Goal: Task Accomplishment & Management: Manage account settings

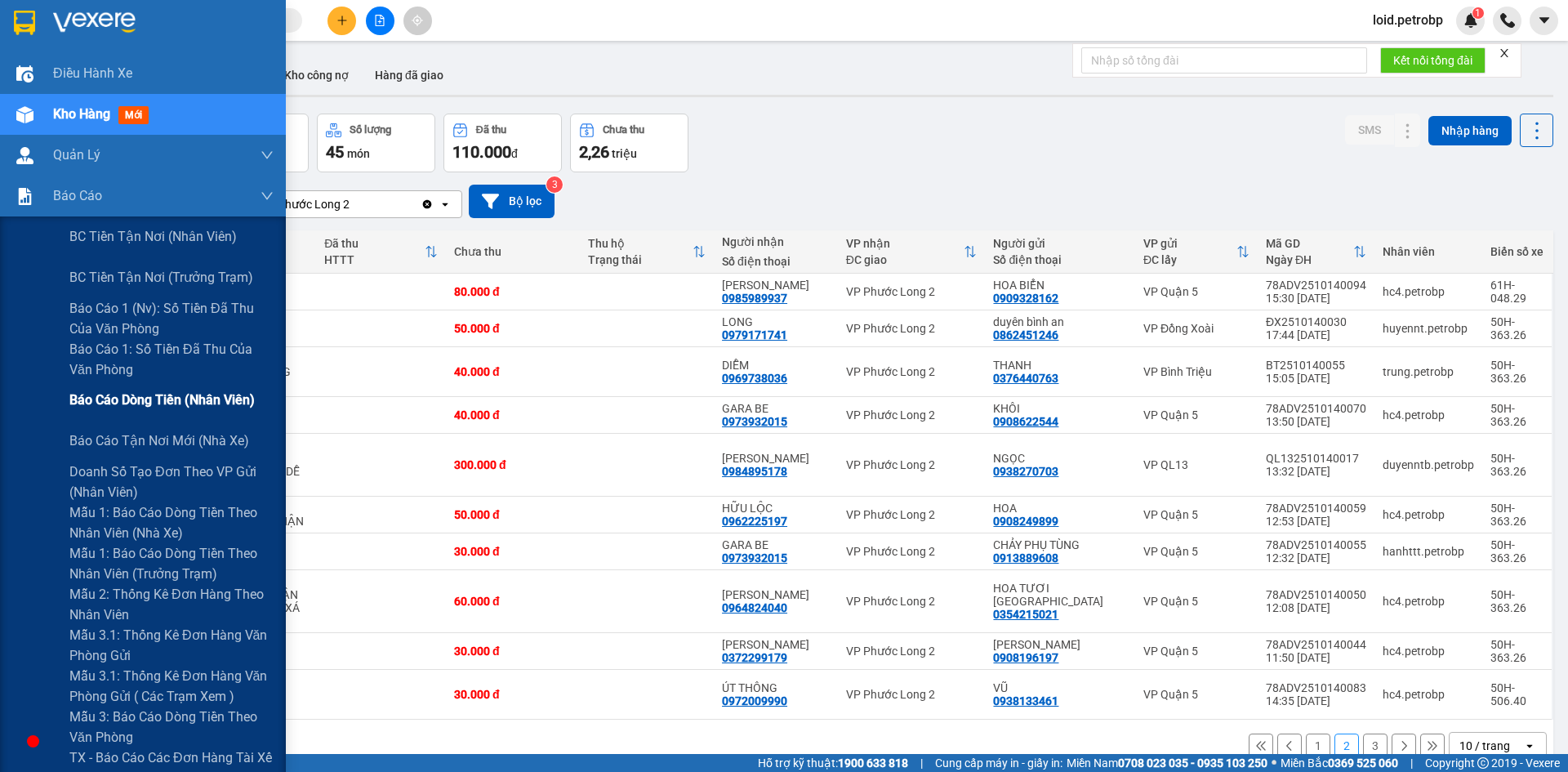
click at [200, 397] on span "Báo cáo dòng tiền (nhân viên)" at bounding box center [161, 400] width 185 height 20
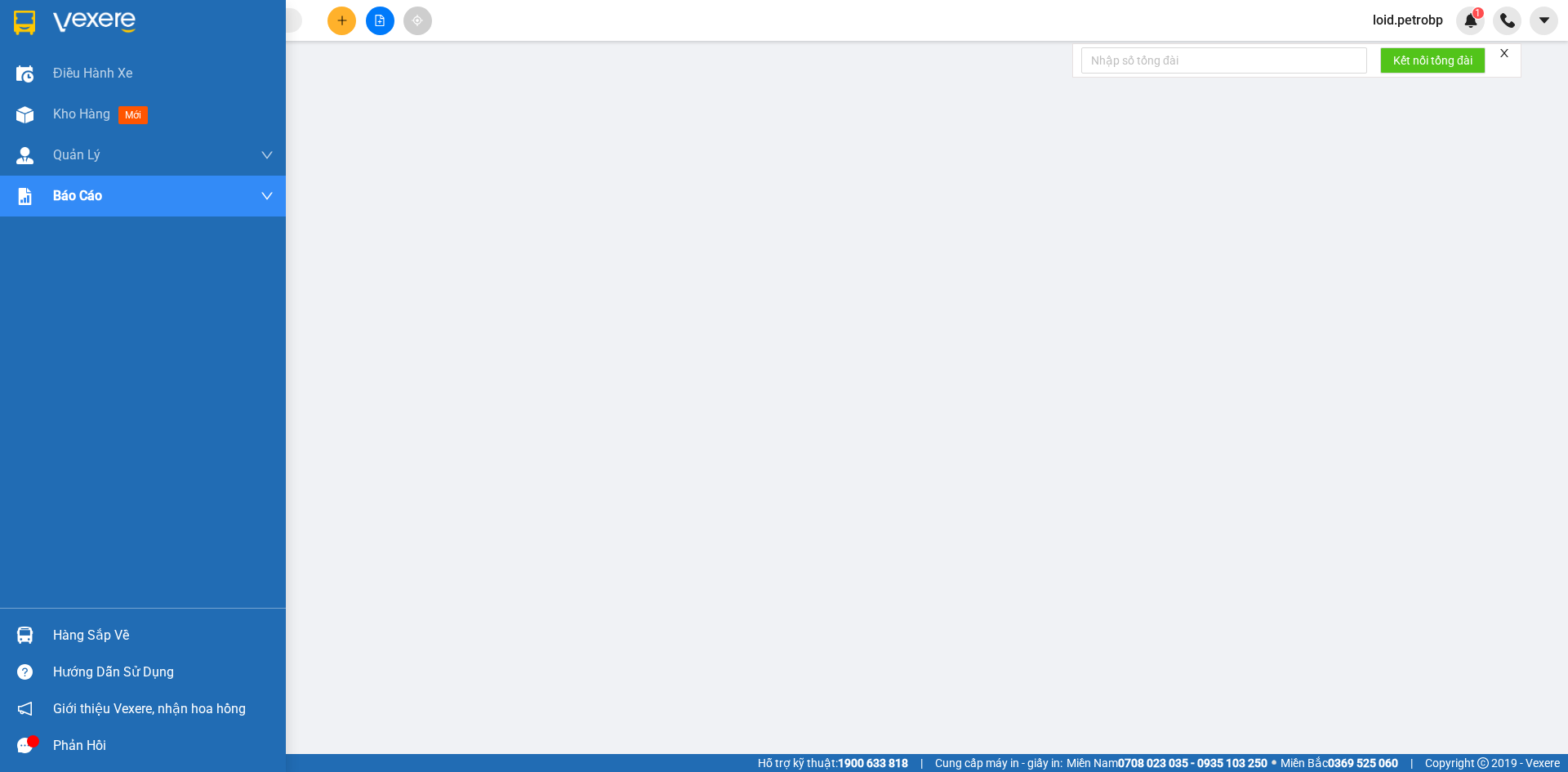
click at [36, 734] on div at bounding box center [25, 746] width 29 height 29
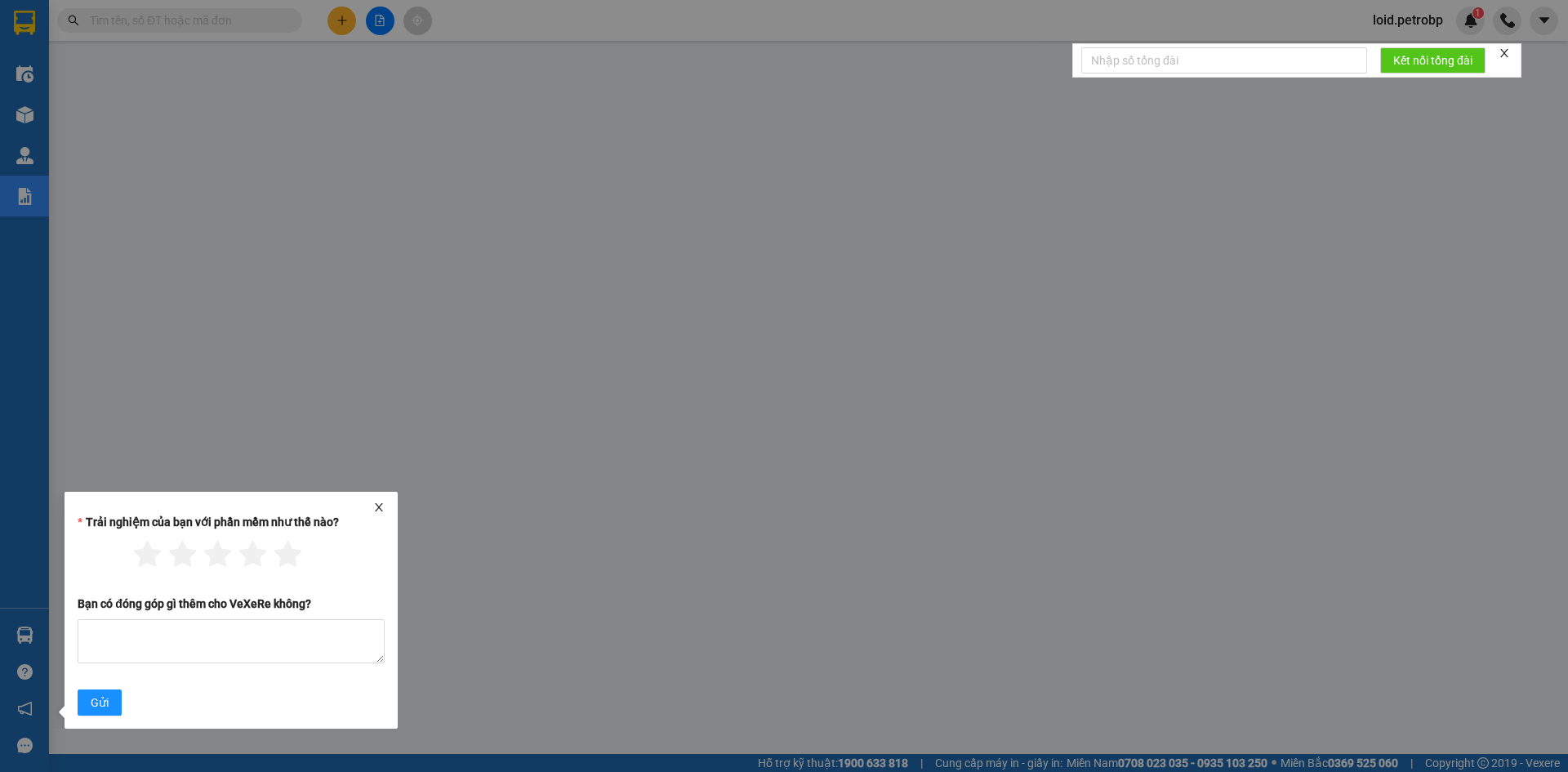
click at [382, 507] on icon "close" at bounding box center [379, 507] width 12 height 12
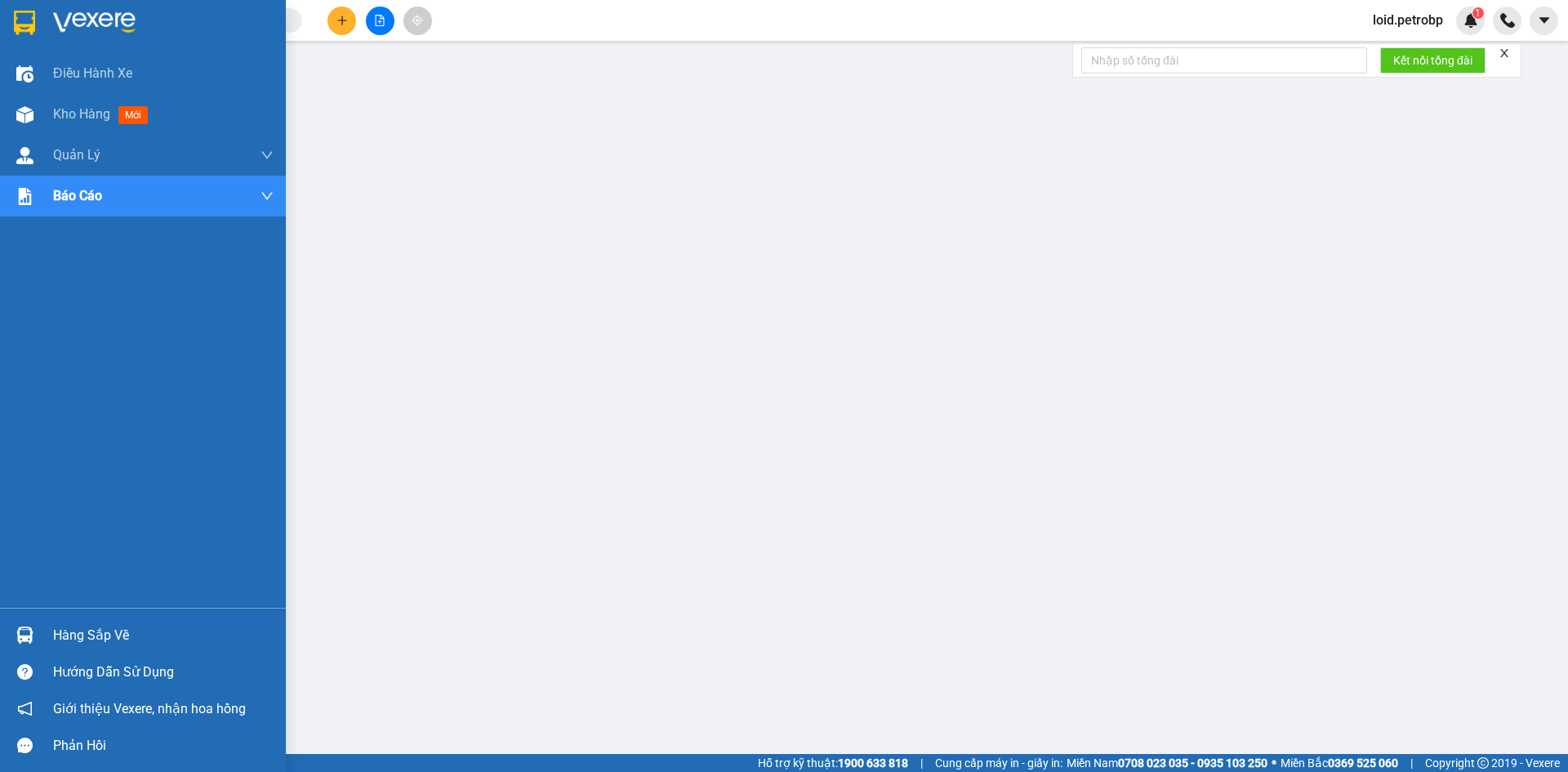
click at [44, 631] on div "Hàng sắp về" at bounding box center [143, 634] width 286 height 36
click at [70, 127] on div "Kho hàng mới" at bounding box center [163, 114] width 221 height 41
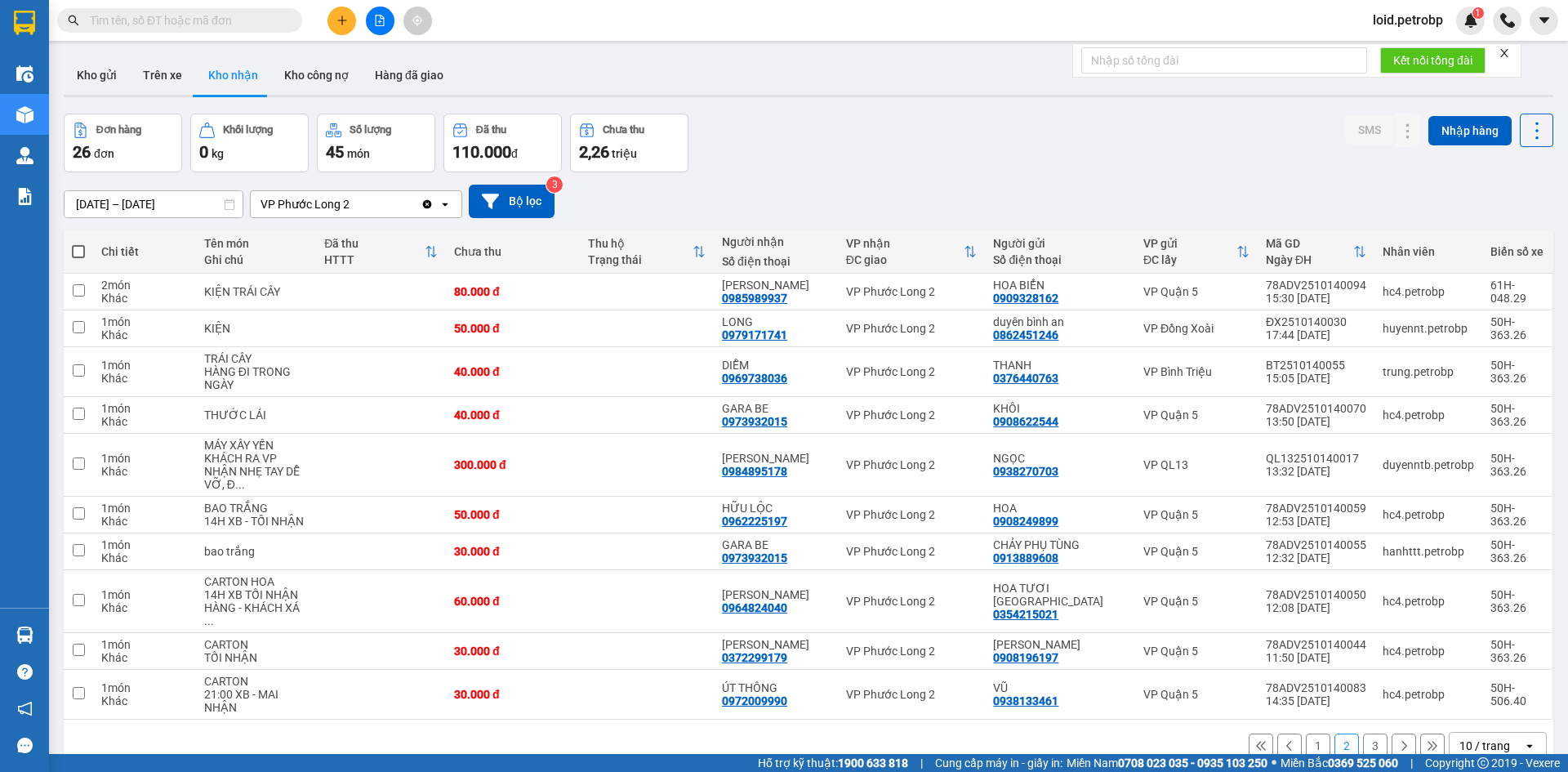
click at [1306, 733] on button "1" at bounding box center [1318, 745] width 25 height 25
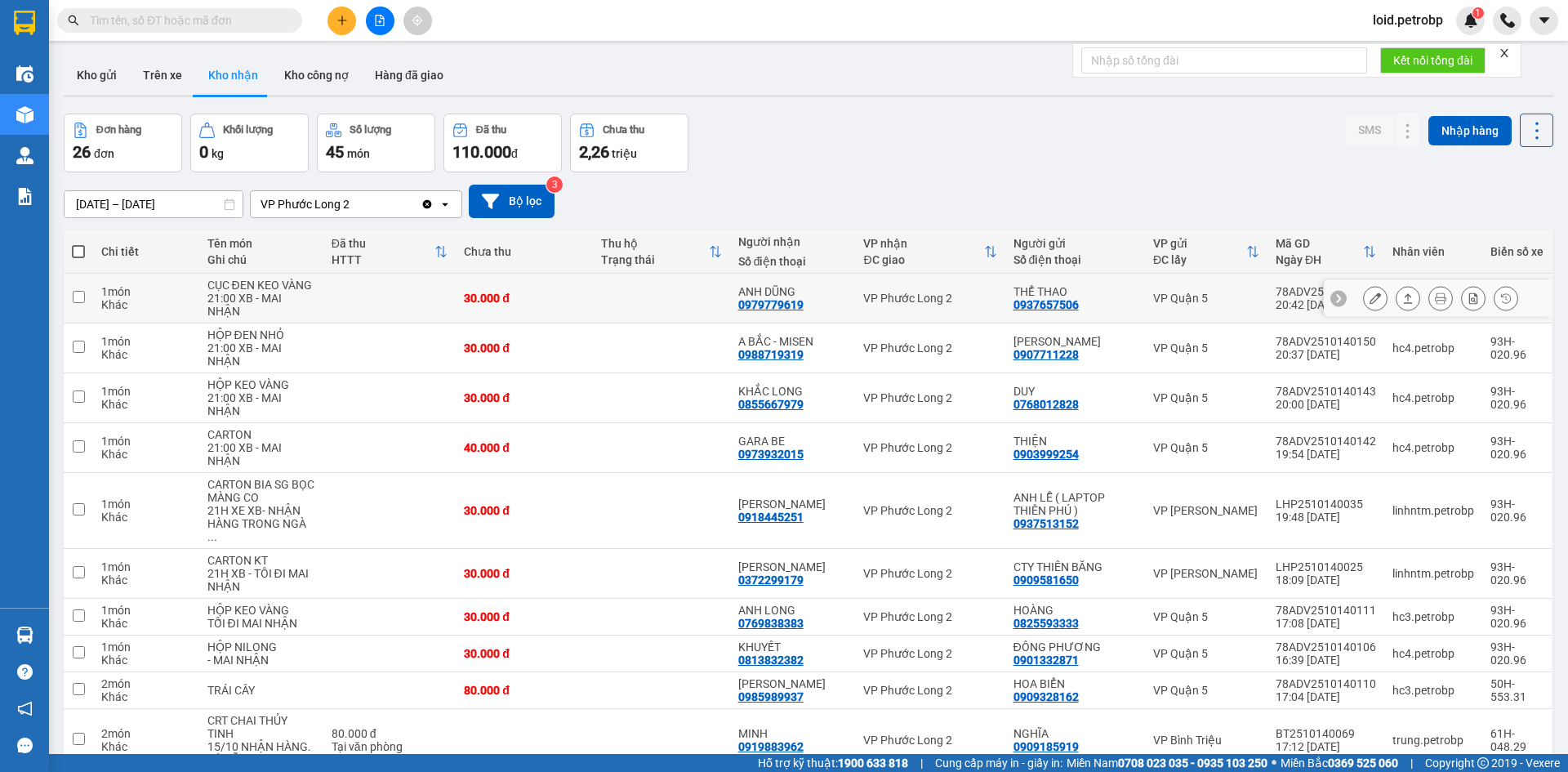
click at [1369, 302] on icon at bounding box center [1375, 298] width 12 height 12
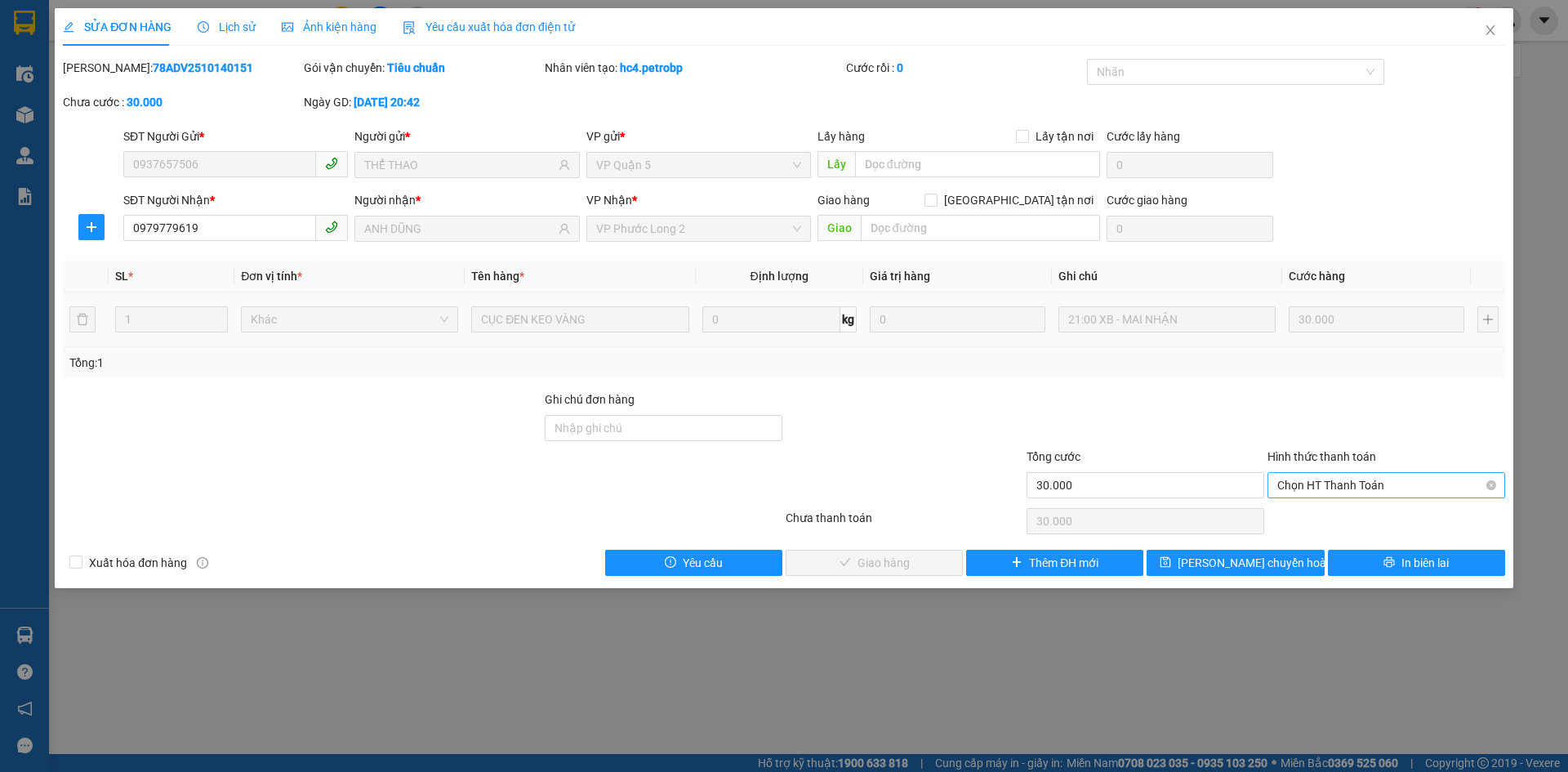
click at [1333, 482] on span "Chọn HT Thanh Toán" at bounding box center [1386, 485] width 218 height 25
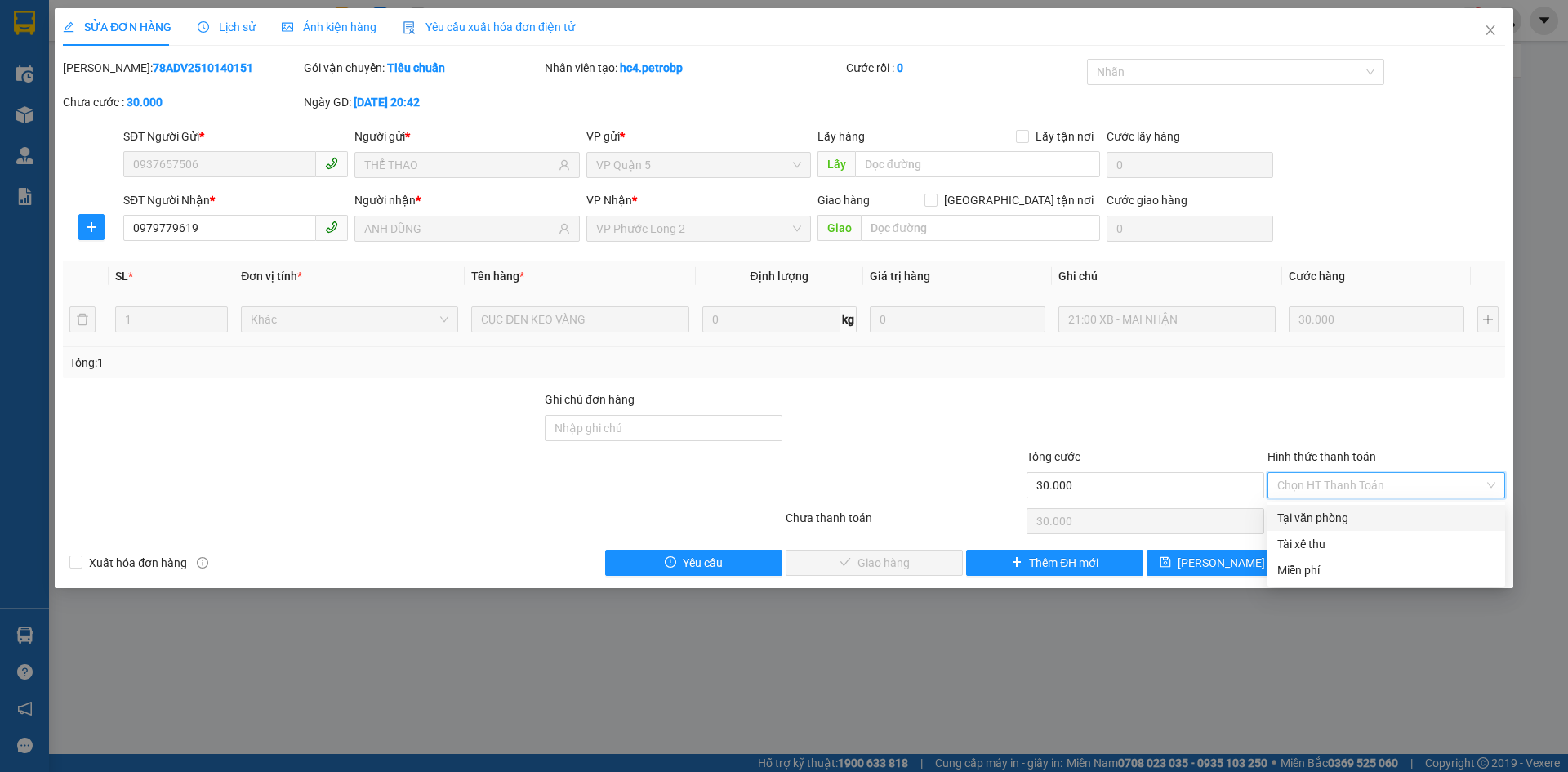
click at [1315, 517] on div "Tại văn phòng" at bounding box center [1386, 517] width 218 height 18
type input "0"
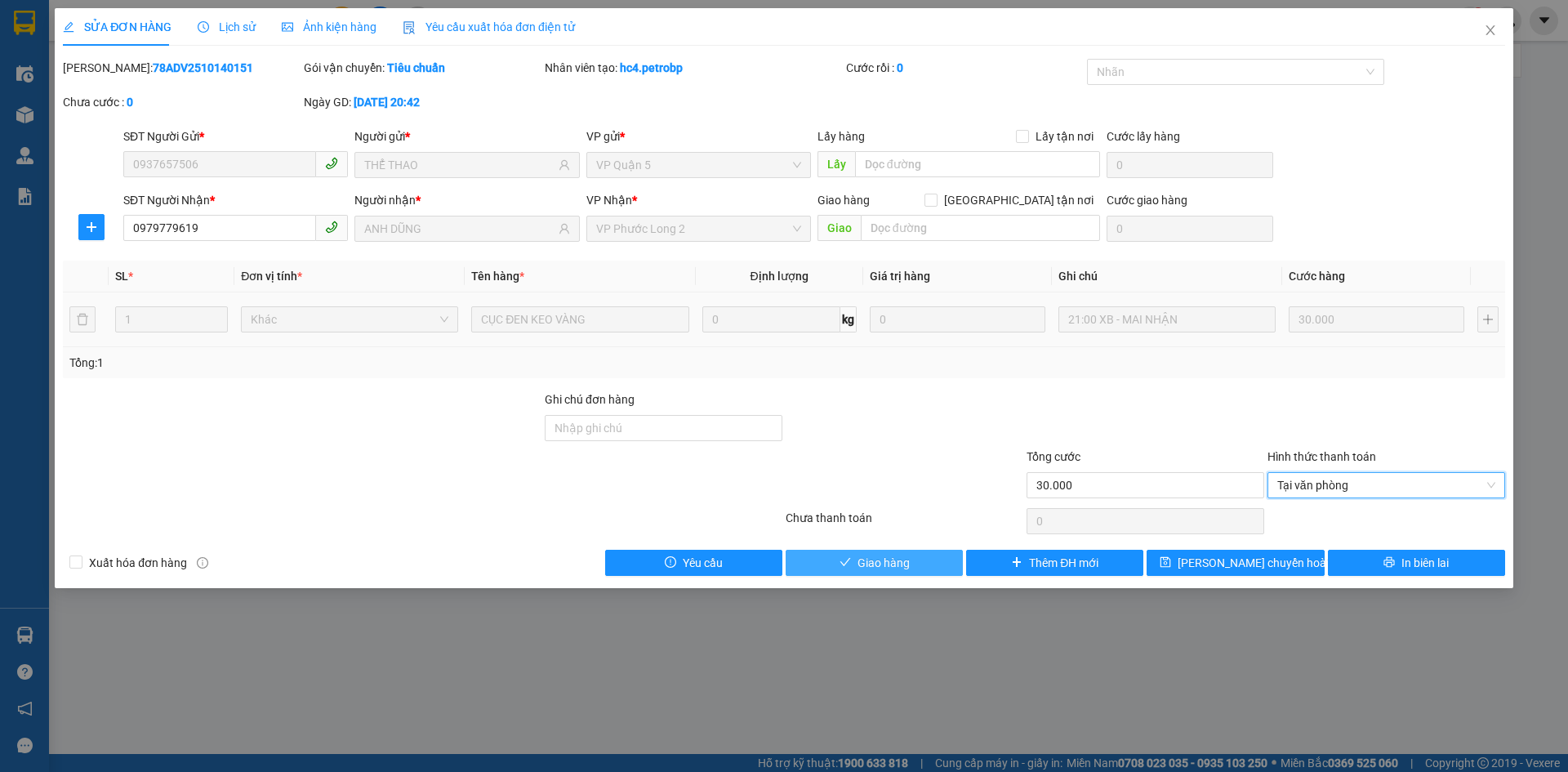
click at [857, 568] on span "Giao hàng" at bounding box center [883, 562] width 52 height 18
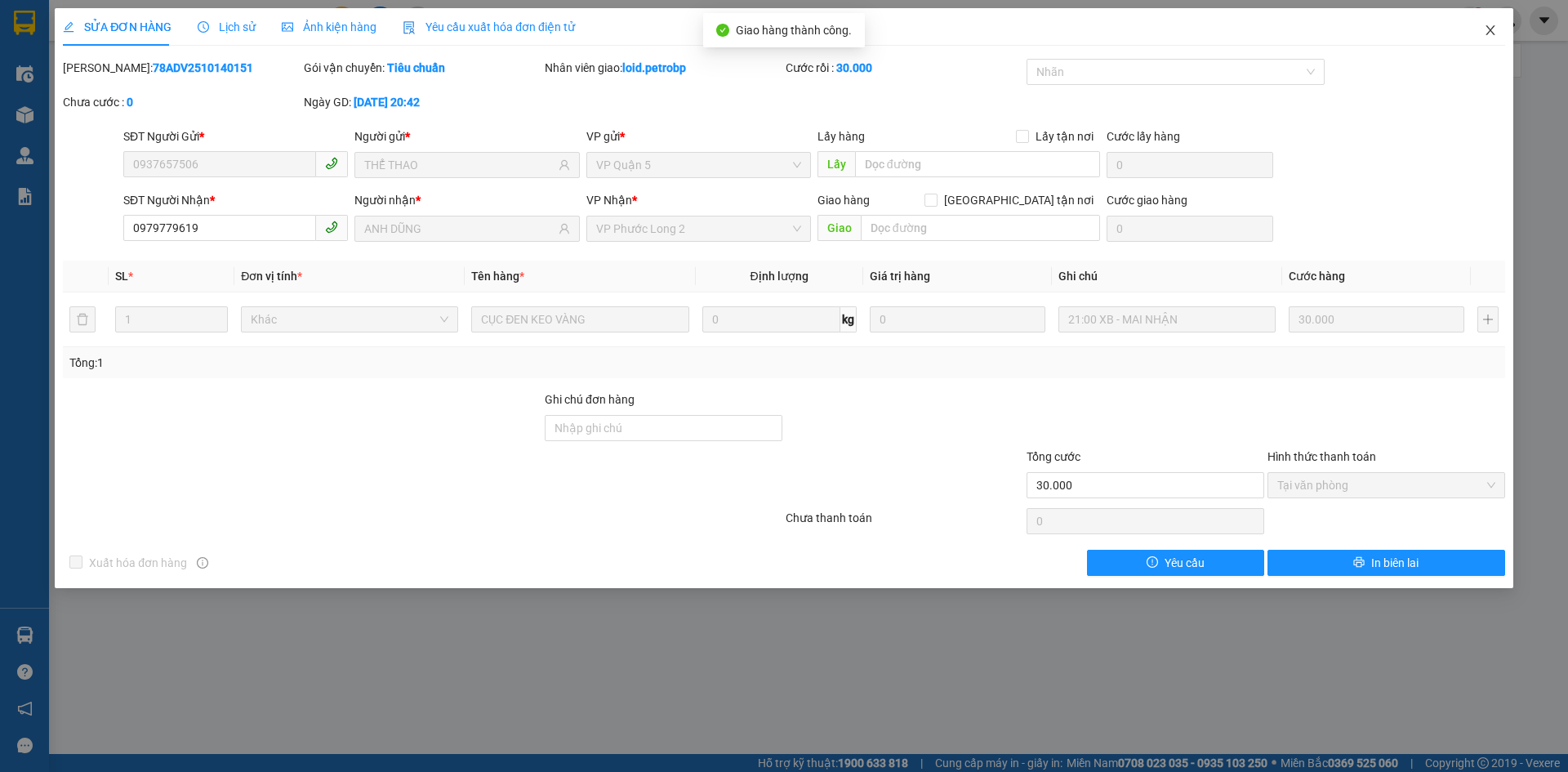
click at [1477, 33] on span "Close" at bounding box center [1490, 31] width 46 height 46
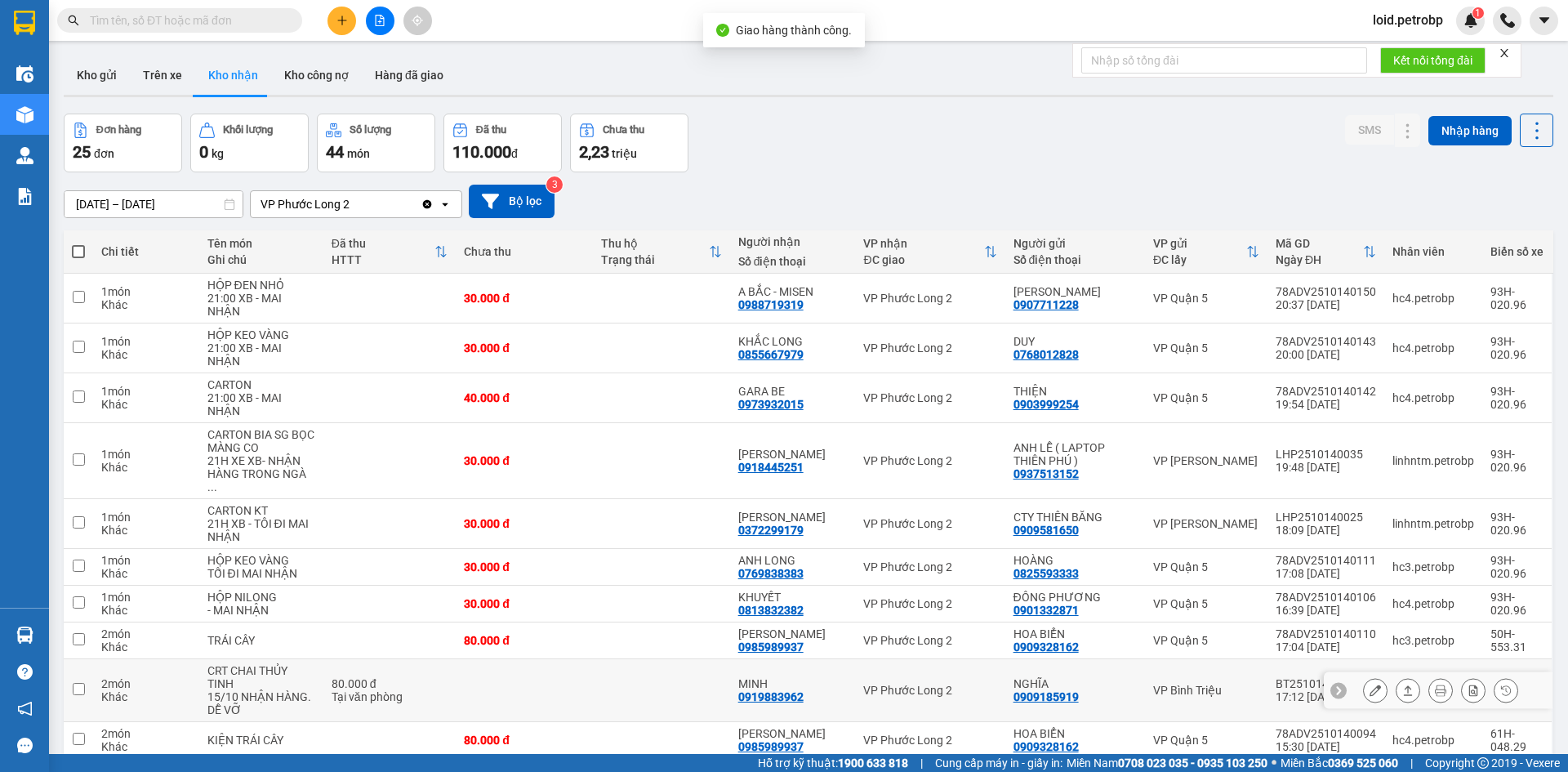
scroll to position [75, 0]
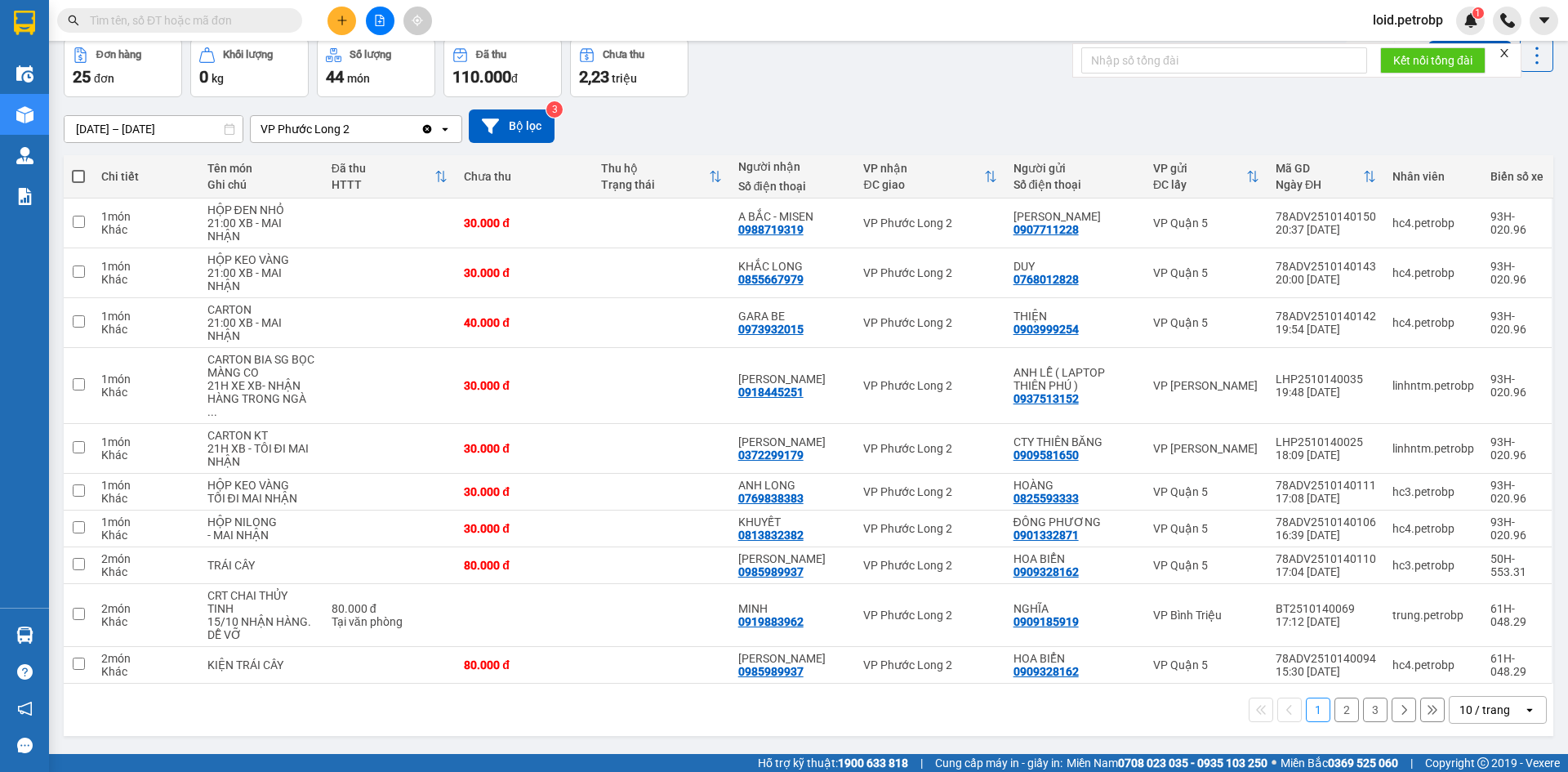
click at [1337, 698] on button "2" at bounding box center [1346, 709] width 25 height 25
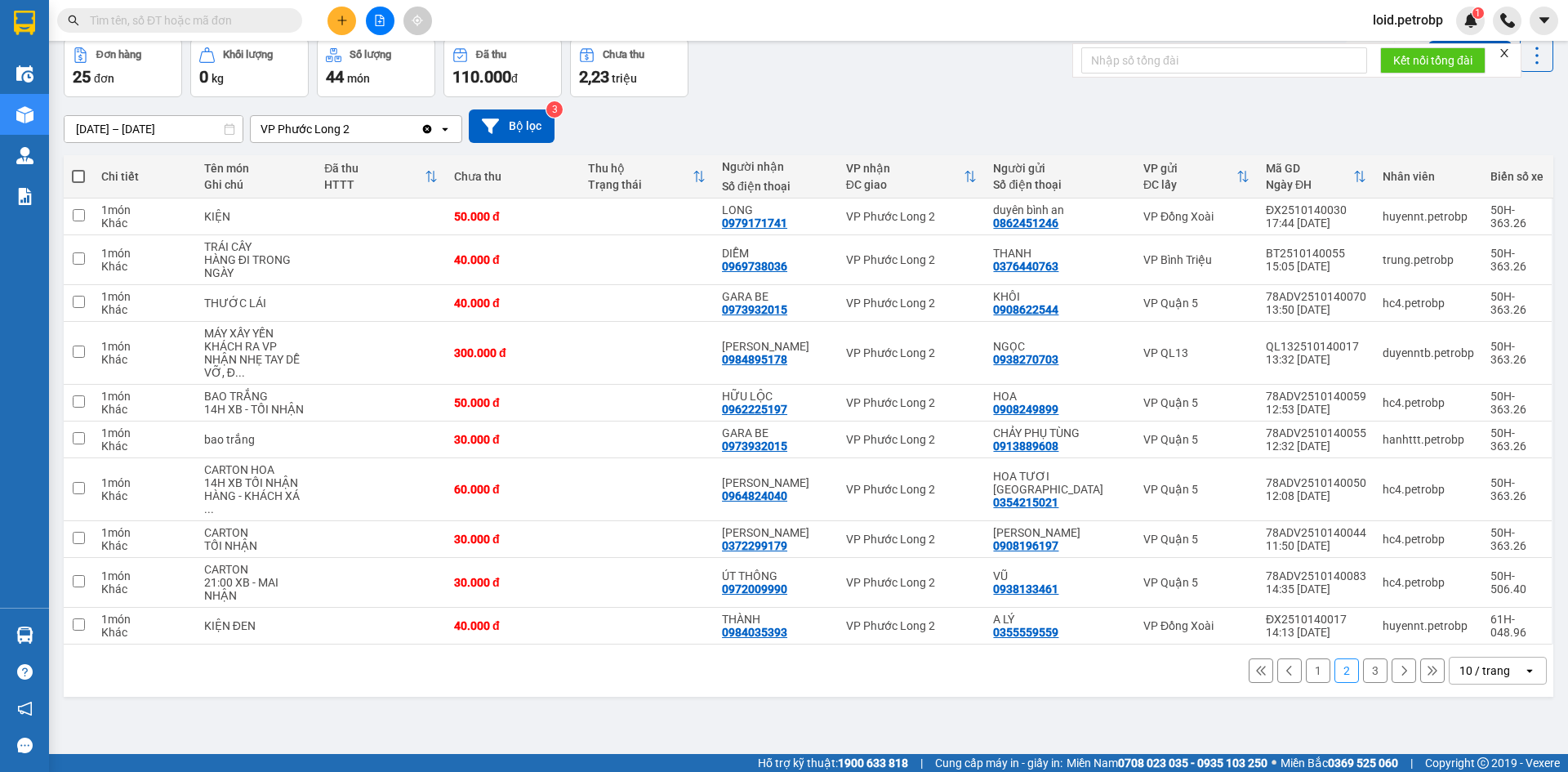
click at [1369, 659] on button "3" at bounding box center [1374, 671] width 25 height 25
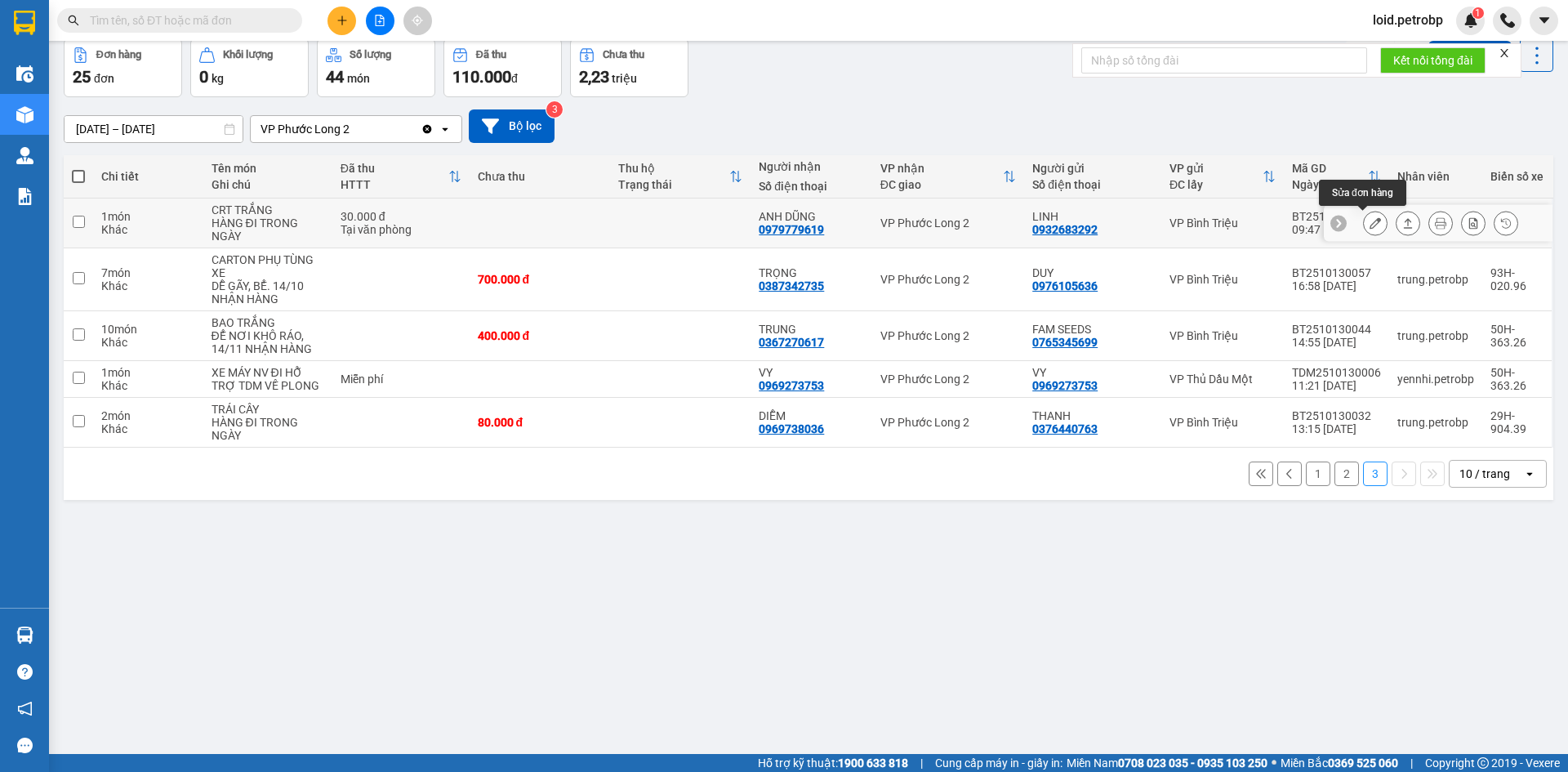
click at [1371, 227] on button at bounding box center [1374, 223] width 23 height 29
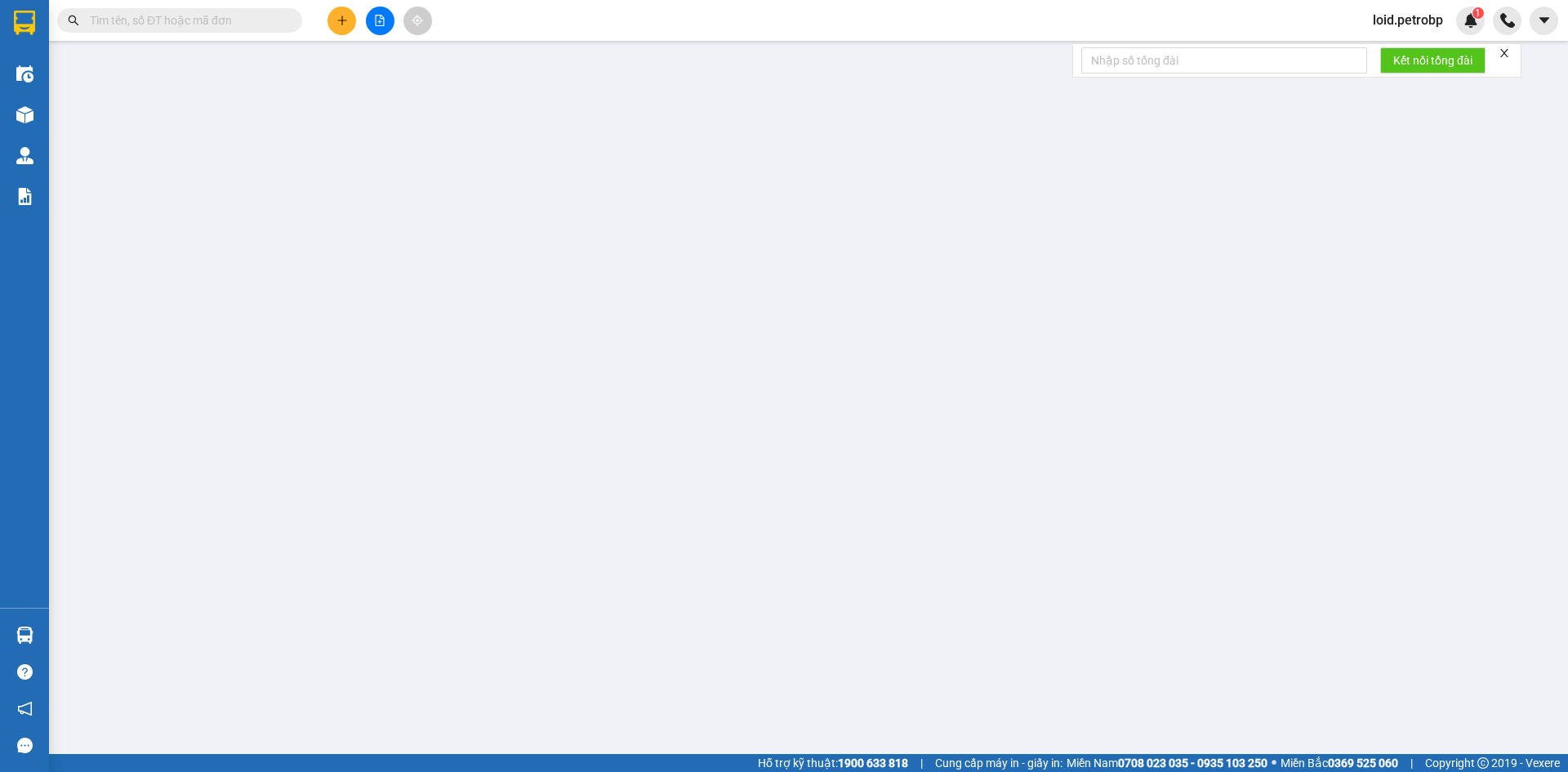
type input "0932683292"
type input "LINH"
type input "0979779619"
type input "ANH DŨNG"
type input "30.000"
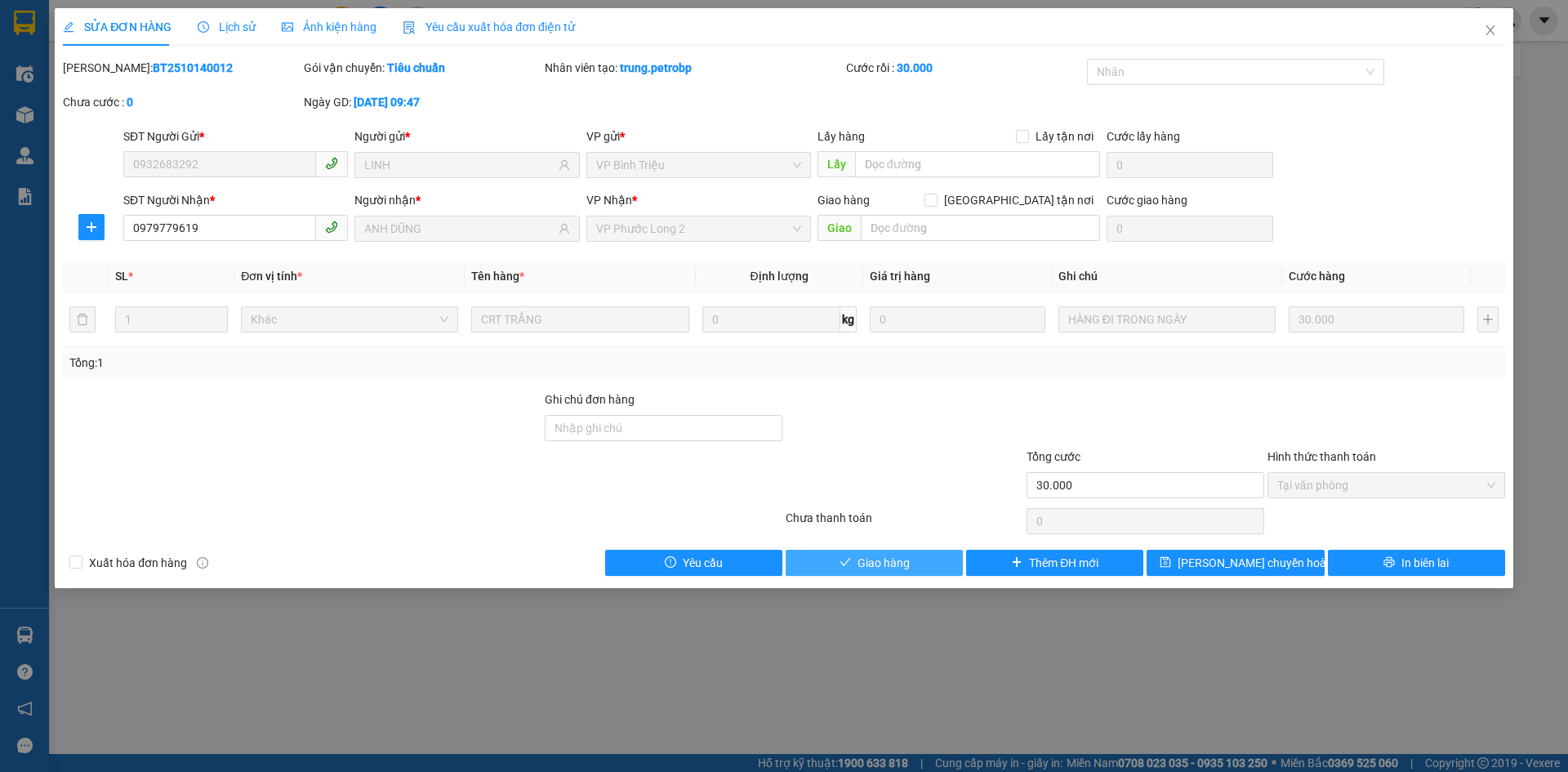
click at [930, 555] on button "Giao hàng" at bounding box center [874, 562] width 178 height 26
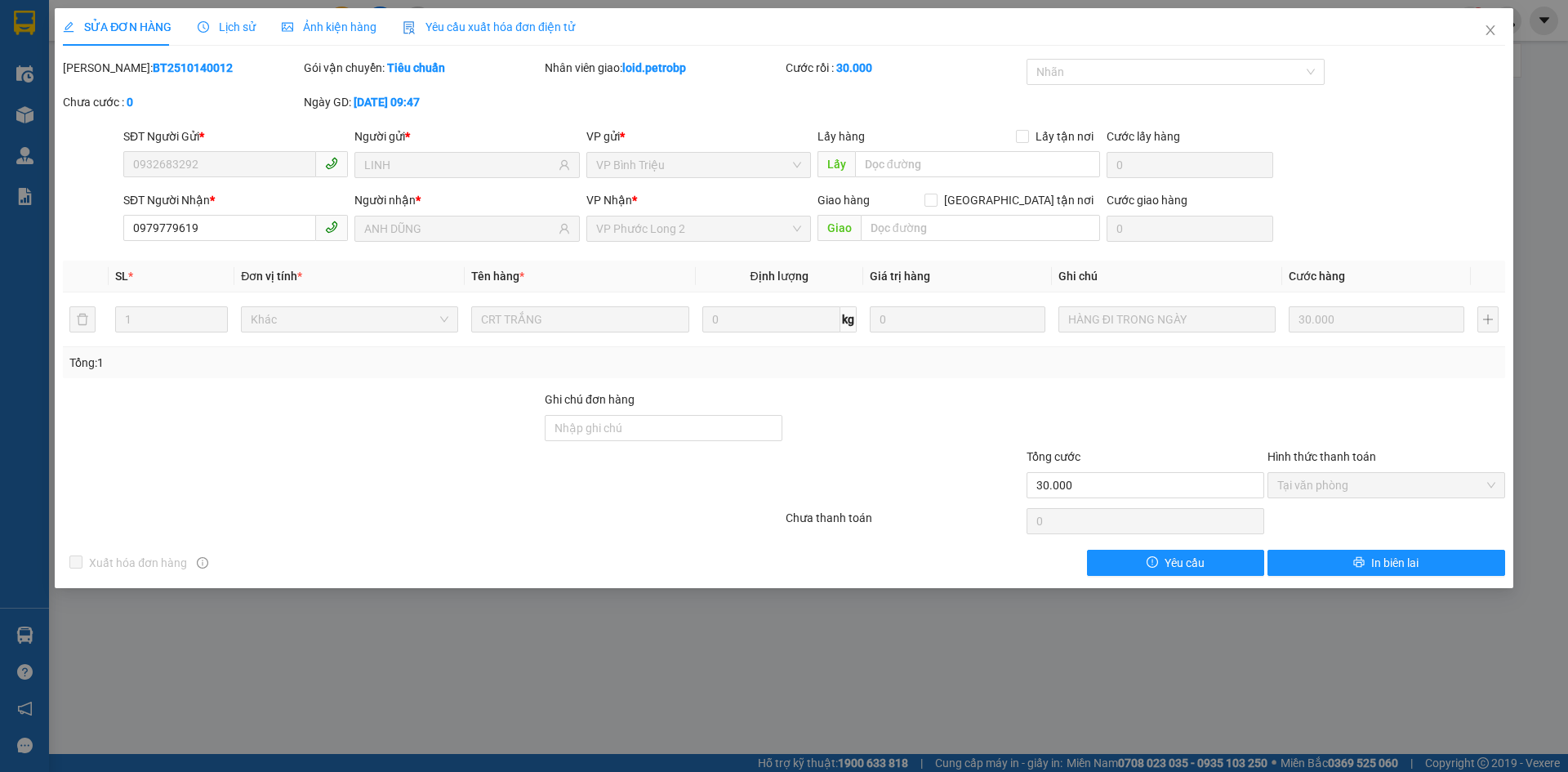
drag, startPoint x: 1525, startPoint y: 21, endPoint x: 1515, endPoint y: 25, distance: 10.8
click at [1517, 25] on div "SỬA ĐƠN HÀNG Lịch sử Ảnh kiện hàng Yêu cầu xuất hóa đơn điện tử Total Paid Fee …" at bounding box center [784, 386] width 1568 height 772
click at [1494, 30] on icon "close" at bounding box center [1489, 30] width 13 height 13
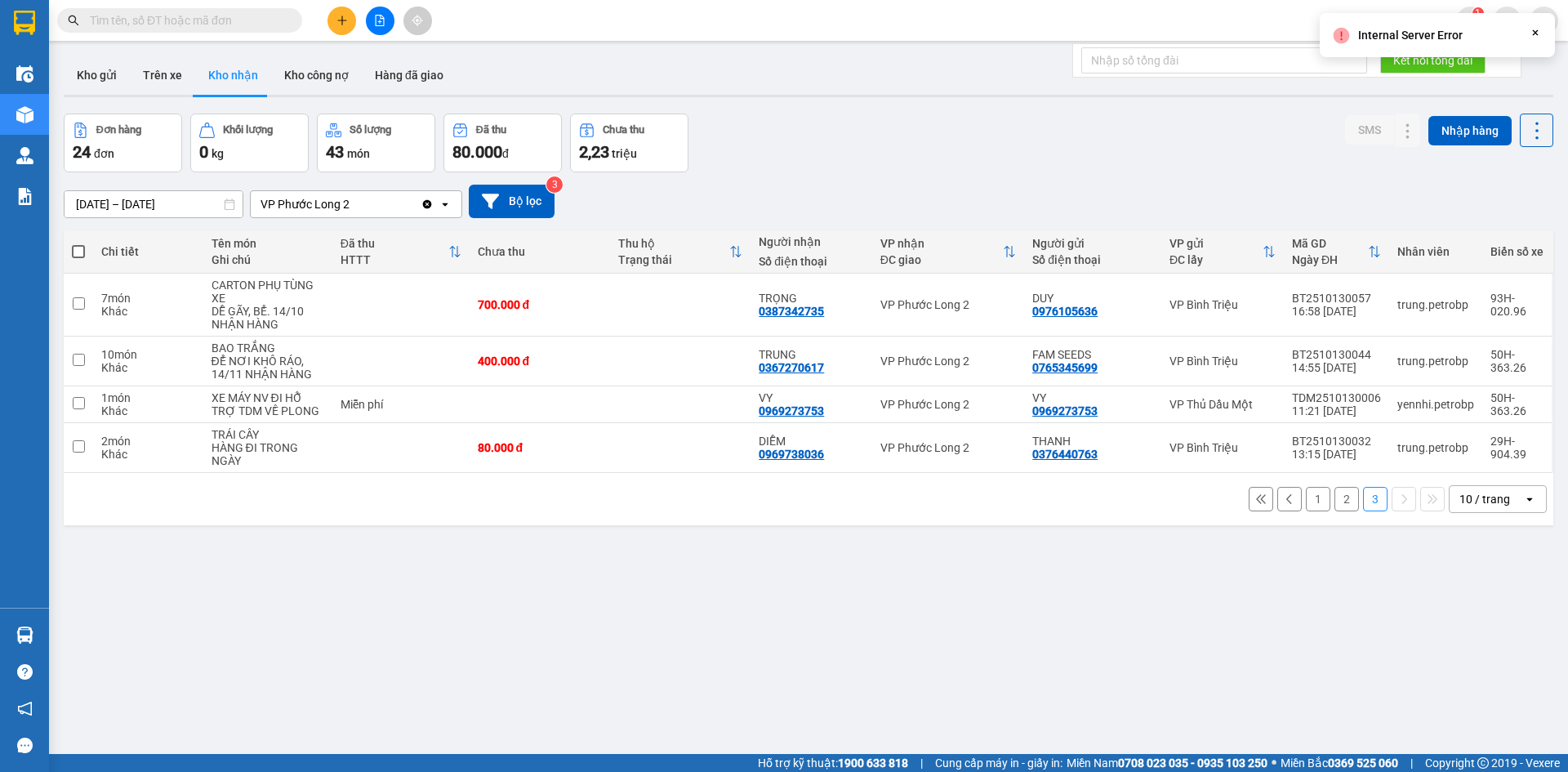
click at [1394, 20] on div "Internal Server Error Close" at bounding box center [1437, 35] width 235 height 44
click at [1396, 21] on div "Internal Server Error Close" at bounding box center [1437, 35] width 235 height 44
click at [1423, 16] on span "loid.petrobp" at bounding box center [1407, 20] width 96 height 20
click at [1416, 47] on span "Đăng xuất" at bounding box center [1416, 50] width 68 height 18
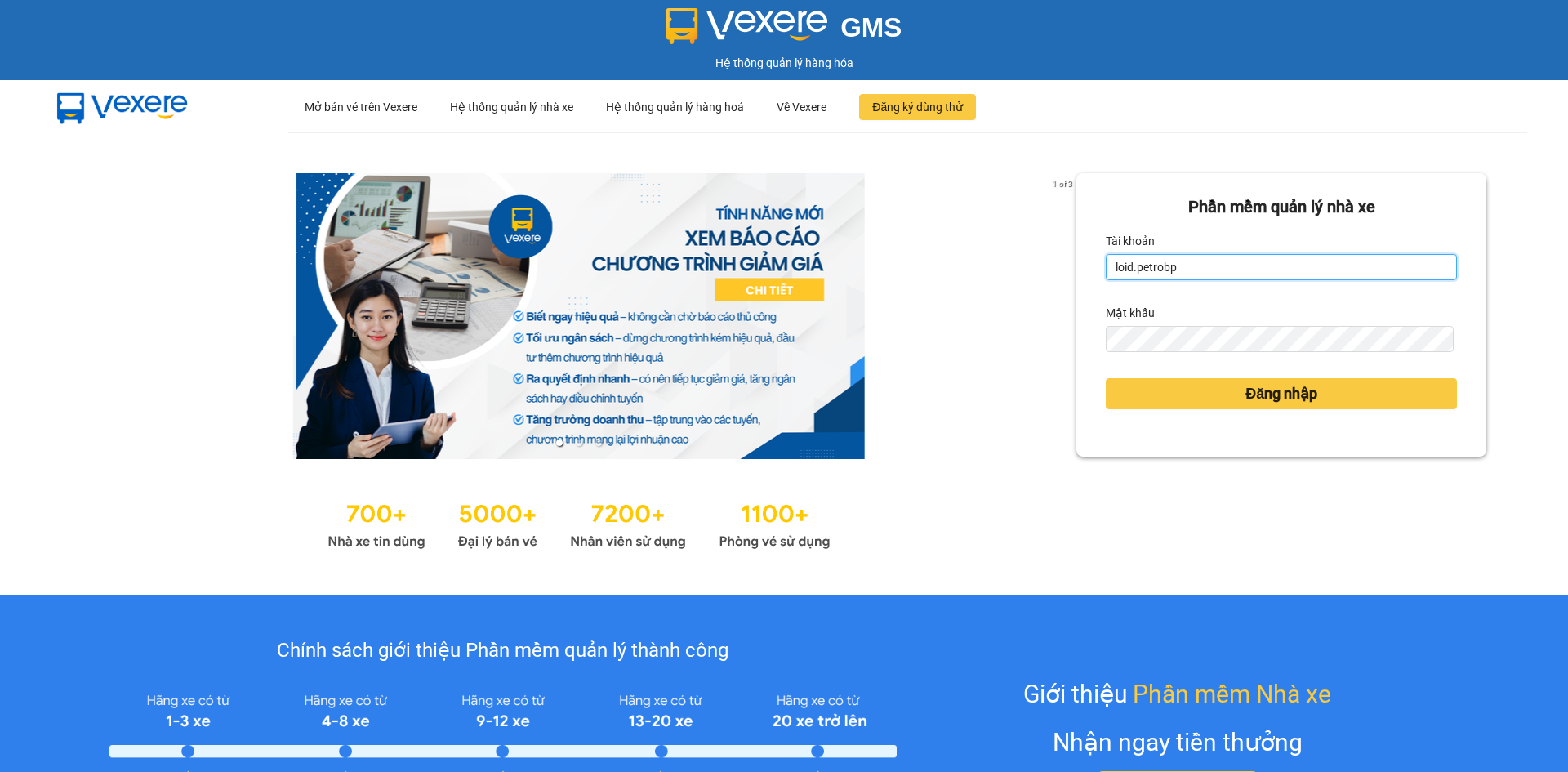
click at [1134, 279] on input "loid.petrobp" at bounding box center [1281, 266] width 351 height 26
type input "pl1.petrobp"
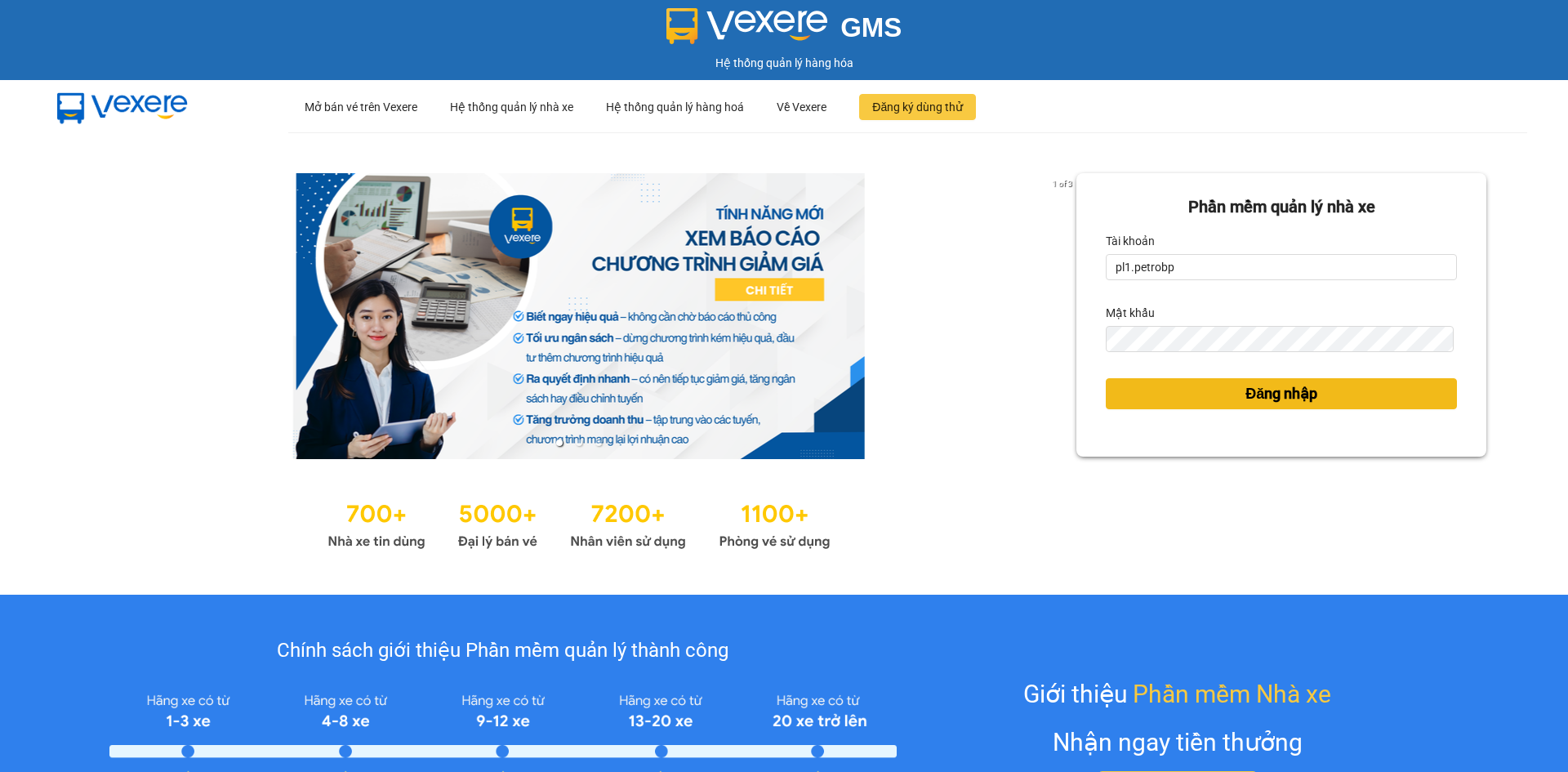
drag, startPoint x: 1210, startPoint y: 382, endPoint x: 942, endPoint y: 285, distance: 285.0
click at [1212, 386] on button "Đăng nhập" at bounding box center [1281, 393] width 351 height 31
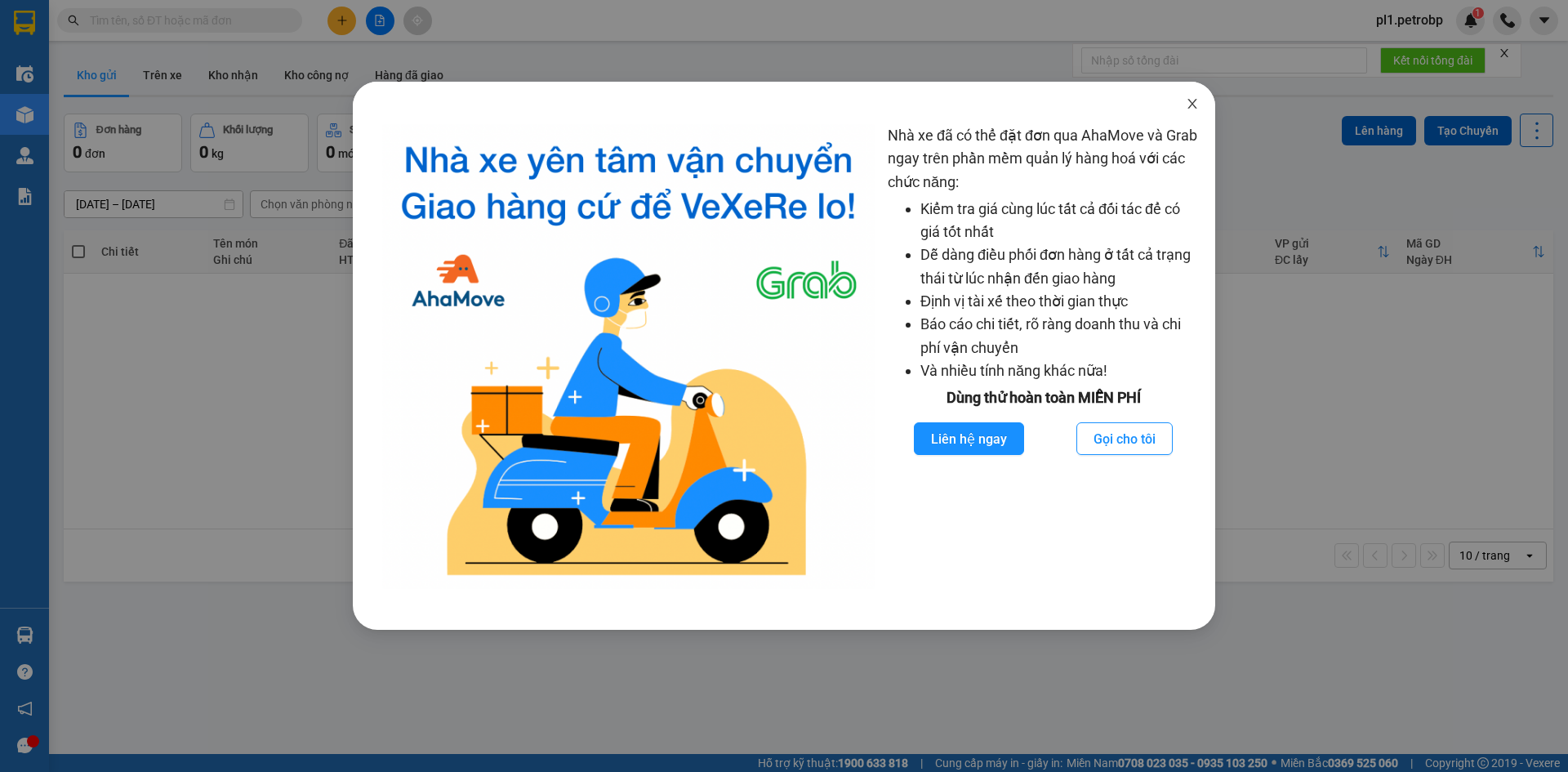
drag, startPoint x: 236, startPoint y: 21, endPoint x: 1208, endPoint y: 112, distance: 976.3
click at [1208, 112] on span "Close" at bounding box center [1192, 105] width 46 height 46
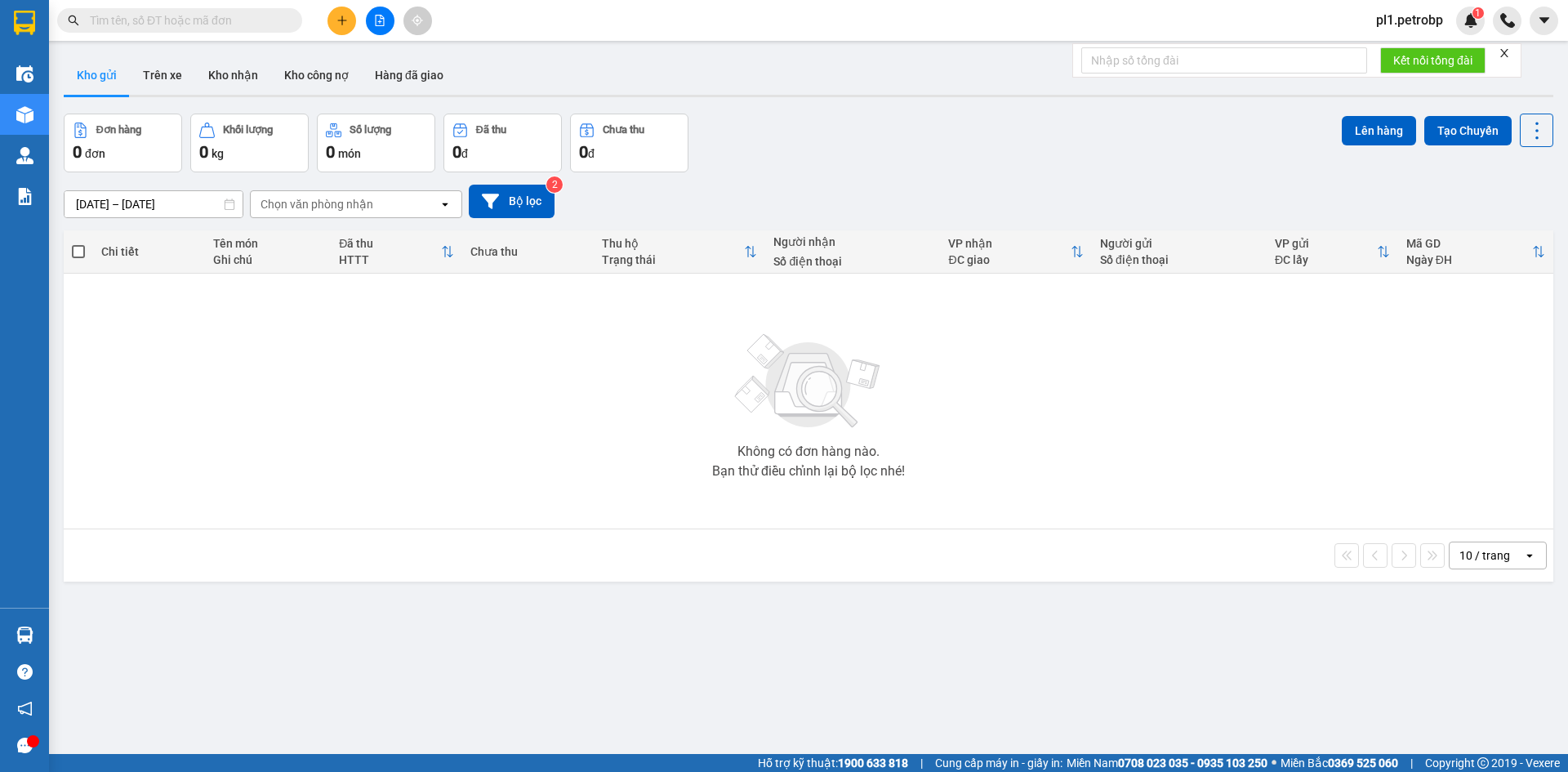
paste input "0869675767"
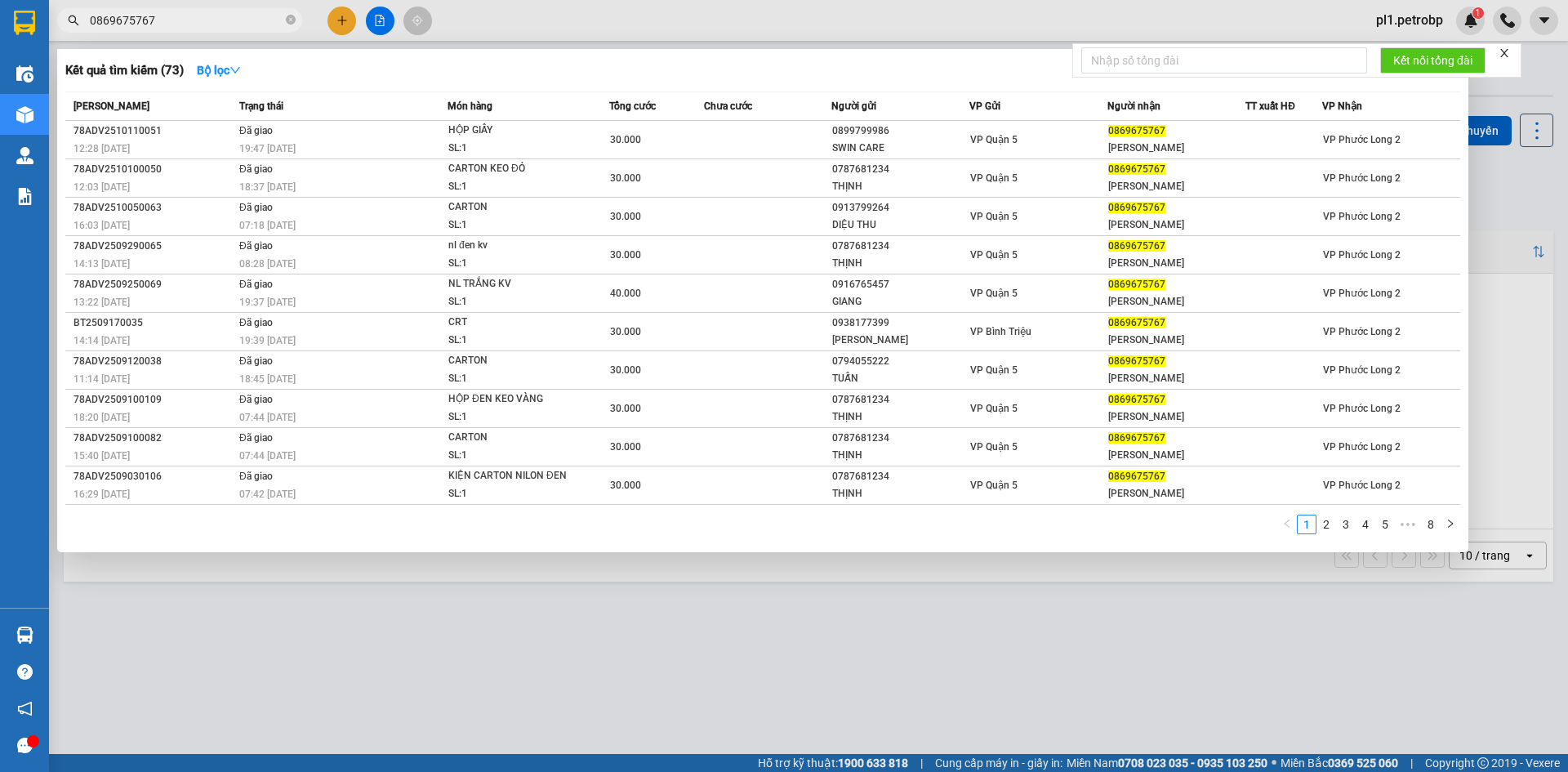
type input "0869675767"
click at [1332, 524] on link "2" at bounding box center [1325, 524] width 18 height 18
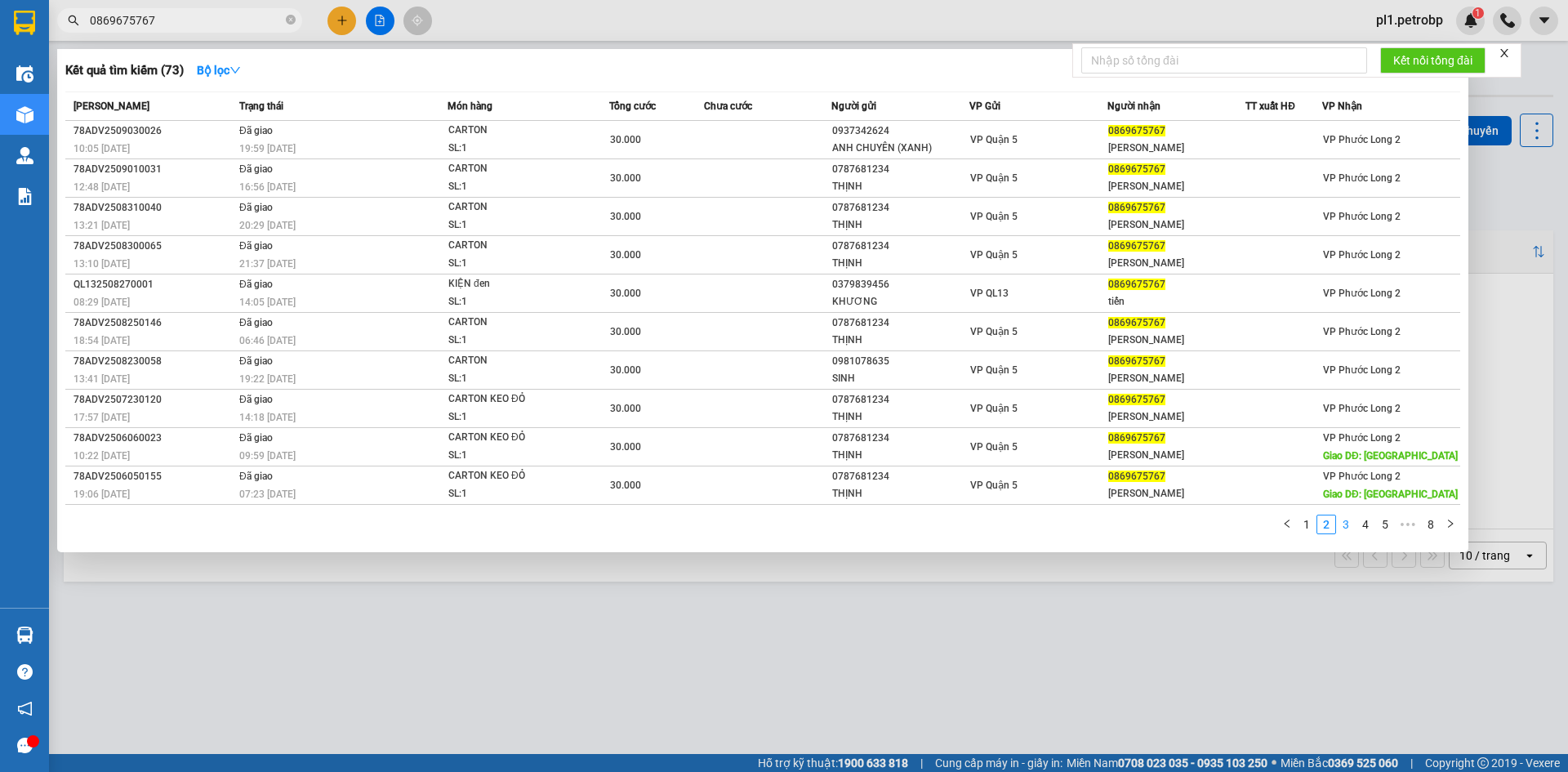
click at [1339, 527] on link "3" at bounding box center [1345, 524] width 18 height 18
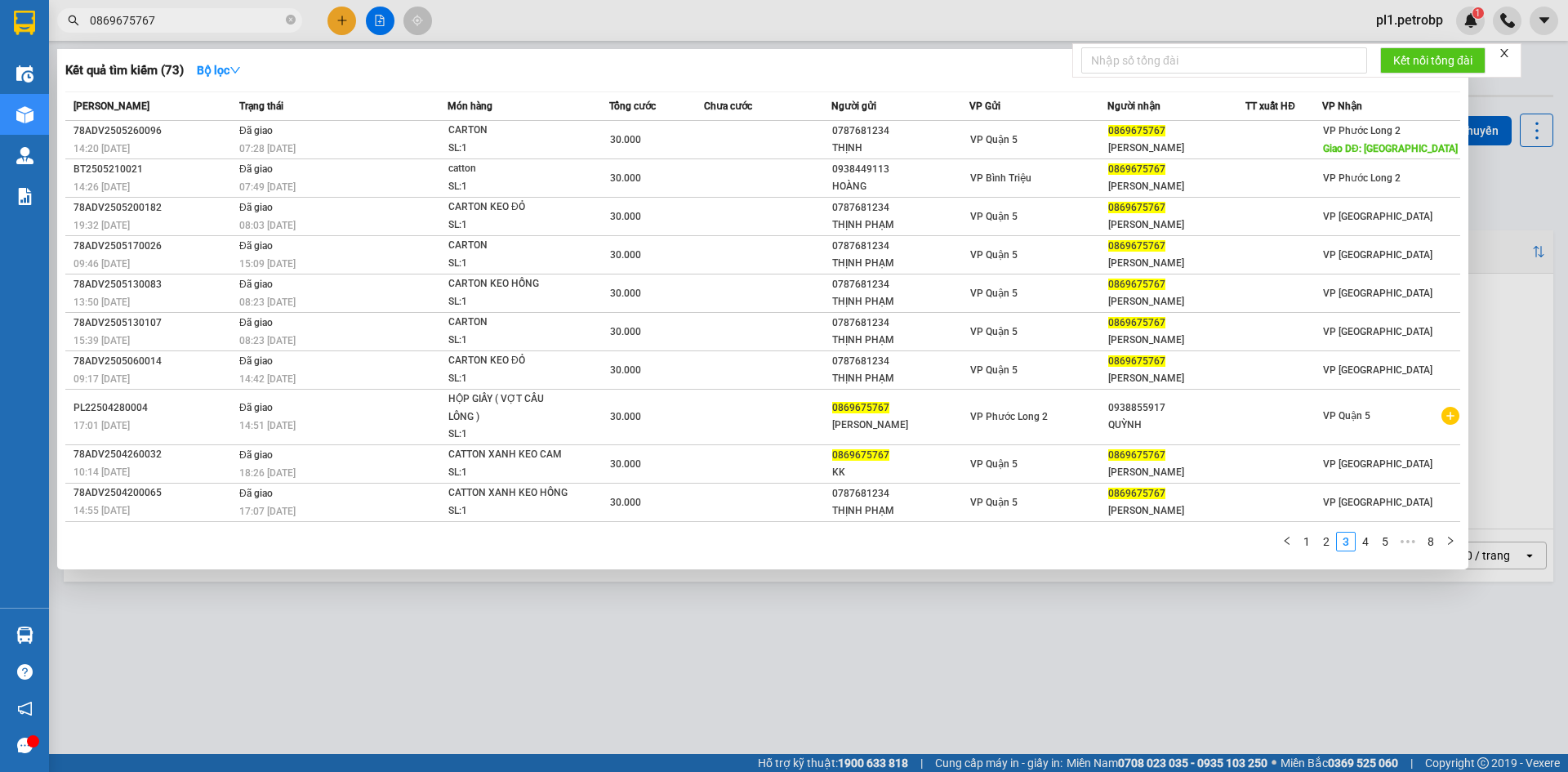
click at [274, 20] on input "0869675767" at bounding box center [186, 20] width 193 height 18
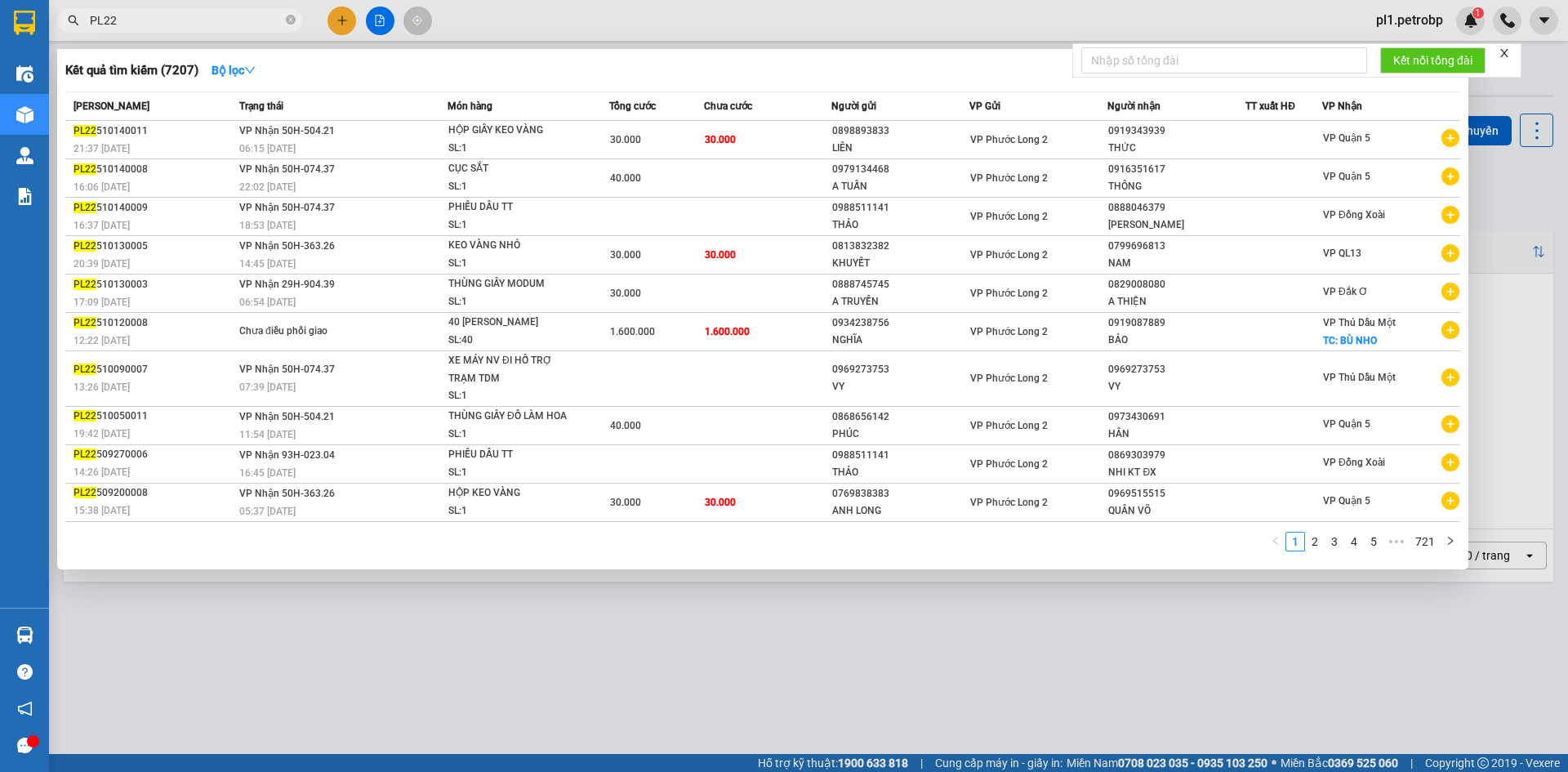
type input "PL22"
click at [477, 12] on div at bounding box center [784, 386] width 1568 height 772
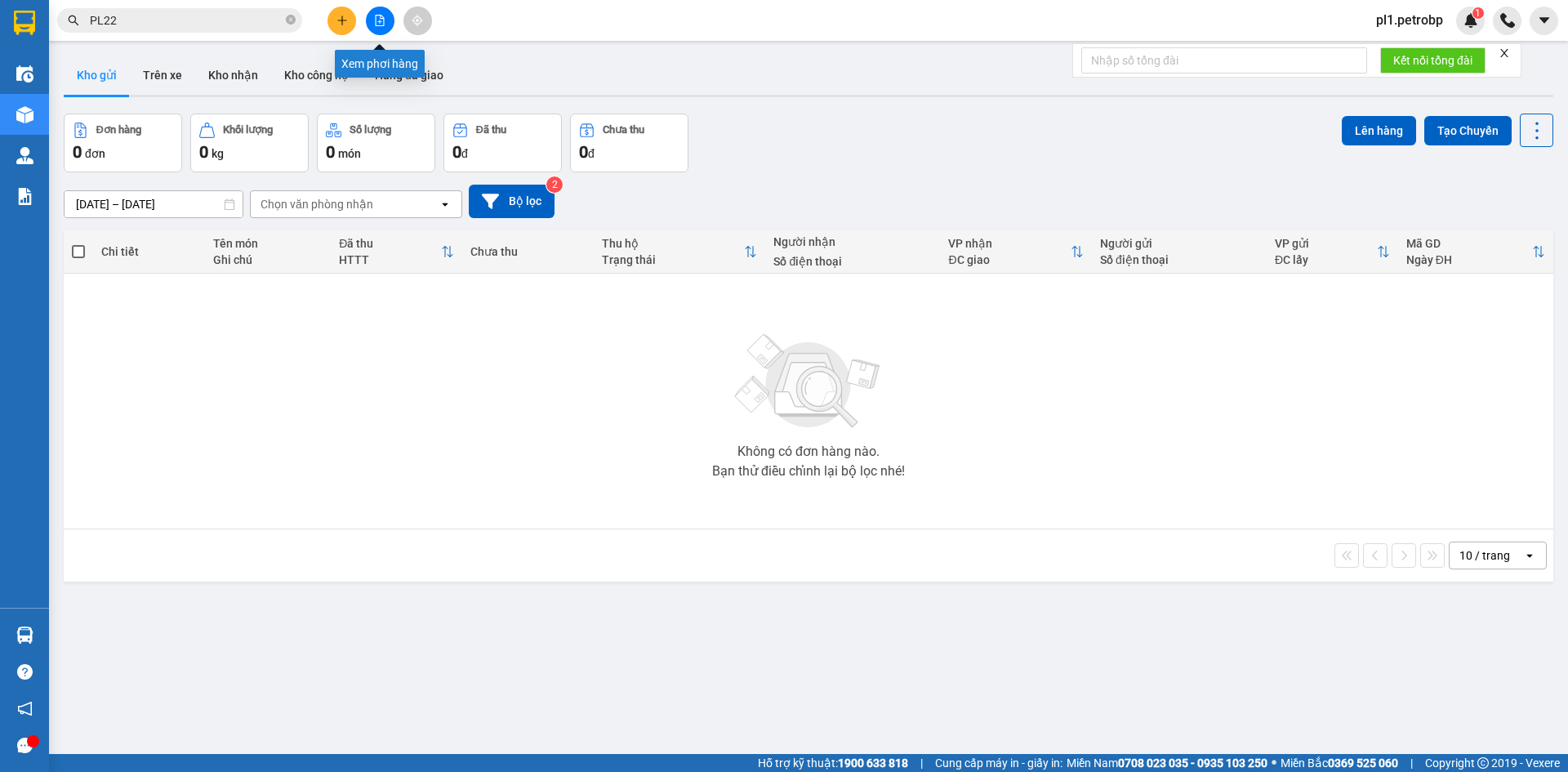
click at [367, 19] on button at bounding box center [380, 21] width 29 height 29
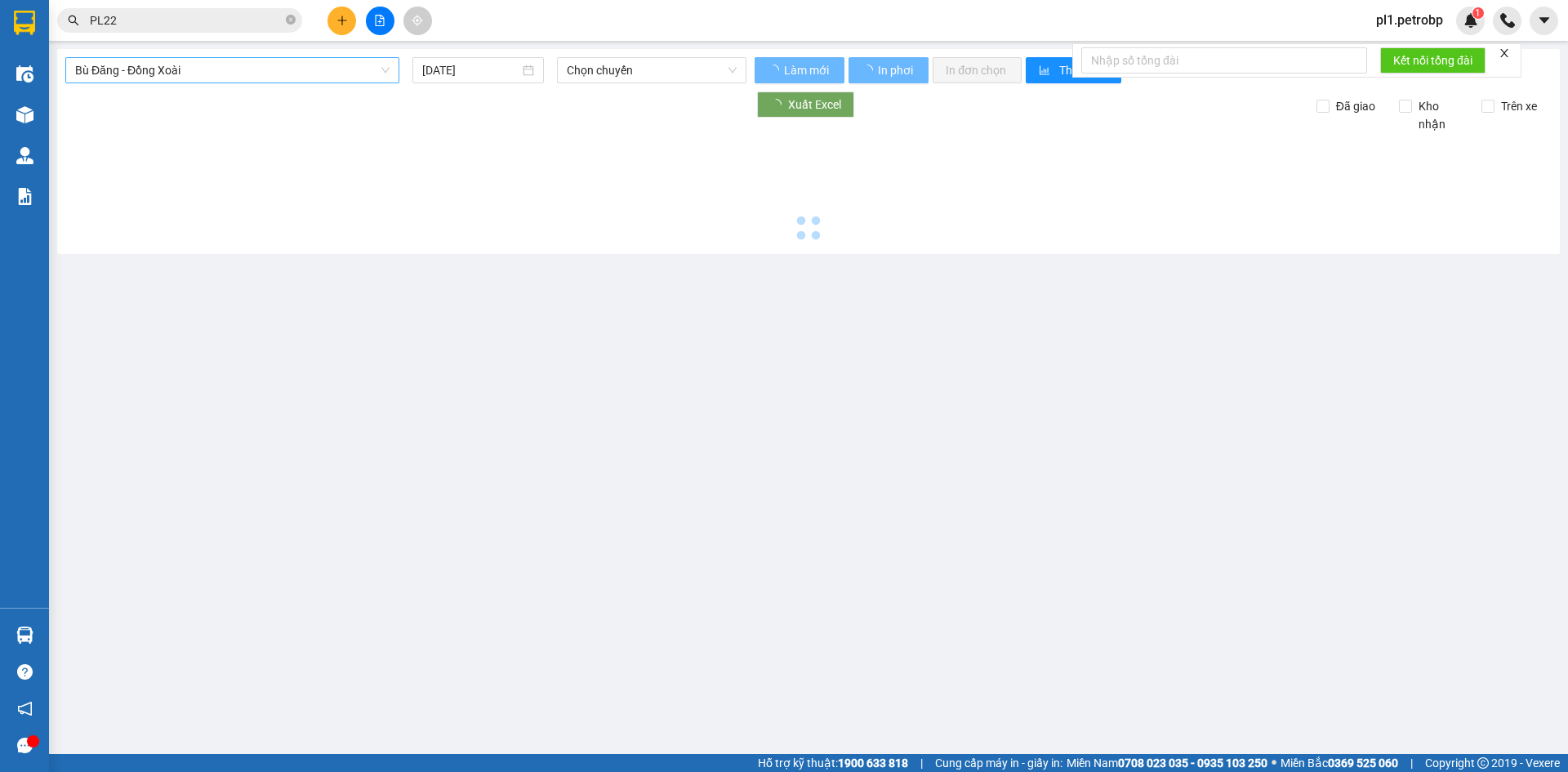
type input "[DATE]"
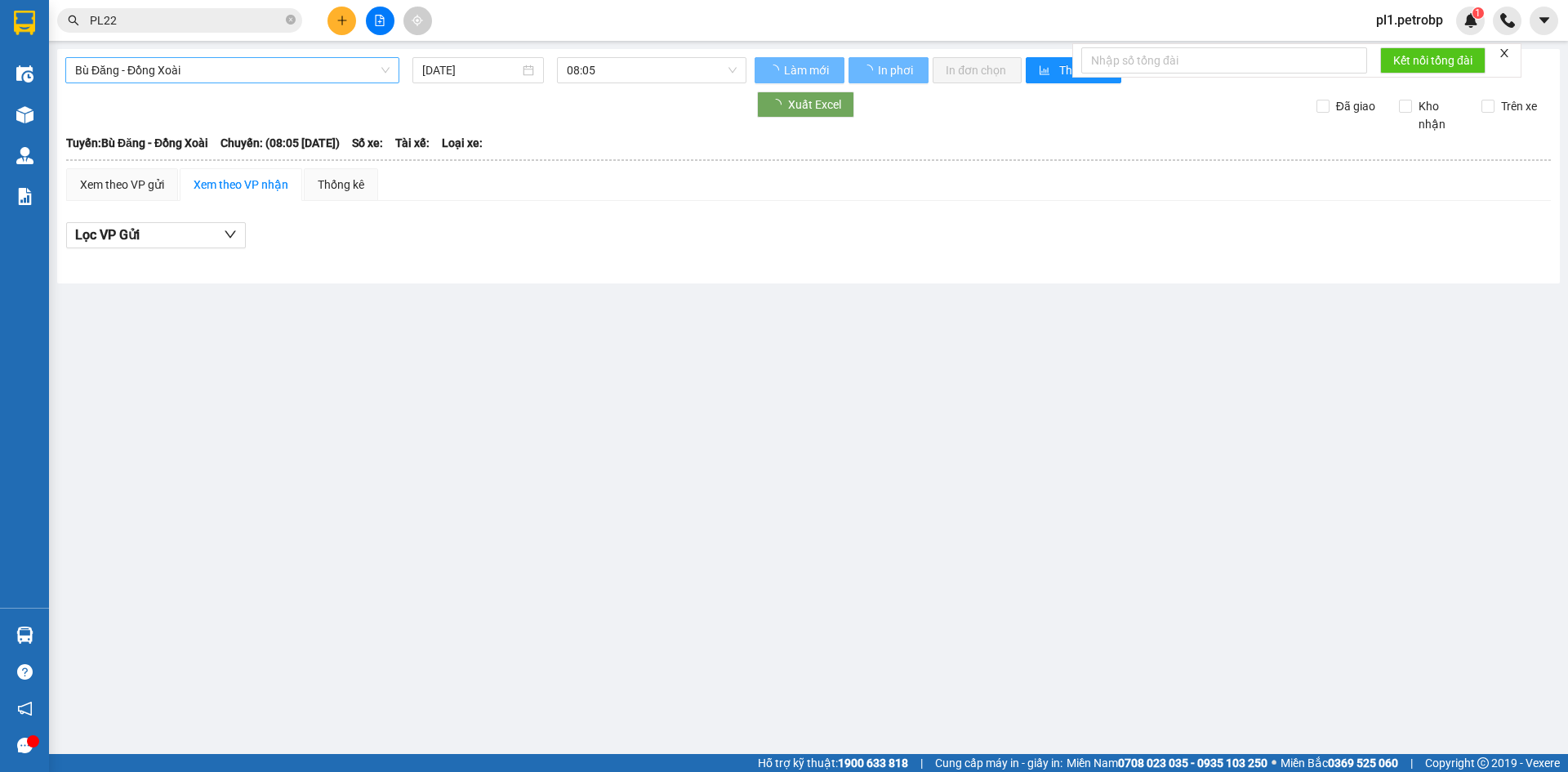
click at [302, 70] on span "Bù Đăng - Đồng Xoài" at bounding box center [232, 70] width 314 height 25
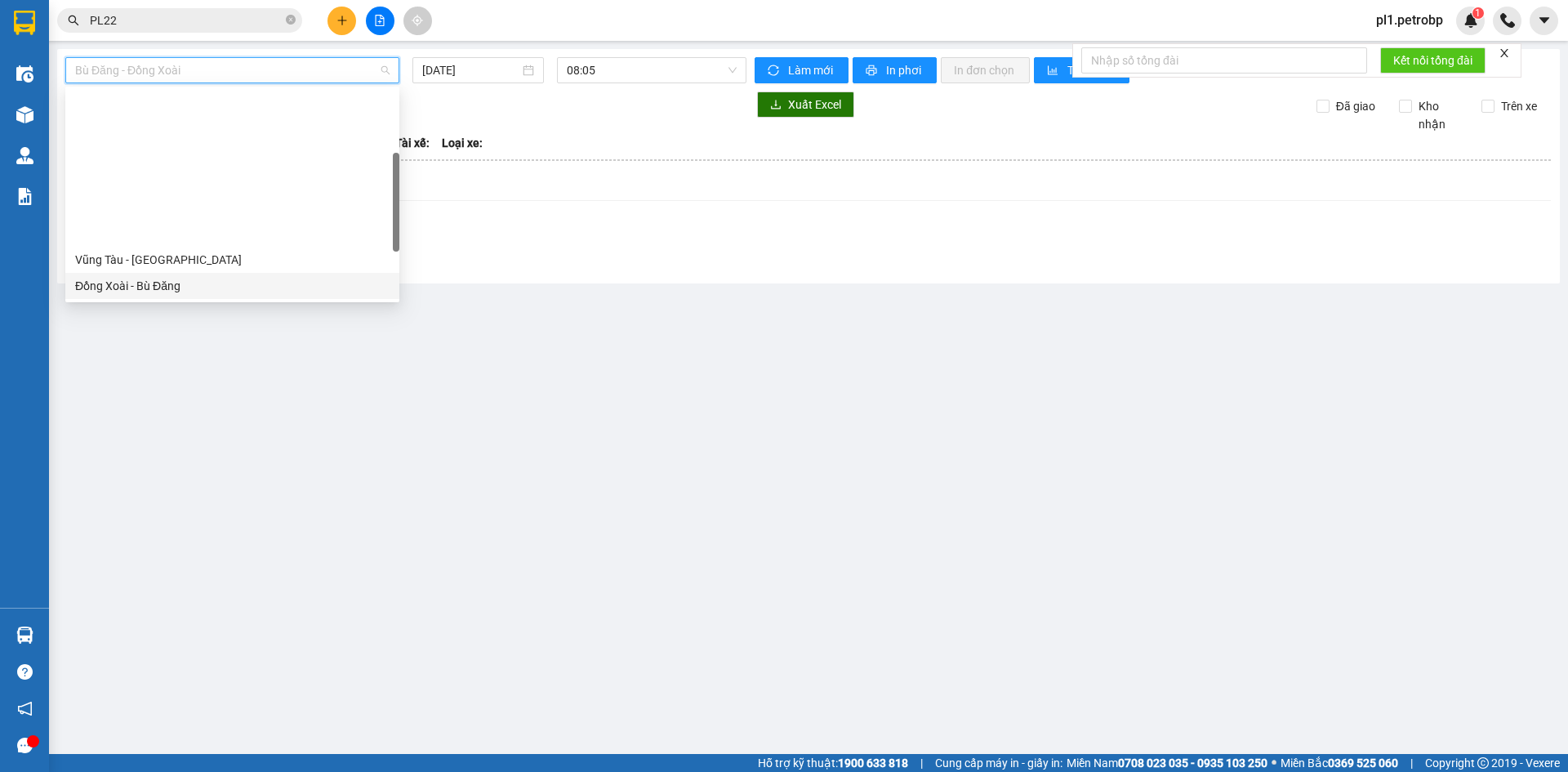
scroll to position [340, 0]
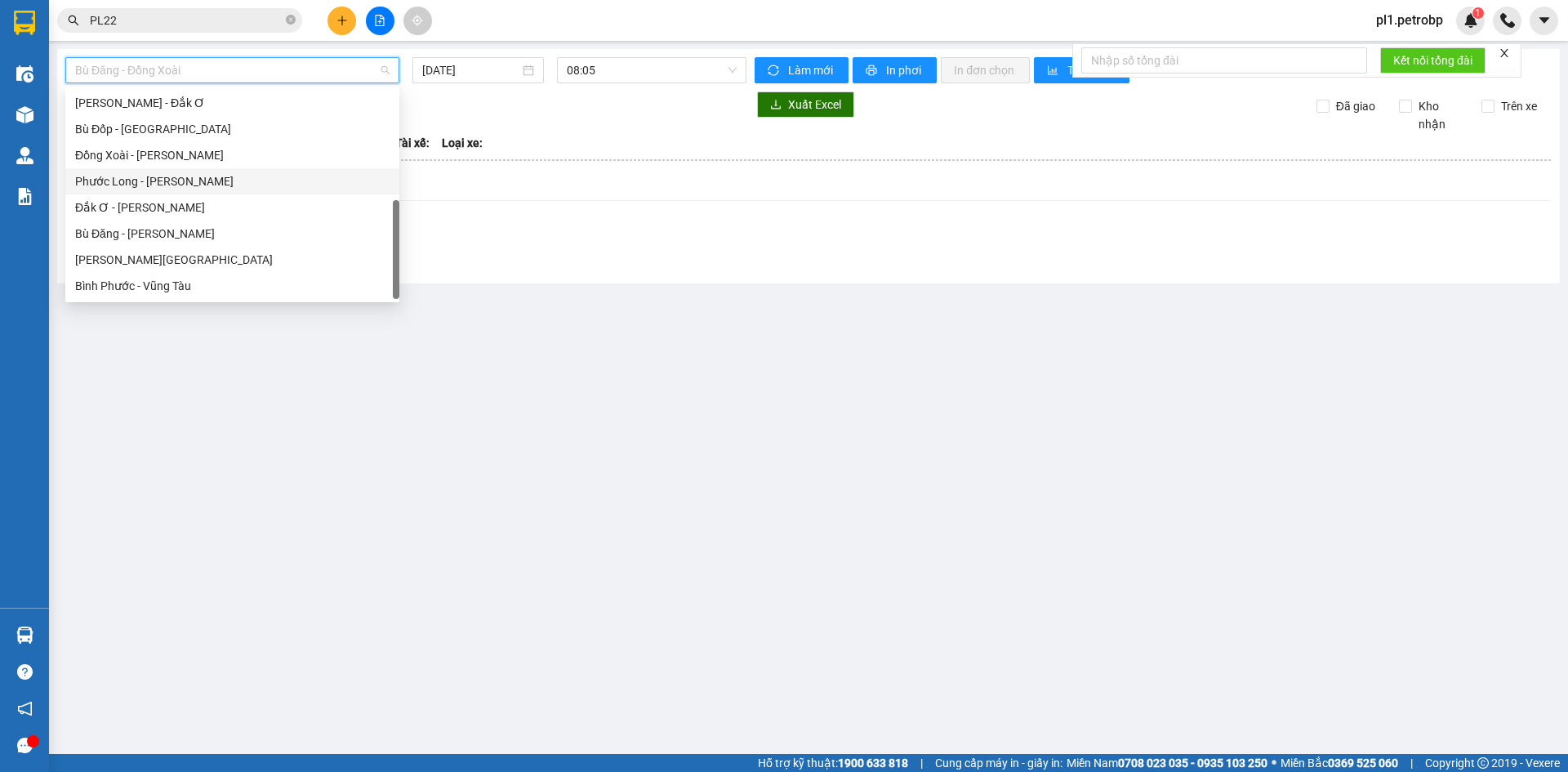
click at [186, 180] on div "Phước Long - [PERSON_NAME]" at bounding box center [232, 181] width 314 height 18
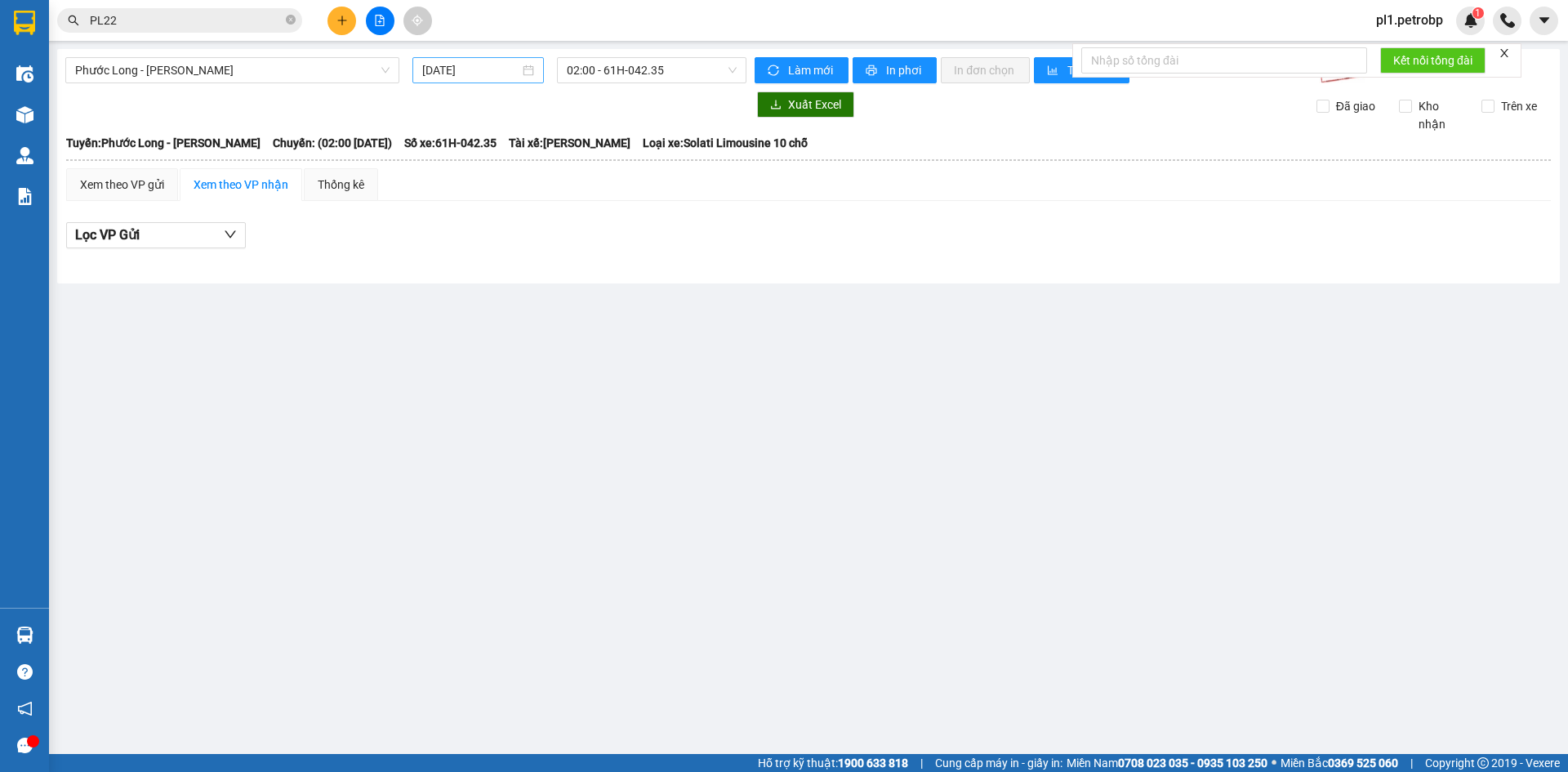
click at [444, 79] on div "[DATE]" at bounding box center [478, 70] width 132 height 26
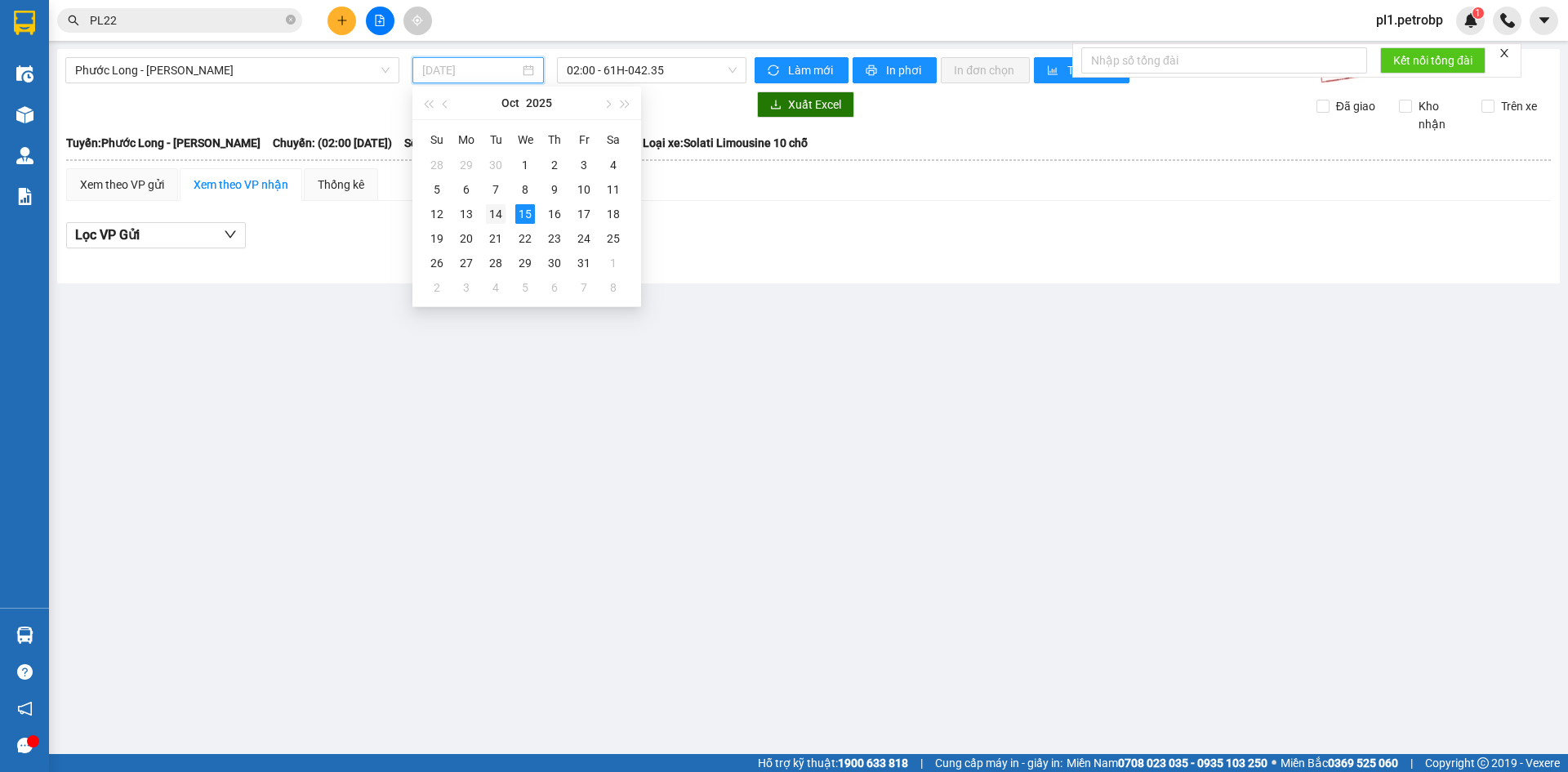
click at [494, 203] on td "14" at bounding box center [495, 214] width 30 height 25
type input "[DATE]"
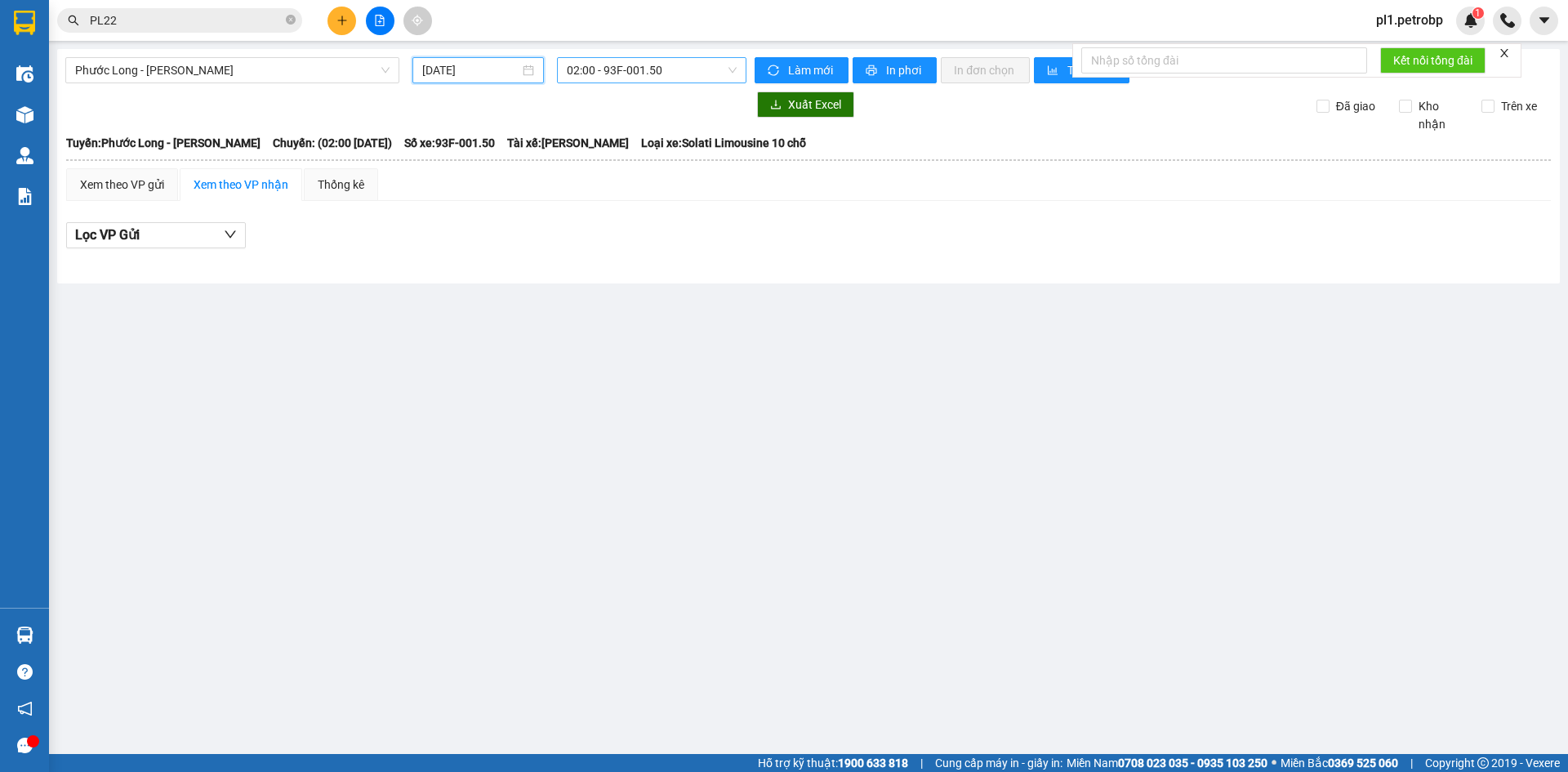
click at [647, 64] on span "02:00 - 93F-001.50" at bounding box center [651, 70] width 170 height 25
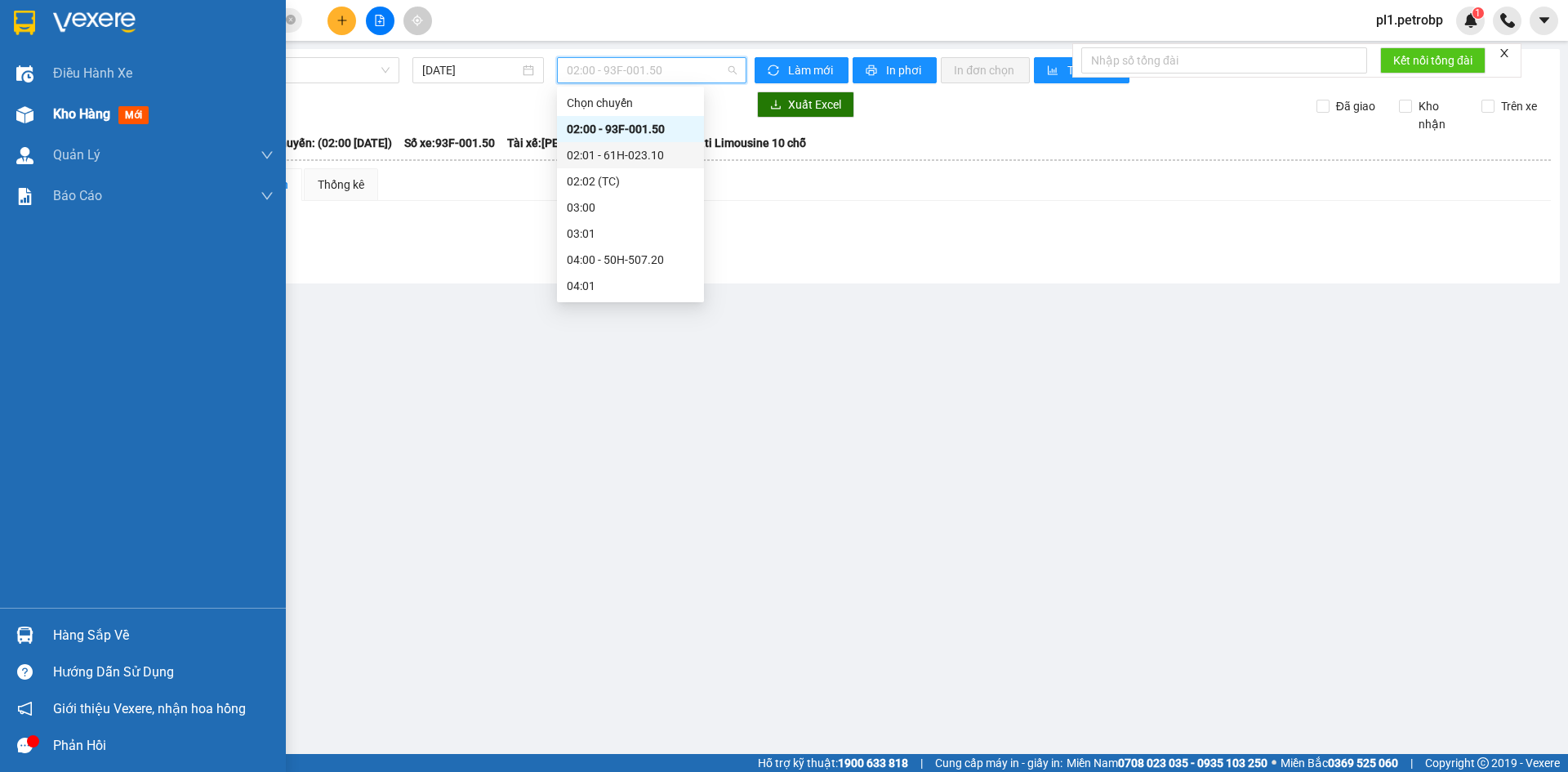
click at [21, 116] on img at bounding box center [25, 115] width 17 height 17
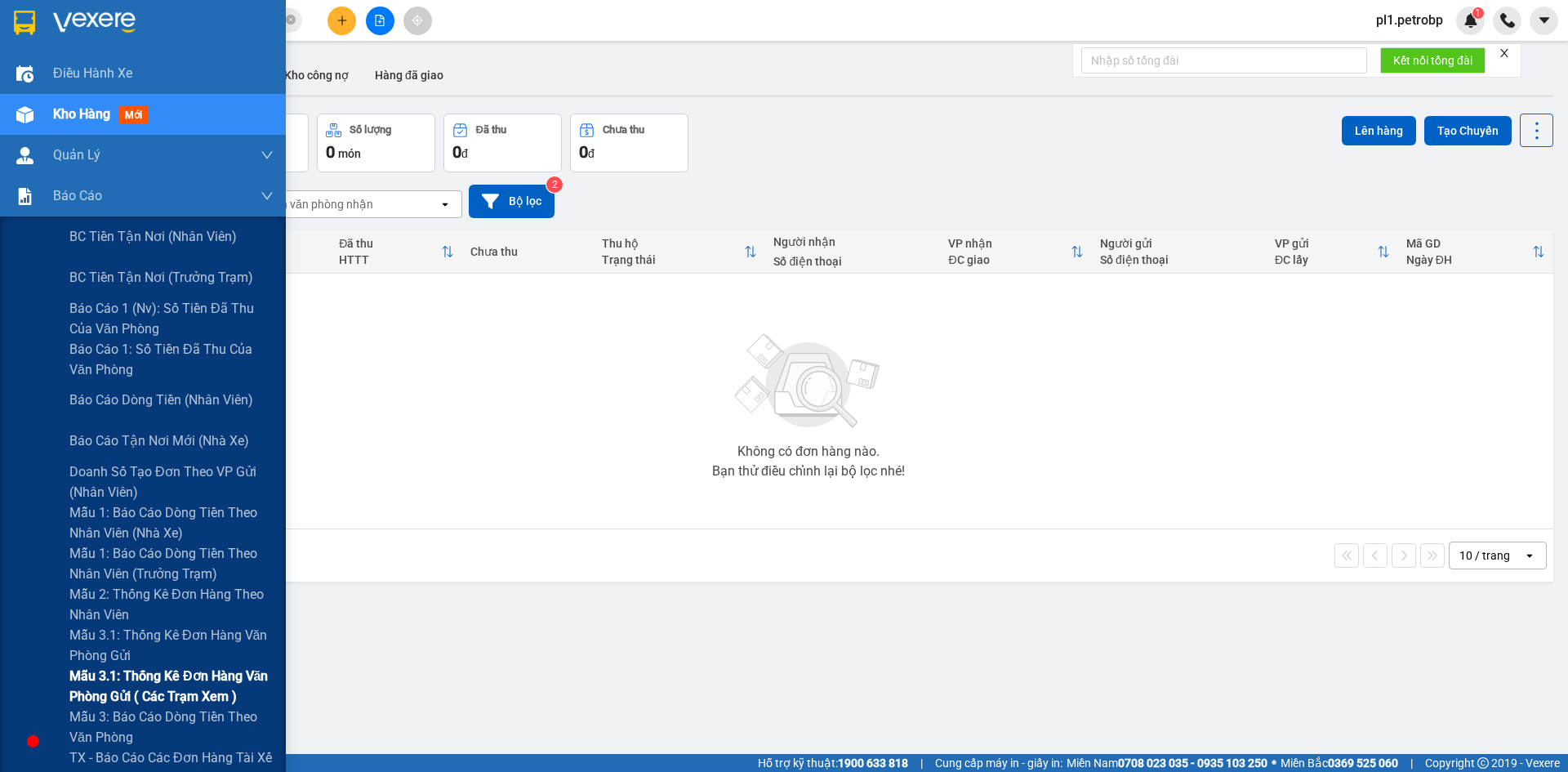
click at [196, 686] on span "Mẫu 3.1: Thống kê đơn hàng văn phòng gửi ( các trạm xem )" at bounding box center [171, 686] width 204 height 41
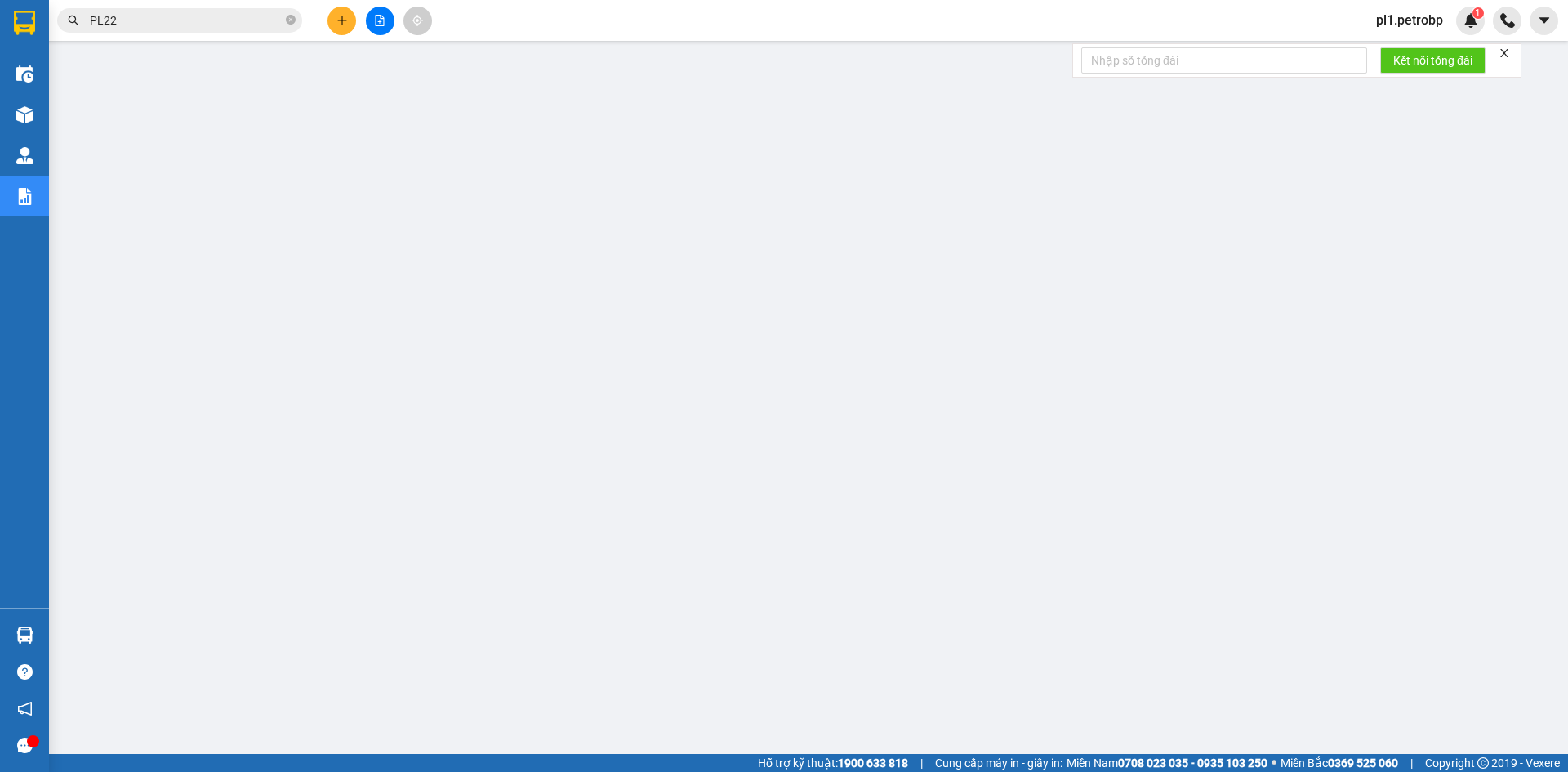
click at [267, 17] on input "PL22" at bounding box center [186, 20] width 193 height 18
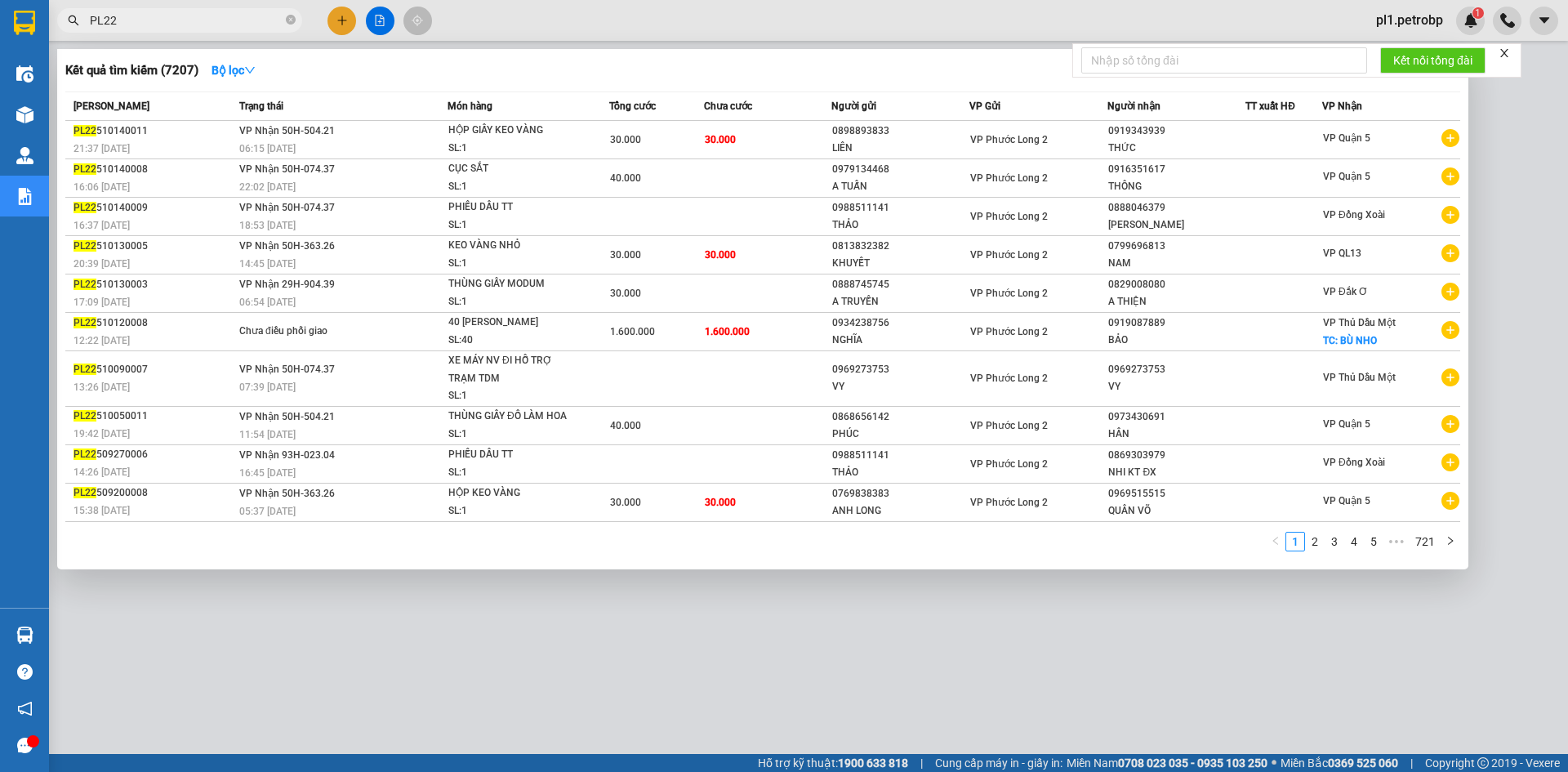
click at [267, 17] on input "PL22" at bounding box center [186, 20] width 193 height 18
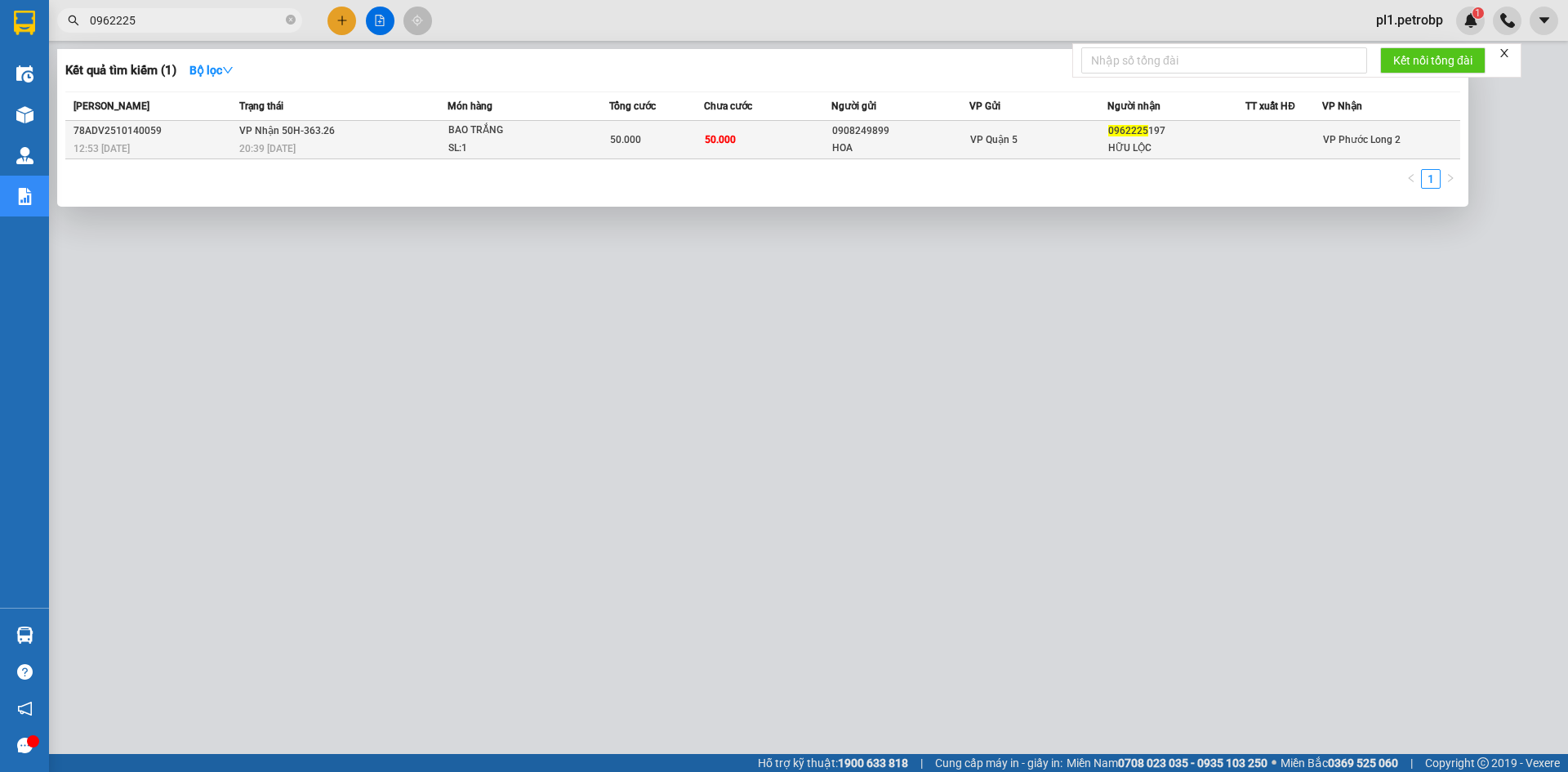
type input "0962225"
click at [1194, 147] on div "HỮU LỘC" at bounding box center [1176, 148] width 136 height 17
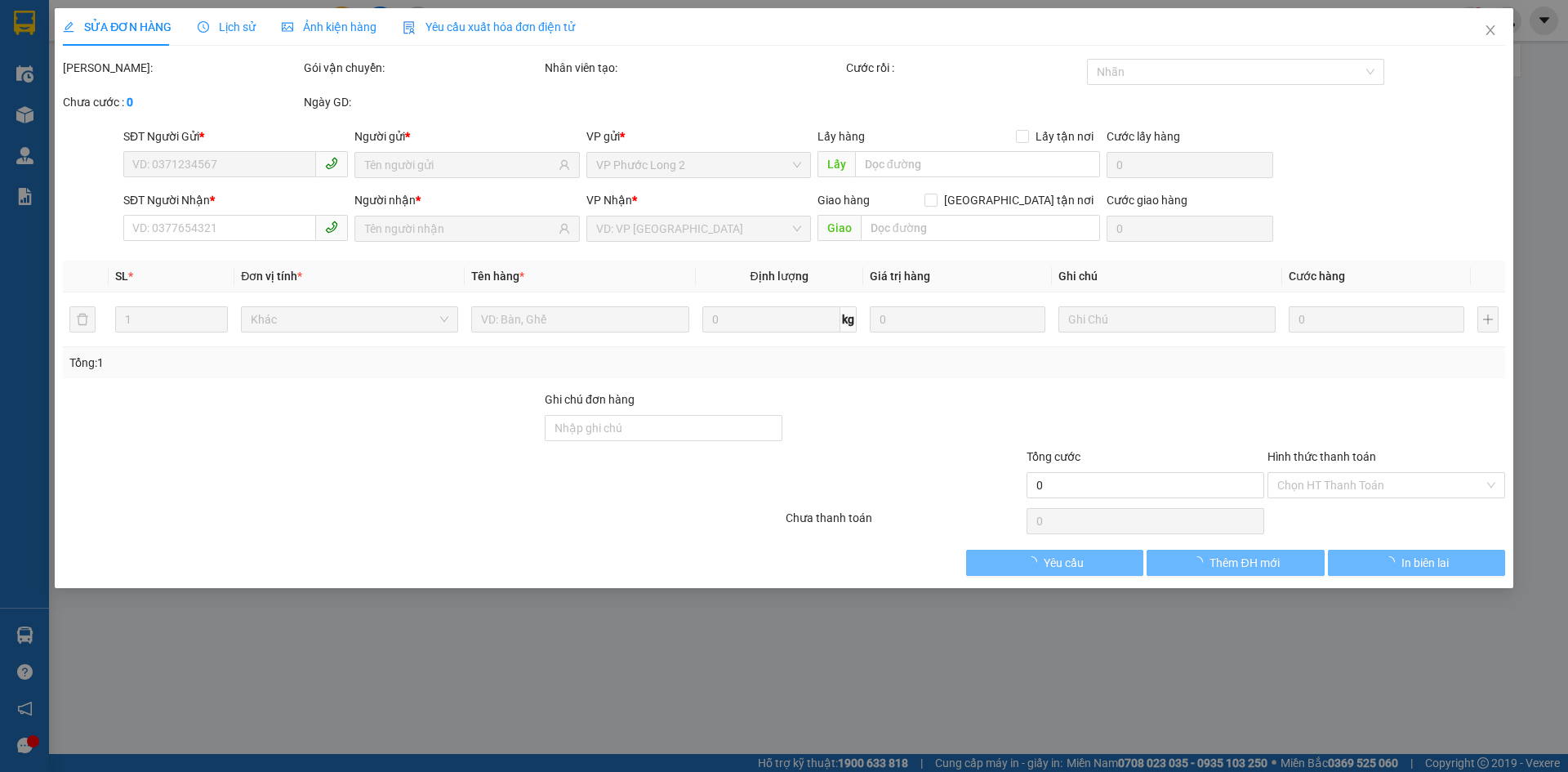
type input "0908249899"
type input "HOA"
type input "0962225197"
type input "HỮU LỘC"
type input "50.000"
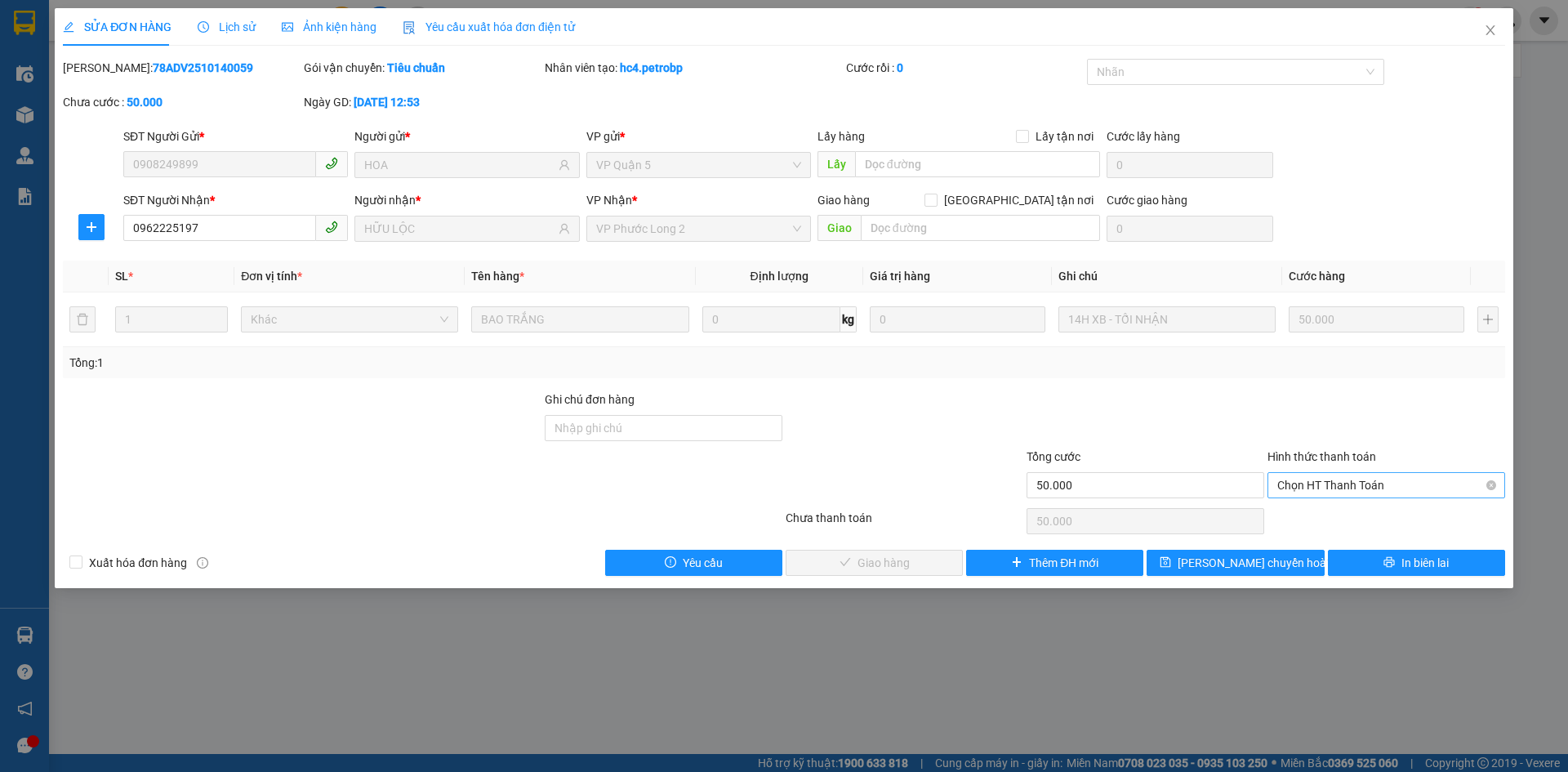
click at [1426, 490] on span "Chọn HT Thanh Toán" at bounding box center [1386, 485] width 218 height 25
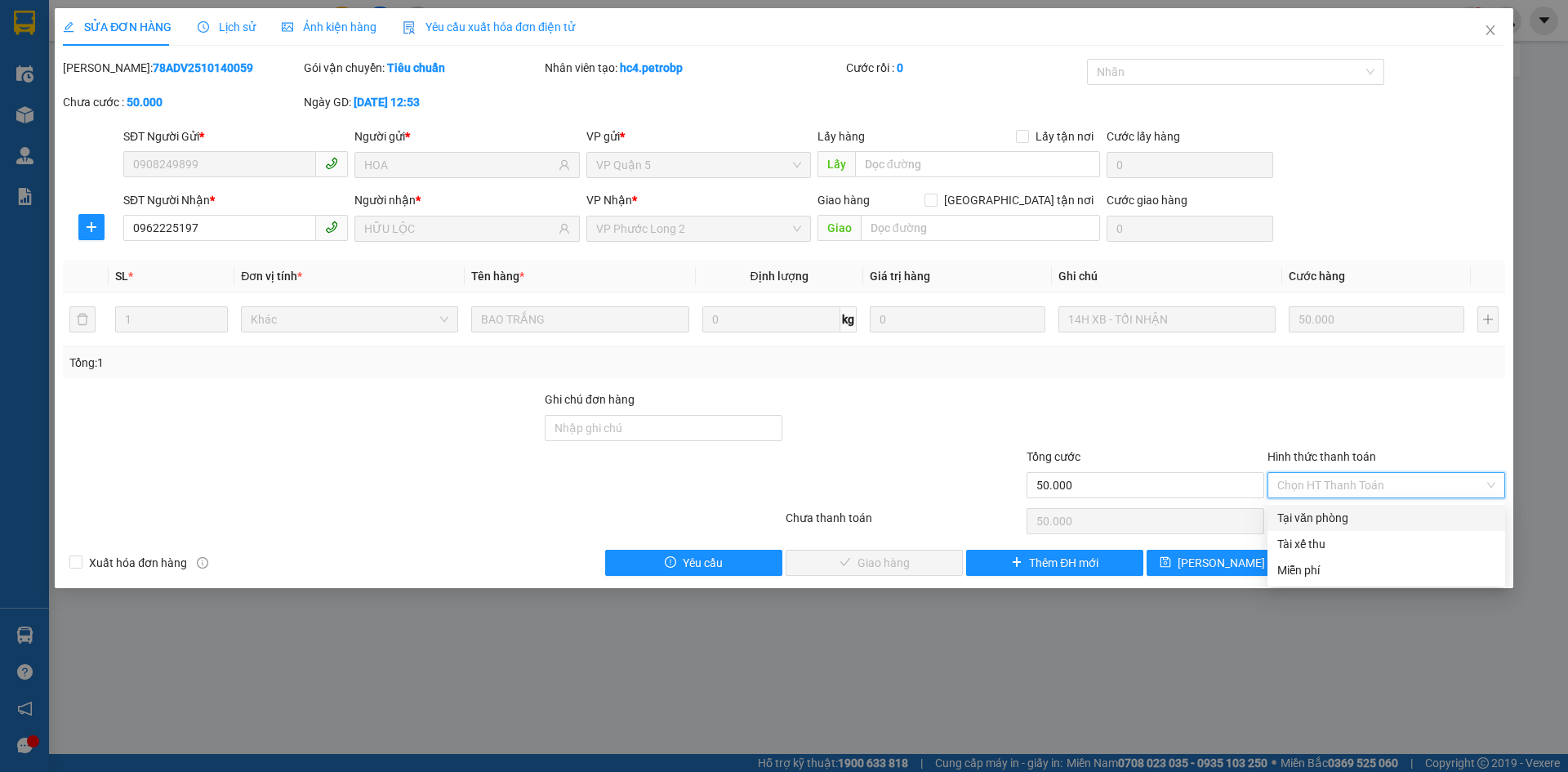
click at [1370, 509] on div "Tại văn phòng" at bounding box center [1386, 517] width 218 height 18
type input "0"
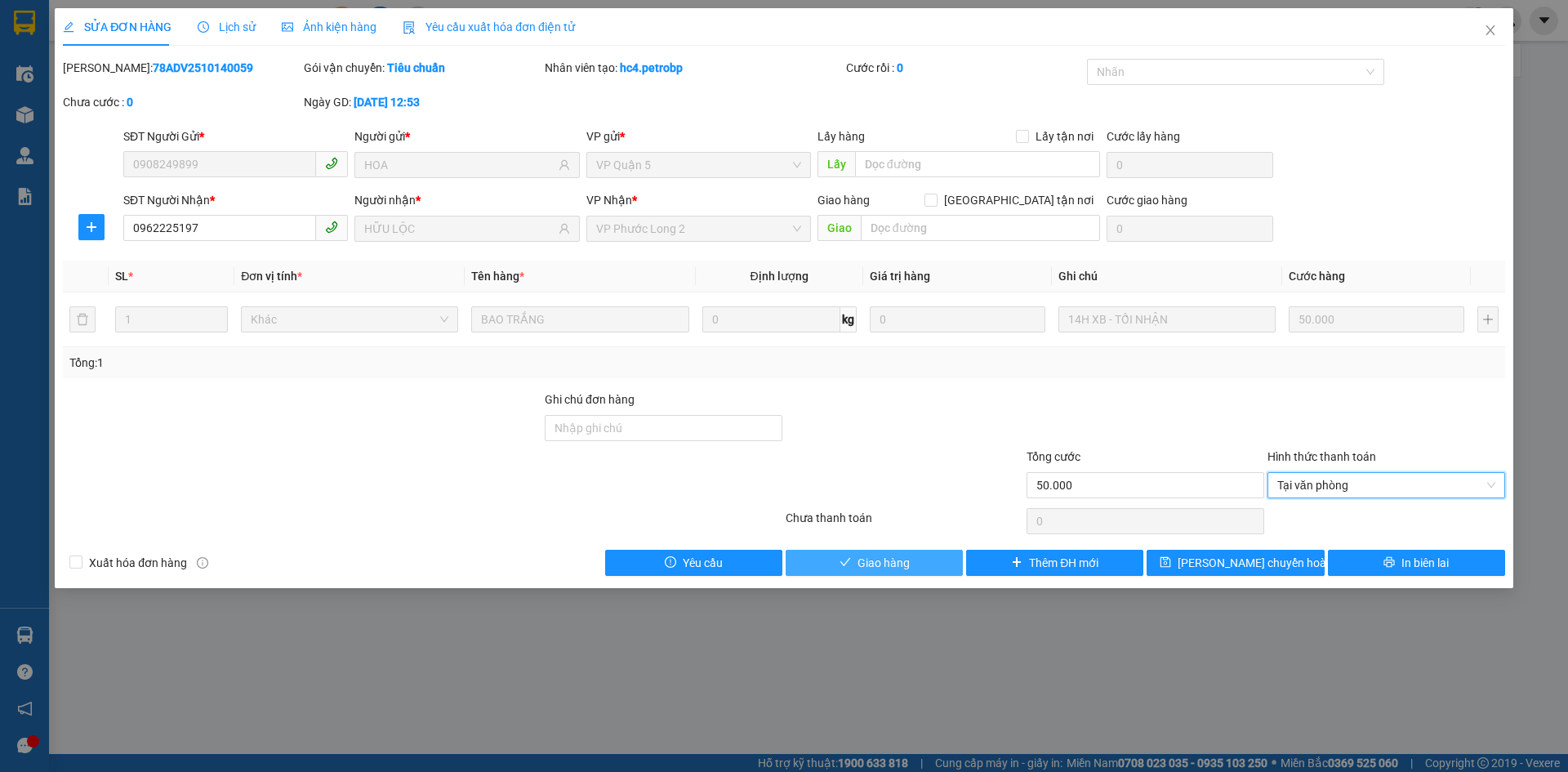
drag, startPoint x: 900, startPoint y: 550, endPoint x: 905, endPoint y: 540, distance: 11.2
click at [900, 550] on button "Giao hàng" at bounding box center [874, 562] width 178 height 26
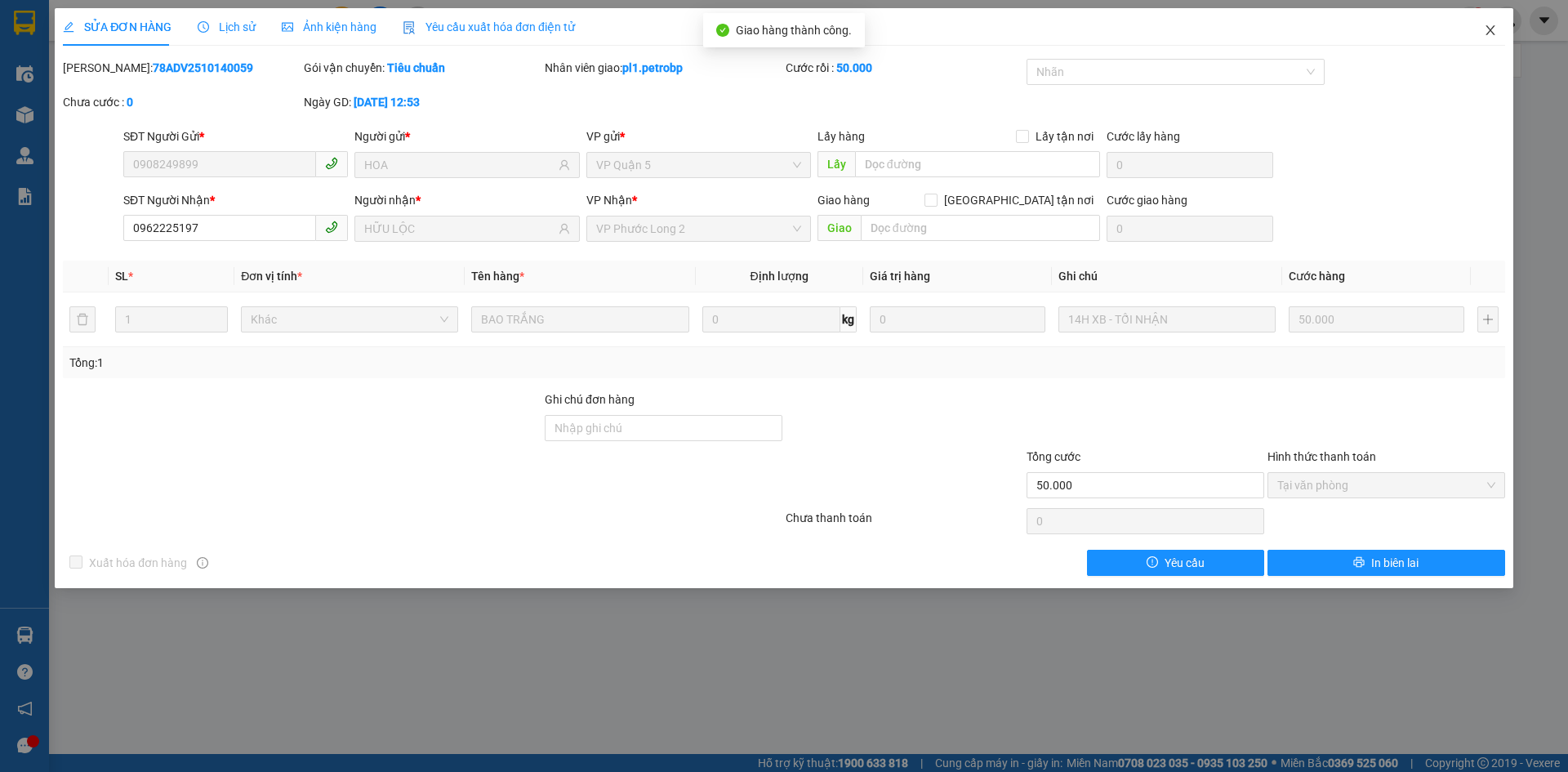
click at [1484, 36] on icon "close" at bounding box center [1489, 30] width 13 height 13
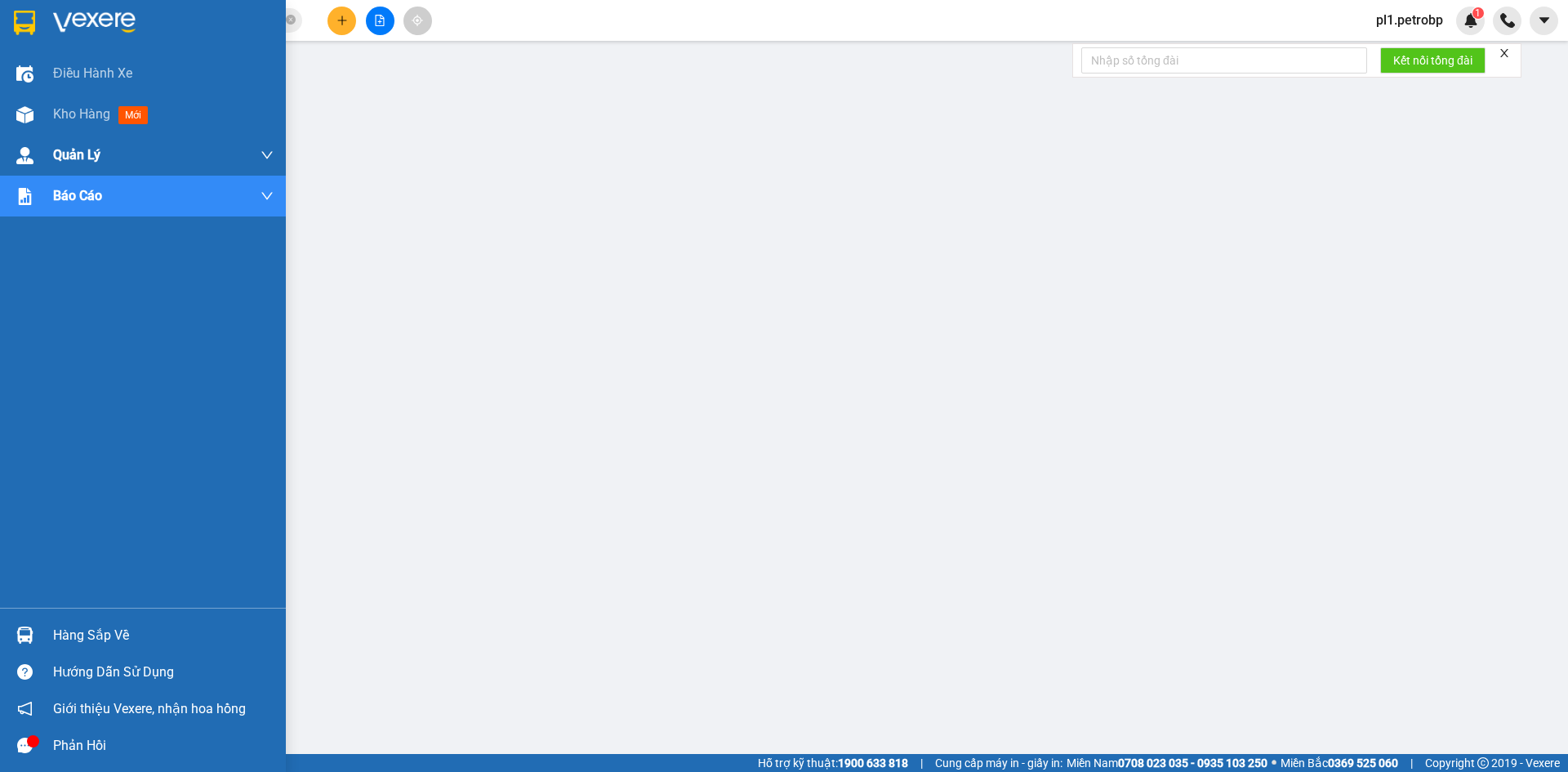
click at [54, 118] on span "Kho hàng" at bounding box center [82, 114] width 57 height 15
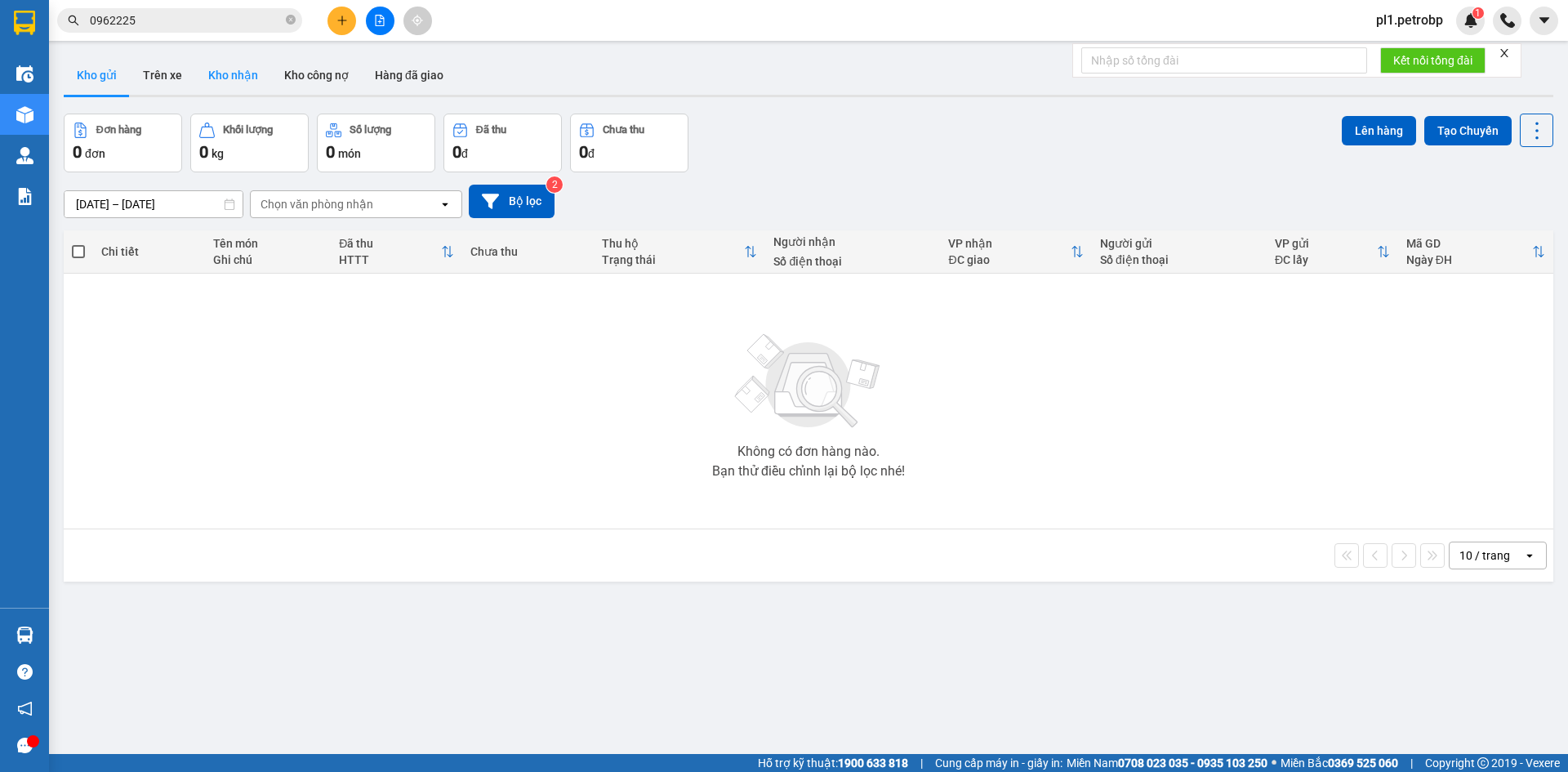
click at [238, 79] on button "Kho nhận" at bounding box center [233, 75] width 76 height 39
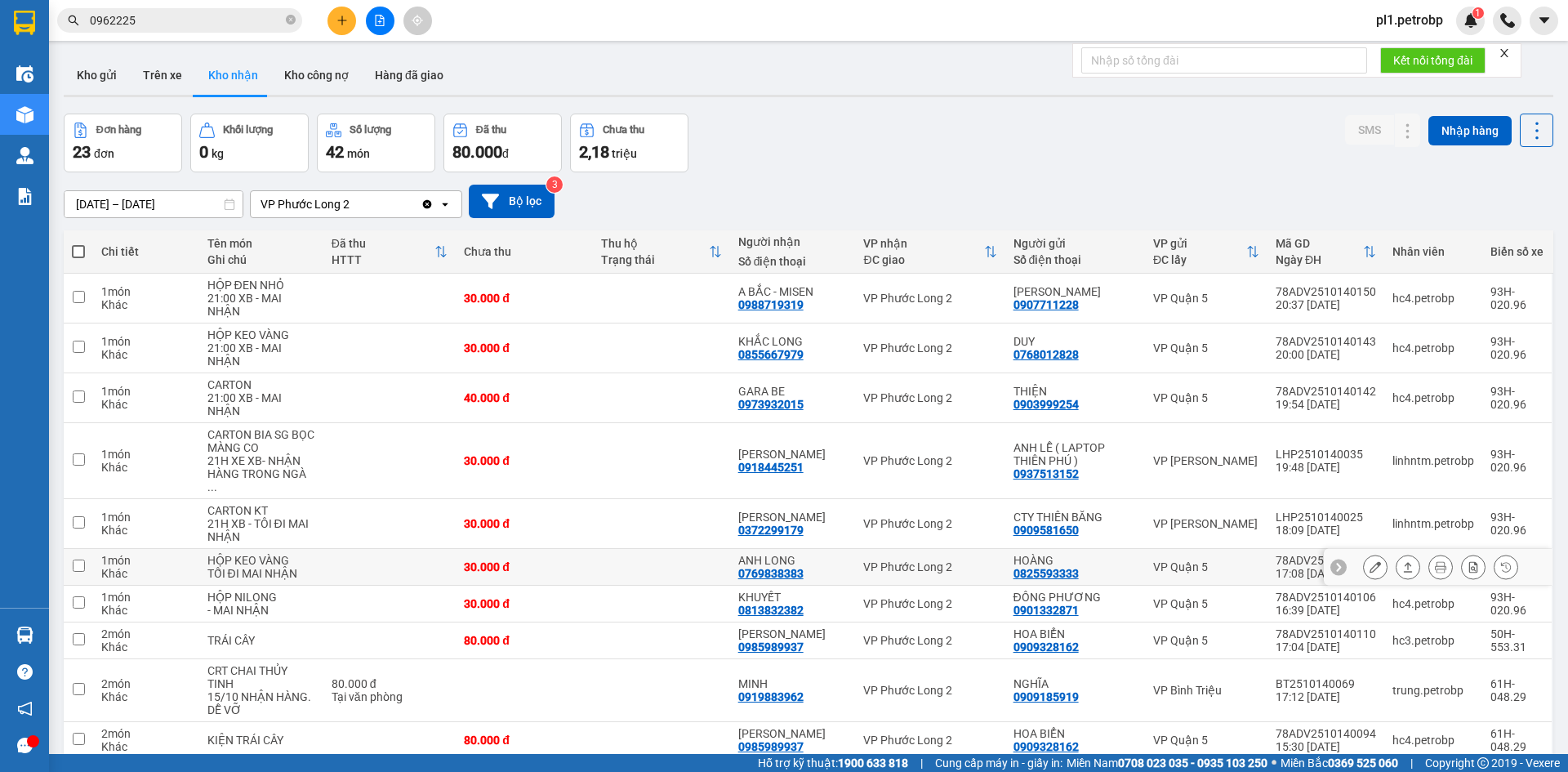
scroll to position [75, 0]
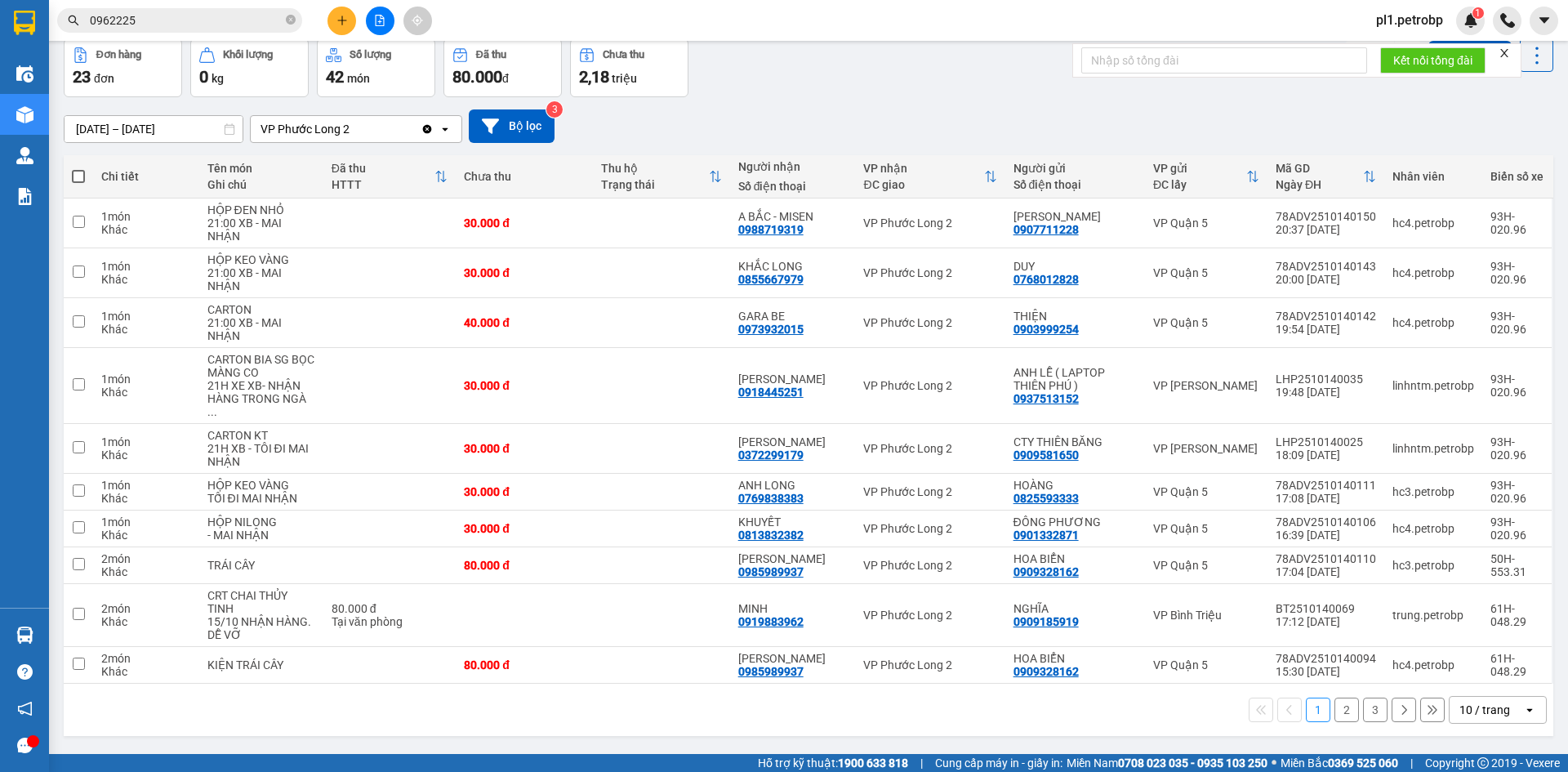
click at [1379, 696] on div "1 2 3 10 / trang open" at bounding box center [808, 709] width 1477 height 28
click at [1363, 698] on button "3" at bounding box center [1374, 709] width 25 height 25
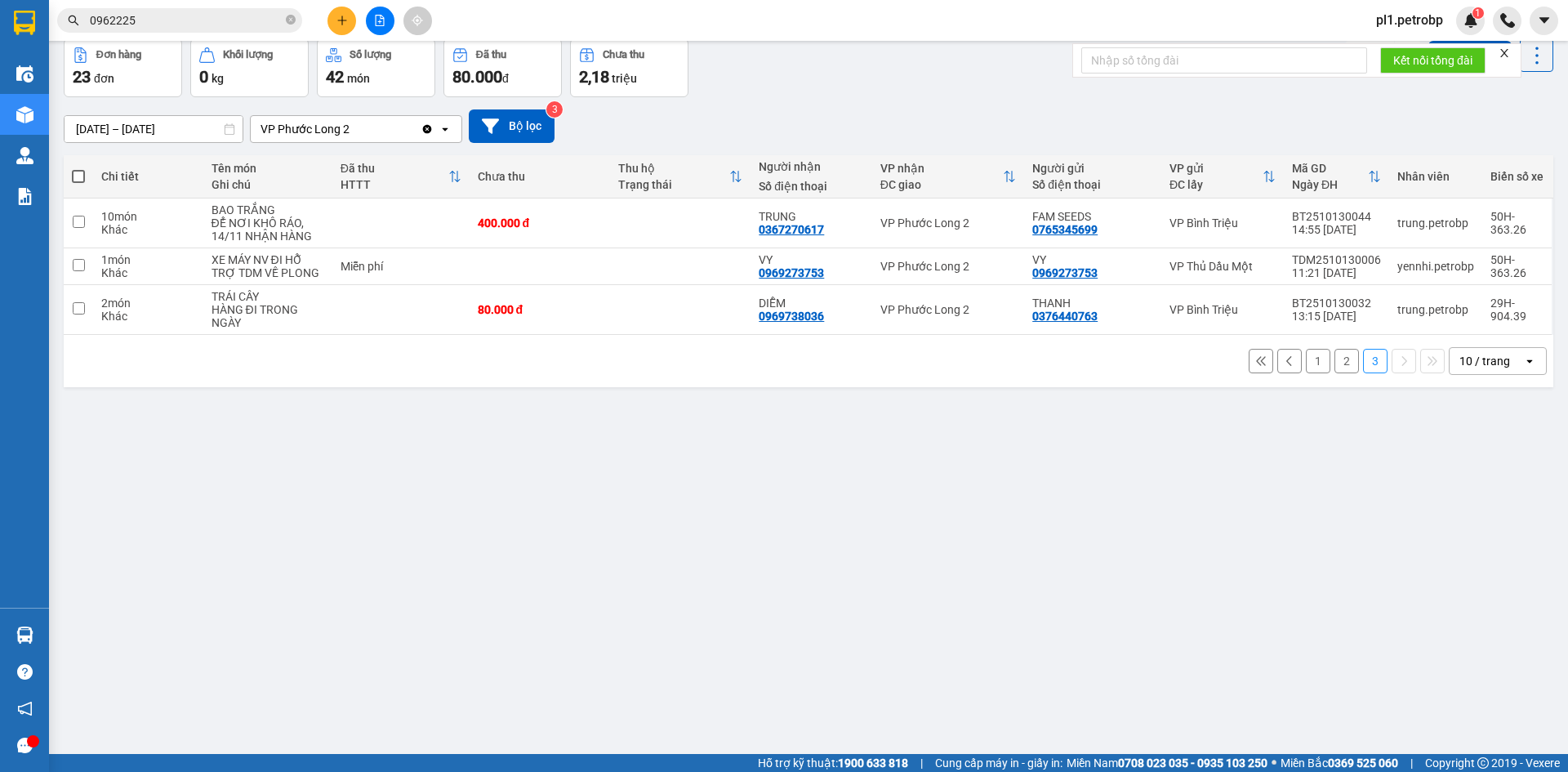
click at [1334, 371] on button "2" at bounding box center [1346, 360] width 25 height 25
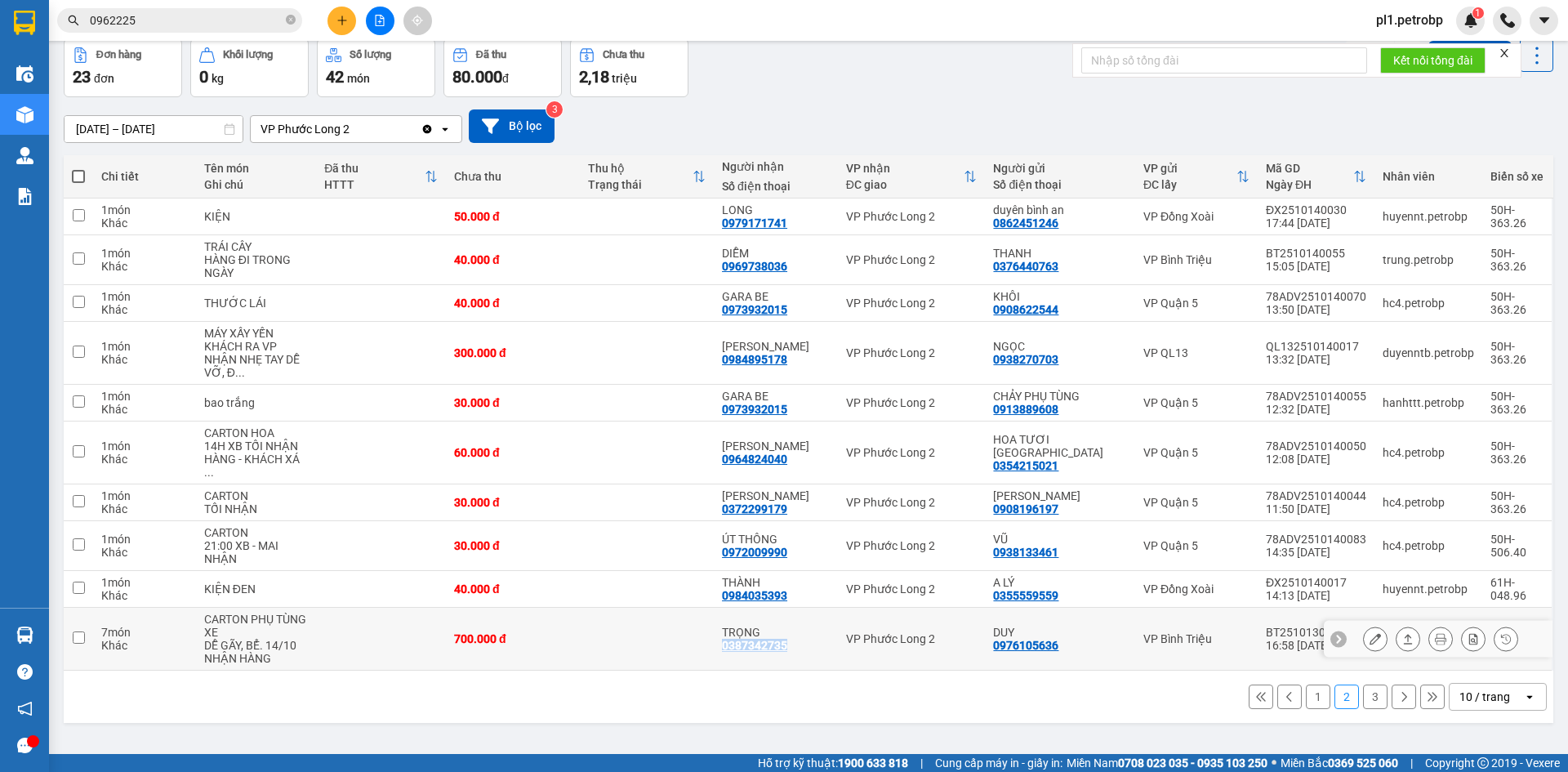
drag, startPoint x: 736, startPoint y: 623, endPoint x: 793, endPoint y: 629, distance: 57.3
click at [793, 629] on td "TRỌNG 0387342735" at bounding box center [775, 639] width 124 height 63
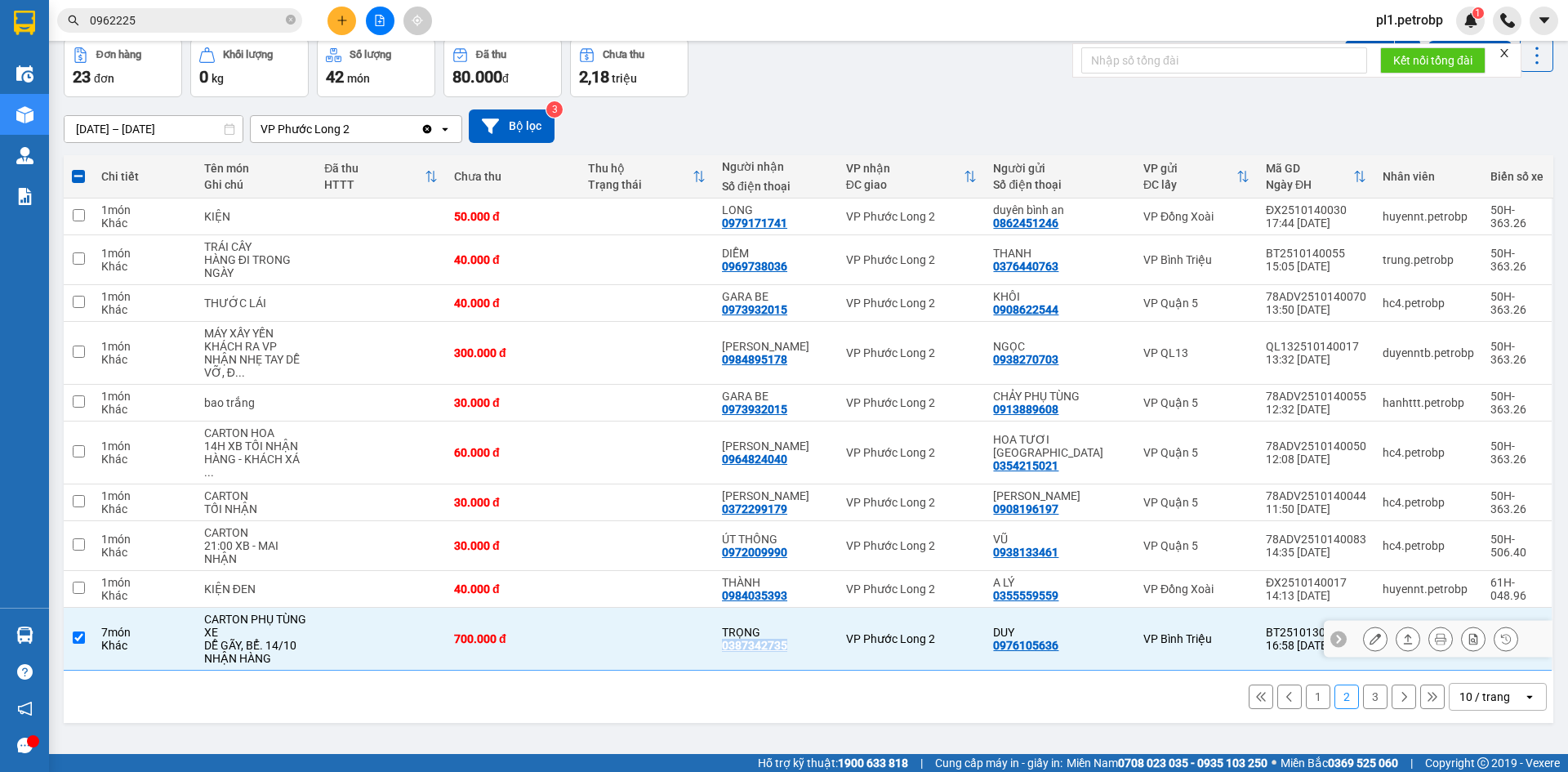
copy div "0387342735"
click at [1363, 684] on button "3" at bounding box center [1374, 696] width 25 height 25
checkbox input "false"
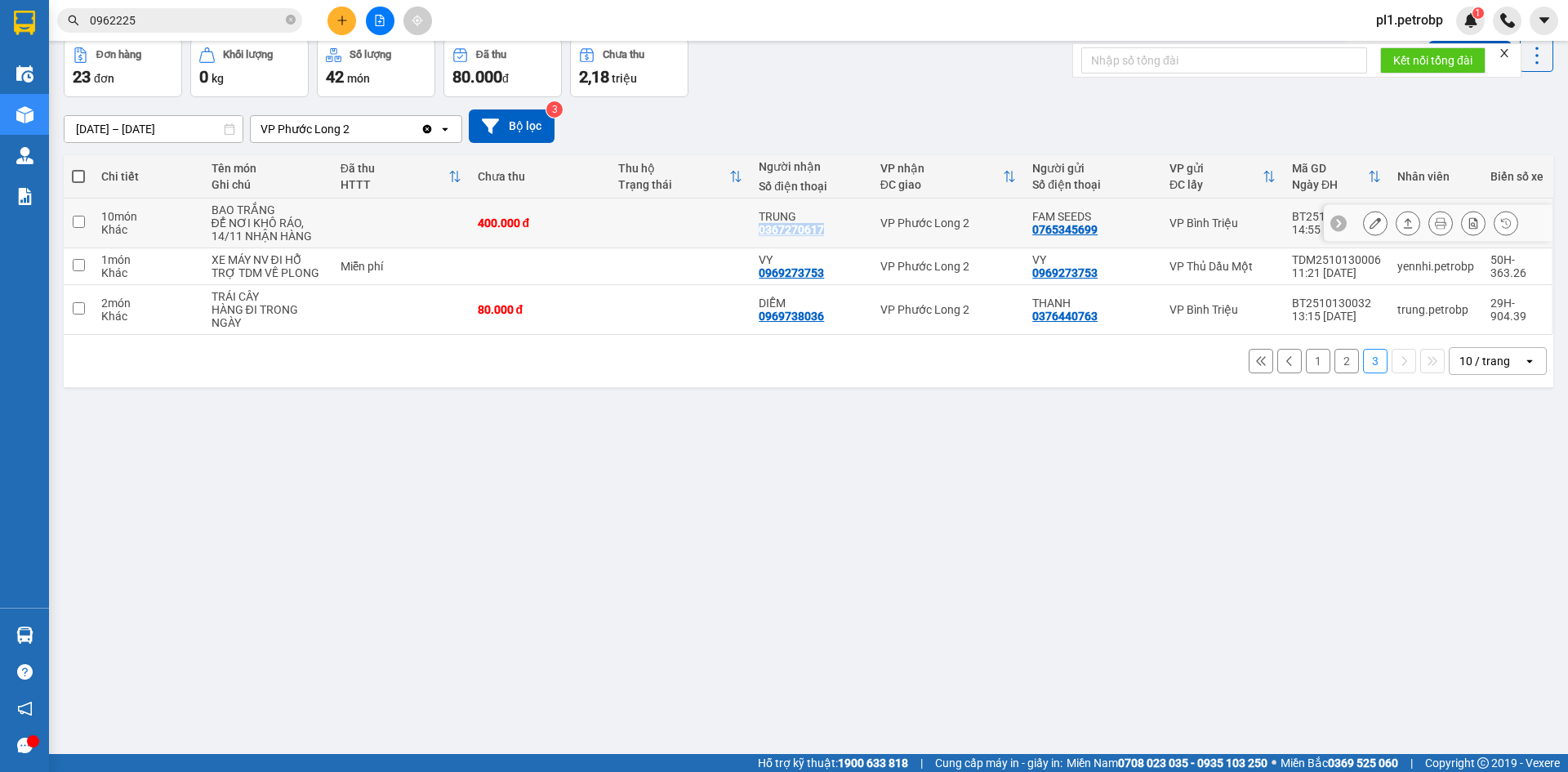
drag, startPoint x: 754, startPoint y: 231, endPoint x: 829, endPoint y: 238, distance: 75.3
click at [829, 238] on td "TRUNG 0367270617" at bounding box center [811, 223] width 121 height 50
checkbox input "true"
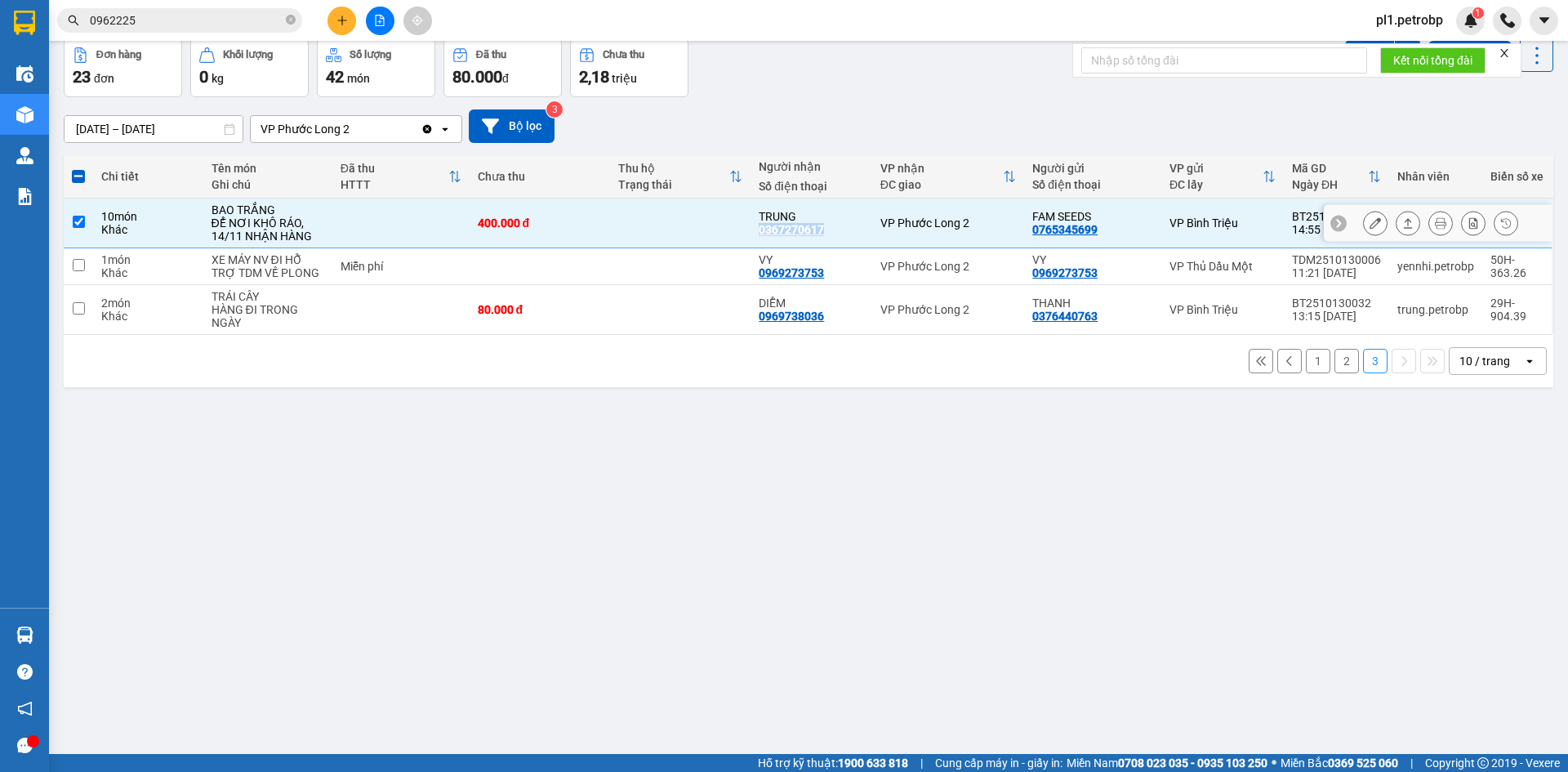
copy div "0367270617"
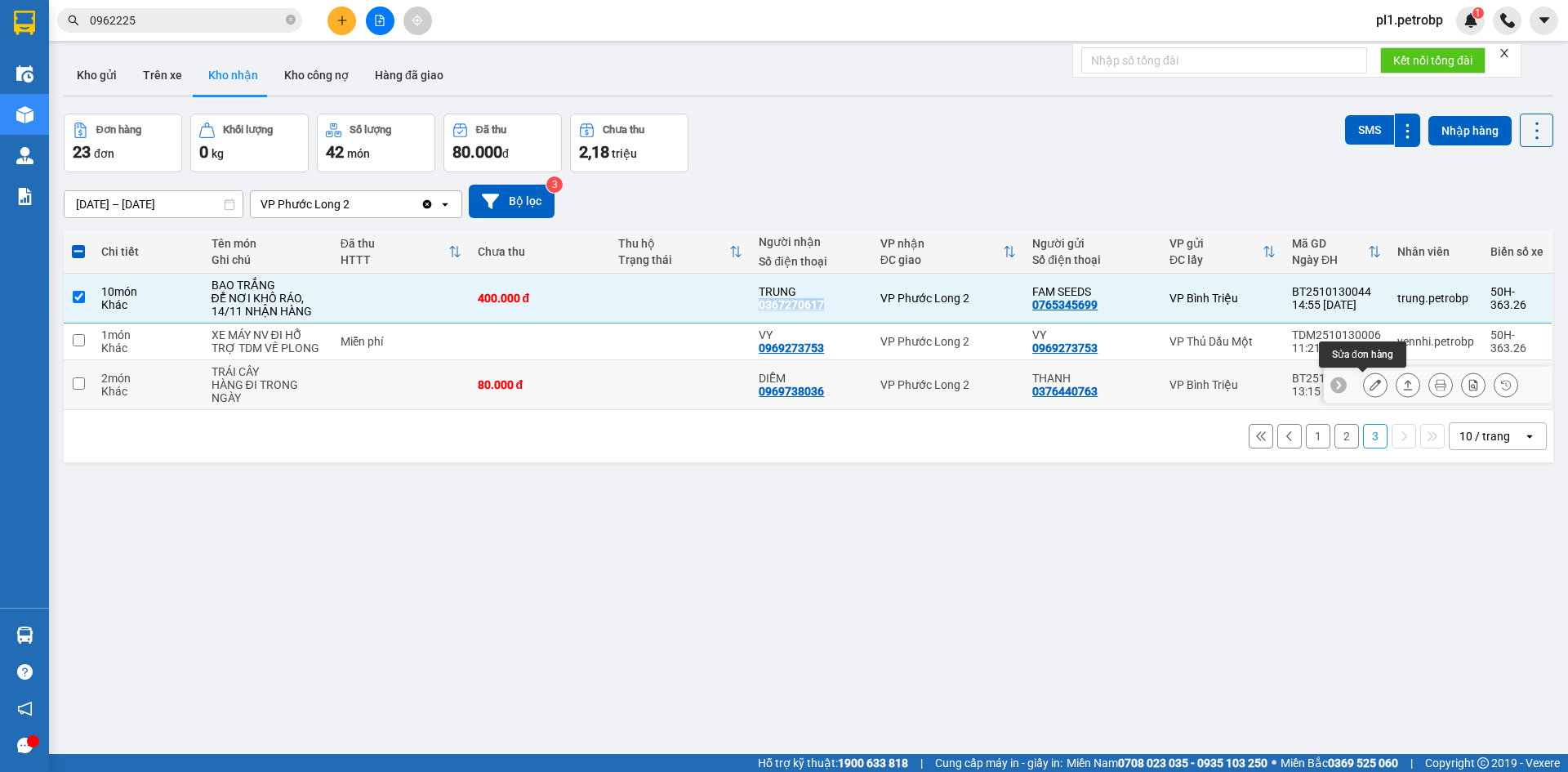
click at [1363, 386] on button at bounding box center [1374, 386] width 23 height 29
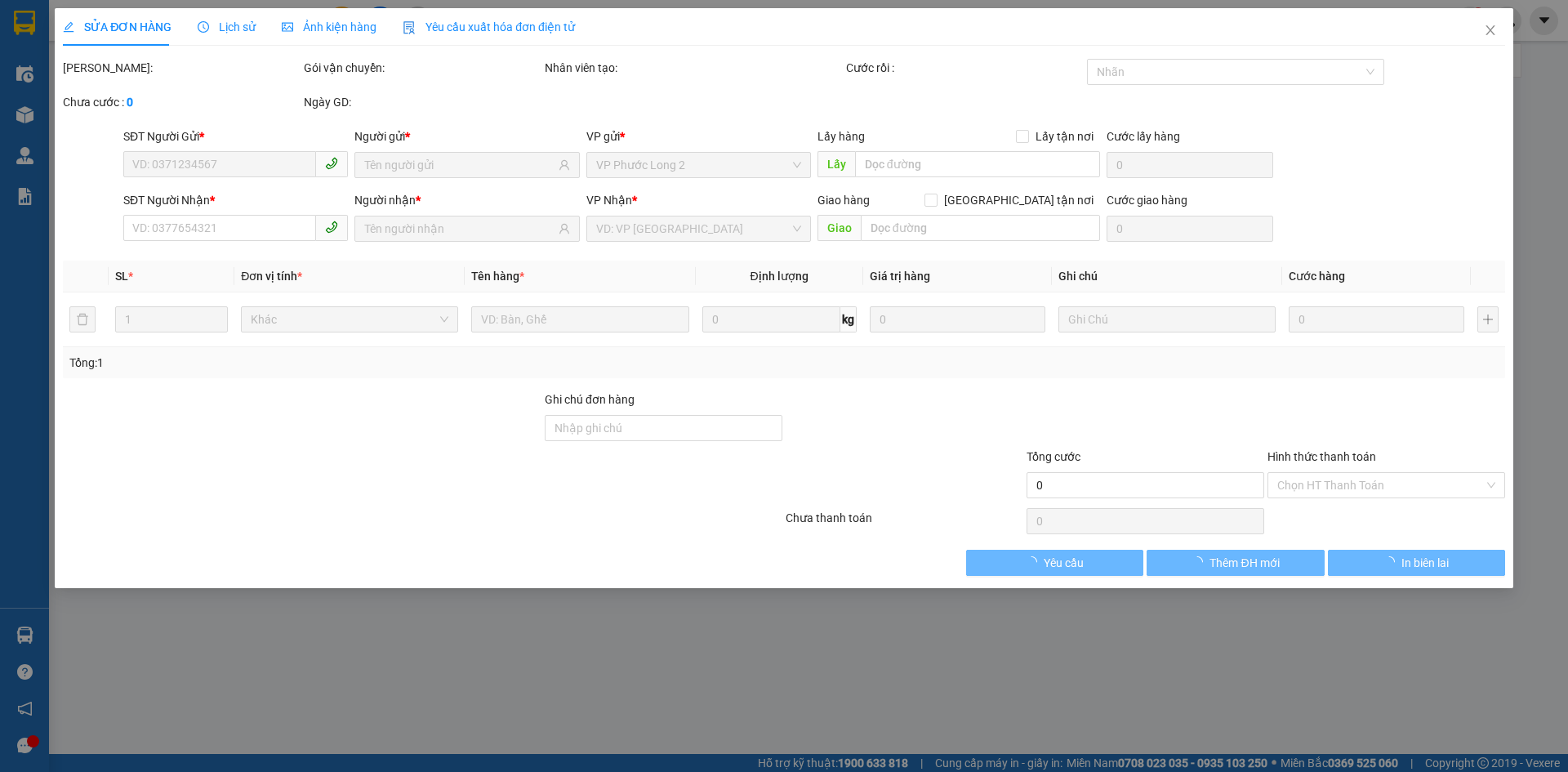
type input "0376440763"
type input "THANH"
type input "0969738036"
type input "DIỄM"
type input "80.000"
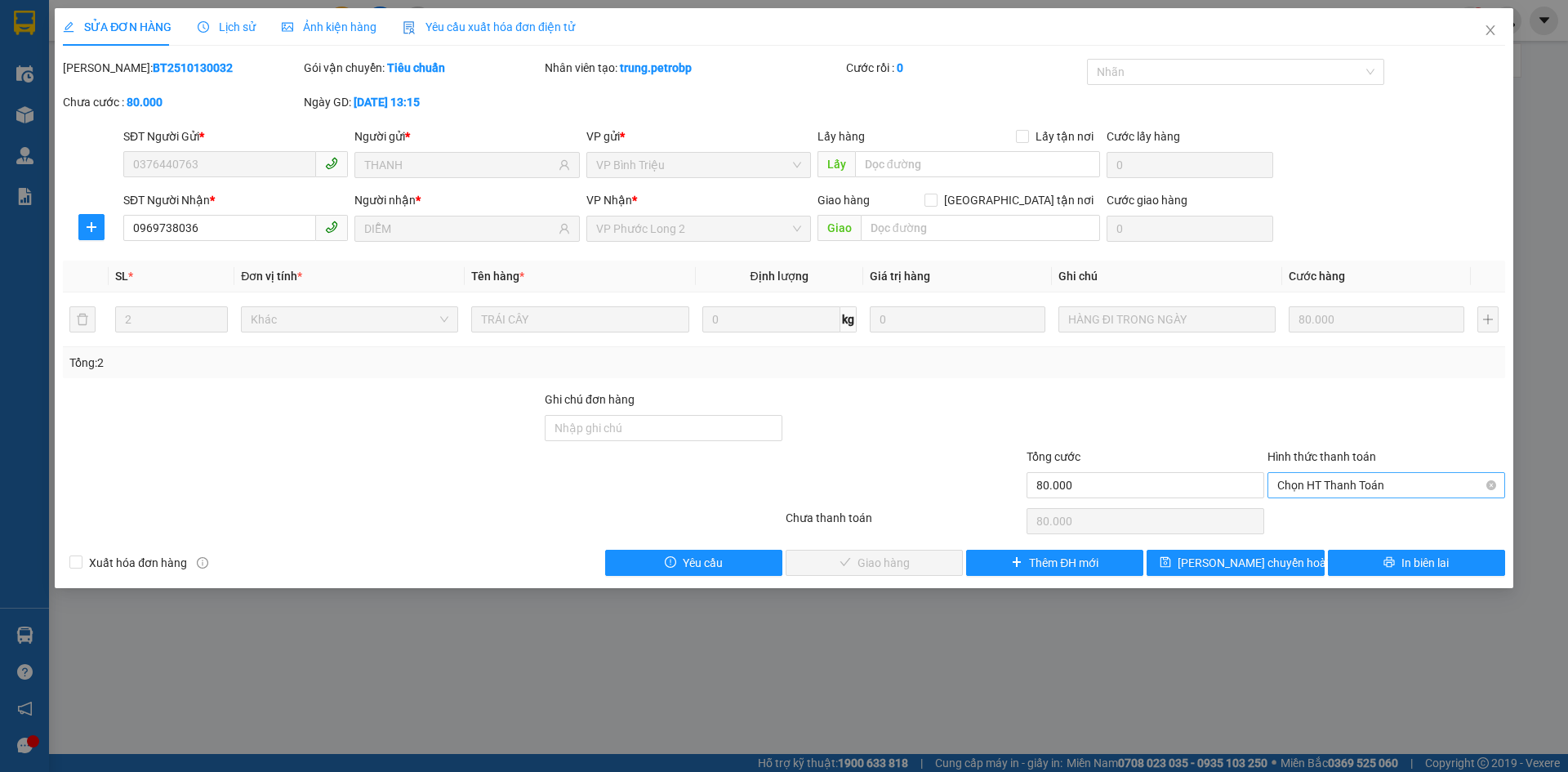
click at [1304, 488] on span "Chọn HT Thanh Toán" at bounding box center [1386, 485] width 218 height 25
click at [1311, 528] on div "Tại văn phòng" at bounding box center [1385, 517] width 238 height 26
type input "0"
click at [959, 569] on button "Giao hàng" at bounding box center [874, 562] width 178 height 26
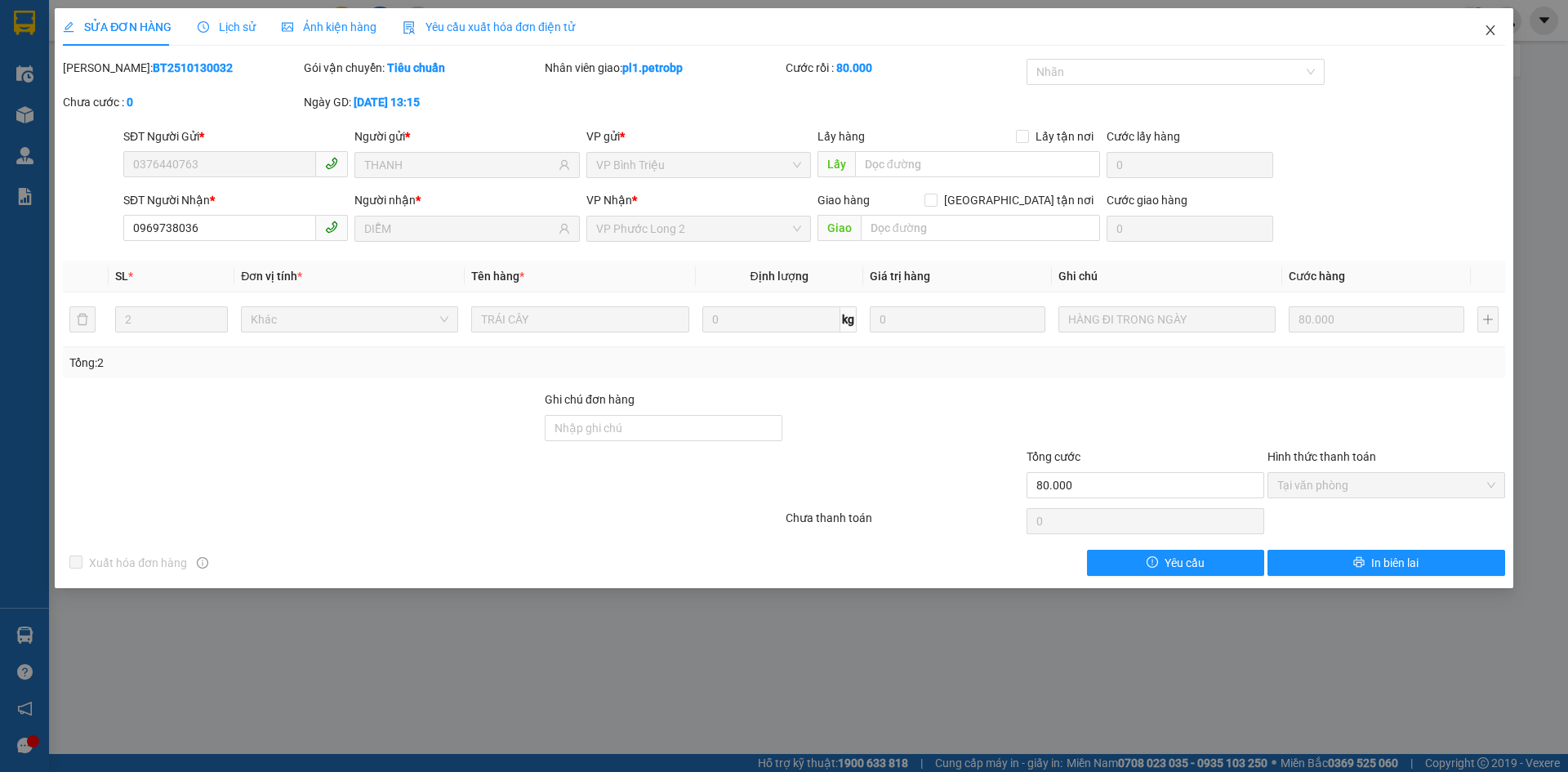
click at [1494, 36] on icon "close" at bounding box center [1489, 30] width 9 height 10
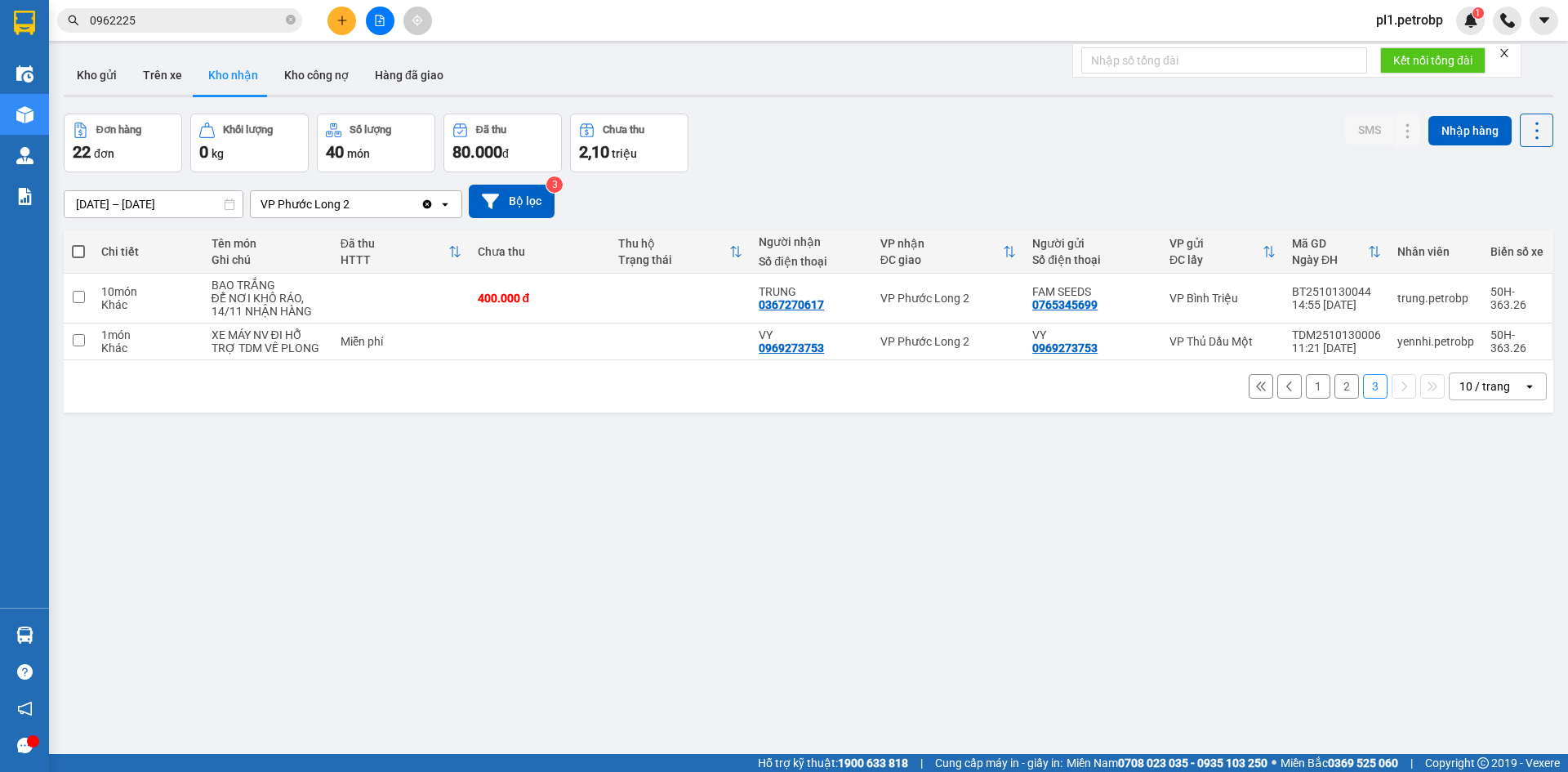
click at [166, 19] on input "0962225" at bounding box center [186, 20] width 193 height 18
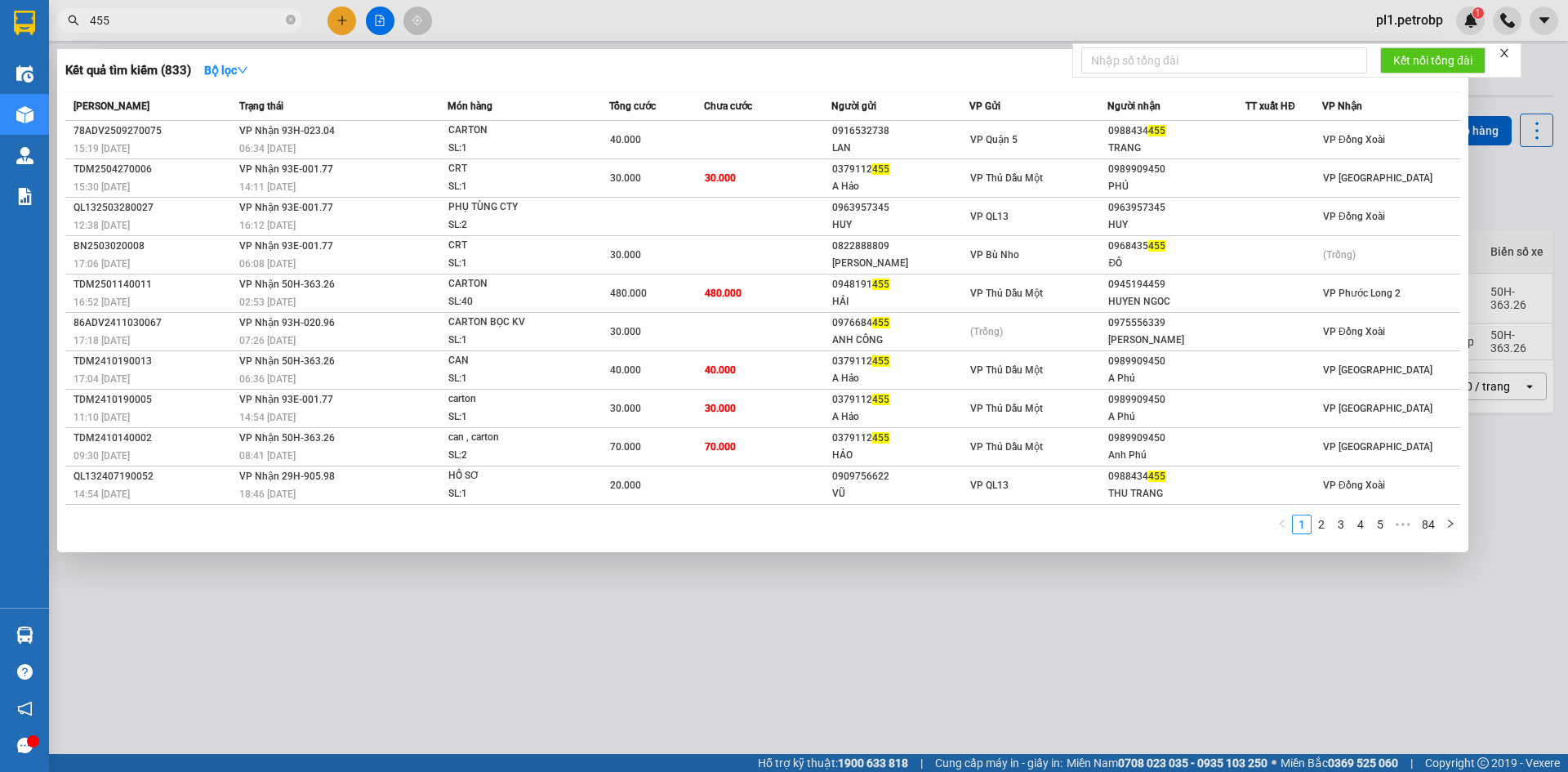
type input "455"
click at [634, 618] on div at bounding box center [784, 386] width 1568 height 772
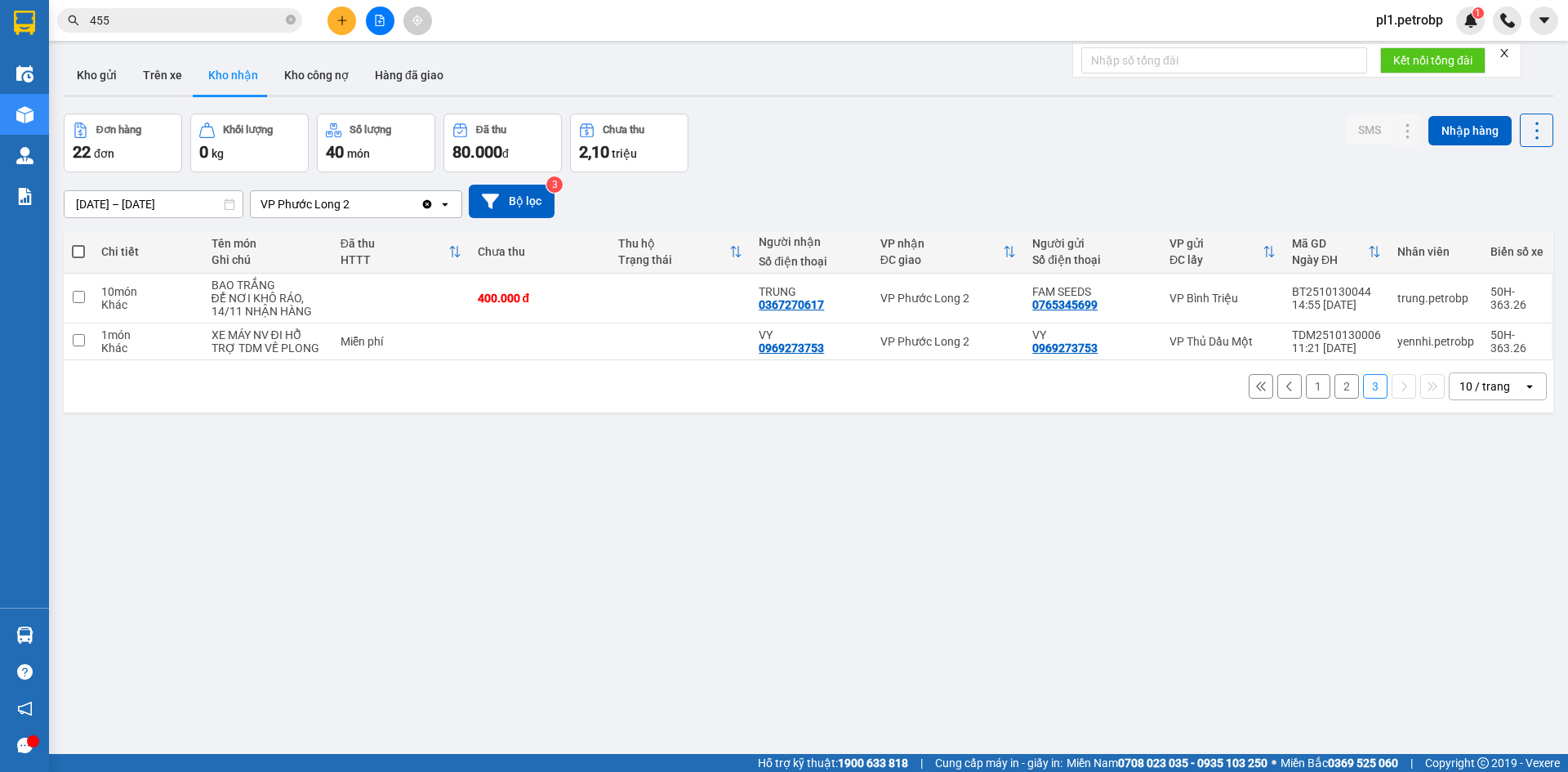
click at [1309, 375] on button "1" at bounding box center [1318, 386] width 25 height 25
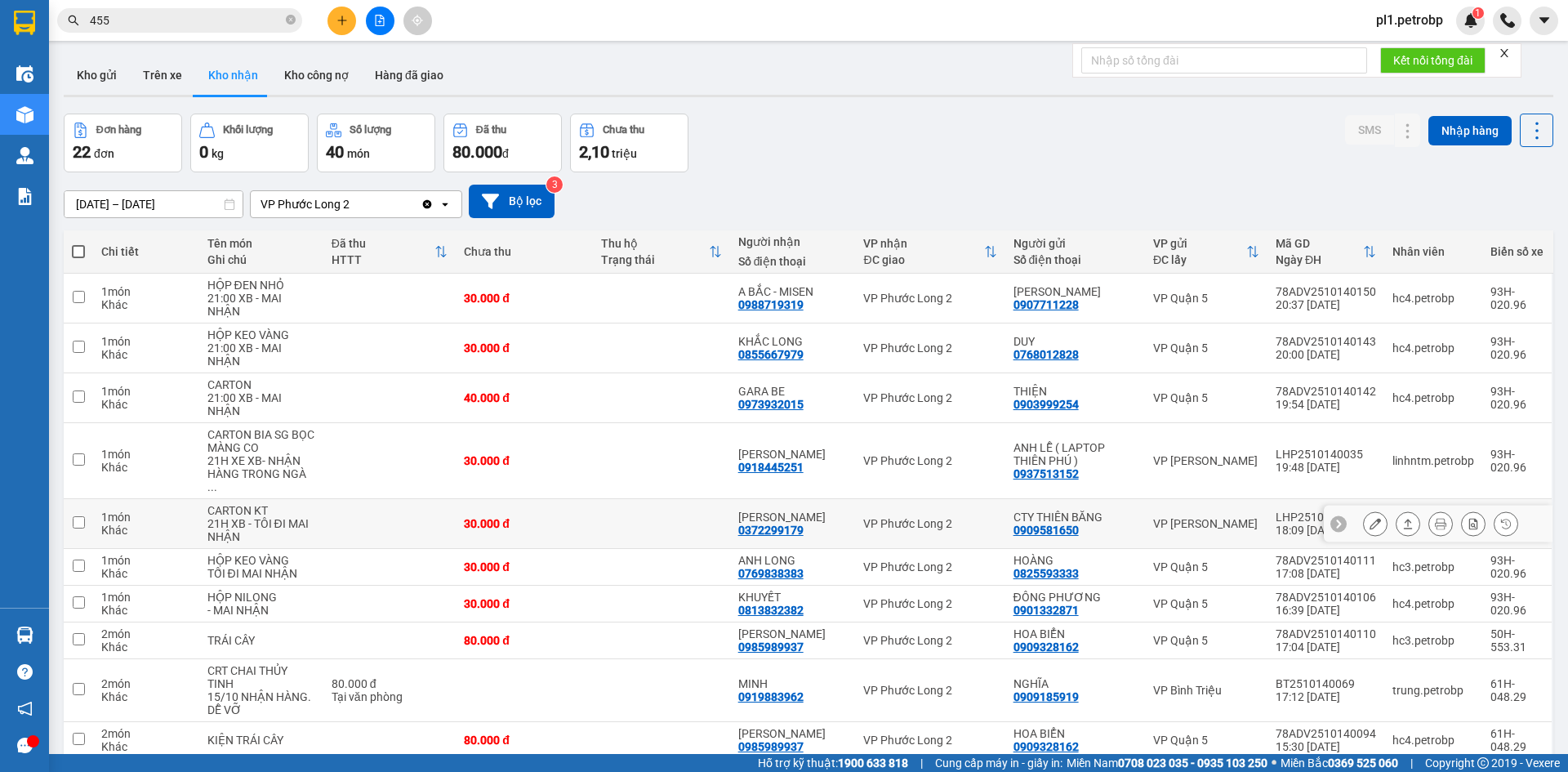
scroll to position [75, 0]
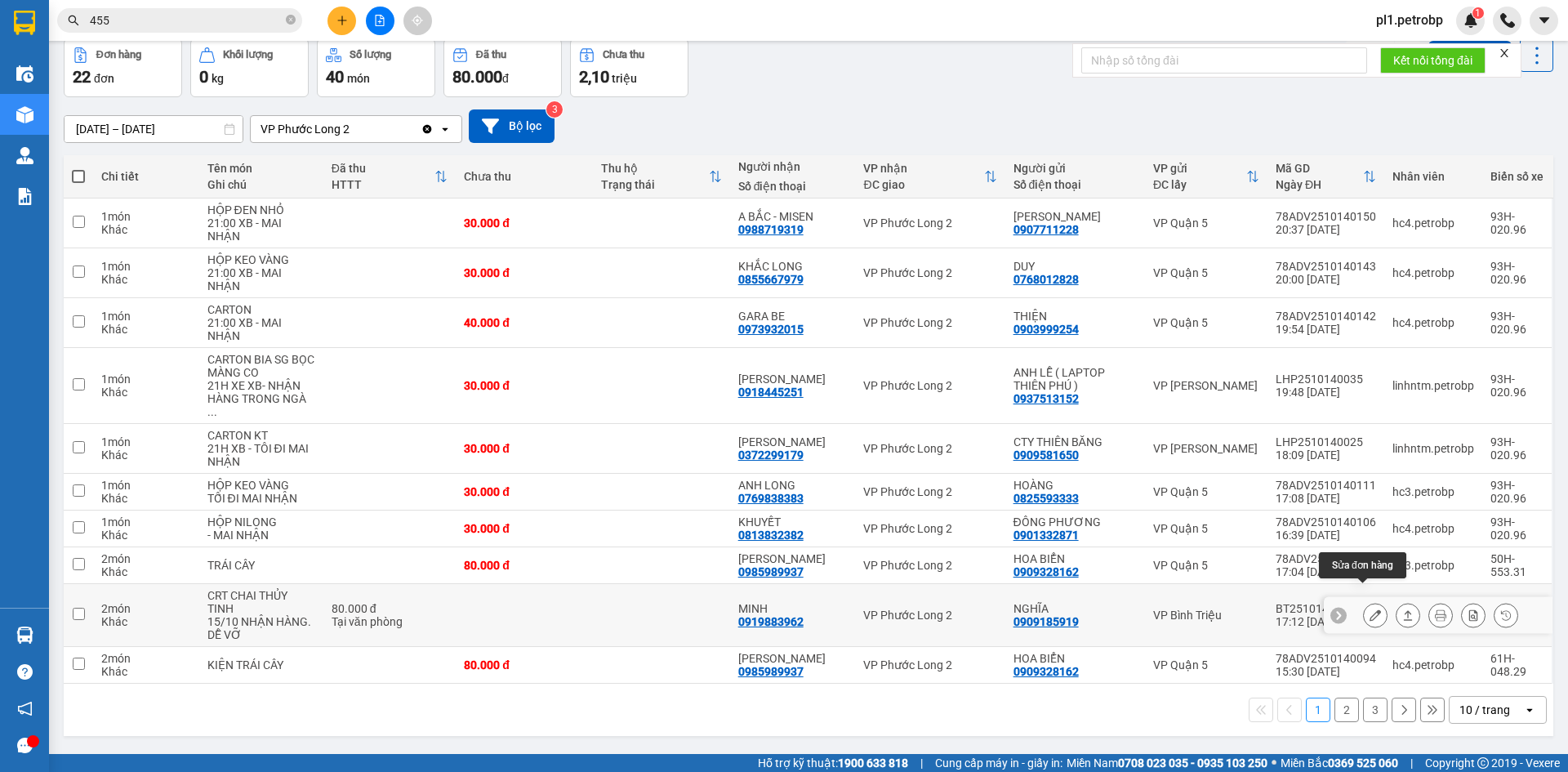
click at [1369, 610] on icon at bounding box center [1375, 616] width 12 height 12
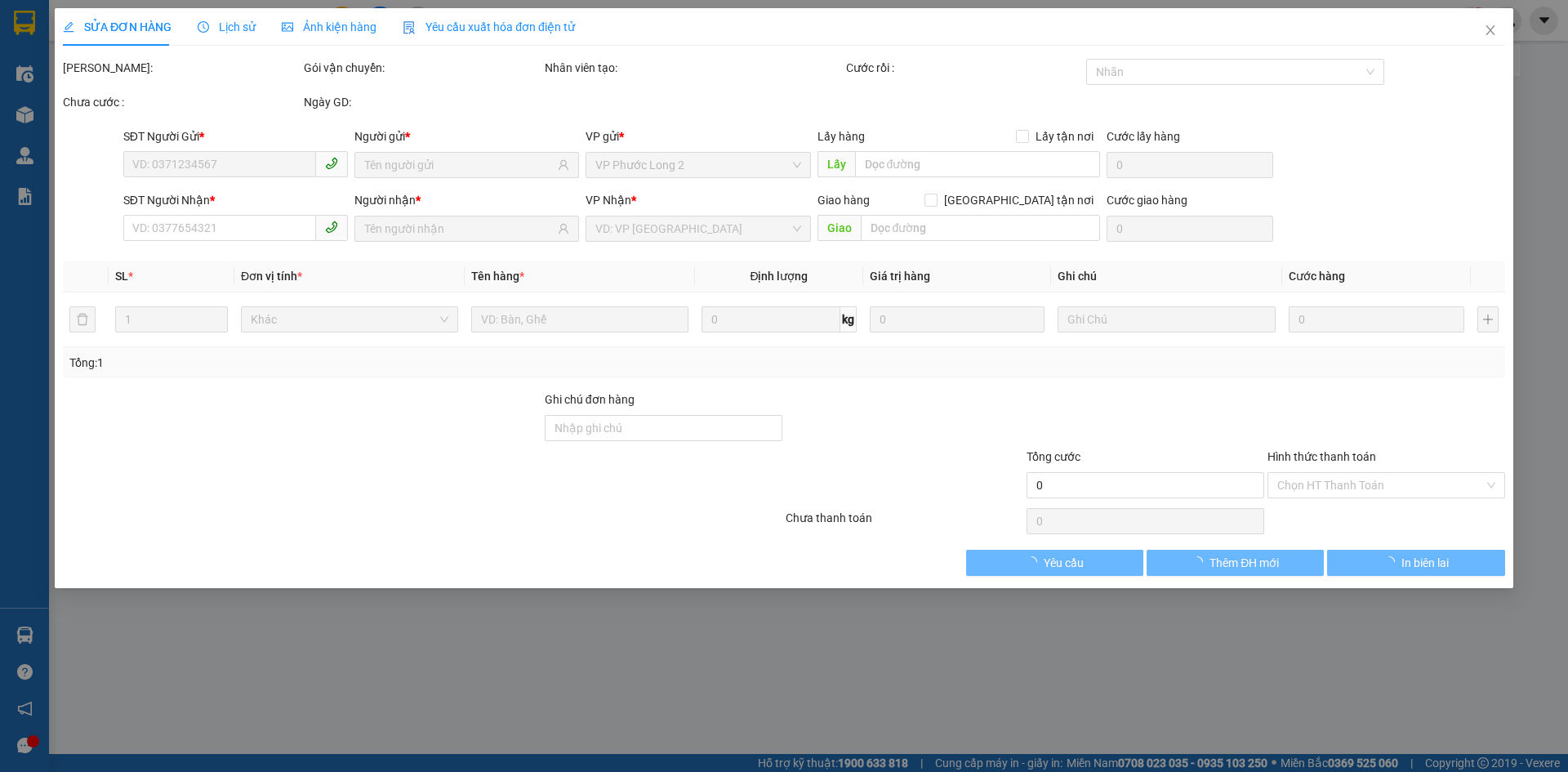
type input "0909185919"
type input "NGHĨA"
type input "0919883962"
type input "MINH"
type input "80.000"
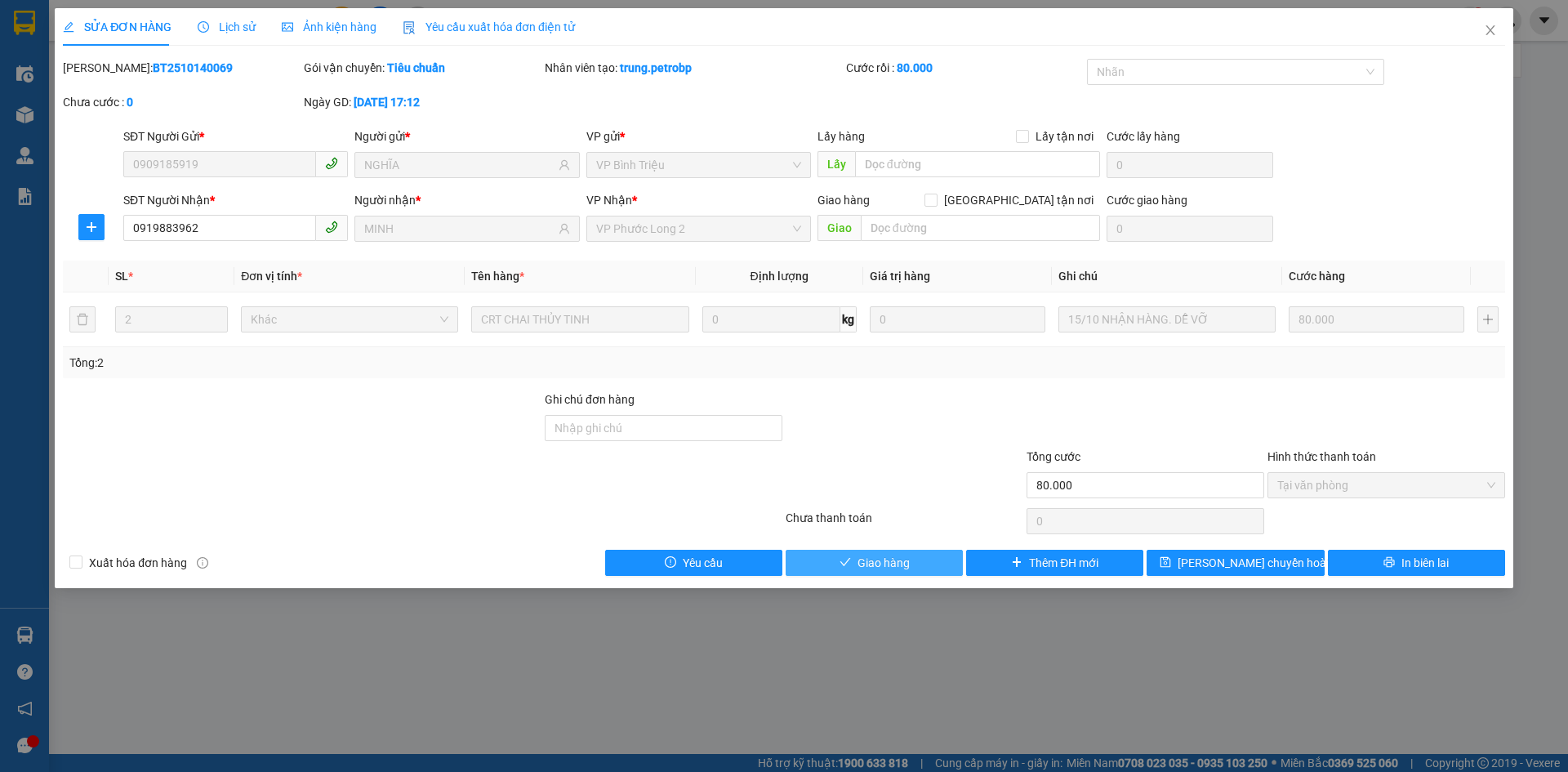
click at [893, 570] on span "Giao hàng" at bounding box center [883, 562] width 52 height 18
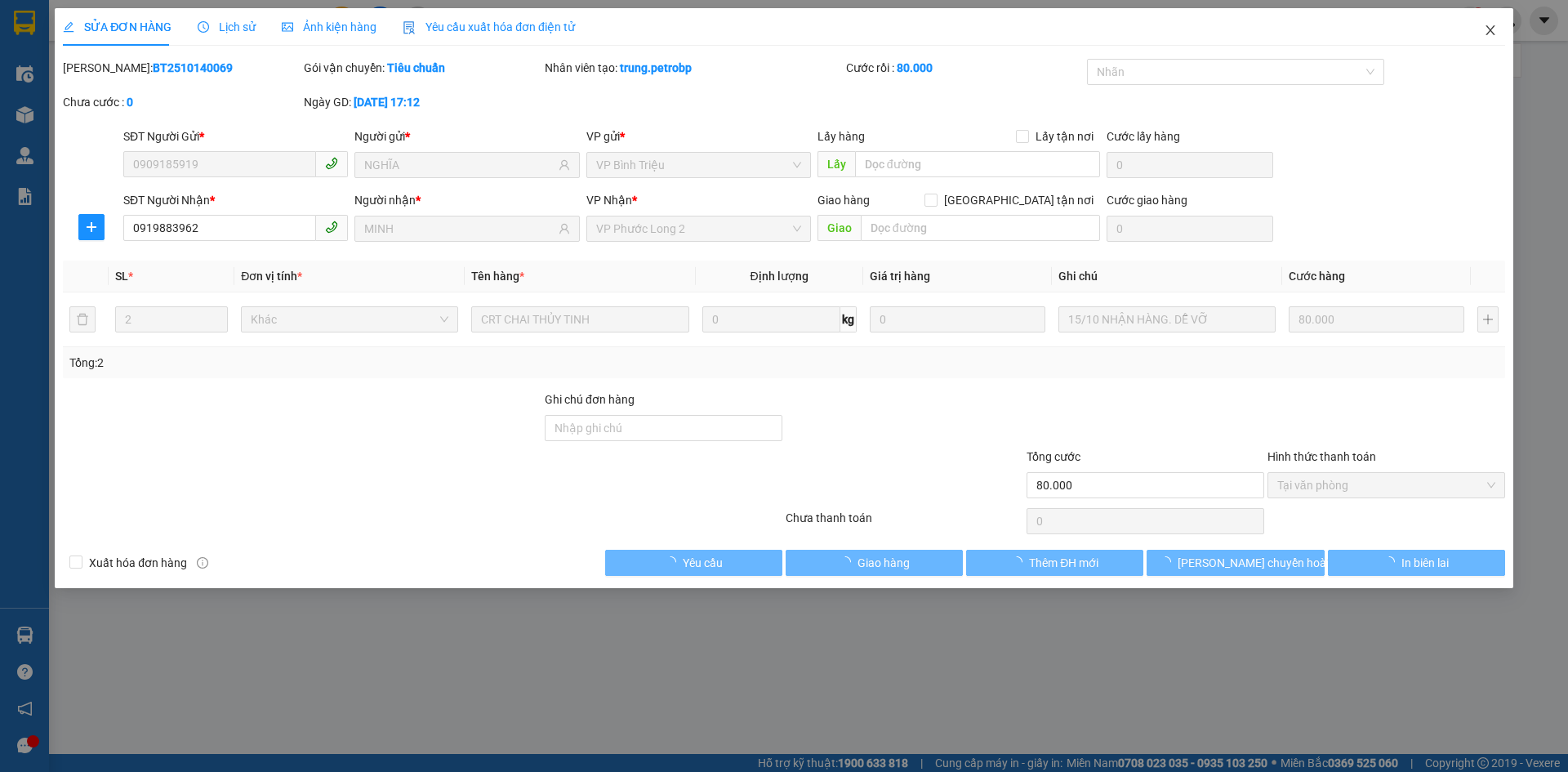
click at [1484, 14] on span "Close" at bounding box center [1490, 31] width 46 height 46
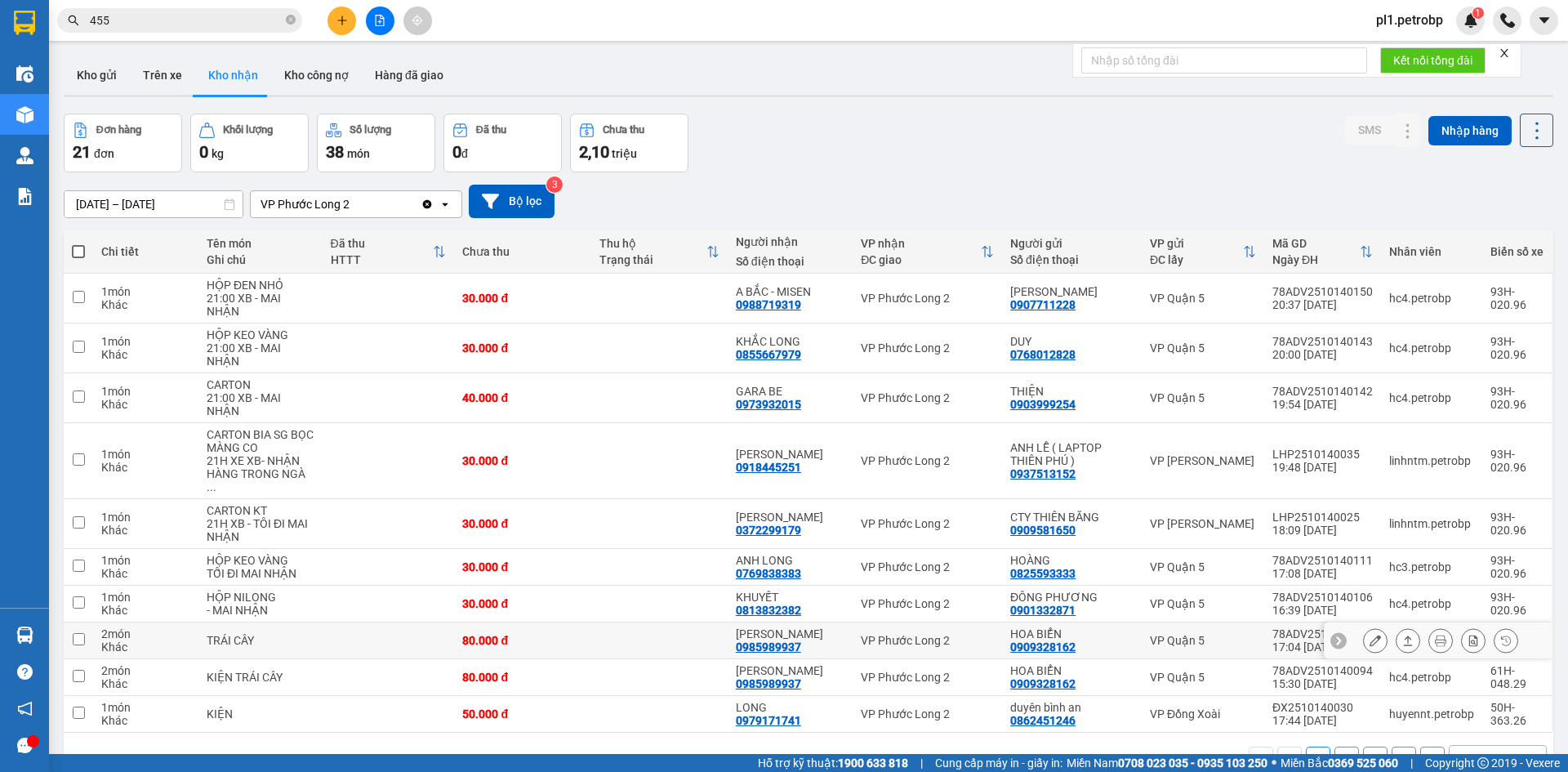
scroll to position [75, 0]
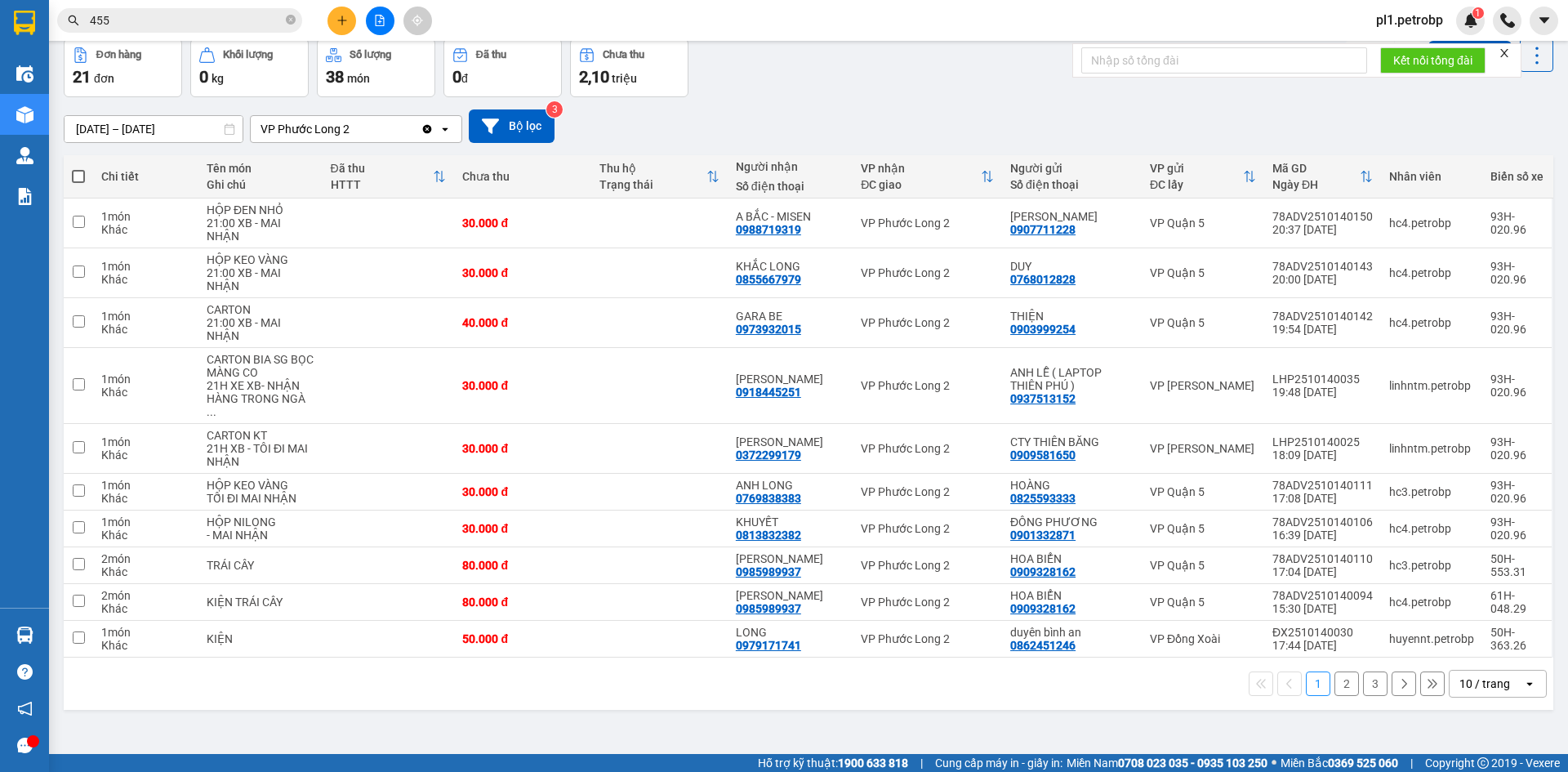
click at [1334, 675] on button "2" at bounding box center [1346, 683] width 25 height 25
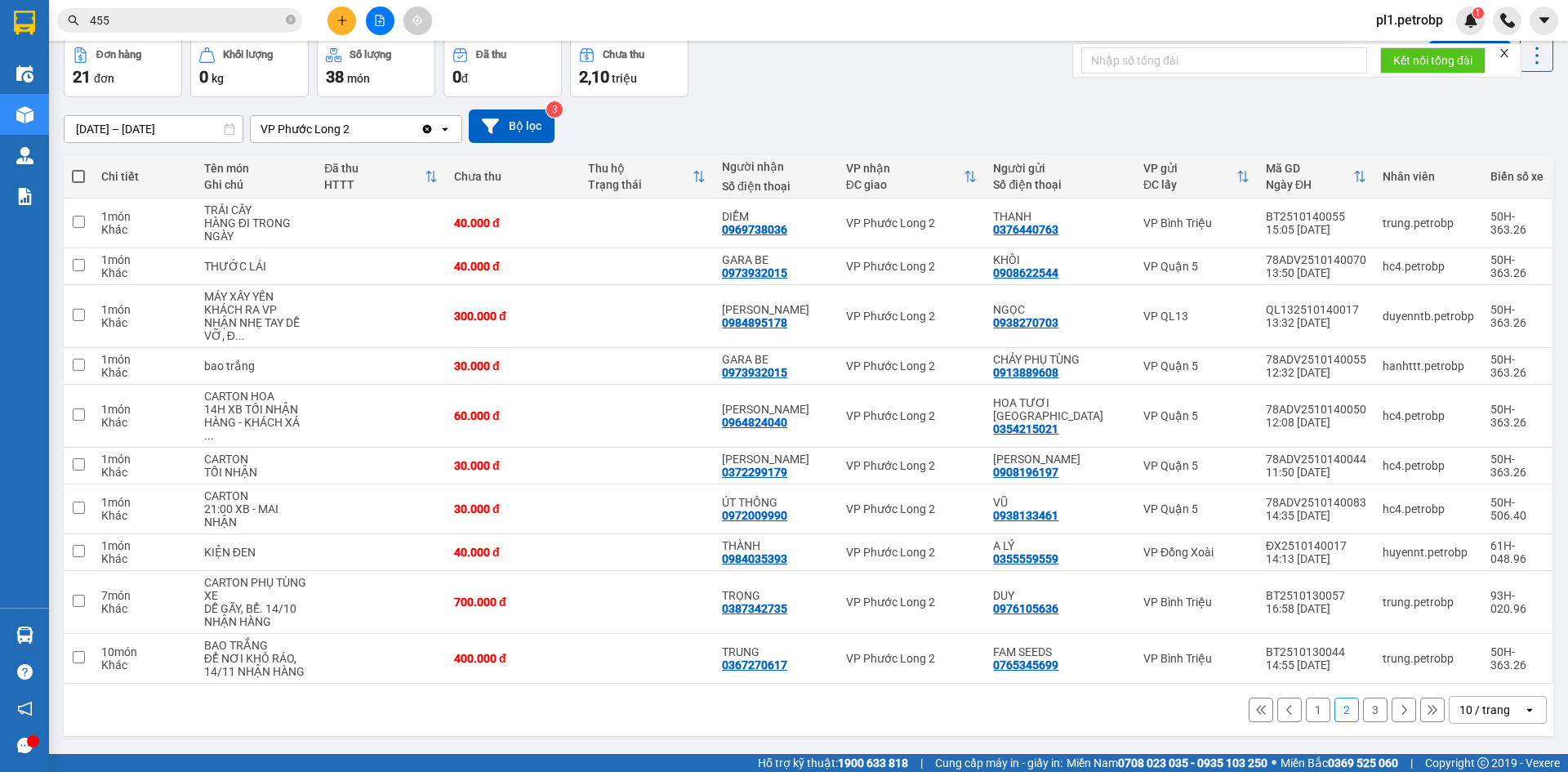
click at [281, 20] on input "455" at bounding box center [186, 20] width 193 height 18
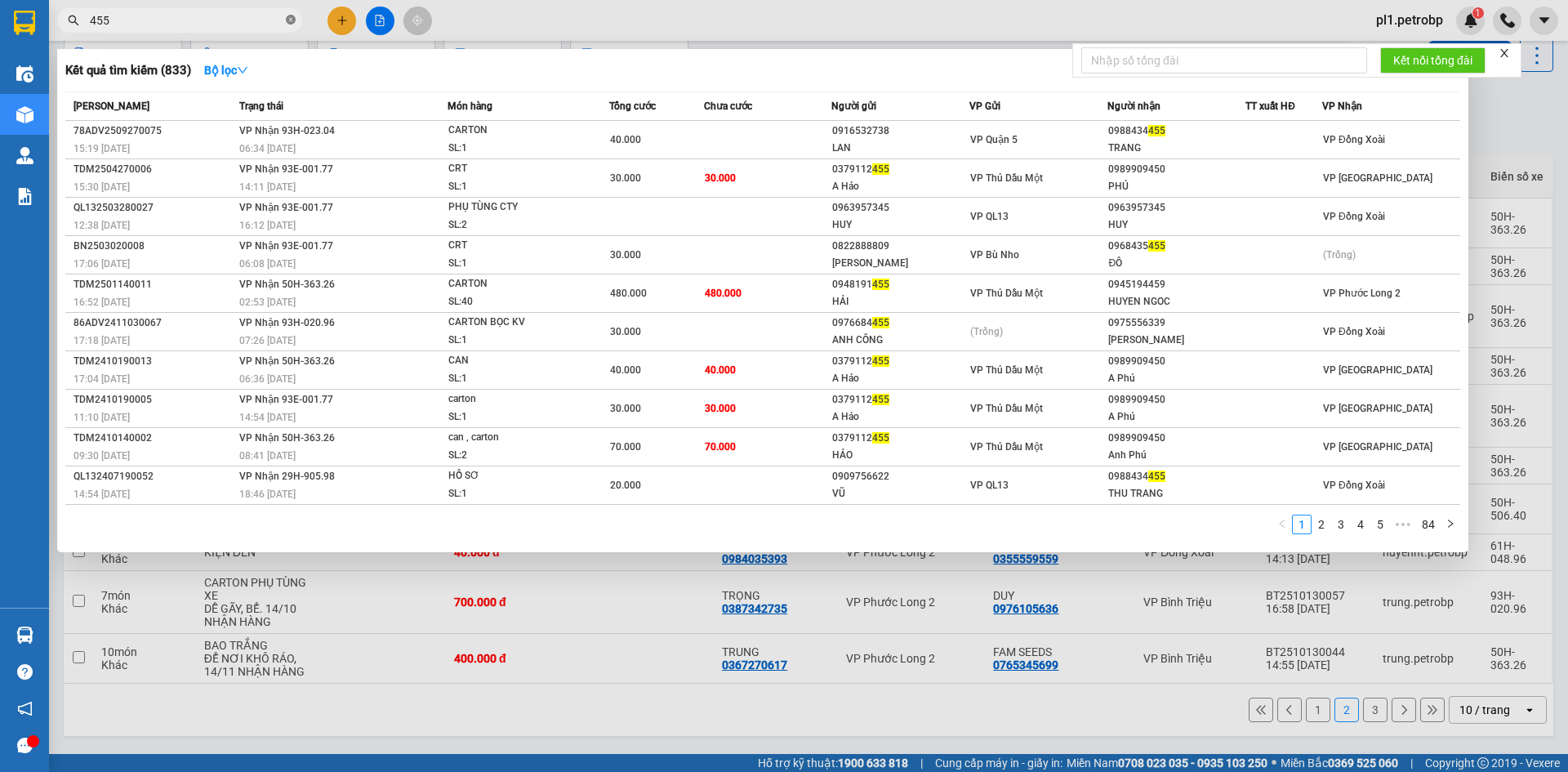
click at [286, 22] on span "455" at bounding box center [180, 20] width 245 height 25
click at [289, 22] on icon "close-circle" at bounding box center [291, 19] width 10 height 10
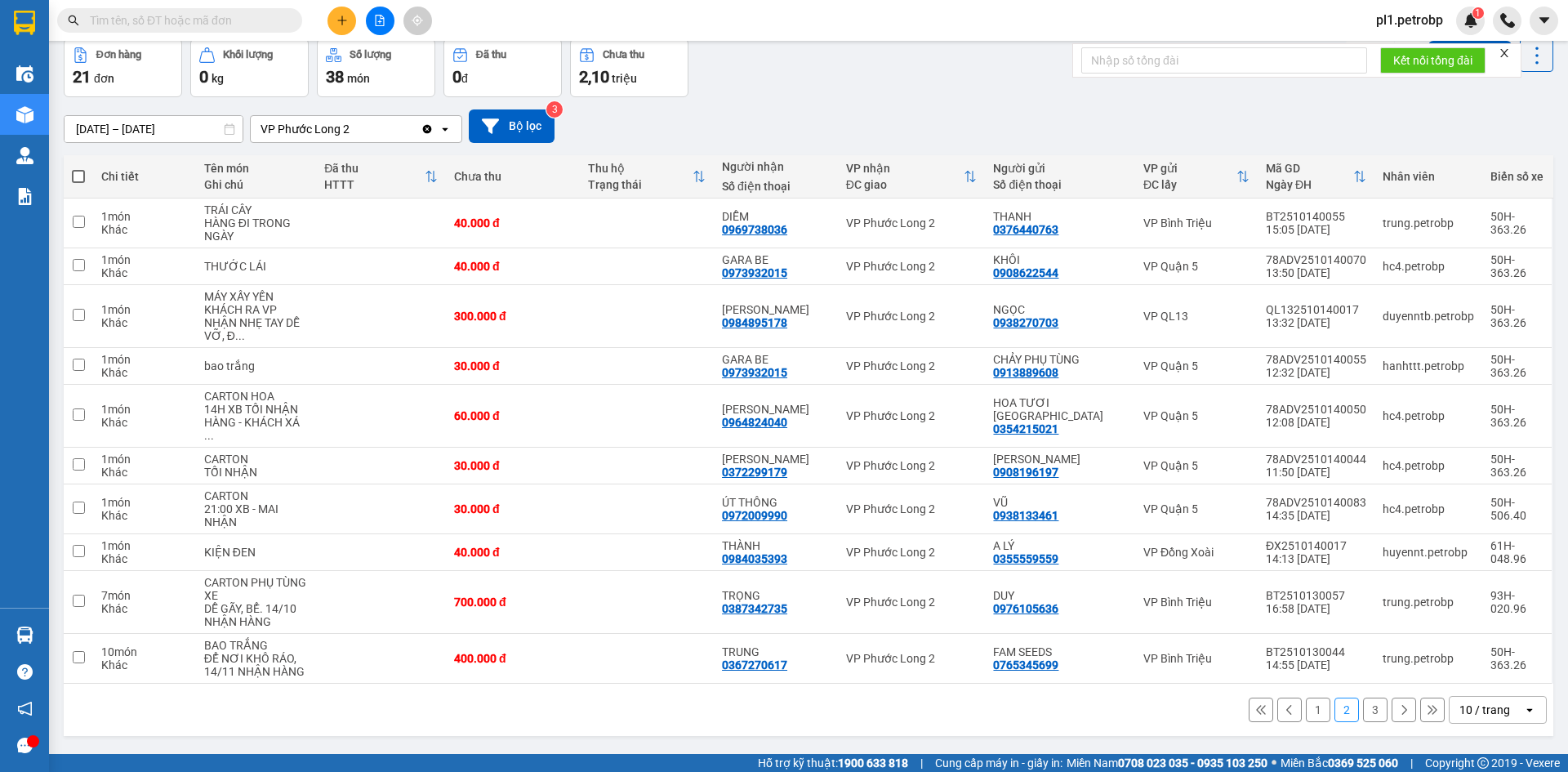
paste input "[PERSON_NAME] 0989359083"
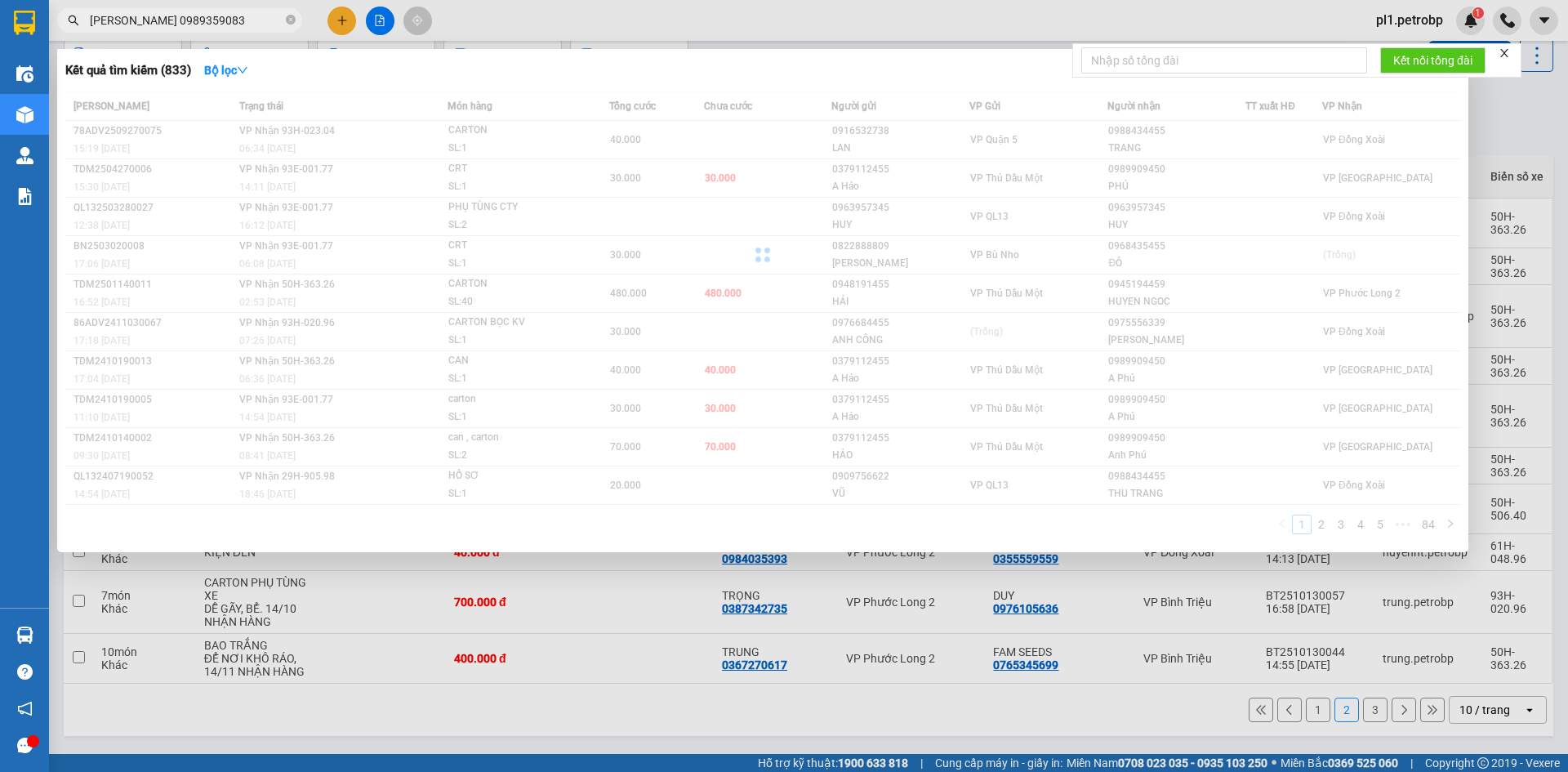
drag, startPoint x: 124, startPoint y: 22, endPoint x: 50, endPoint y: 2, distance: 76.7
click at [59, 9] on div "[PERSON_NAME] 0989359083" at bounding box center [159, 20] width 319 height 25
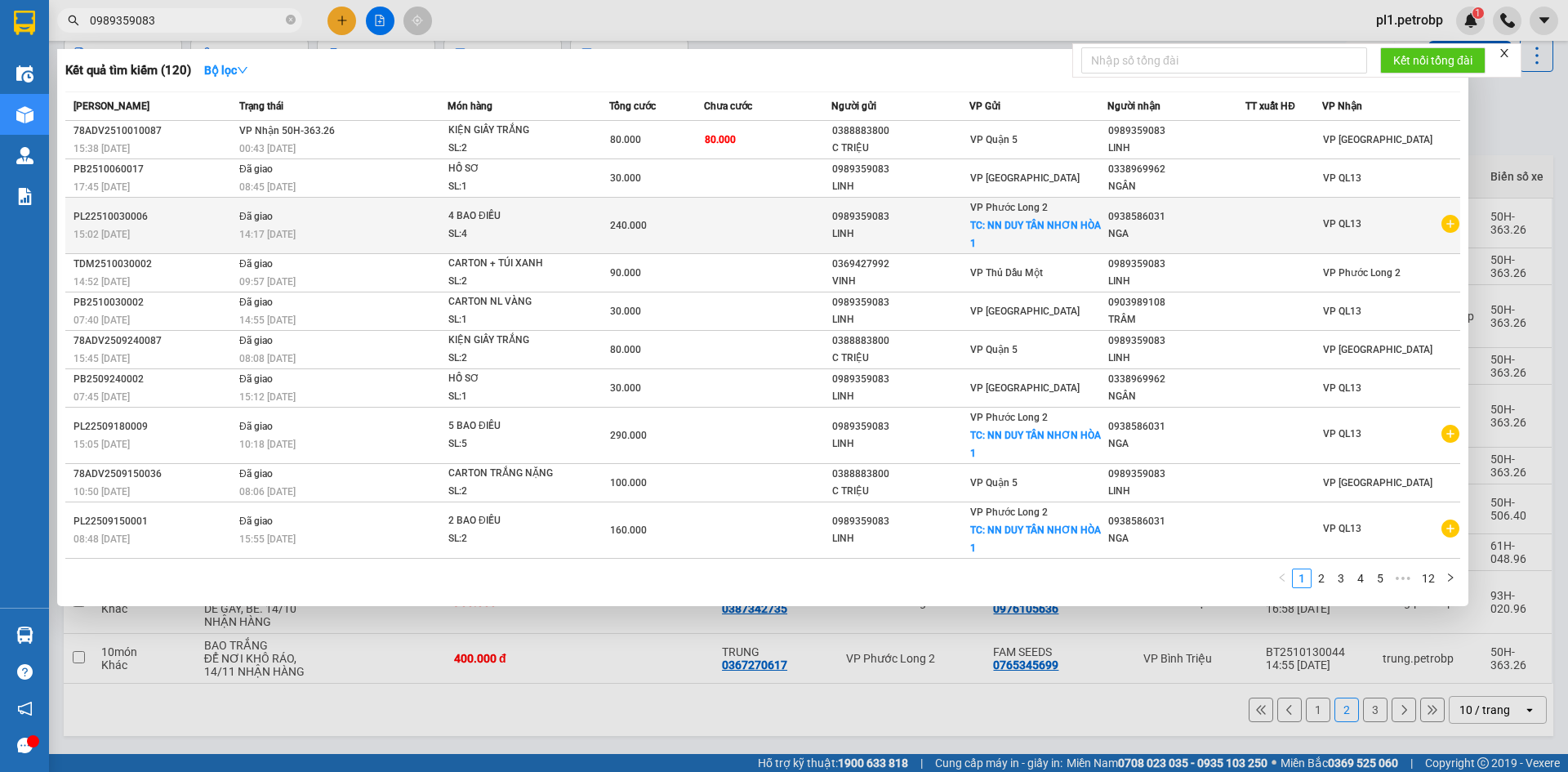
type input "0989359083"
click at [1316, 236] on td at bounding box center [1283, 226] width 77 height 57
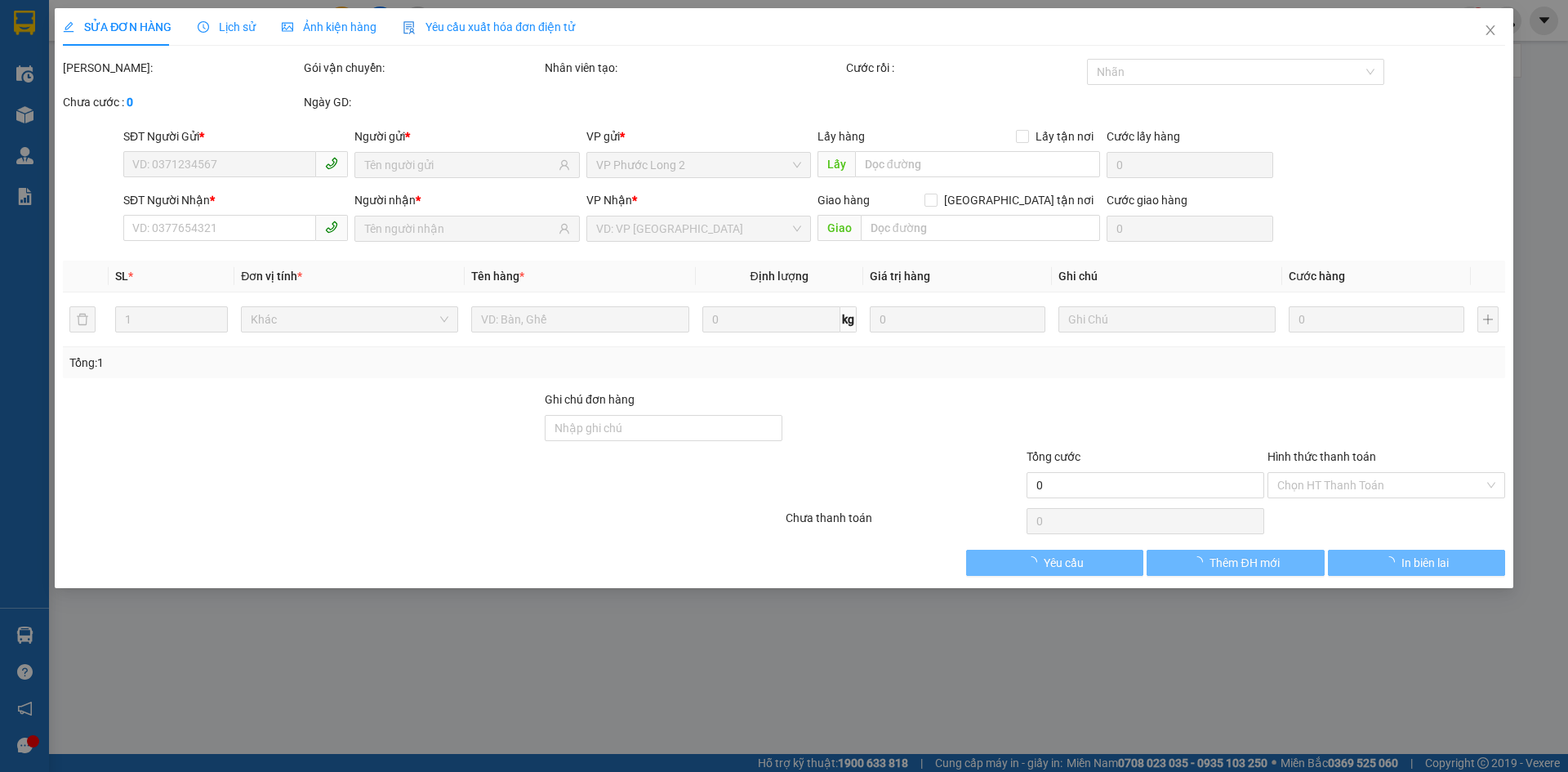
type input "0989359083"
checkbox input "true"
type input "NN DUY TÂN NHƠN HÒA 1"
type input "0938586031"
type input "240.000"
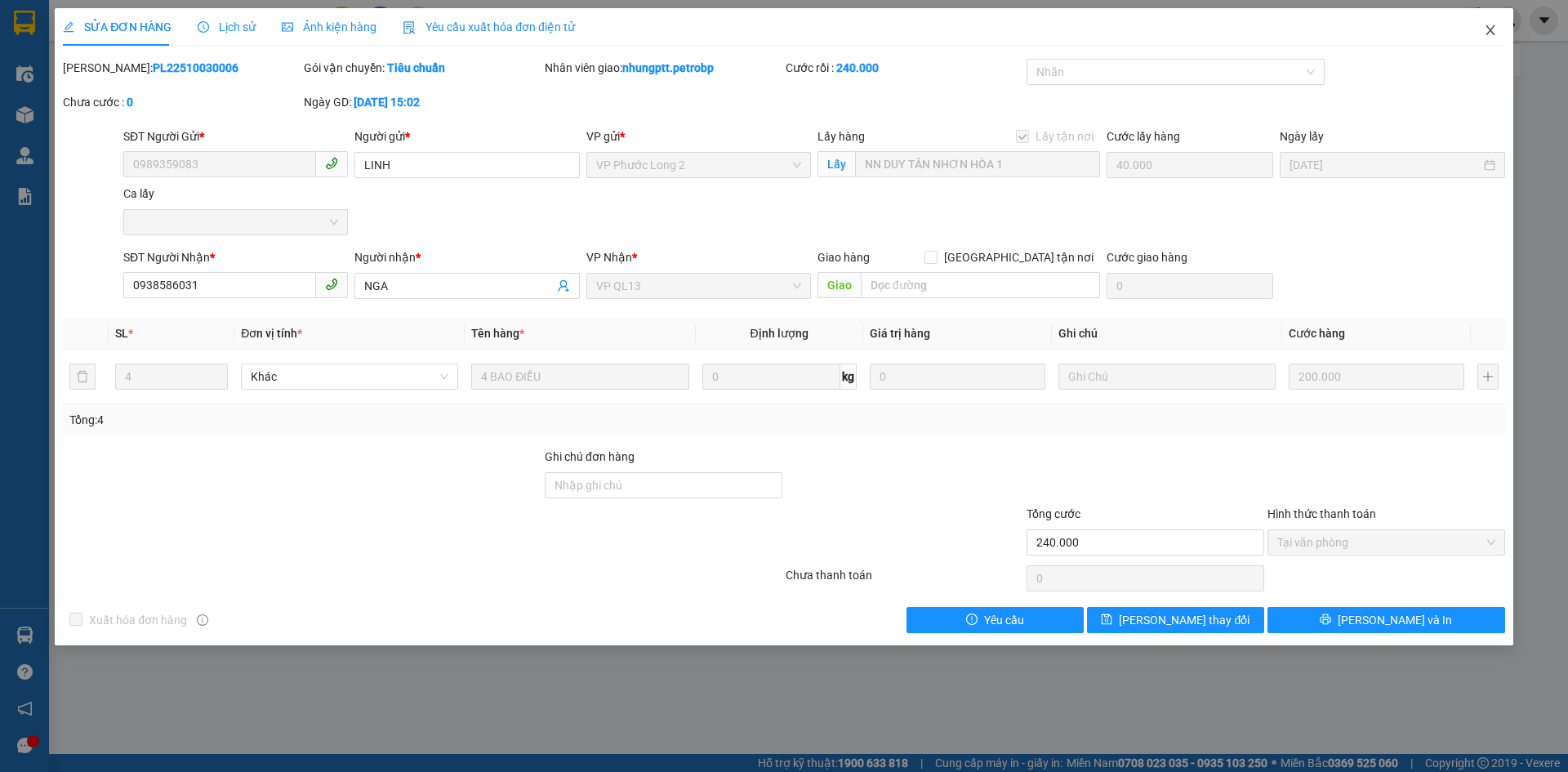
click at [1489, 39] on span "Close" at bounding box center [1490, 31] width 46 height 46
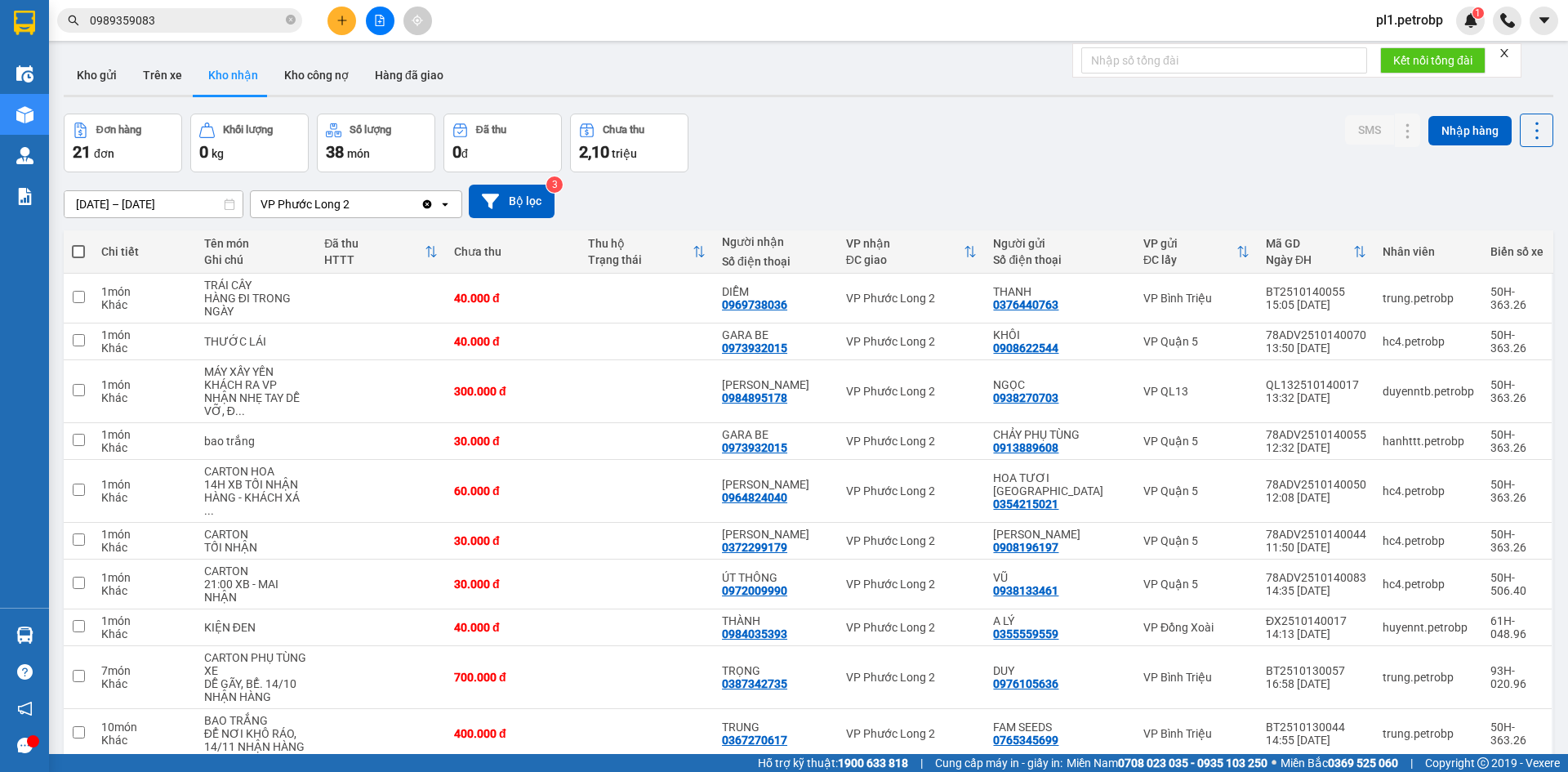
click at [228, 12] on input "0989359083" at bounding box center [186, 20] width 193 height 18
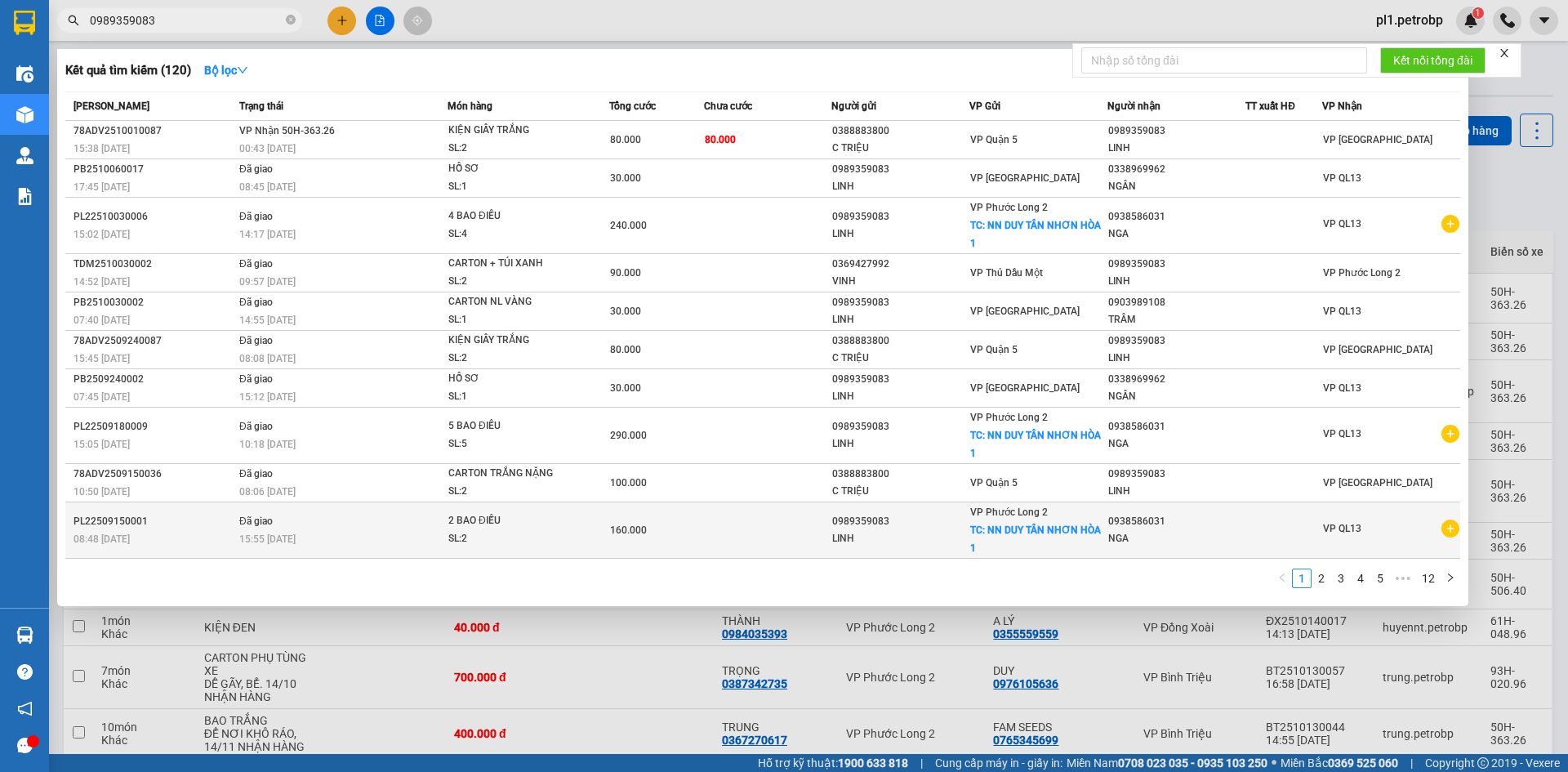
click at [1360, 534] on span "VP QL13" at bounding box center [1341, 528] width 38 height 12
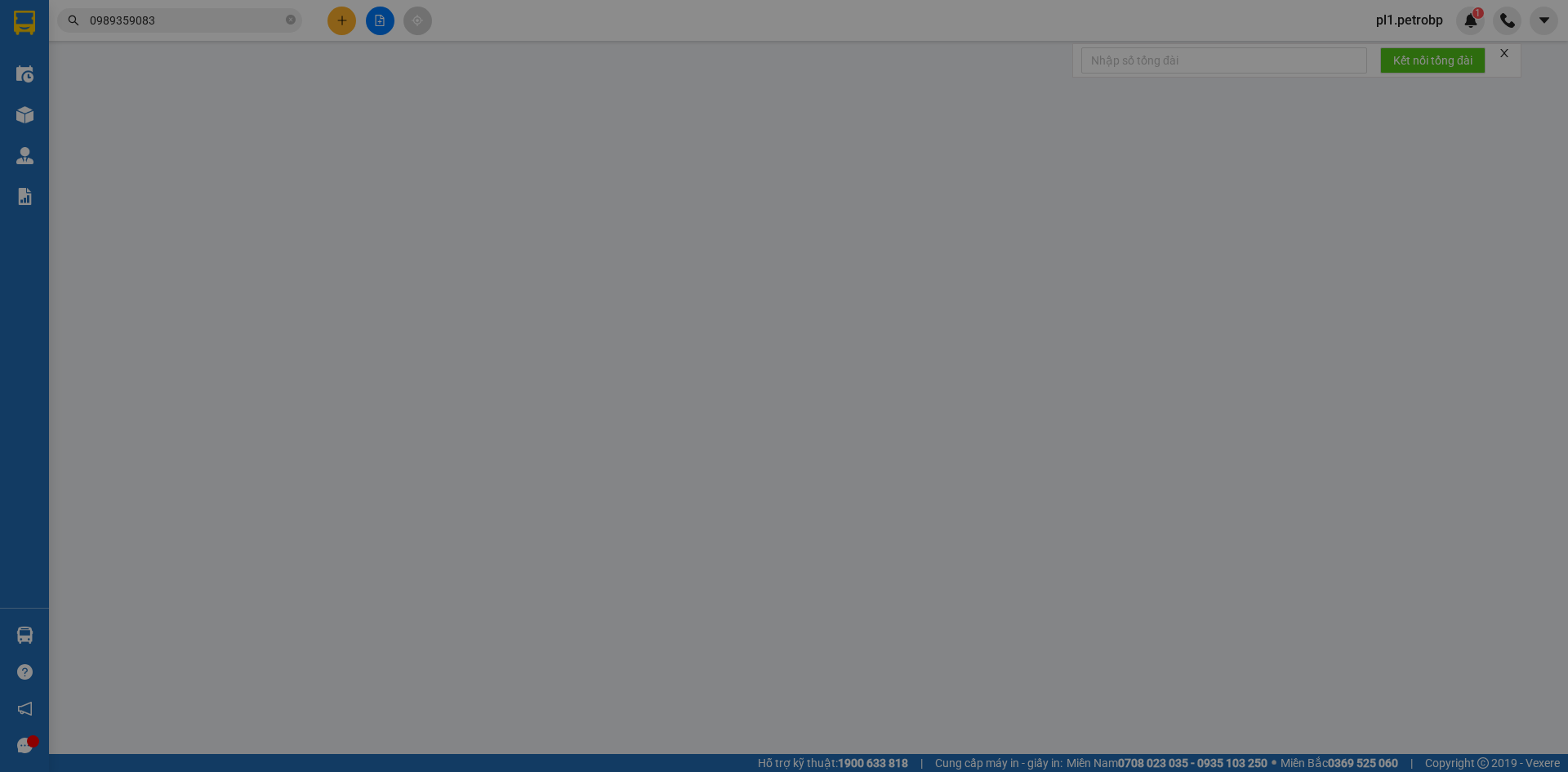
type input "0989359083"
checkbox input "true"
type input "NN DUY TÂN NHƠN HÒA 1"
type input "0938586031"
type input "160.000"
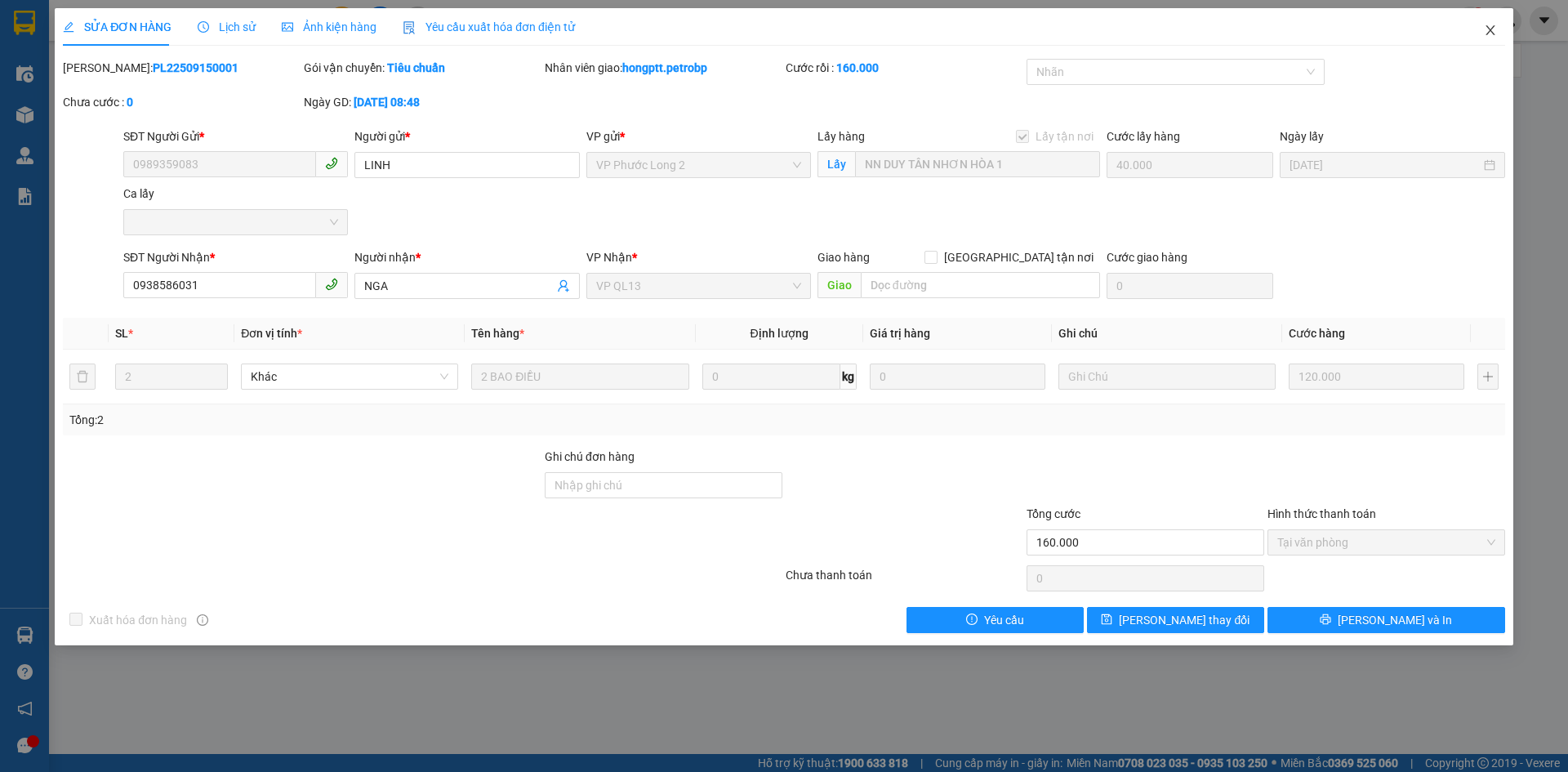
click at [1483, 36] on icon "close" at bounding box center [1489, 30] width 13 height 13
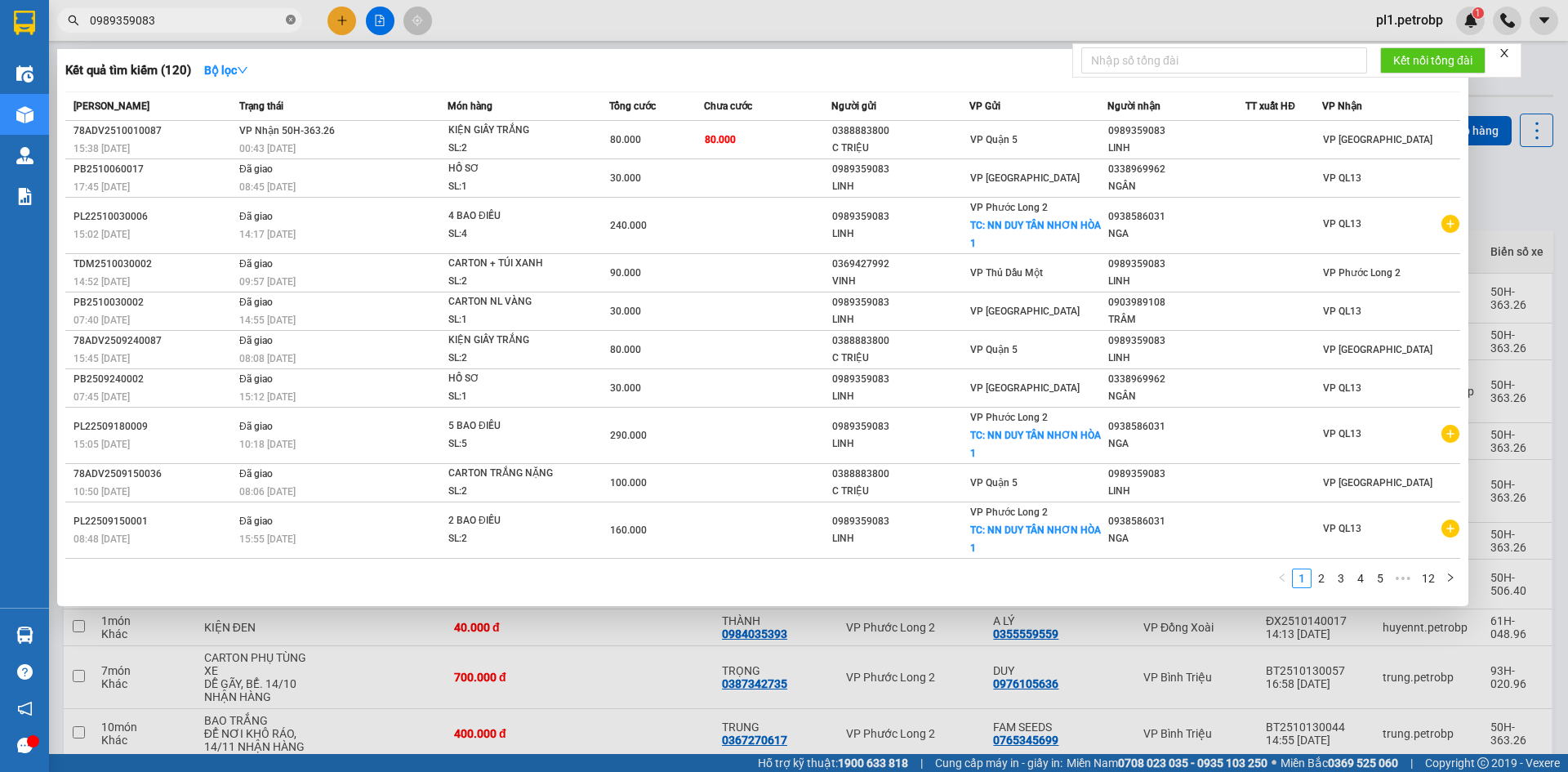
click at [290, 20] on icon "close-circle" at bounding box center [291, 19] width 10 height 10
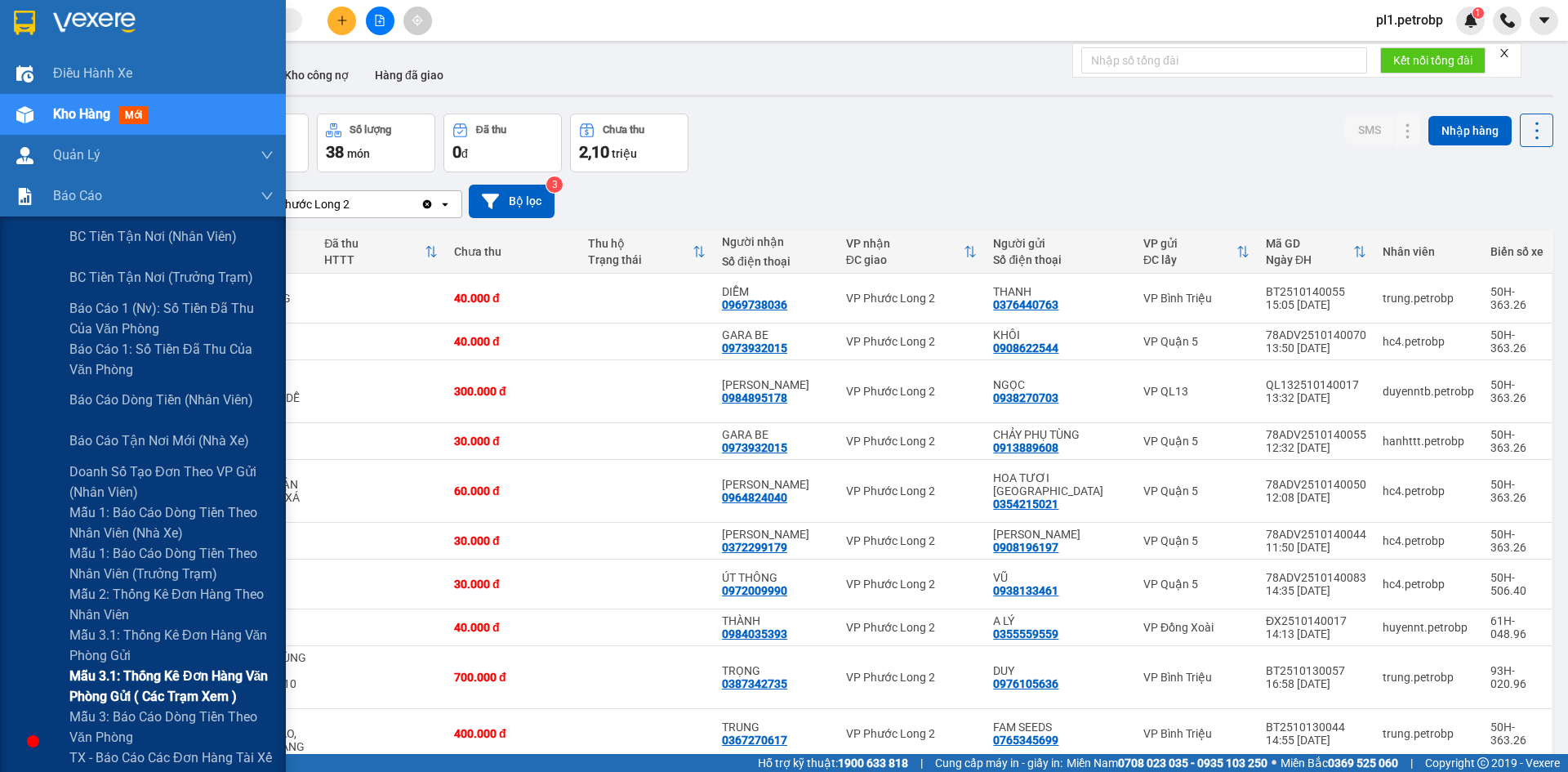
click at [172, 678] on span "Mẫu 3.1: Thống kê đơn hàng văn phòng gửi ( các trạm xem )" at bounding box center [171, 686] width 204 height 41
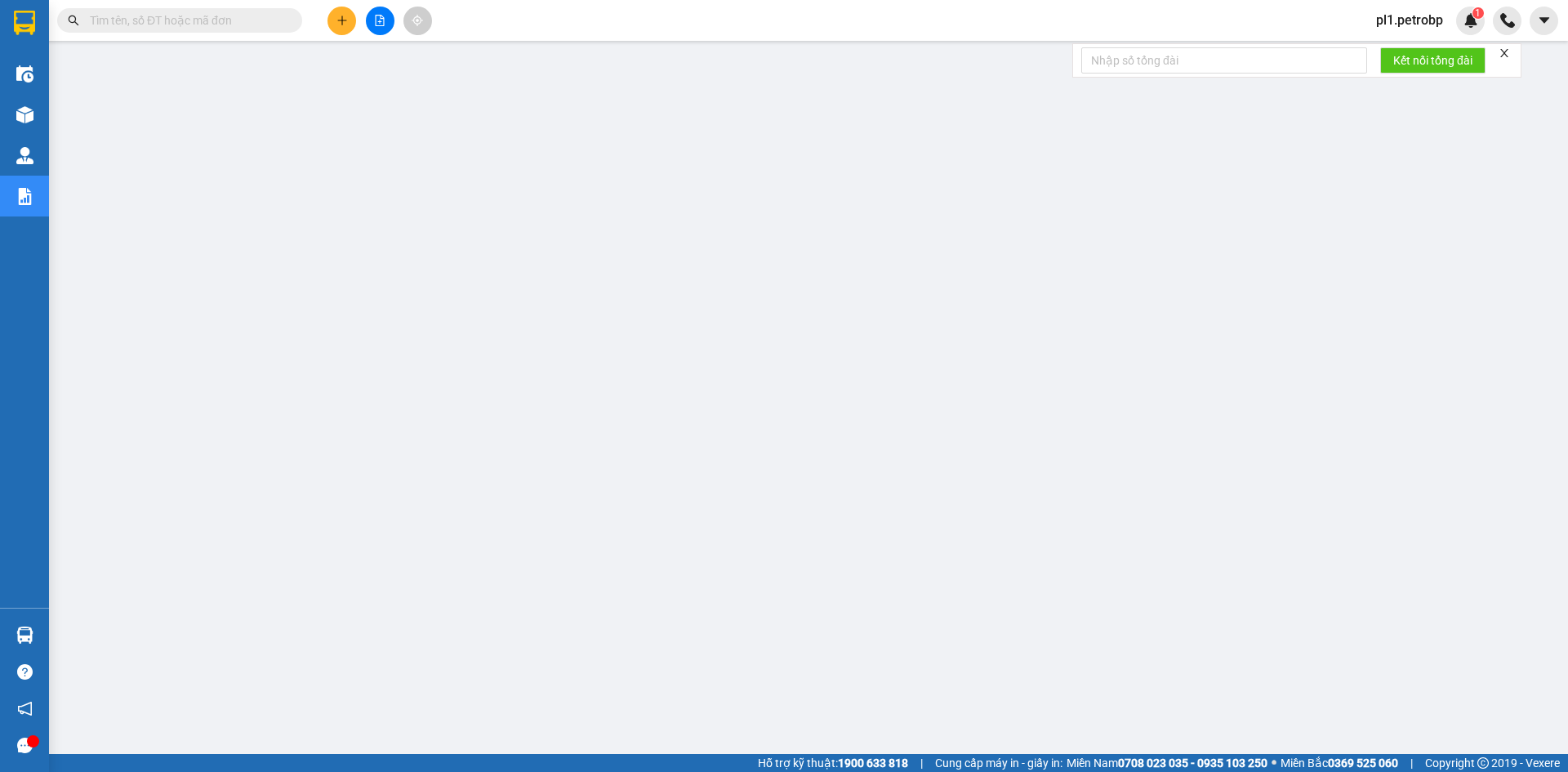
paste input "PL22510140009"
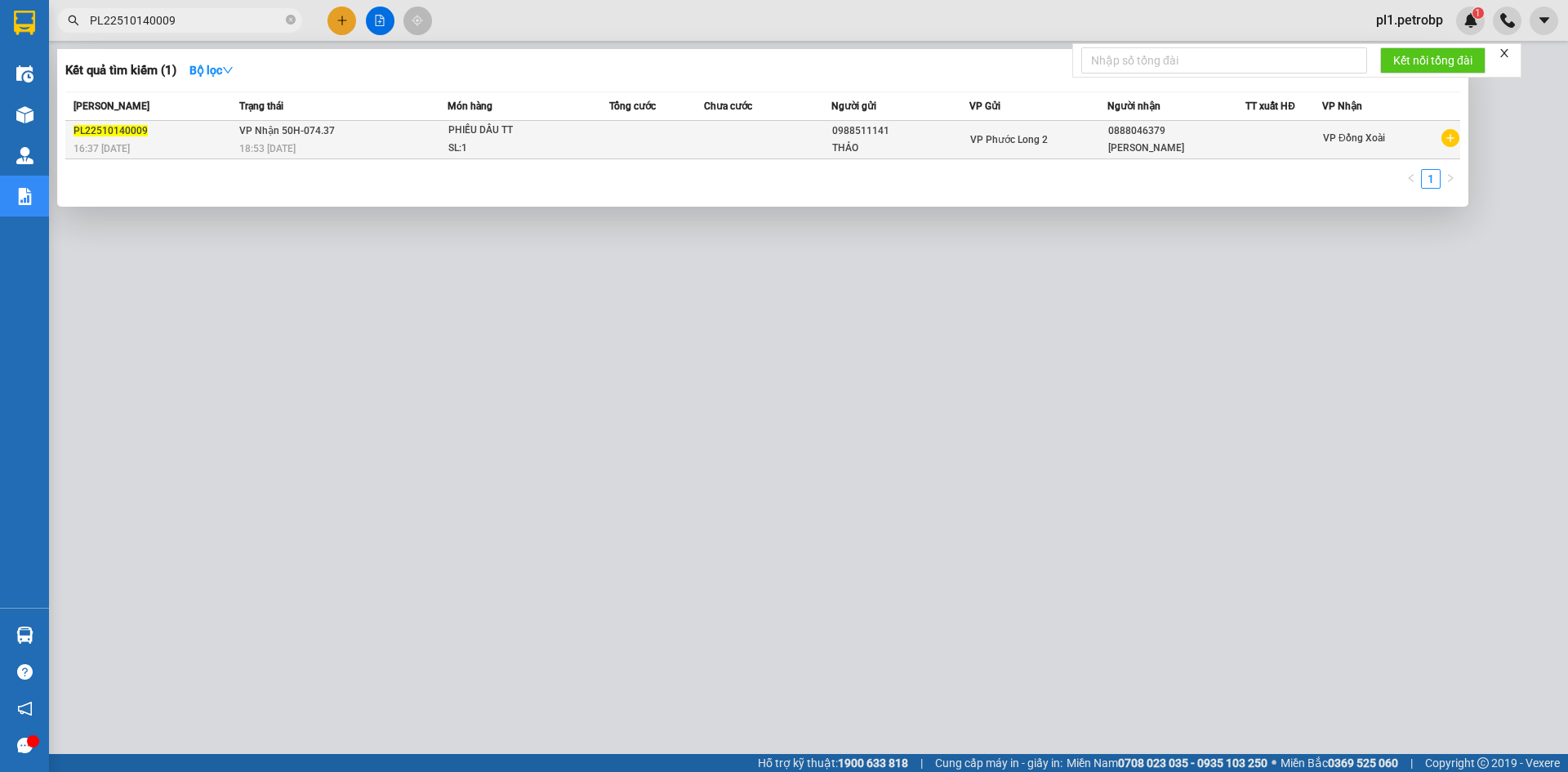
type input "PL22510140009"
click at [1288, 143] on div at bounding box center [1283, 140] width 75 height 17
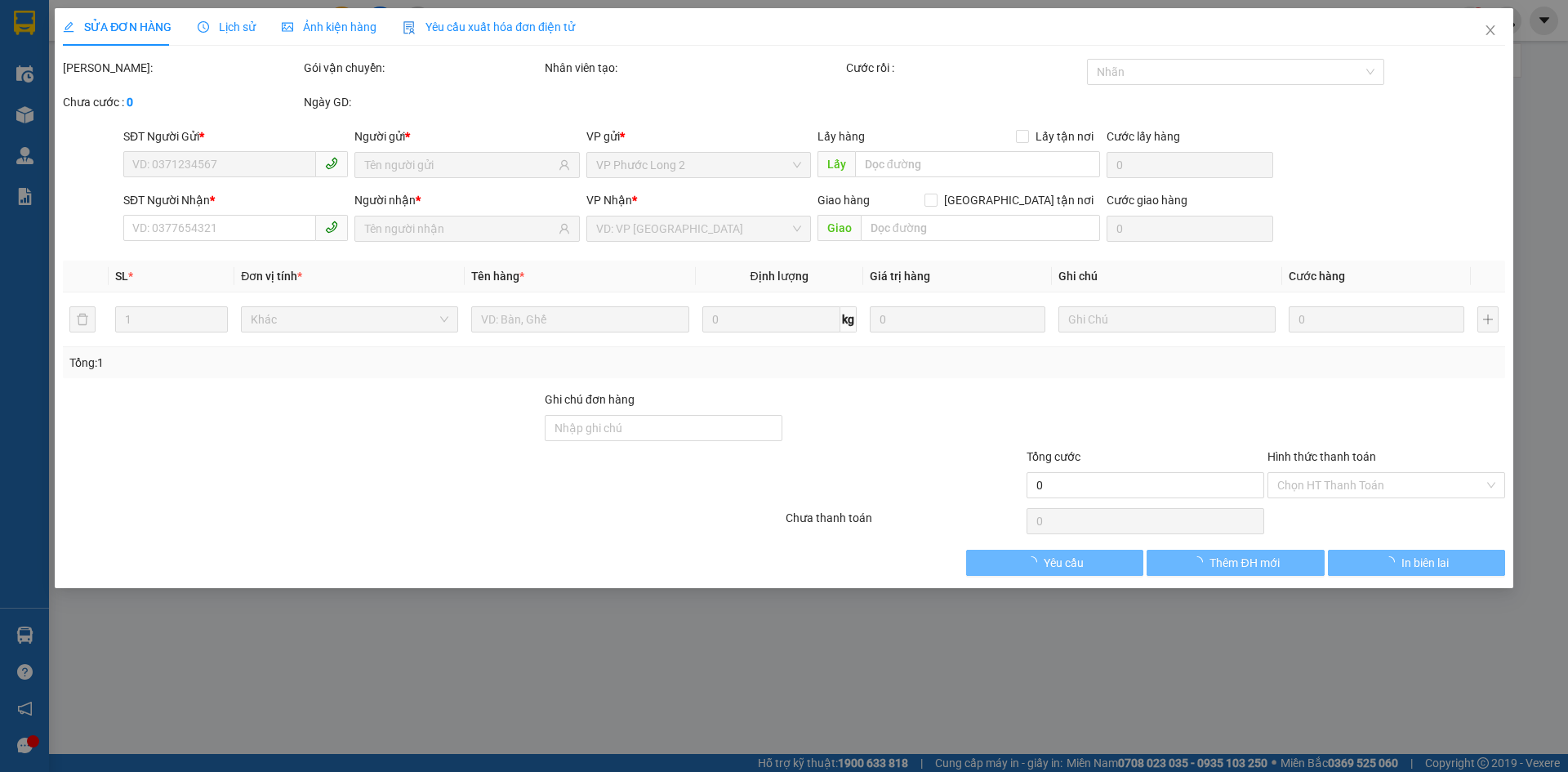
type input "0988511141"
type input "0888046379"
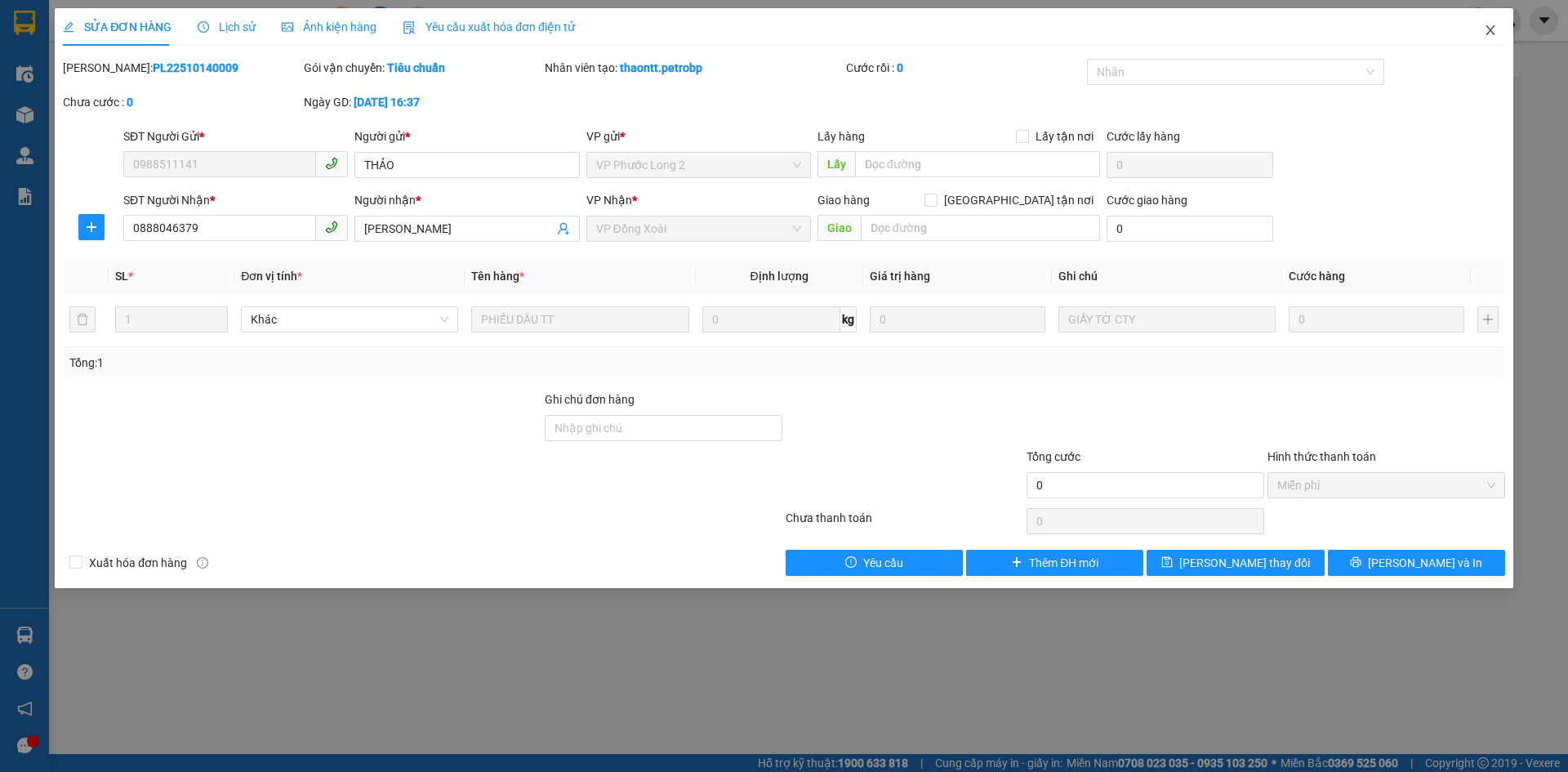
click at [1498, 38] on span "Close" at bounding box center [1490, 31] width 46 height 46
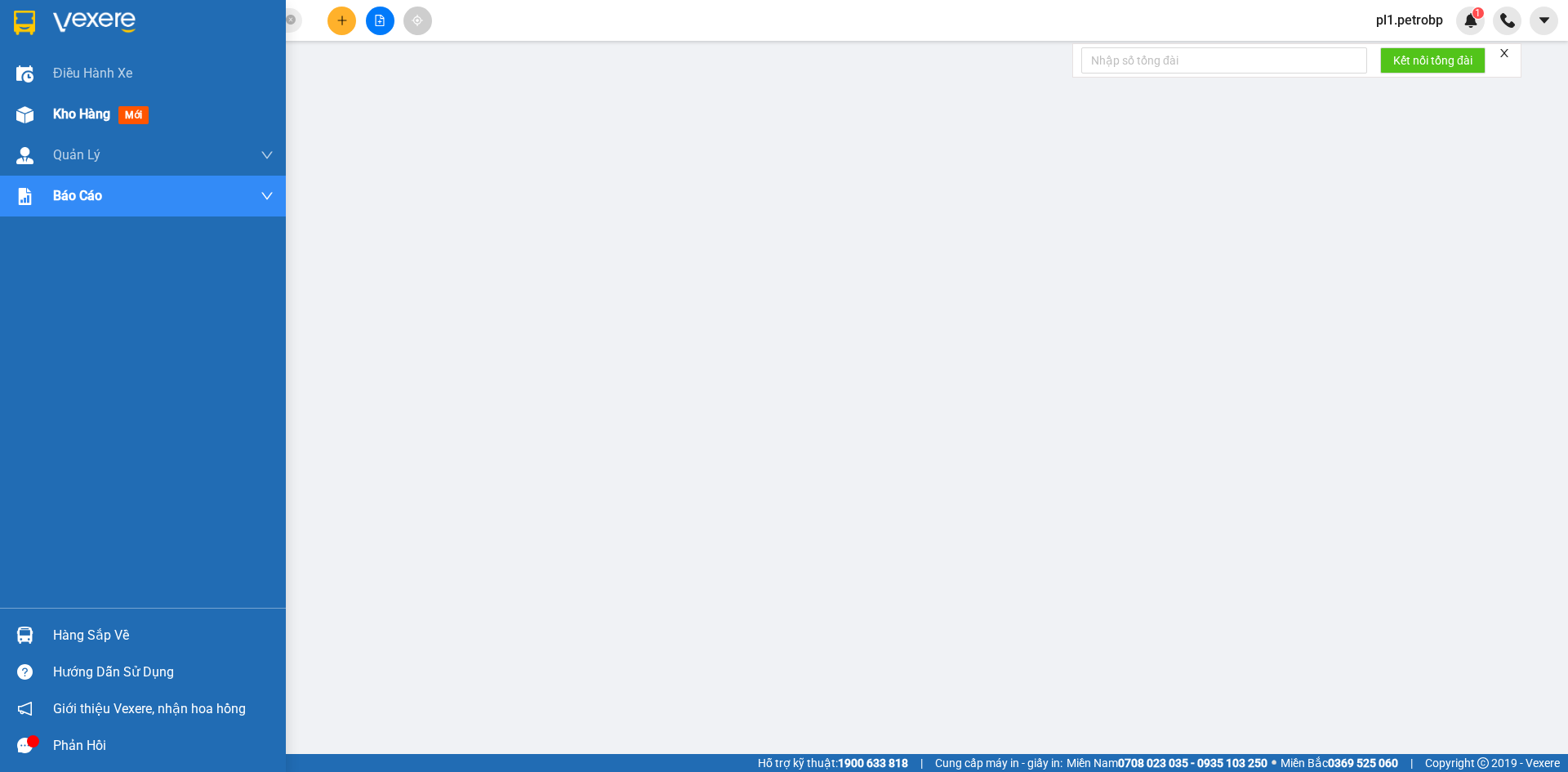
click at [62, 123] on div "Kho hàng mới" at bounding box center [104, 114] width 102 height 20
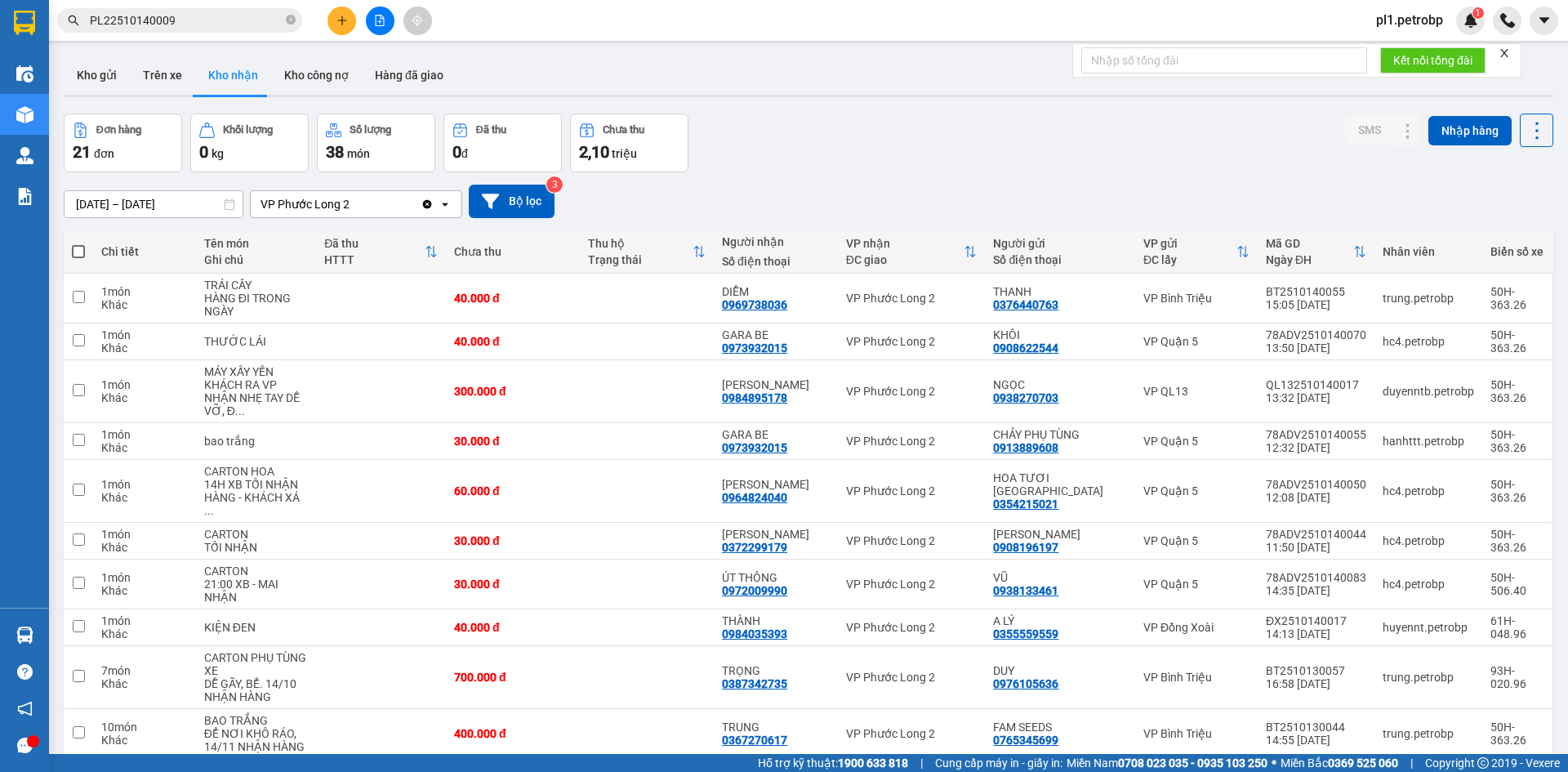
click at [235, 25] on input "PL22510140009" at bounding box center [186, 20] width 193 height 18
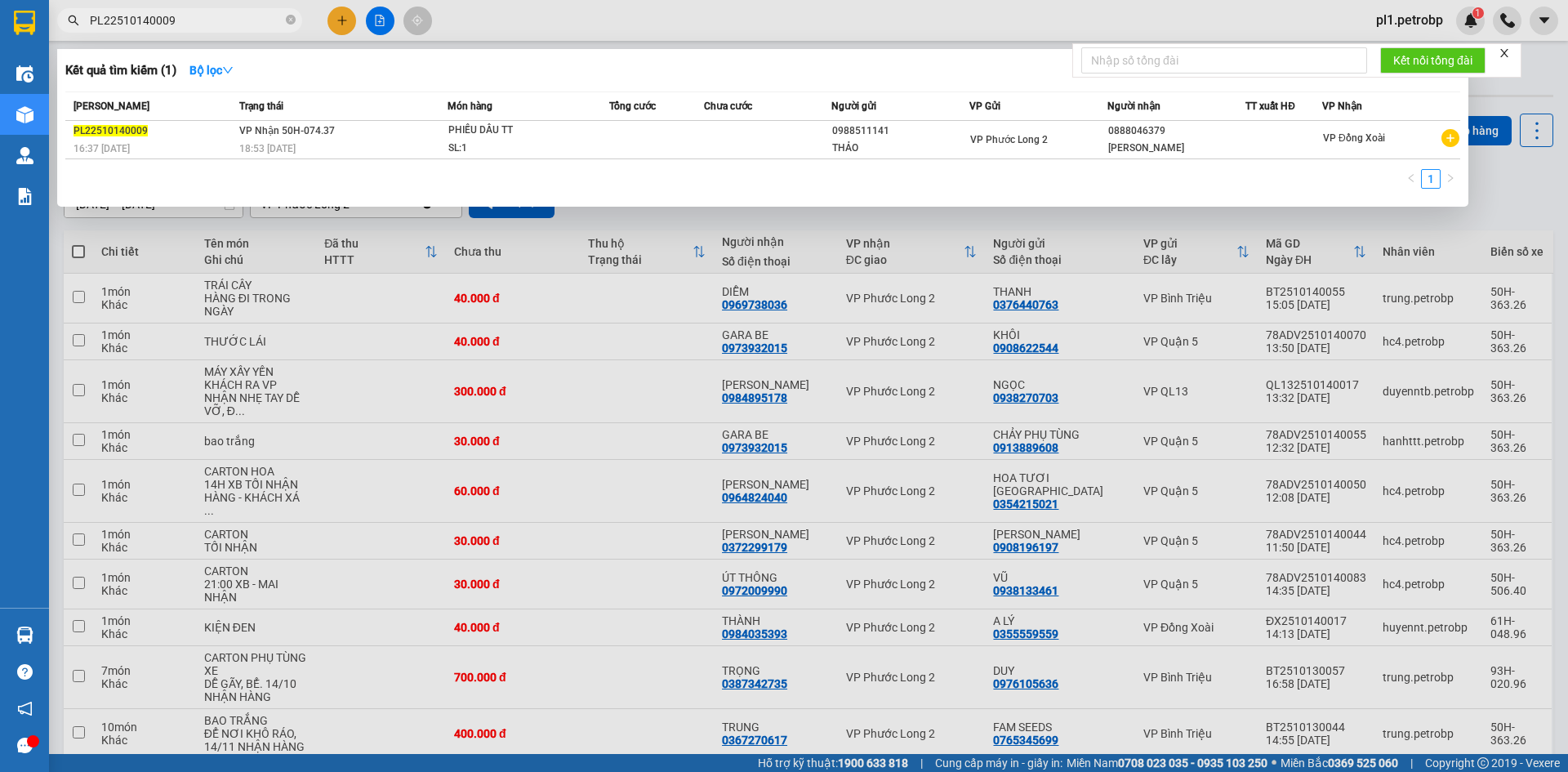
click at [235, 25] on input "PL22510140009" at bounding box center [186, 20] width 193 height 18
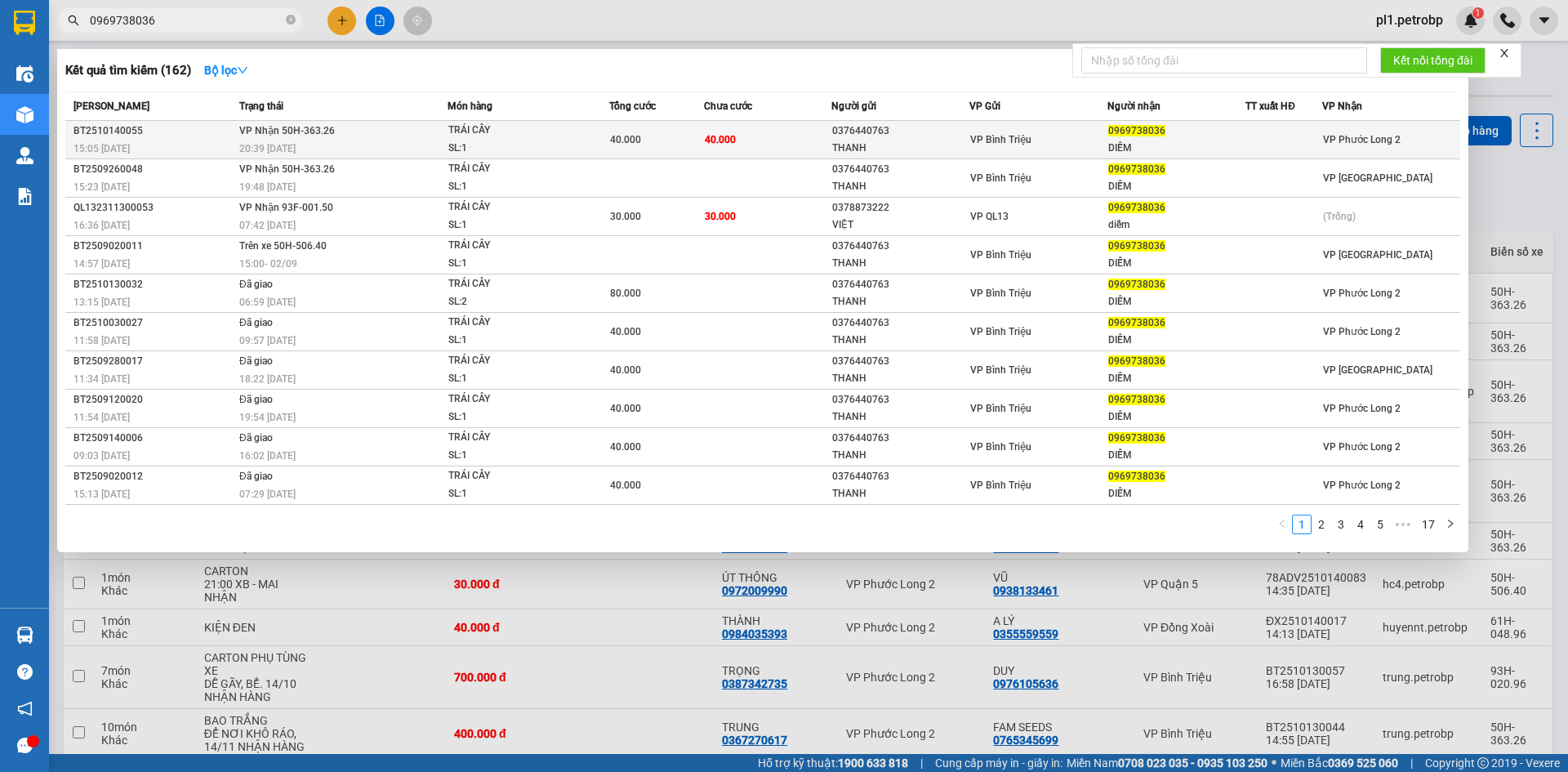
type input "0969738036"
click at [1258, 132] on div at bounding box center [1283, 140] width 75 height 17
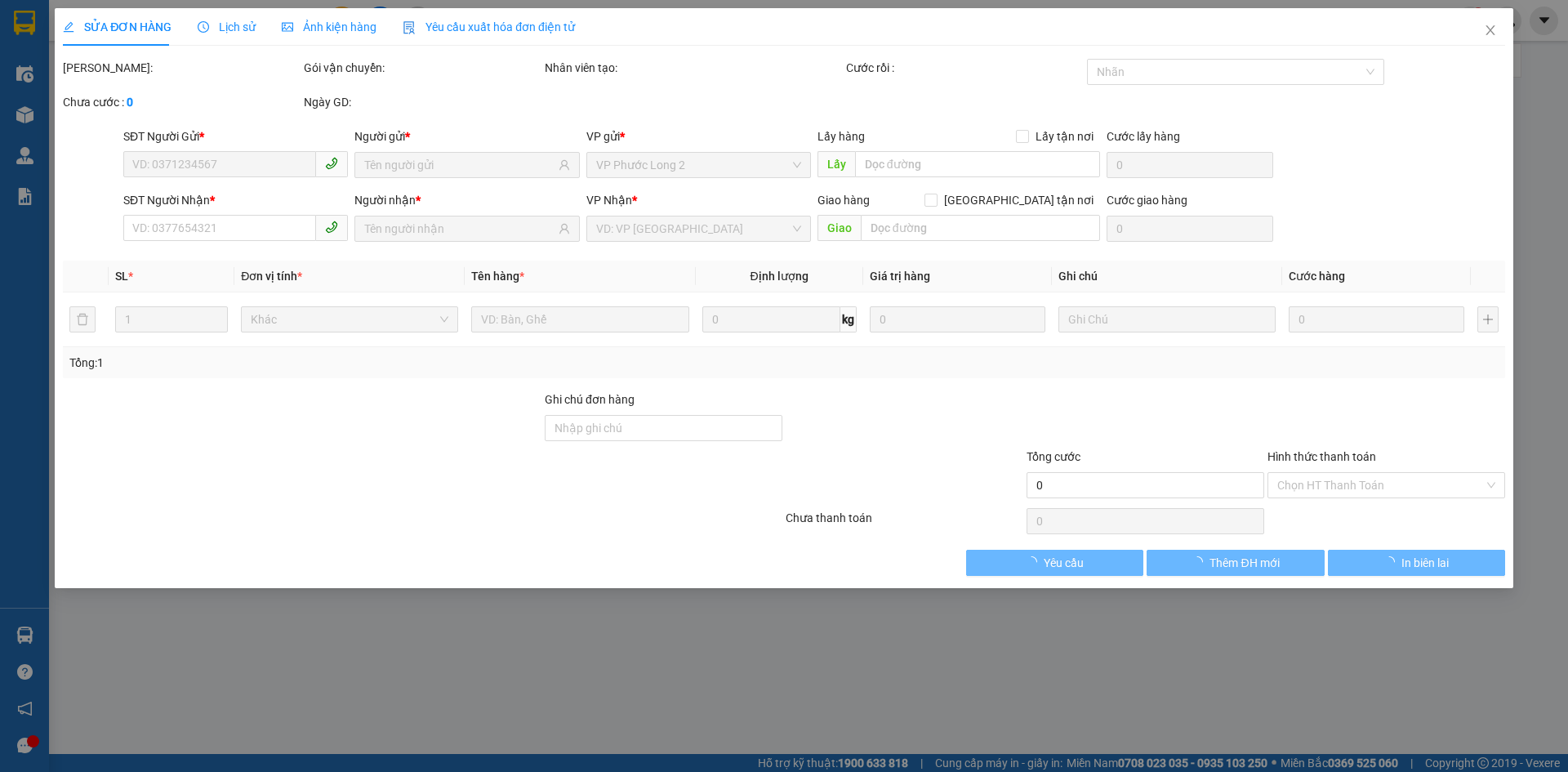
type input "0376440763"
type input "THANH"
type input "0969738036"
type input "DIỄM"
type input "40.000"
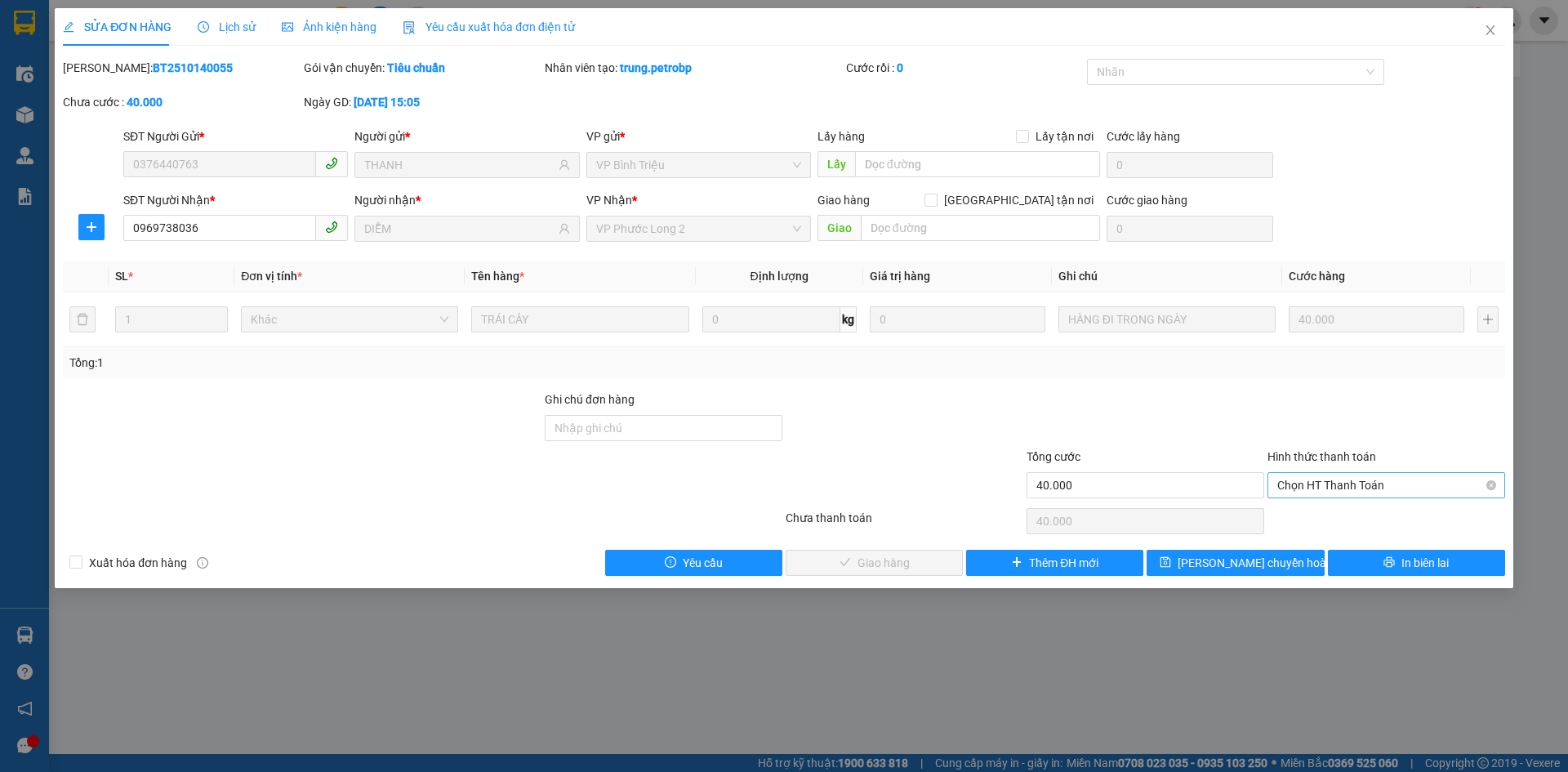
click at [1334, 496] on span "Chọn HT Thanh Toán" at bounding box center [1386, 485] width 218 height 25
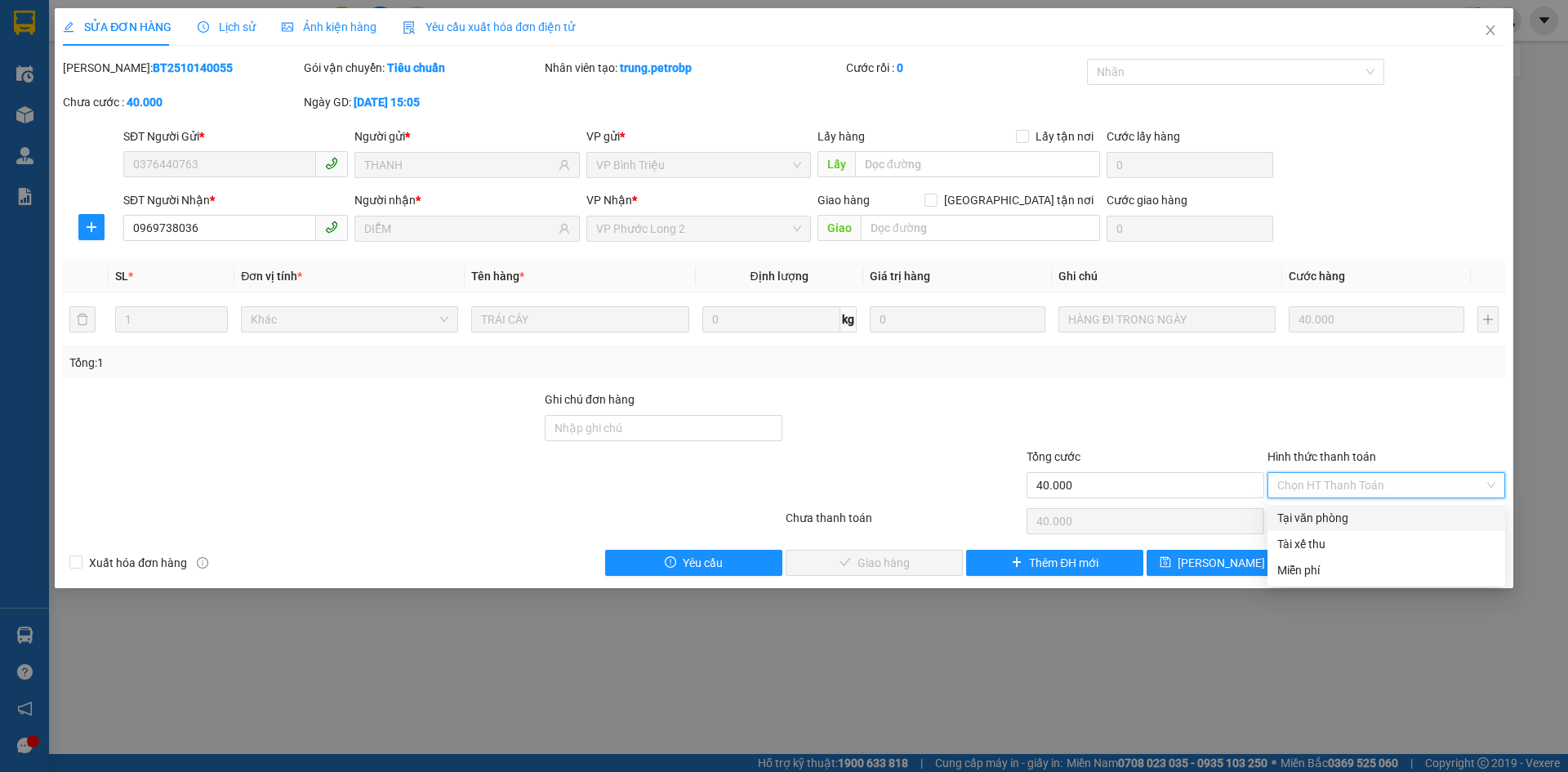
click at [1304, 517] on div "Tại văn phòng" at bounding box center [1386, 517] width 218 height 18
type input "0"
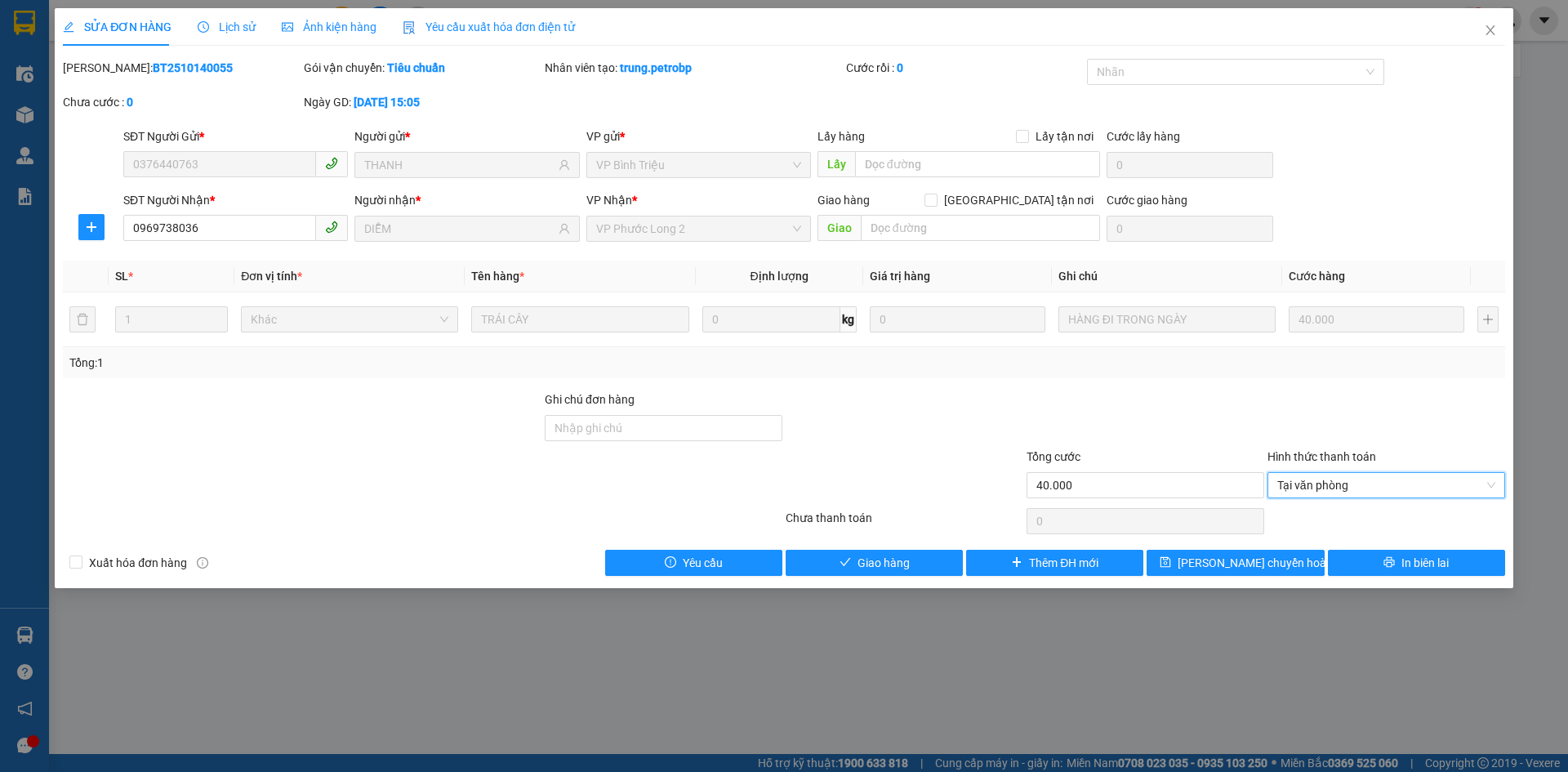
click at [904, 581] on div "SỬA ĐƠN HÀNG Lịch sử Ảnh kiện hàng Yêu cầu xuất hóa đơn điện tử Total Paid Fee …" at bounding box center [784, 298] width 1458 height 580
click at [844, 572] on button "Giao hàng" at bounding box center [874, 562] width 178 height 26
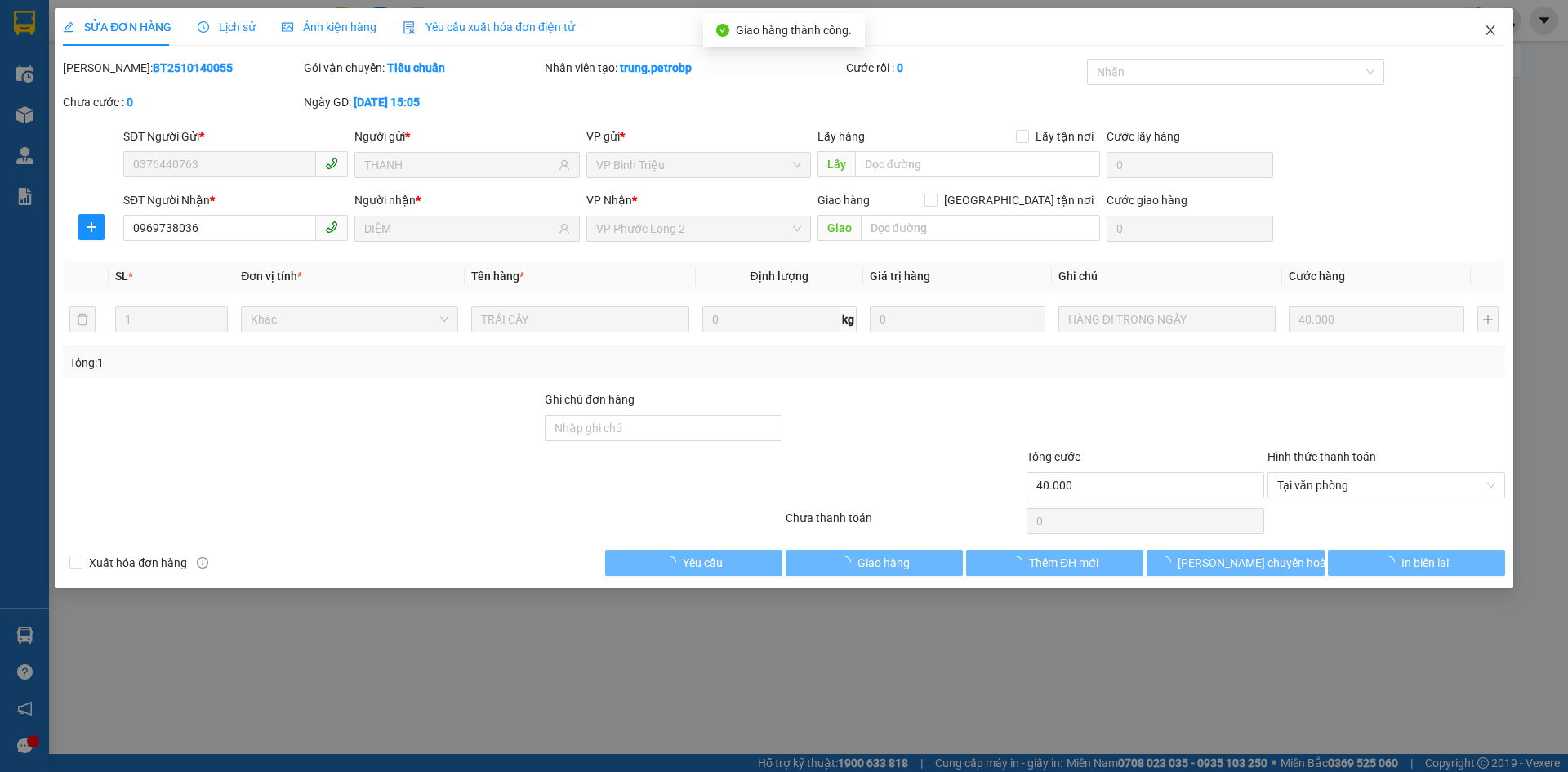
click at [1490, 42] on span "Close" at bounding box center [1490, 31] width 46 height 46
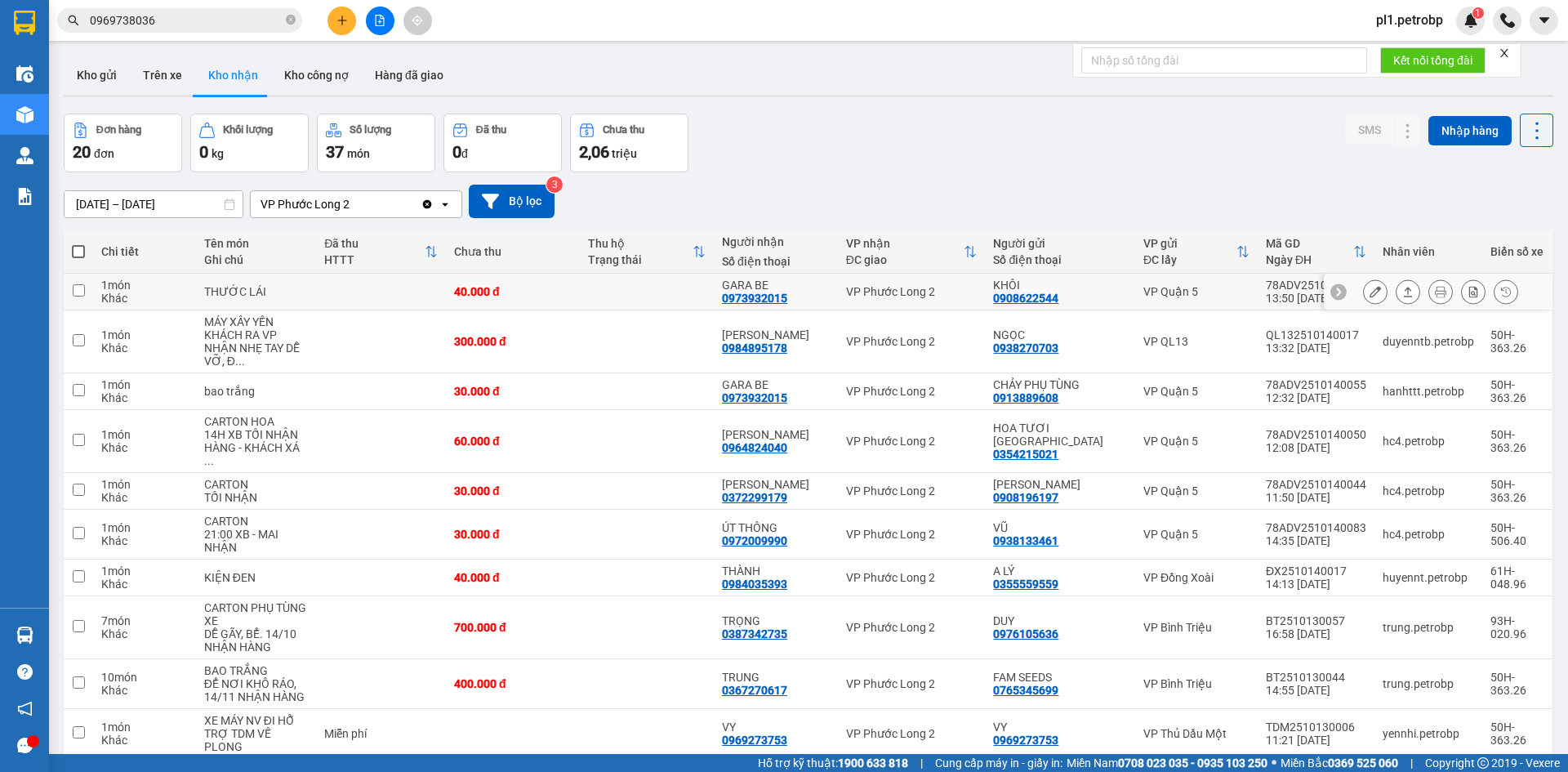
click at [1369, 295] on button at bounding box center [1374, 292] width 23 height 29
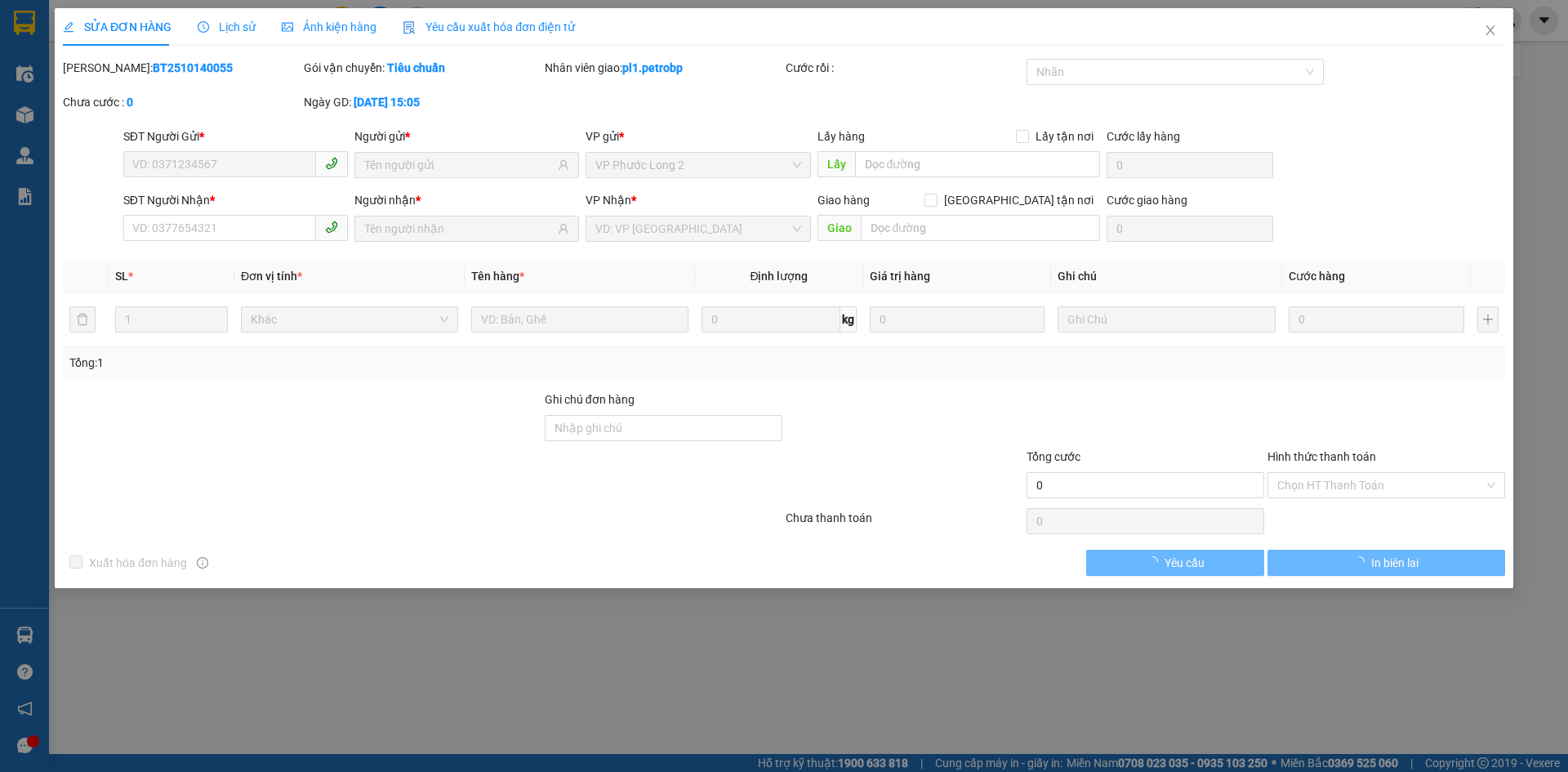
type input "0908622544"
type input "KHÔI"
type input "0973932015"
type input "GARA BE"
type input "40.000"
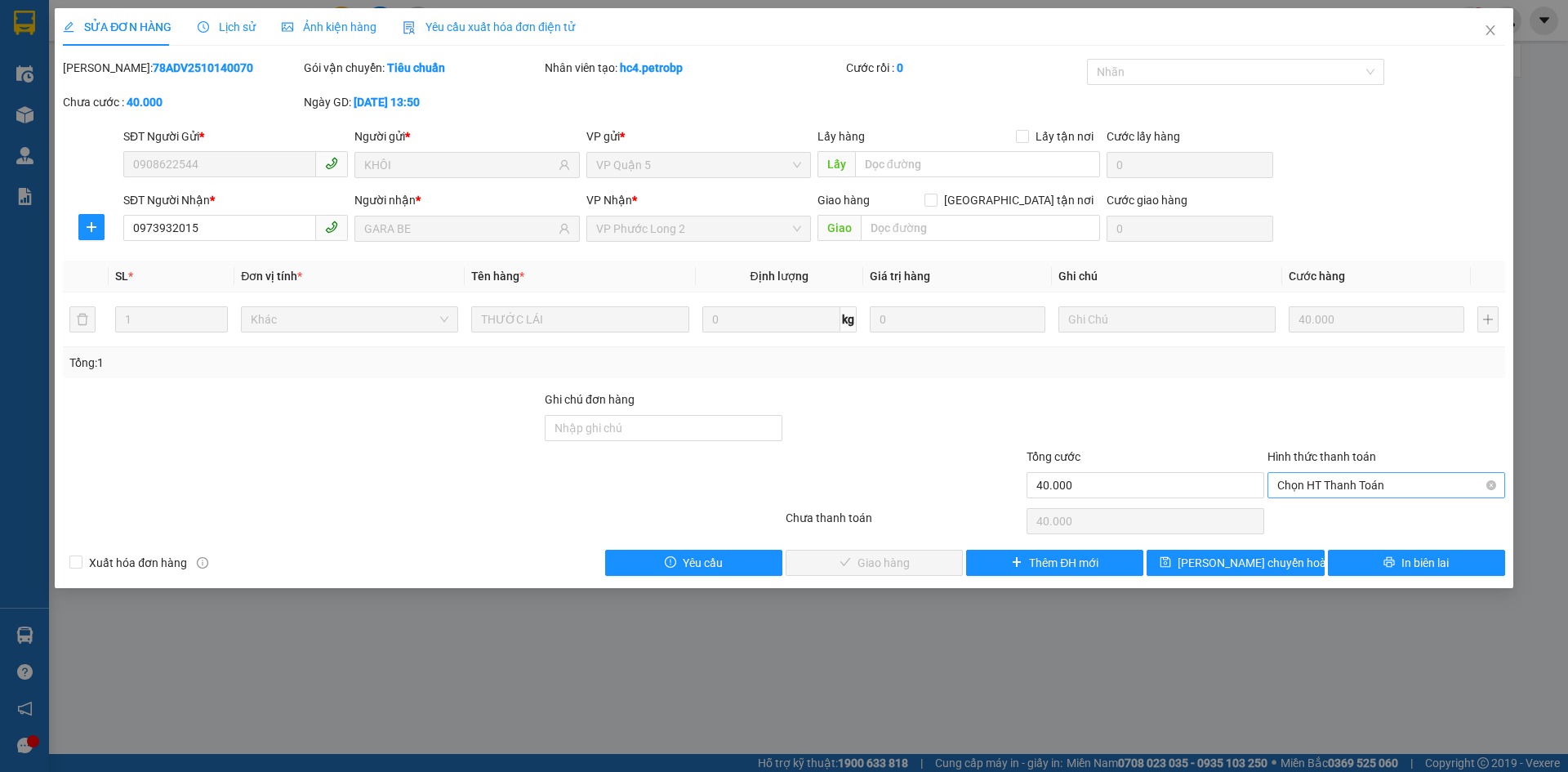
click at [1378, 475] on span "Chọn HT Thanh Toán" at bounding box center [1386, 485] width 218 height 25
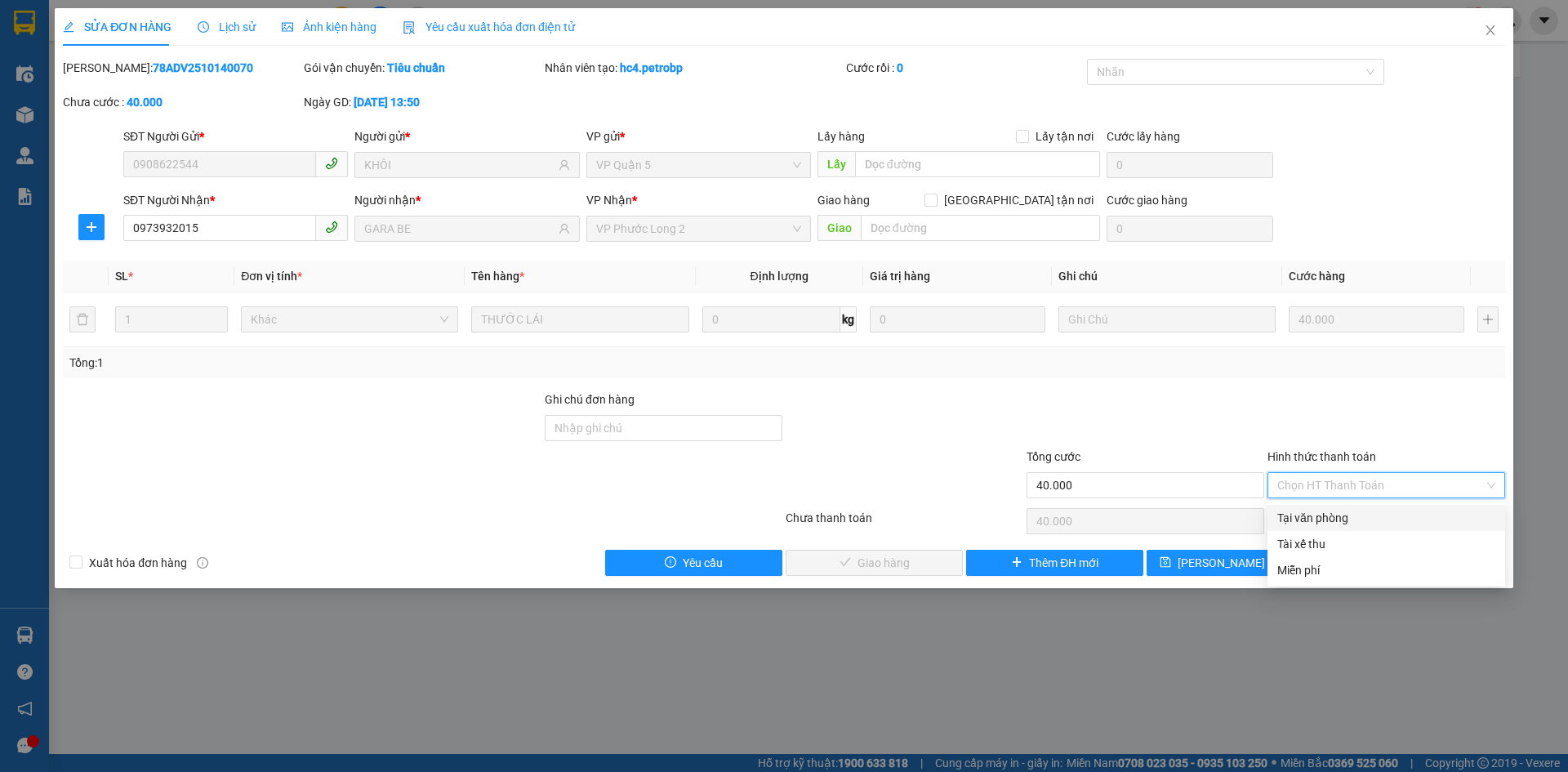
click at [1367, 505] on div "Tại văn phòng" at bounding box center [1385, 517] width 238 height 26
type input "0"
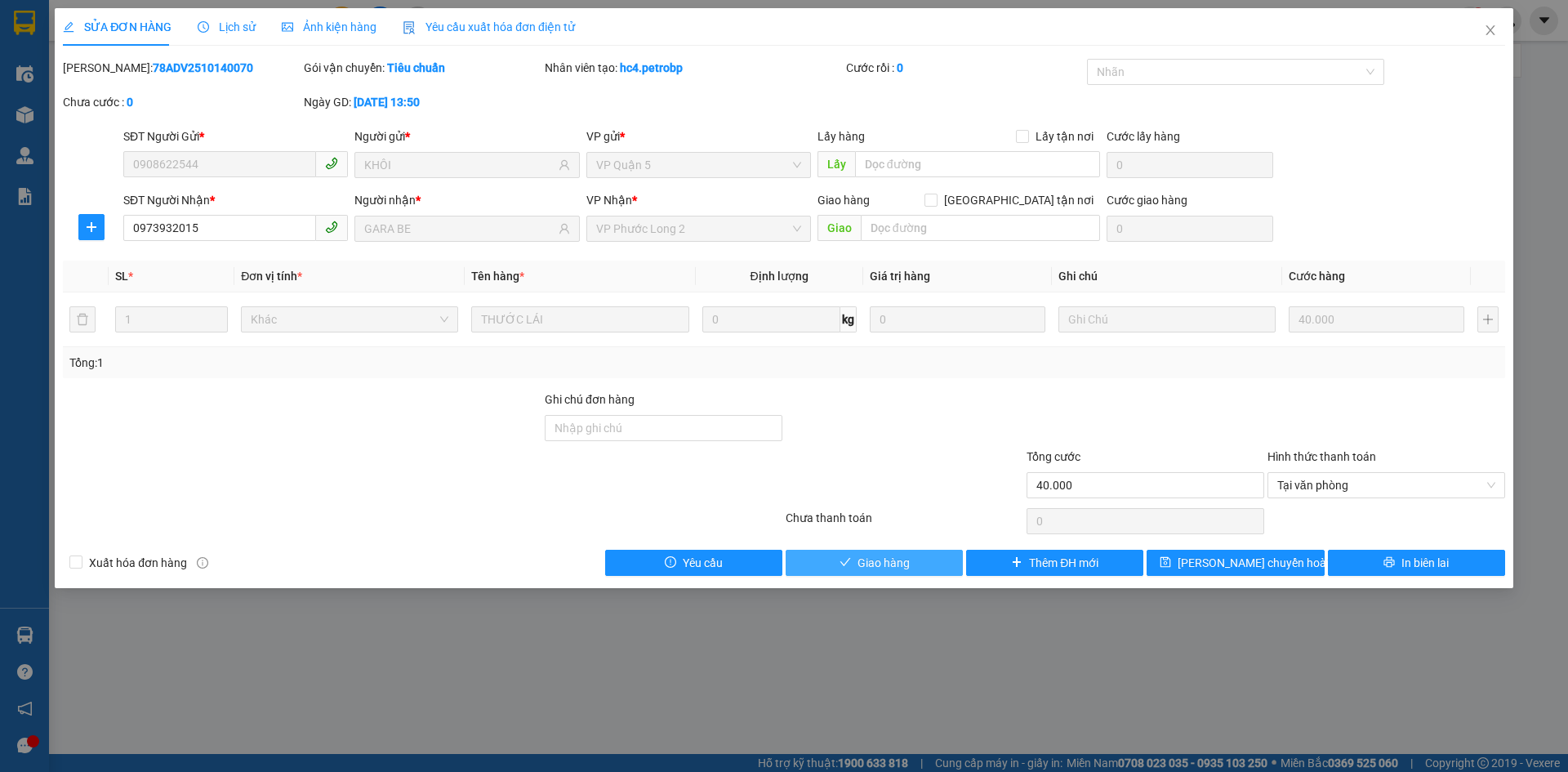
click at [859, 552] on button "Giao hàng" at bounding box center [874, 562] width 178 height 26
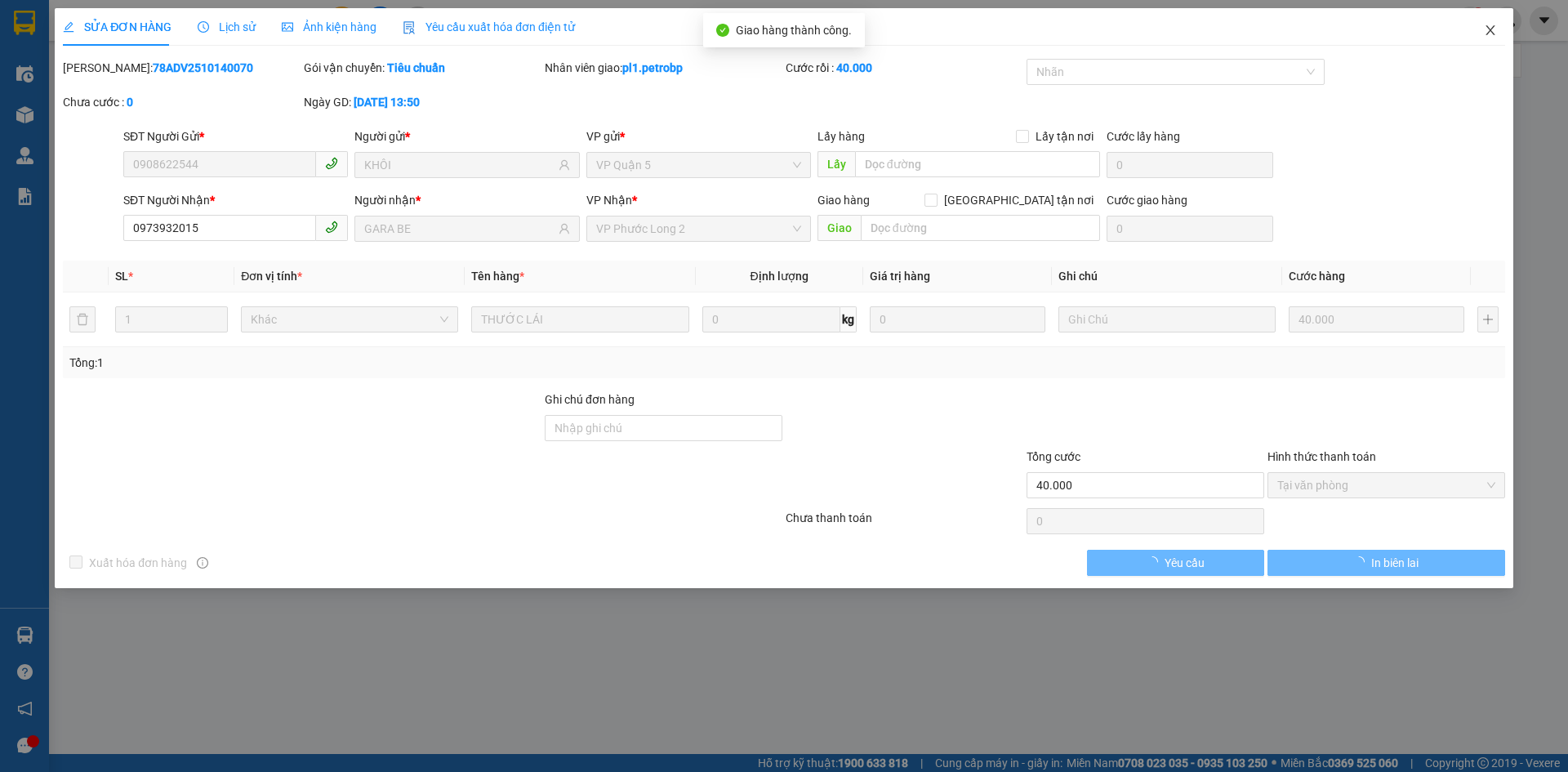
click at [1497, 41] on span "Close" at bounding box center [1490, 31] width 46 height 46
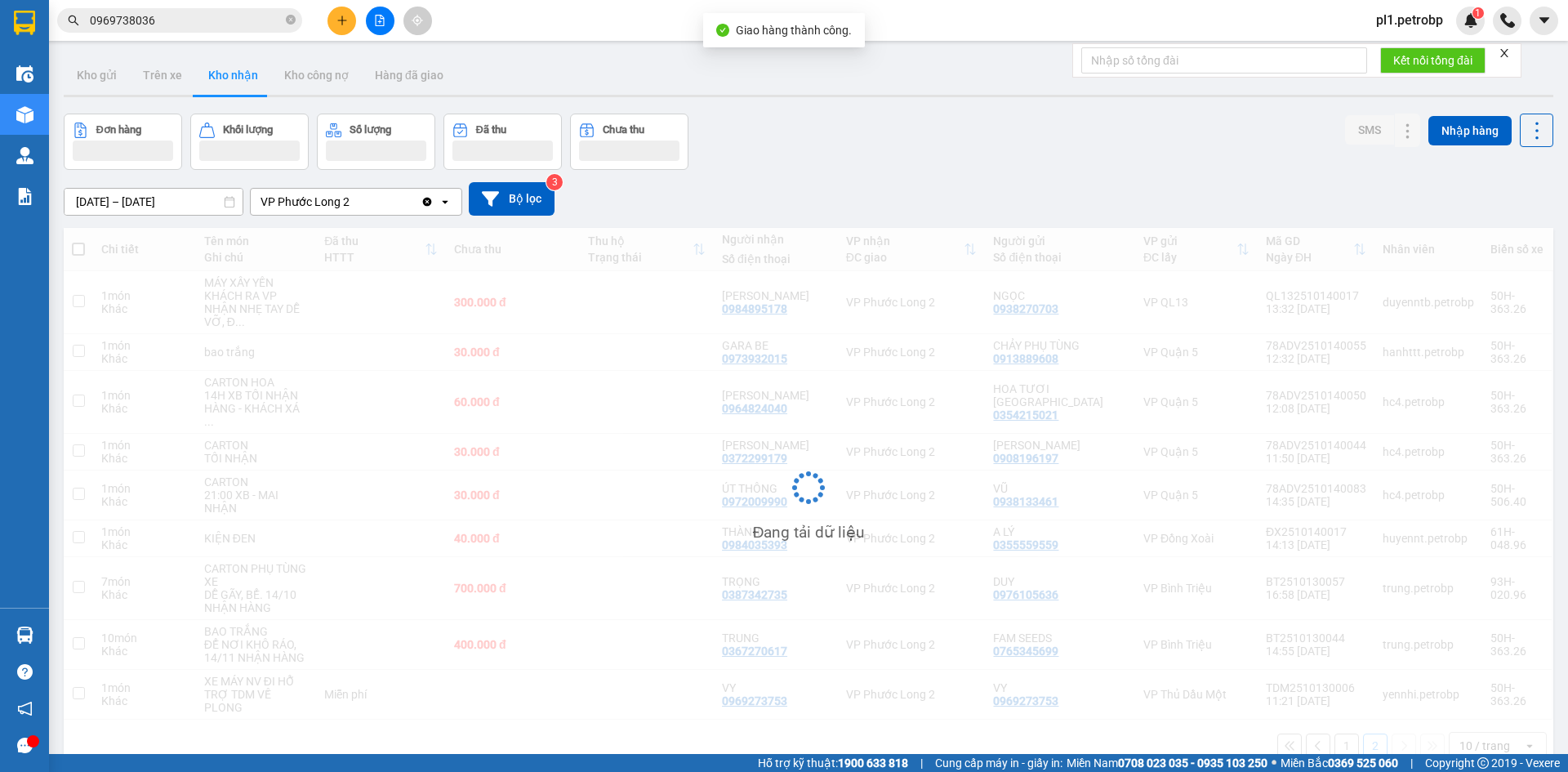
scroll to position [75, 0]
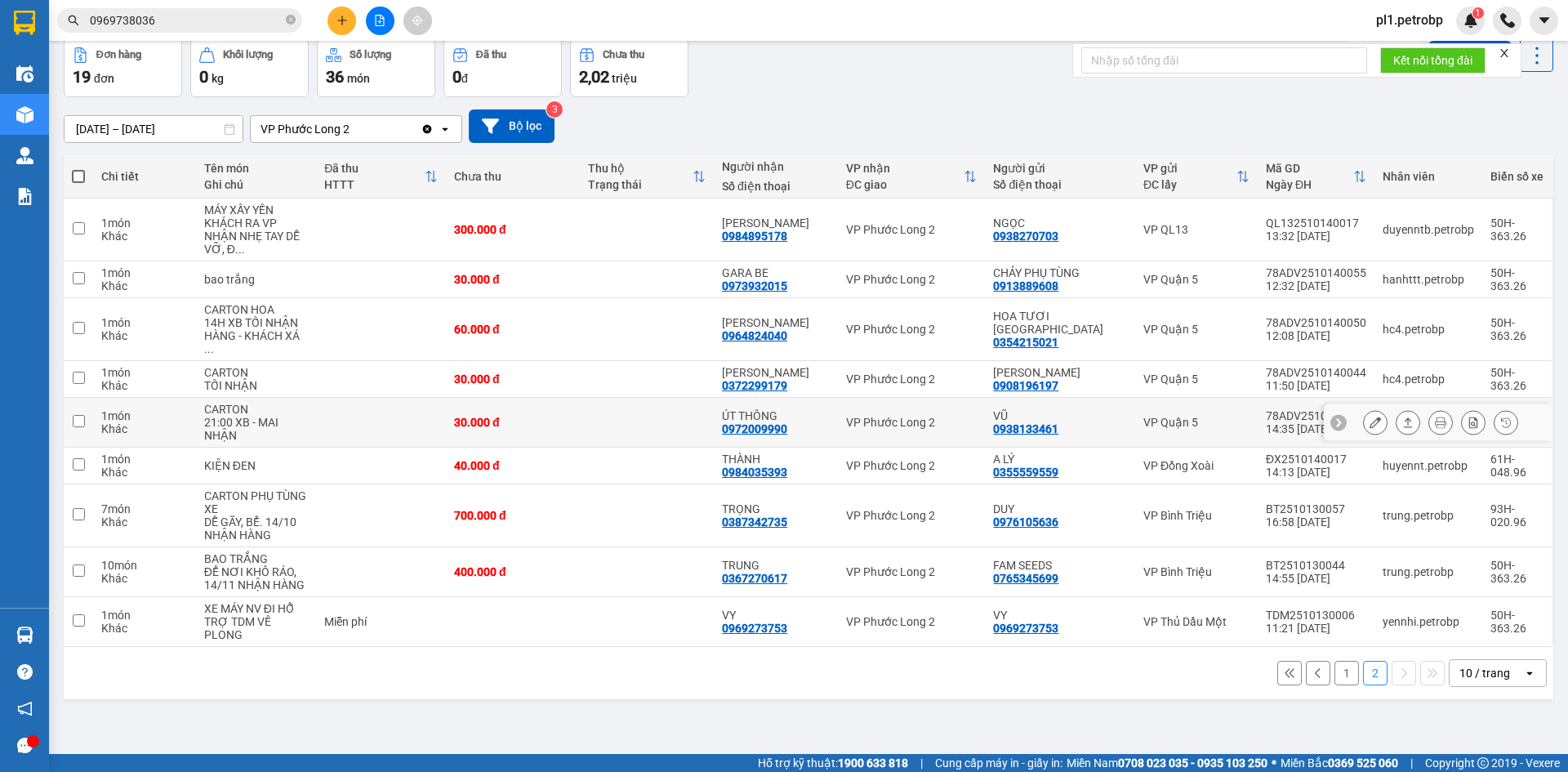
click at [1369, 417] on icon at bounding box center [1375, 423] width 12 height 12
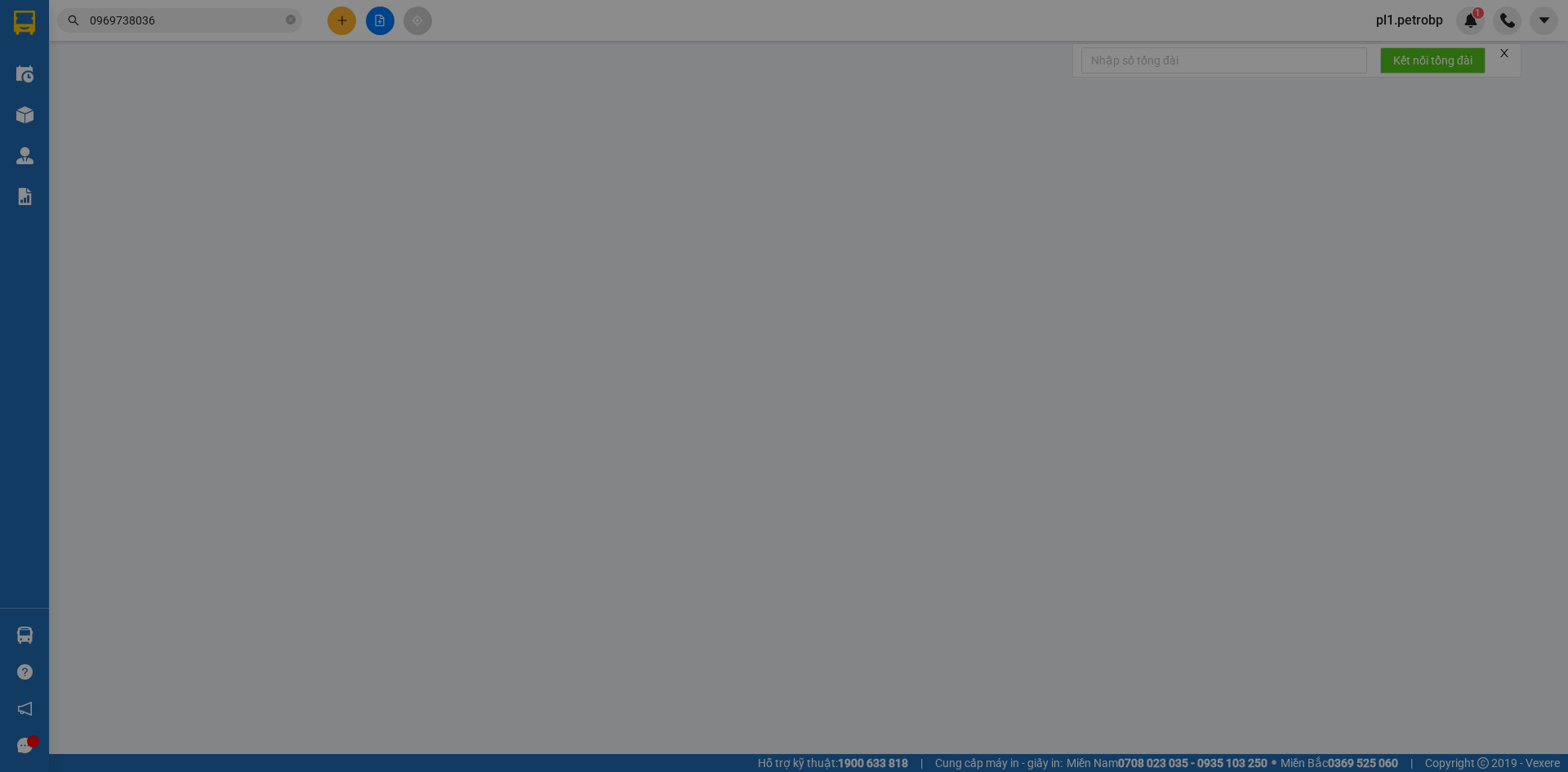
type input "0938133461"
type input "VŨ"
type input "0972009990"
type input "ÚT THÔNG"
type input "30.000"
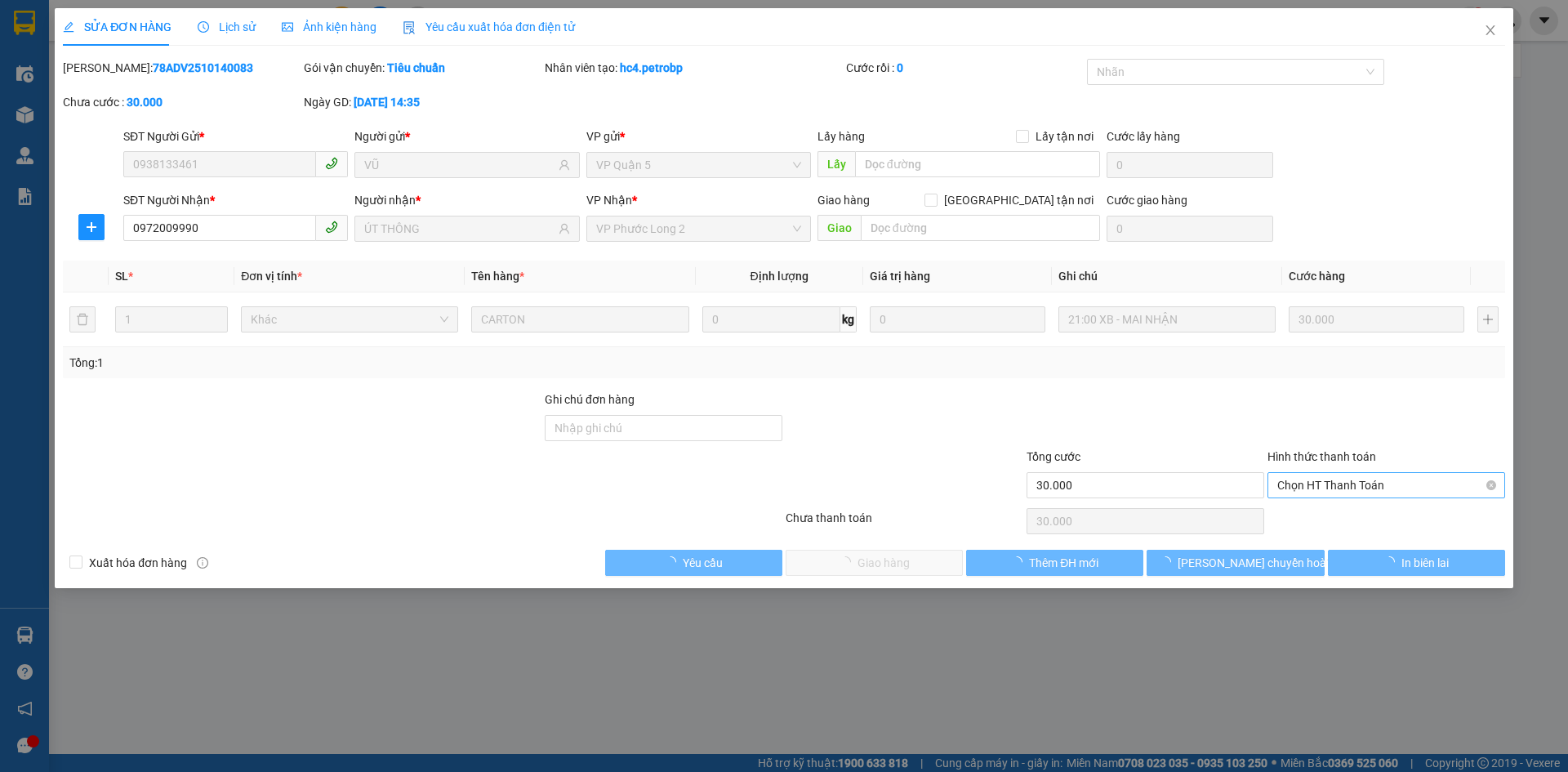
click at [1336, 492] on span "Chọn HT Thanh Toán" at bounding box center [1386, 485] width 218 height 25
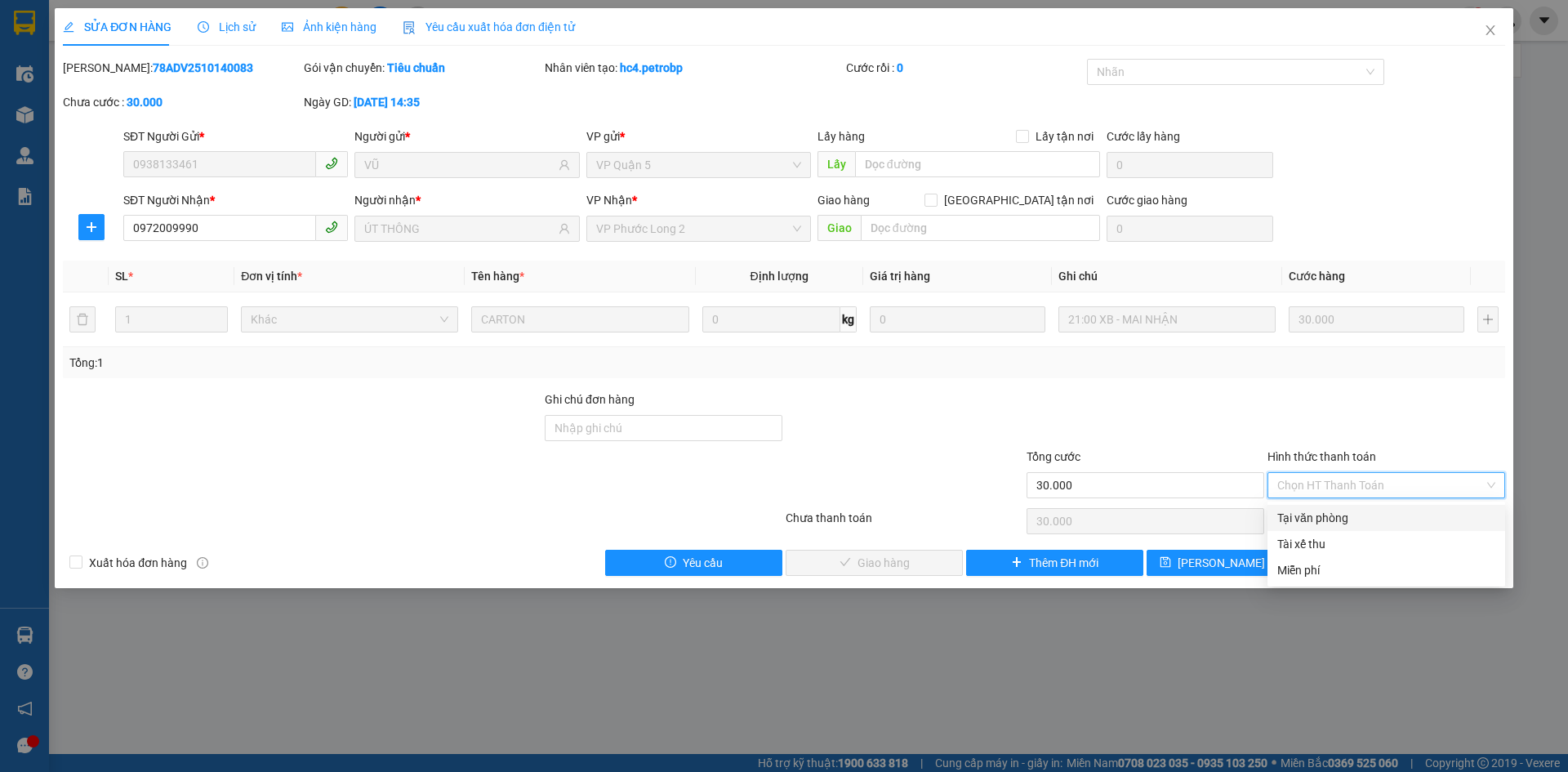
click at [1319, 505] on div "Tại văn phòng" at bounding box center [1385, 517] width 238 height 26
type input "0"
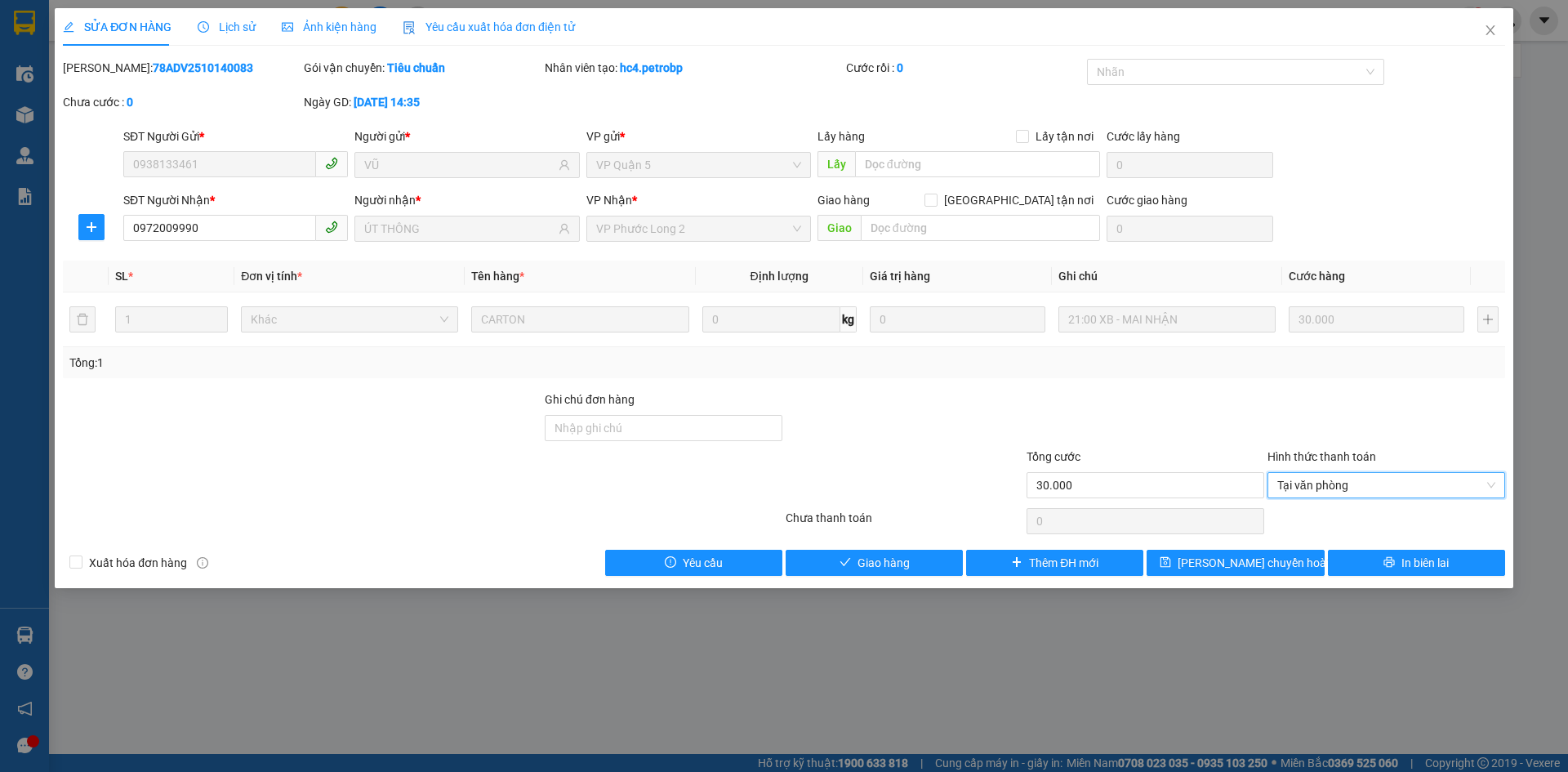
click at [908, 545] on div "Total Paid Fee 0 Total UnPaid Fee 30.000 Cash Collection Total Fee Mã ĐH: 78ADV…" at bounding box center [784, 317] width 1442 height 517
click at [910, 558] on button "Giao hàng" at bounding box center [874, 562] width 178 height 26
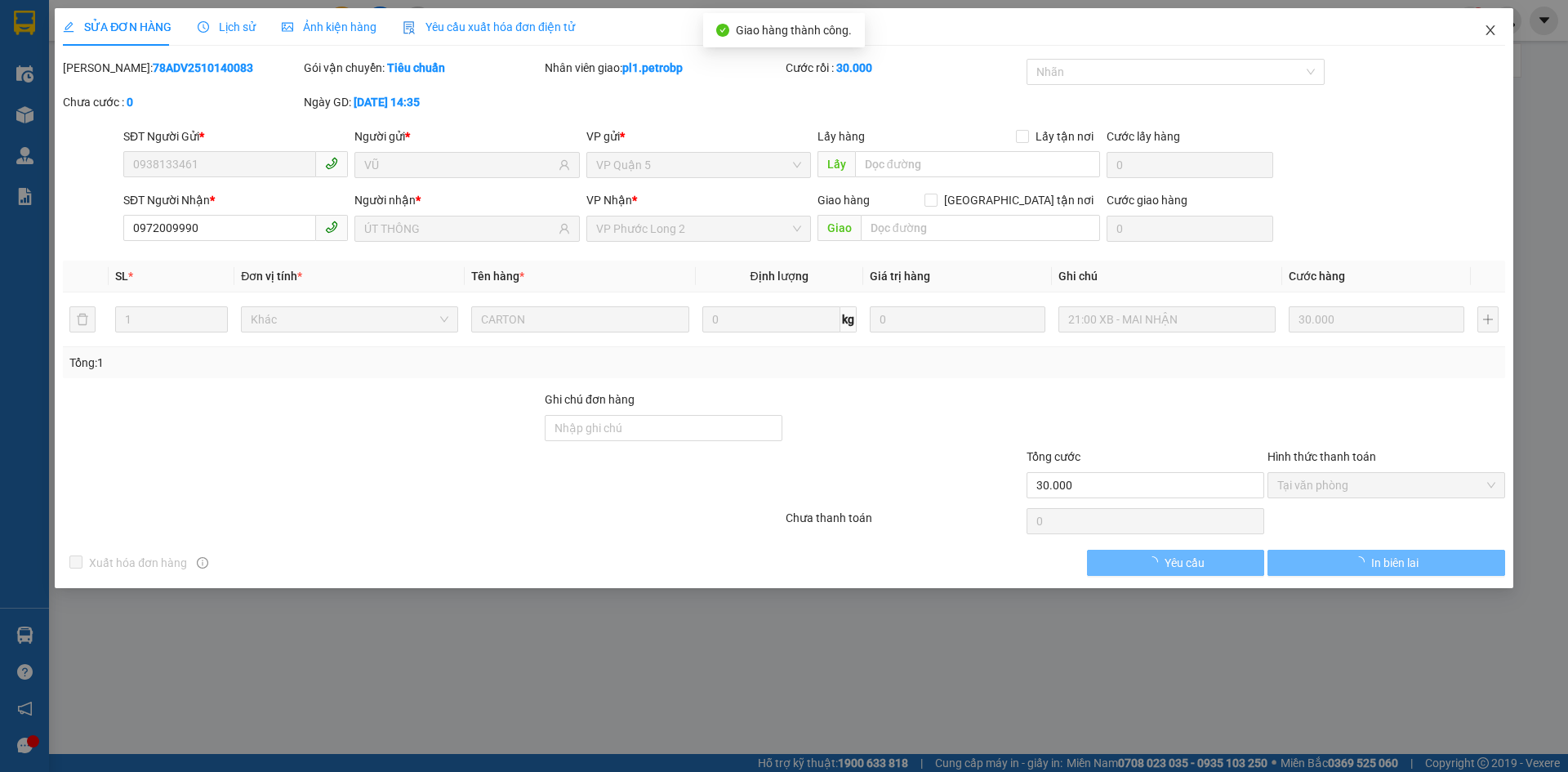
click at [1497, 25] on span "Close" at bounding box center [1490, 31] width 46 height 46
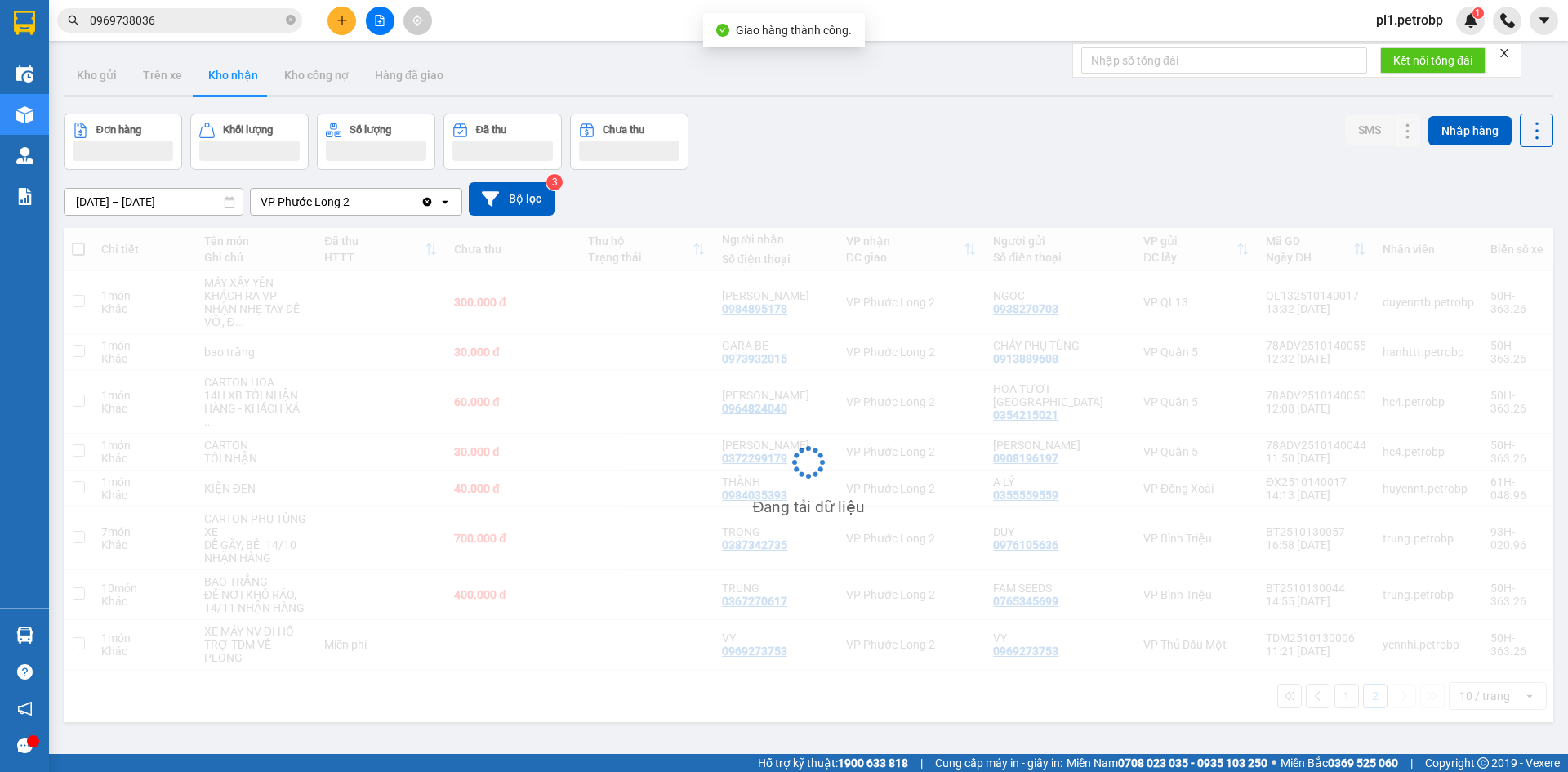
scroll to position [75, 0]
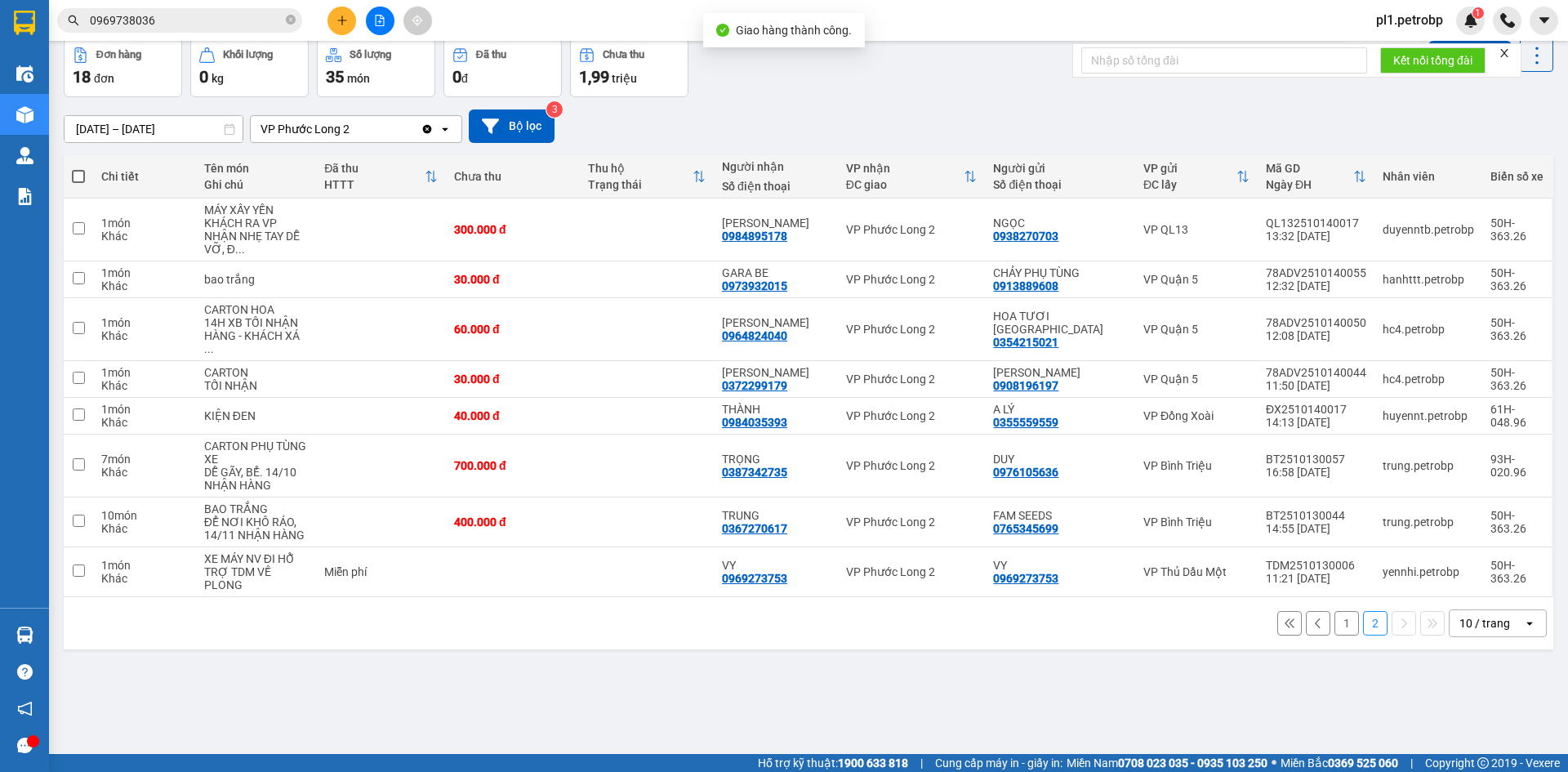
click at [1334, 611] on button "1" at bounding box center [1346, 623] width 25 height 25
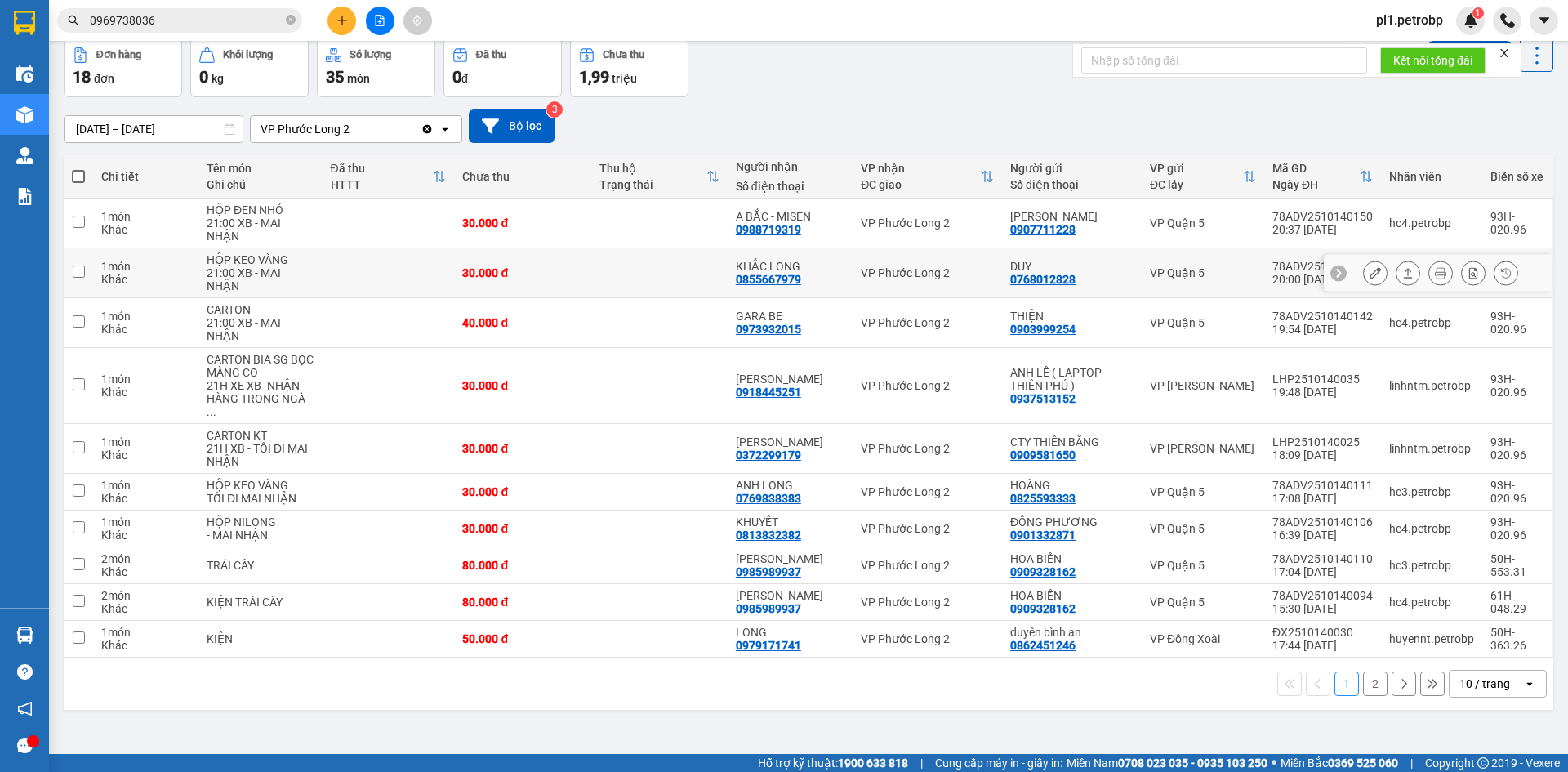
click at [1363, 266] on button at bounding box center [1374, 273] width 23 height 29
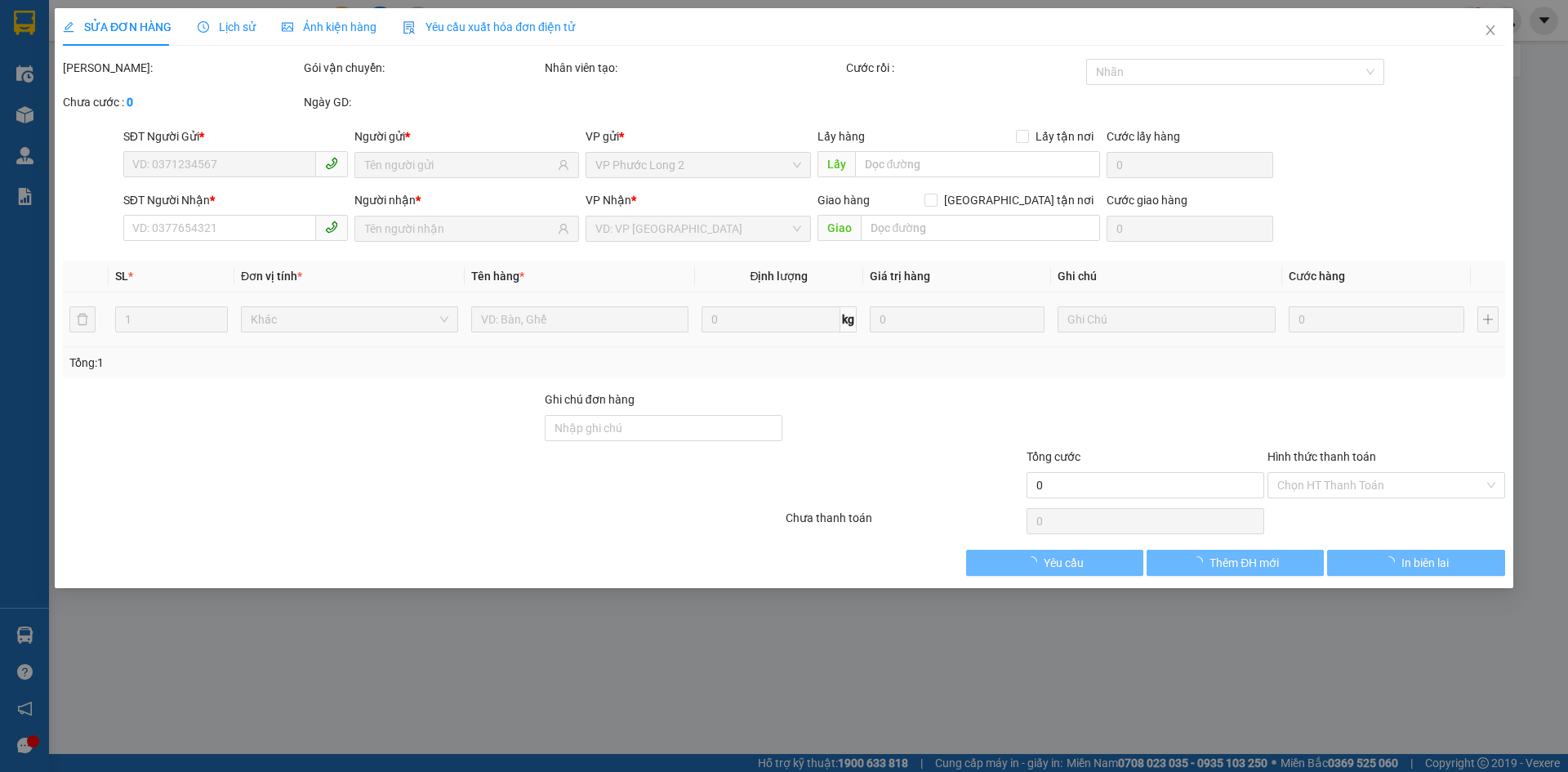
type input "0768012828"
type input "DUY"
type input "0855667979"
type input "KHẮC LONG"
type input "30.000"
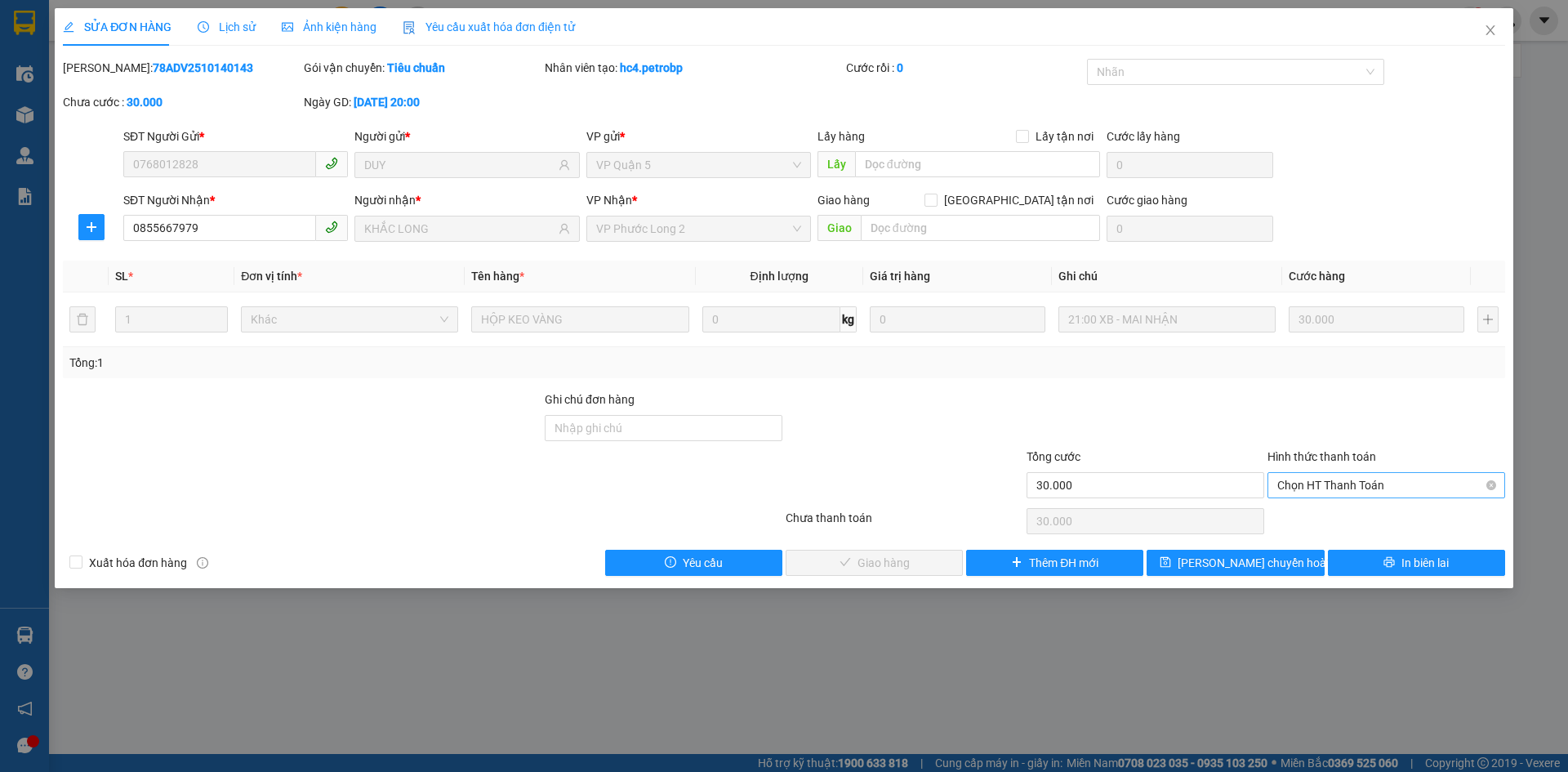
click at [1305, 485] on span "Chọn HT Thanh Toán" at bounding box center [1386, 485] width 218 height 25
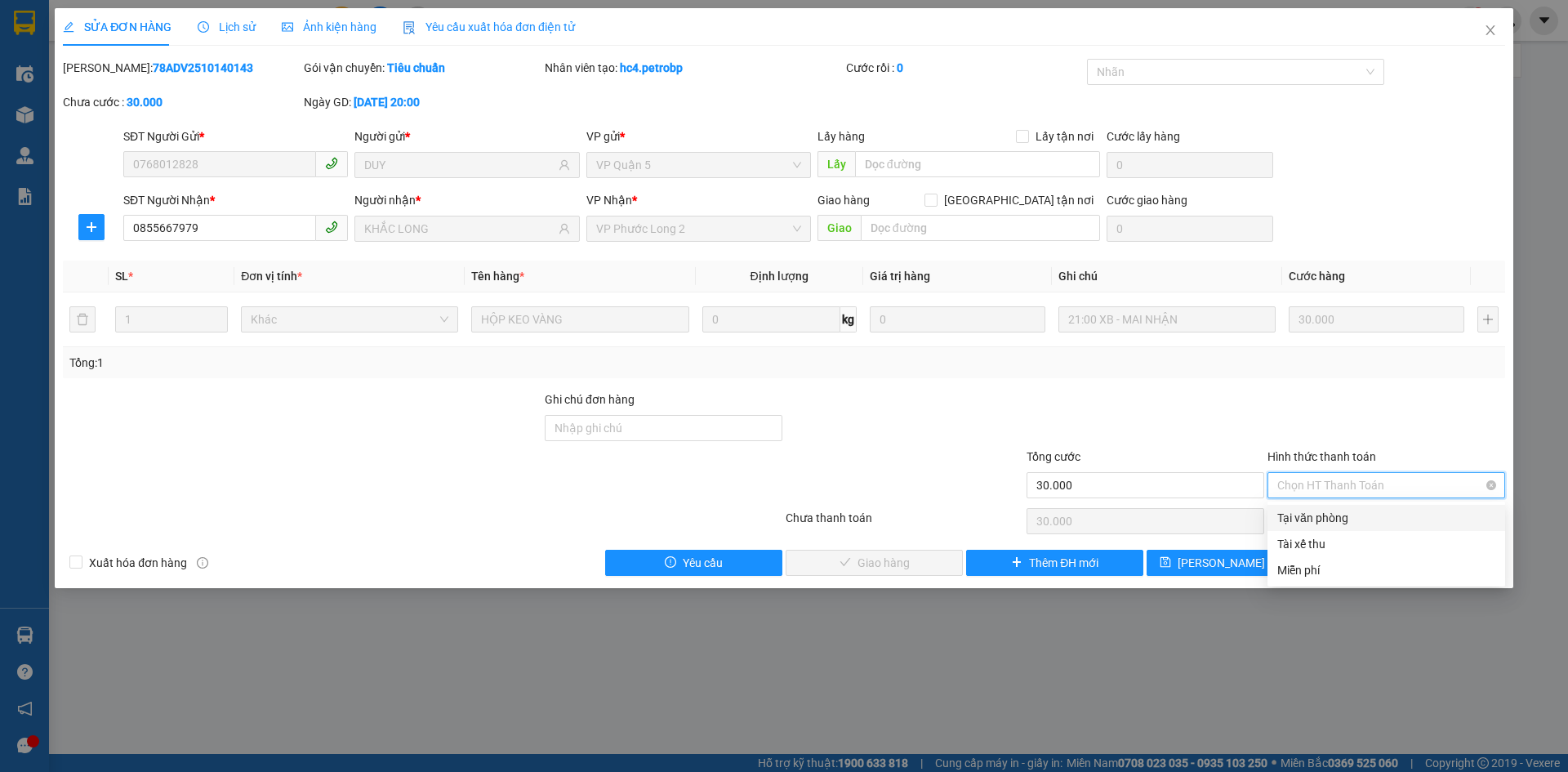
click at [1302, 513] on div "Tại văn phòng" at bounding box center [1386, 517] width 218 height 18
type input "0"
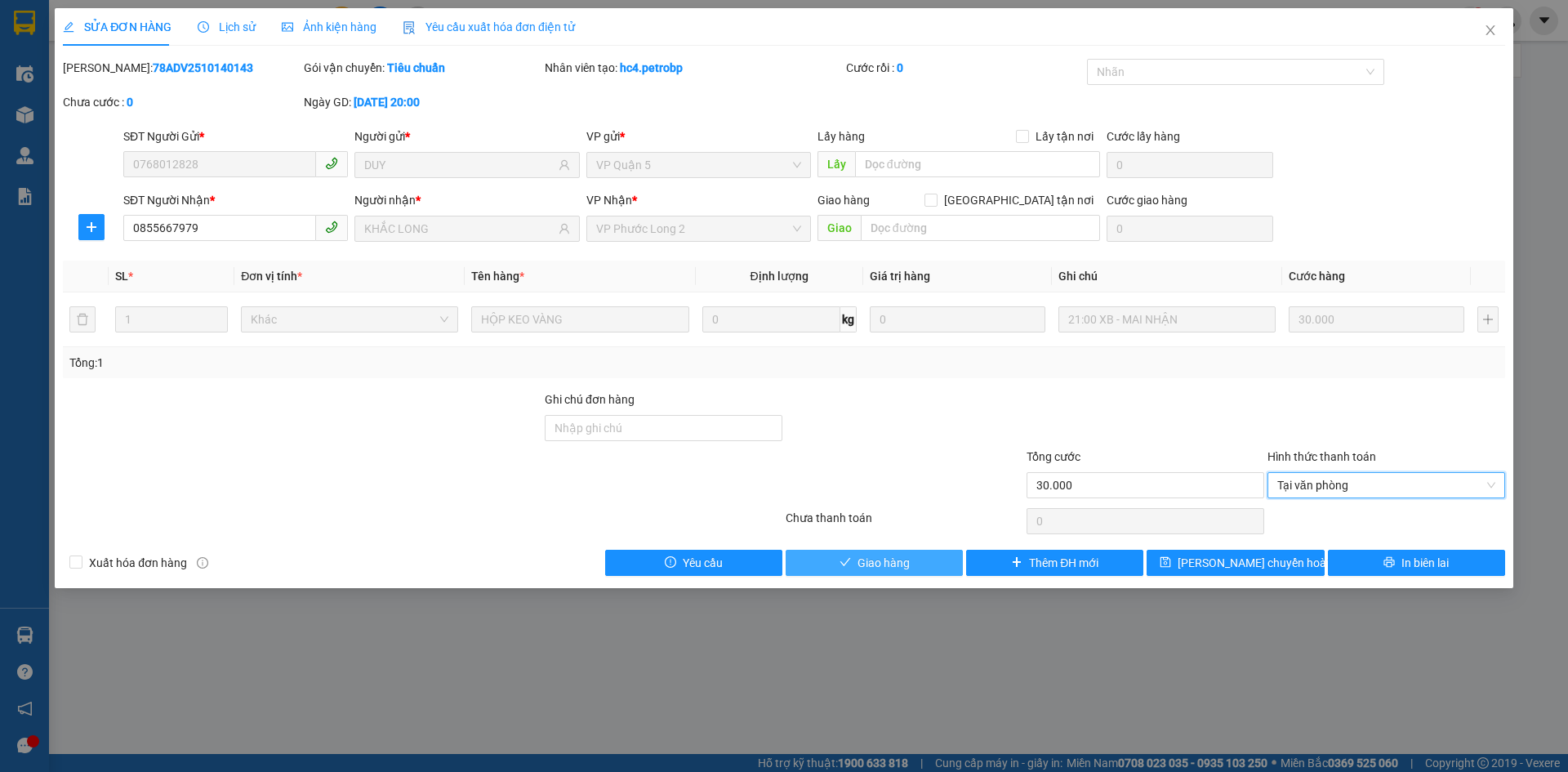
click at [865, 555] on button "Giao hàng" at bounding box center [874, 562] width 178 height 26
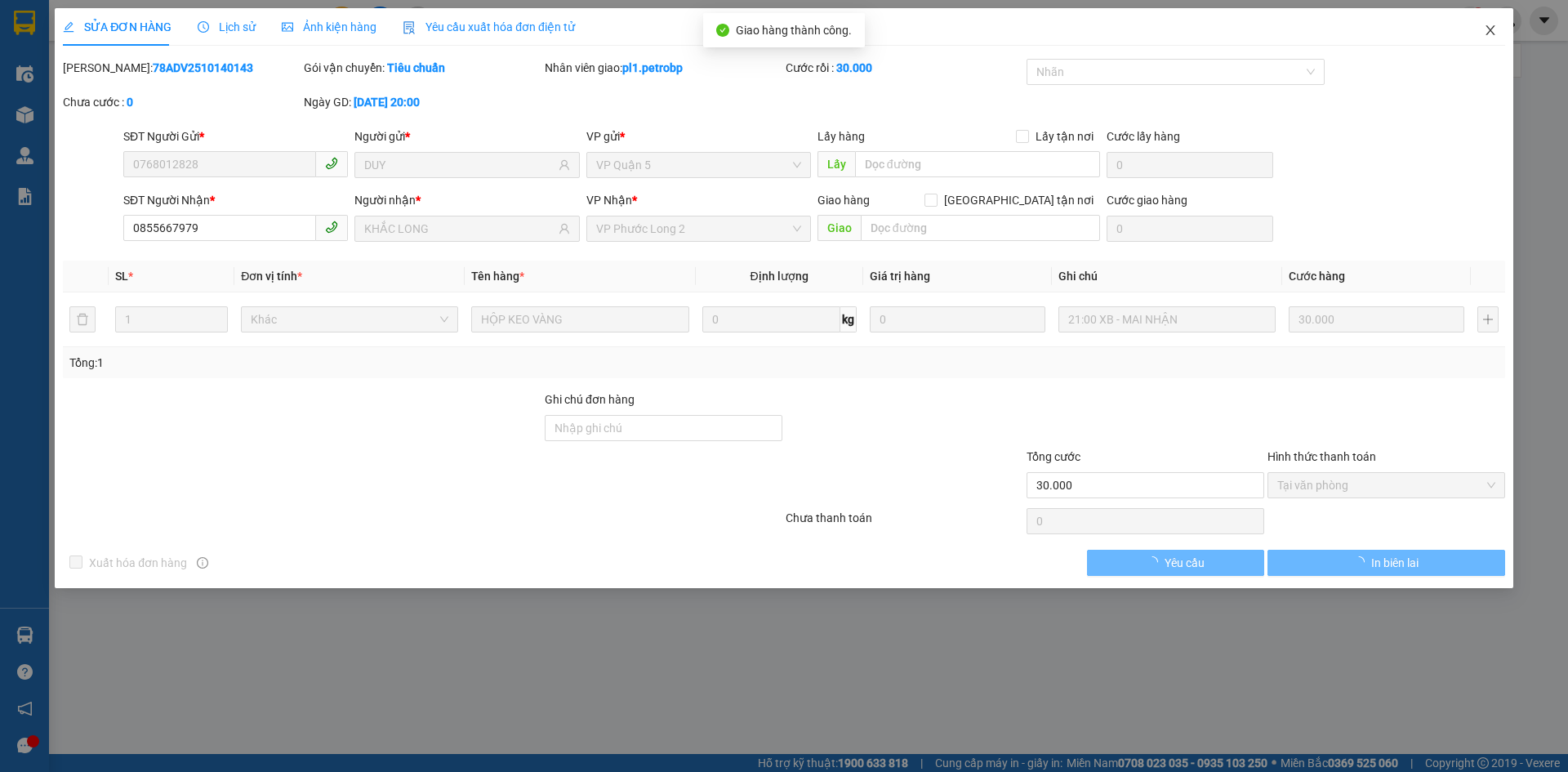
click at [1481, 30] on span "Close" at bounding box center [1490, 31] width 46 height 46
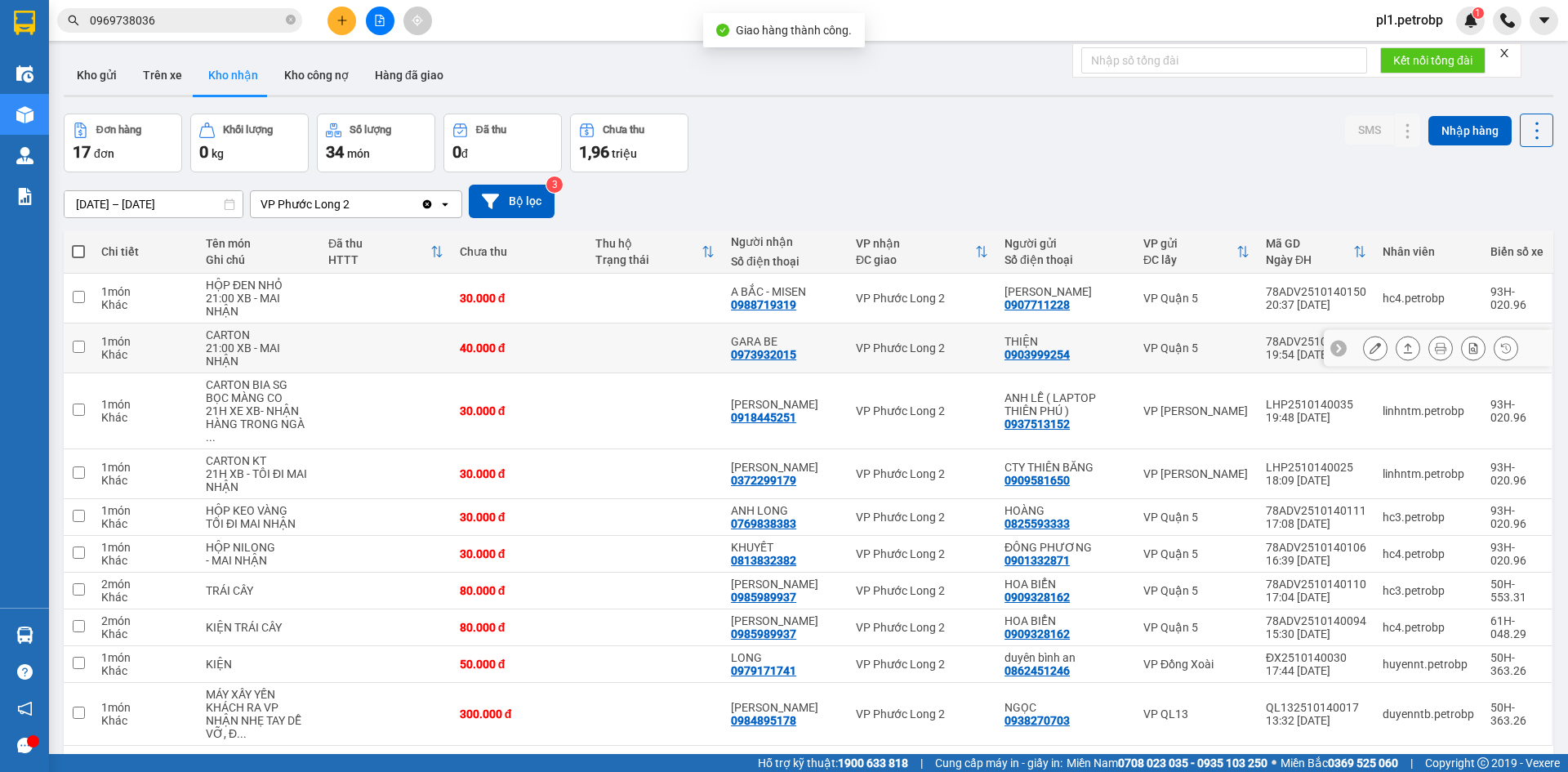
scroll to position [75, 0]
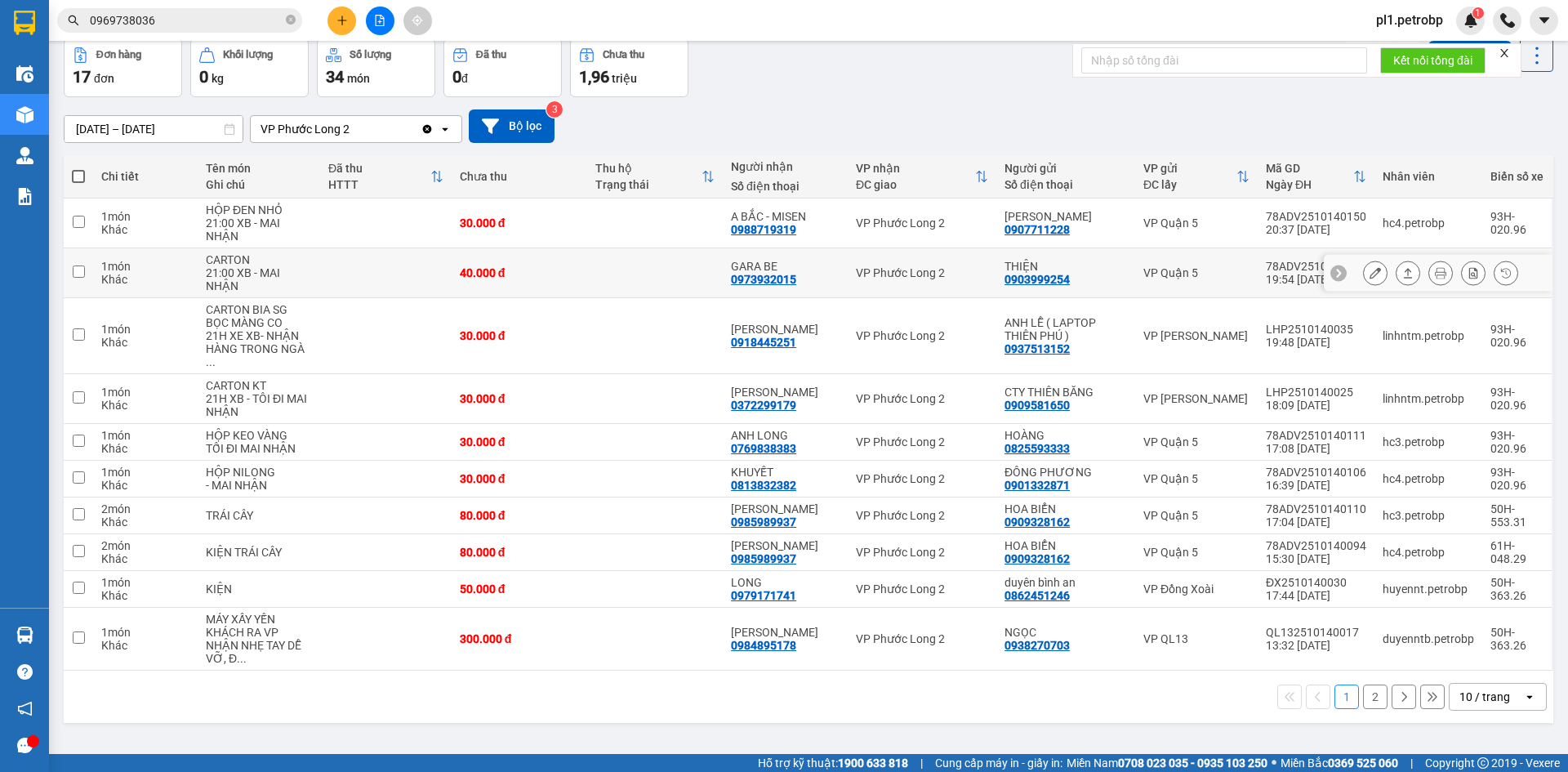
click at [1363, 273] on button at bounding box center [1374, 273] width 23 height 29
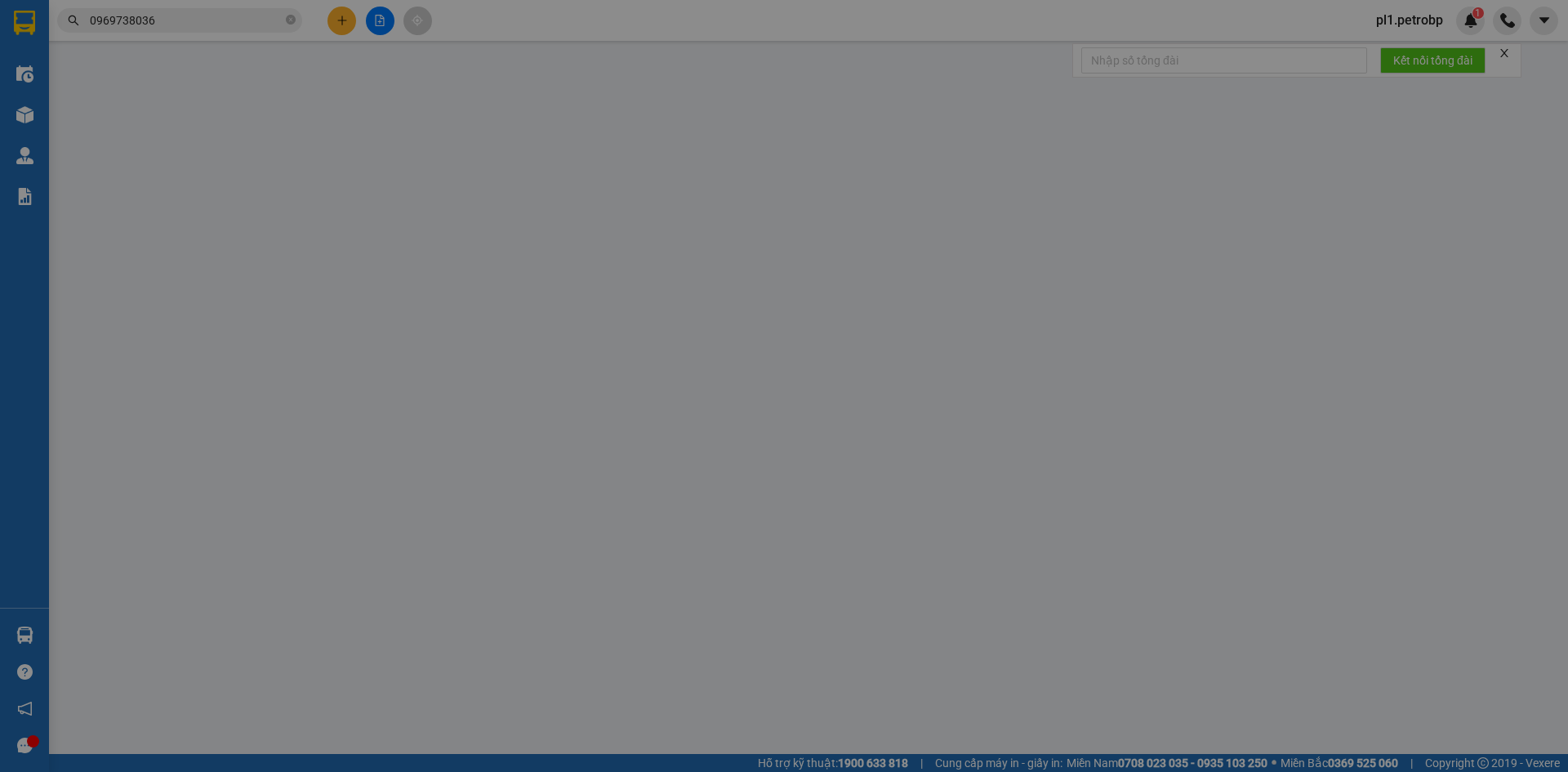
type input "0903999254"
type input "THIỆN"
type input "0973932015"
type input "GARA BE"
type input "40.000"
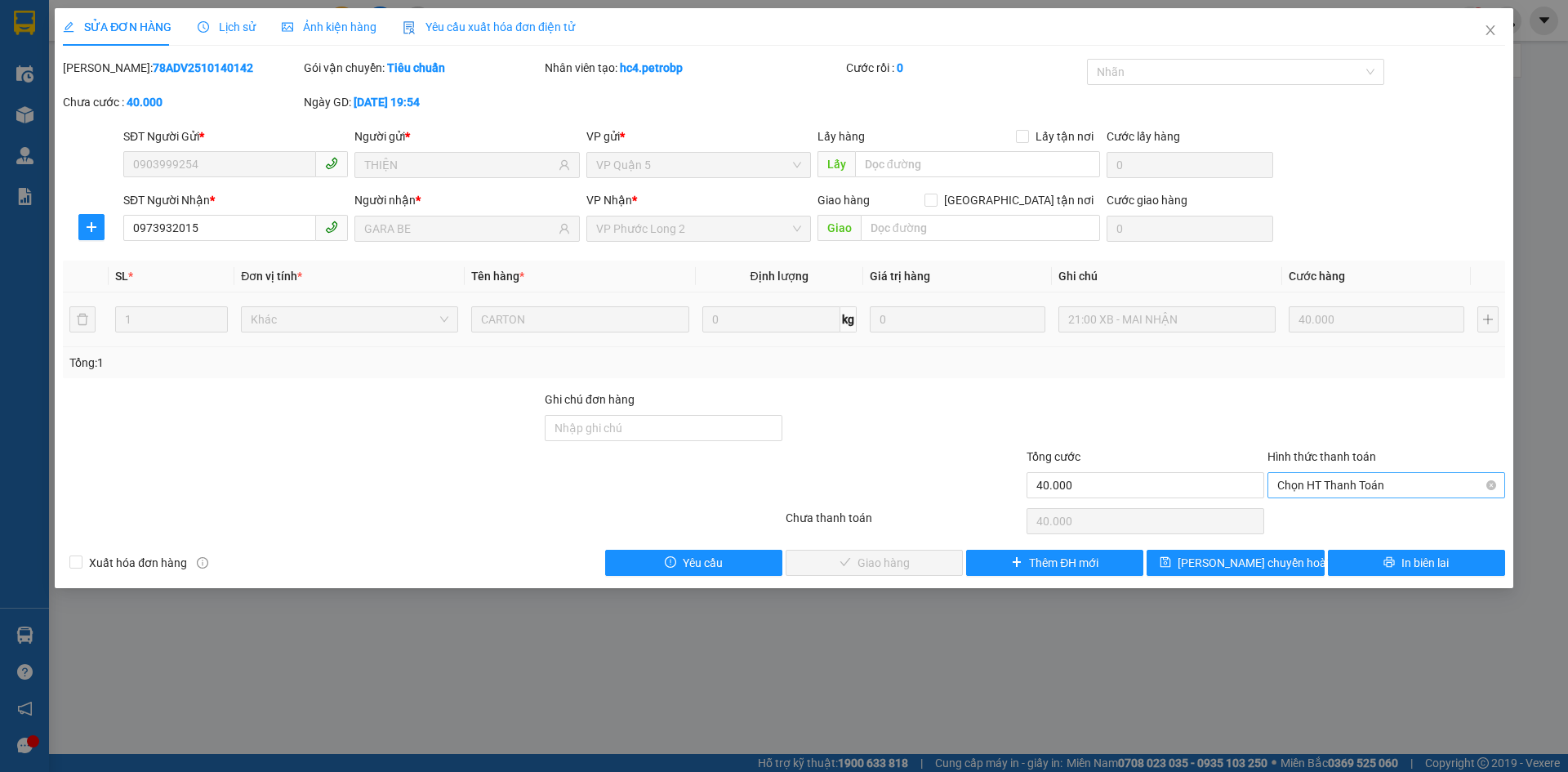
click at [1318, 490] on span "Chọn HT Thanh Toán" at bounding box center [1386, 485] width 218 height 25
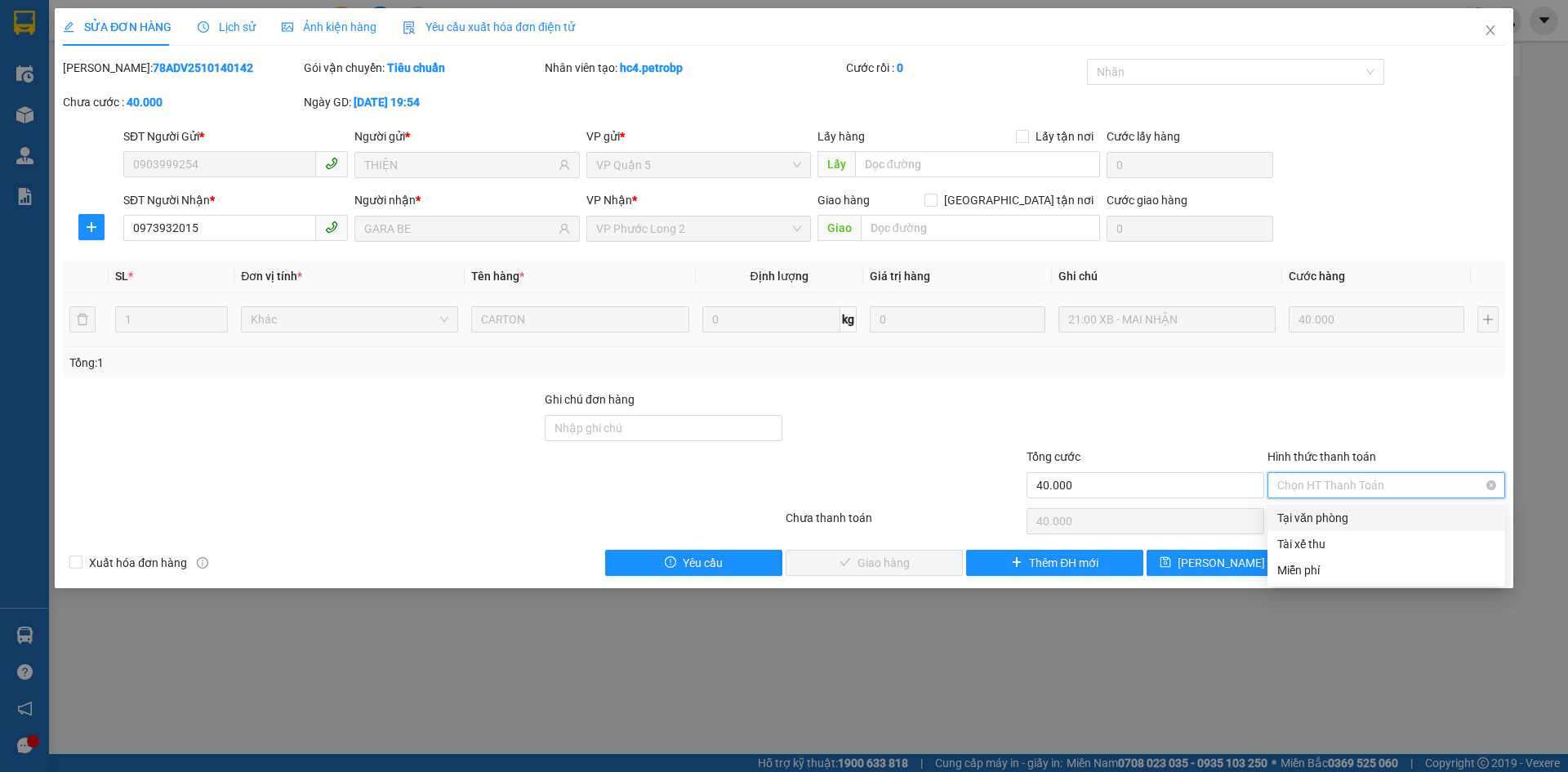
click at [1314, 526] on div "Tại văn phòng" at bounding box center [1386, 517] width 218 height 18
type input "0"
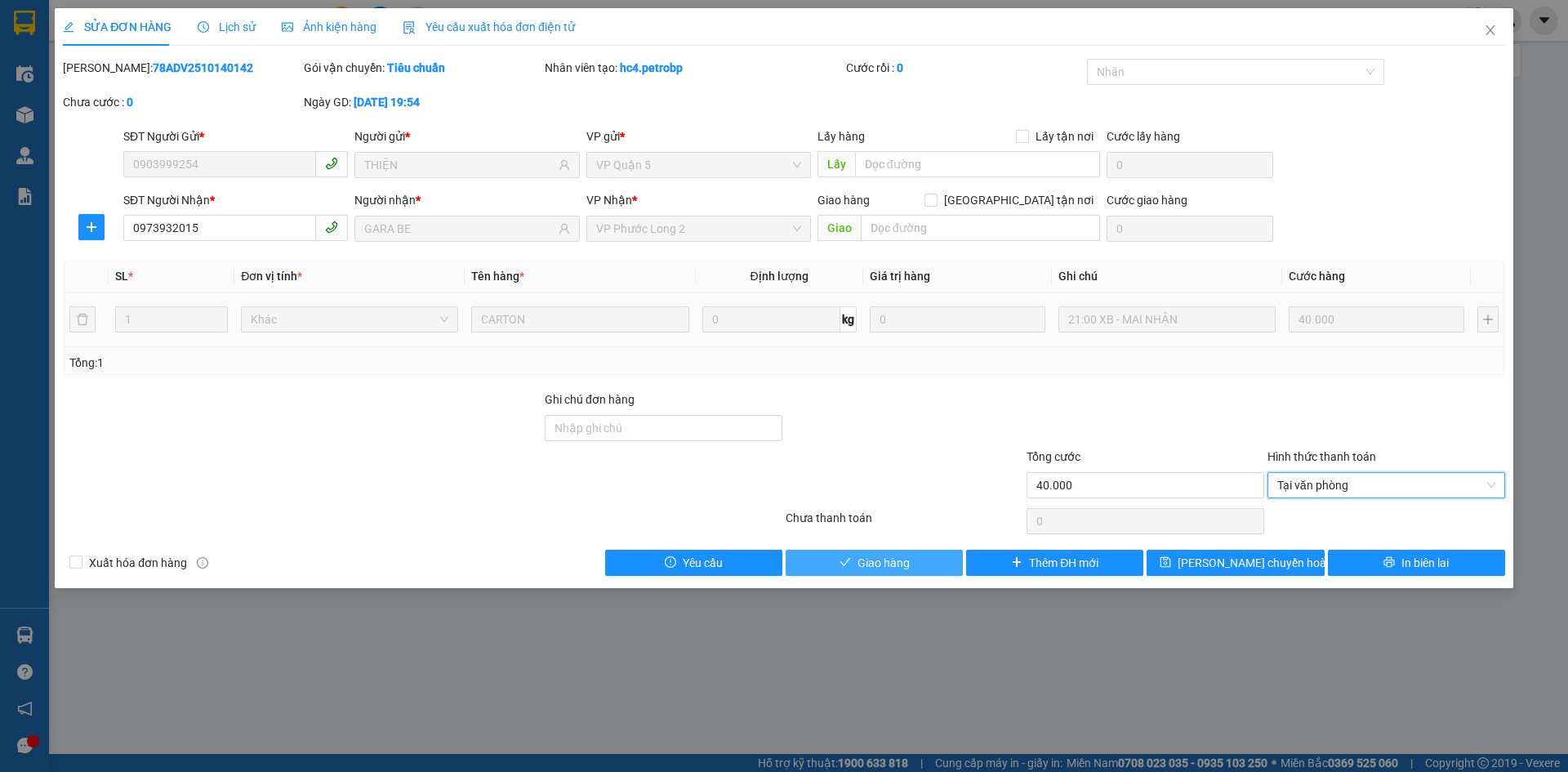
click at [870, 564] on span "Giao hàng" at bounding box center [883, 562] width 52 height 18
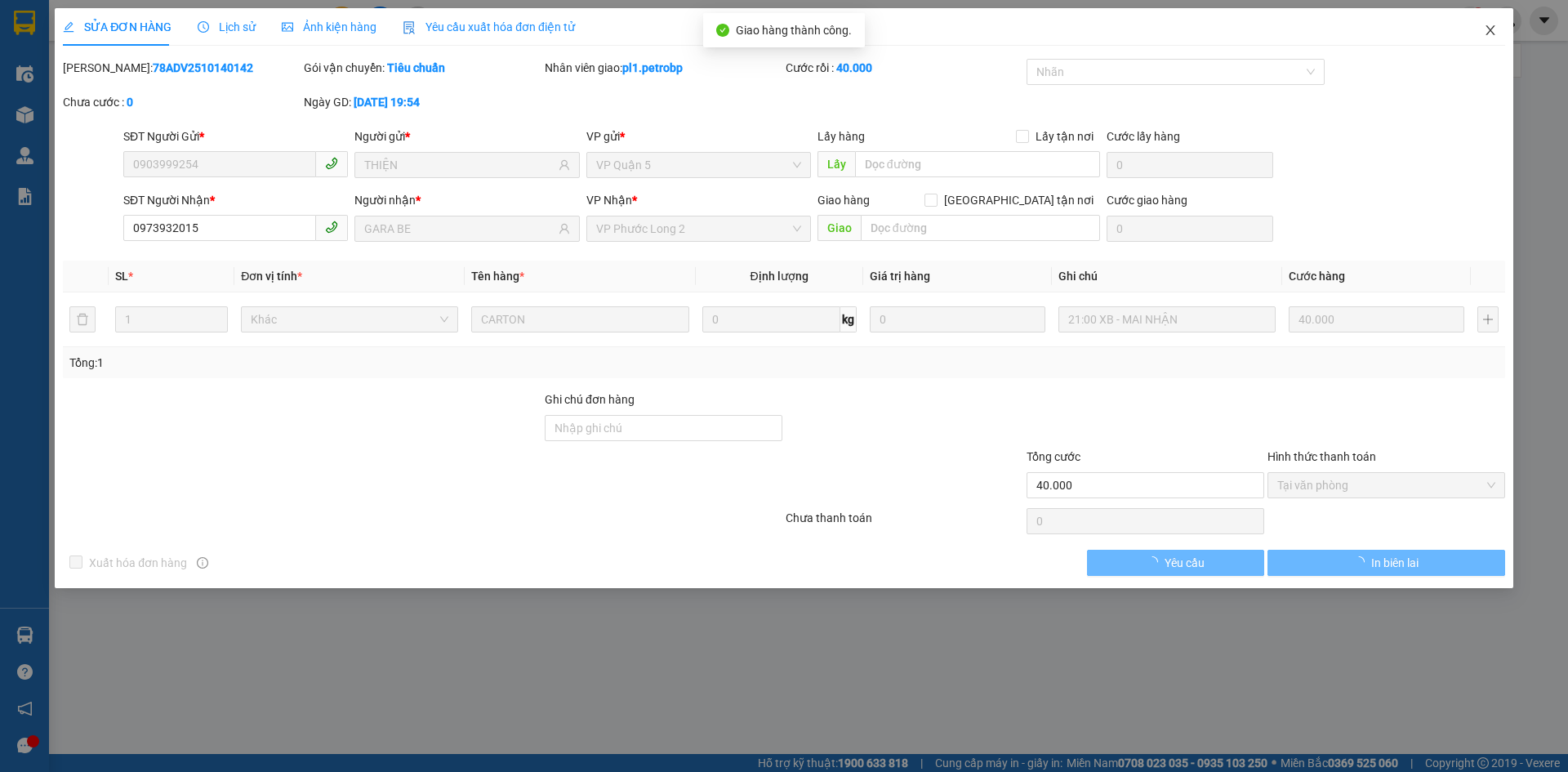
click at [1499, 35] on span "Close" at bounding box center [1490, 31] width 46 height 46
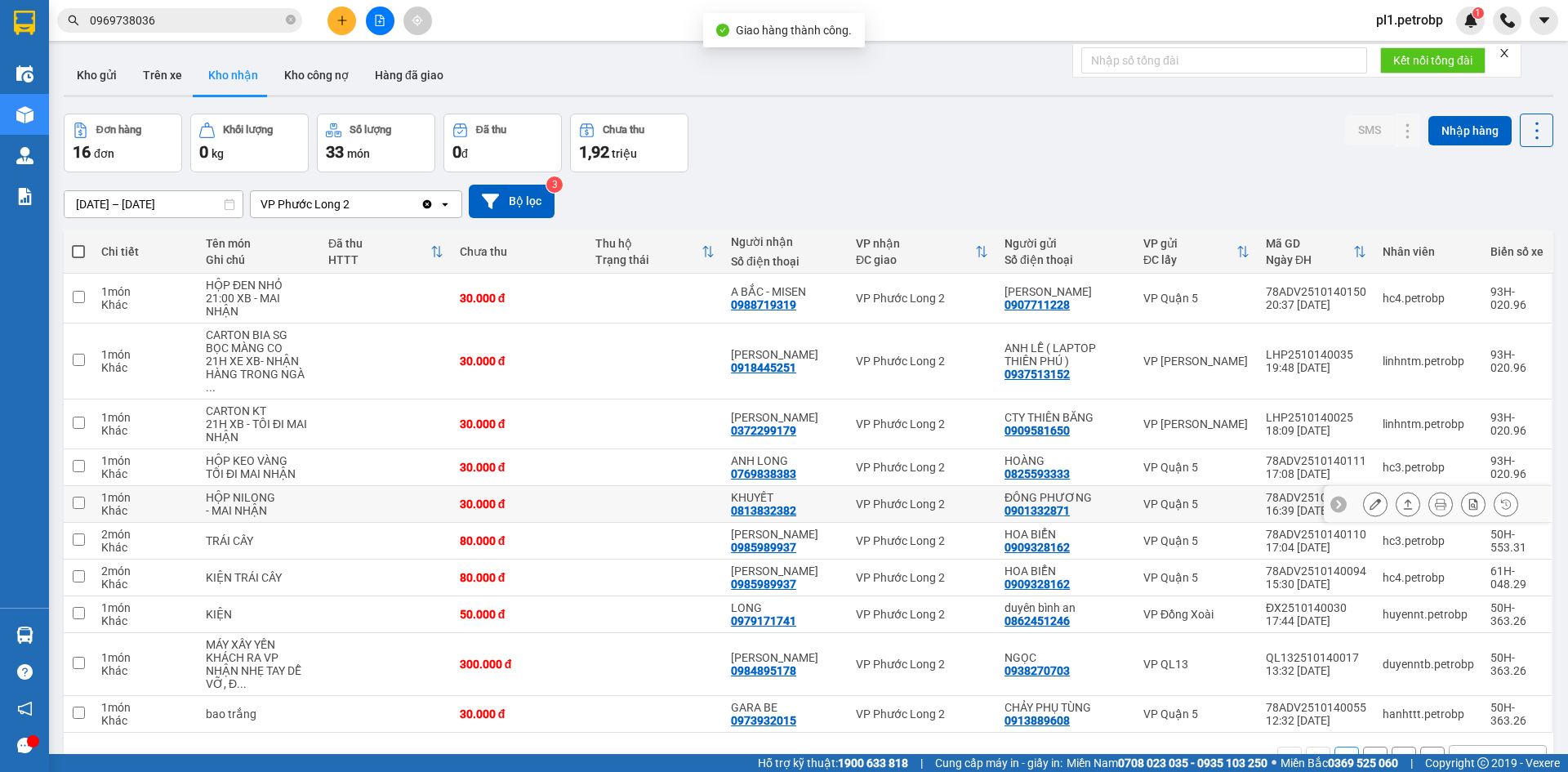
scroll to position [75, 0]
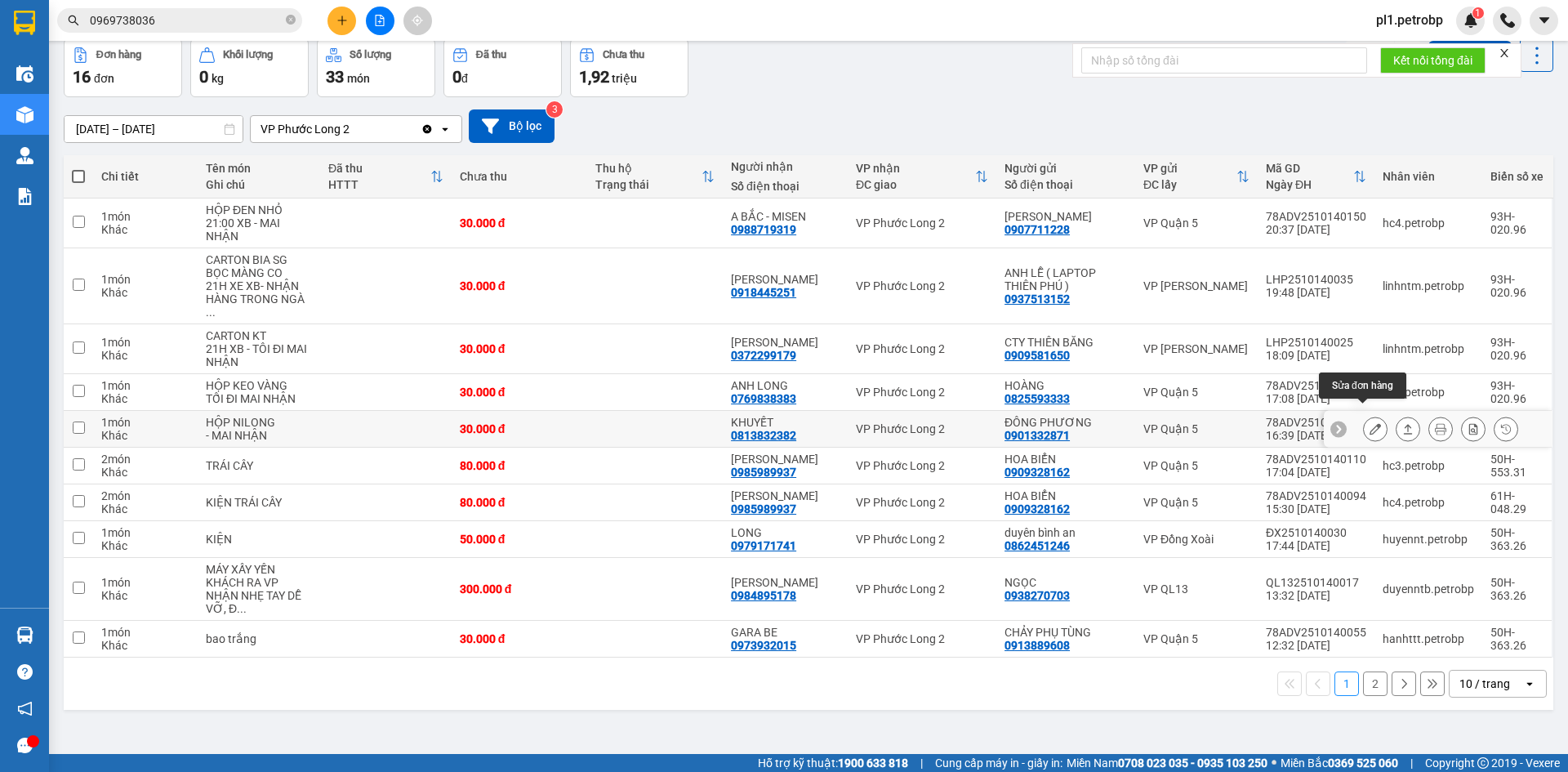
click at [1363, 421] on button at bounding box center [1374, 430] width 23 height 29
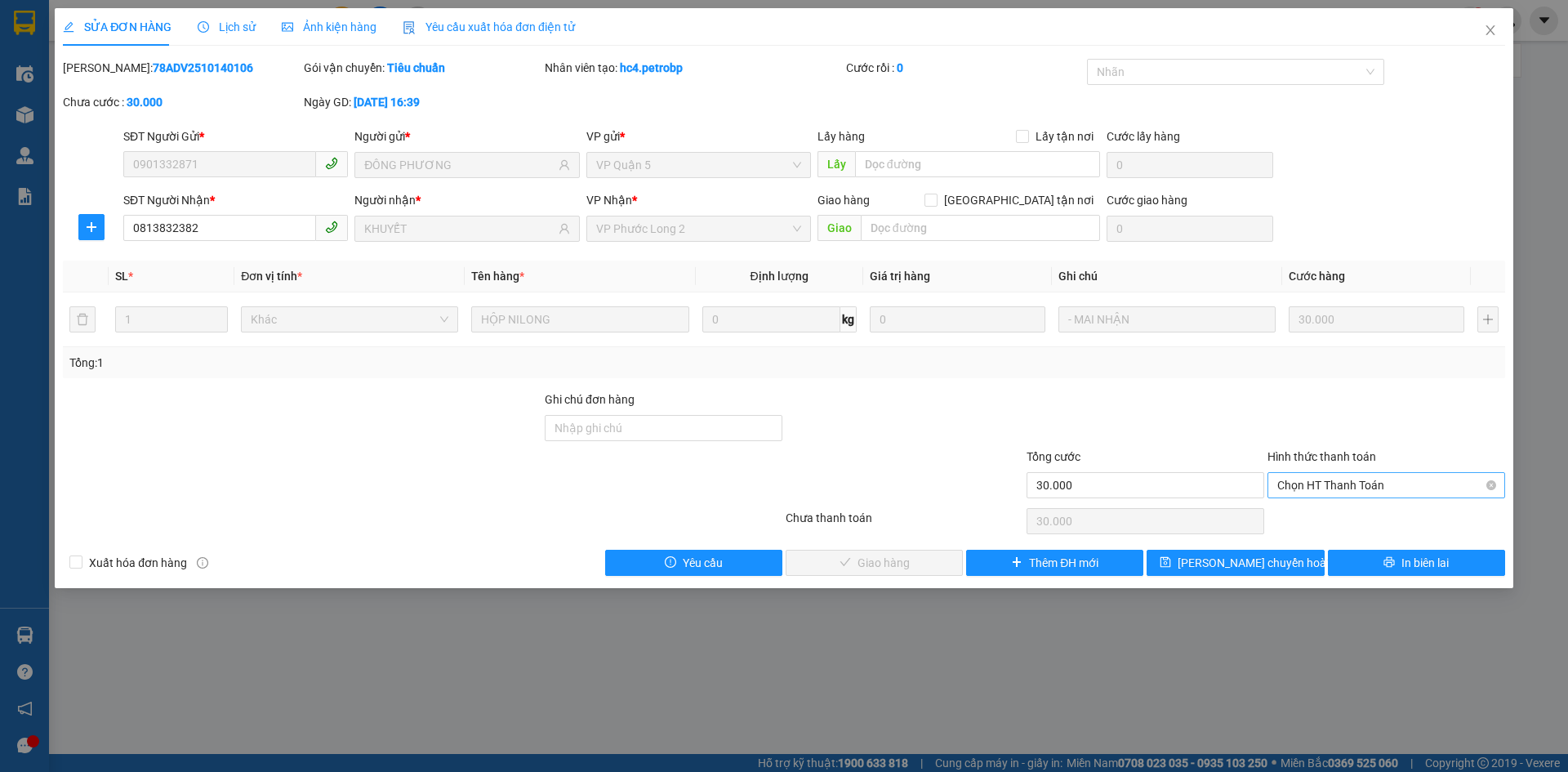
click at [1317, 485] on span "Chọn HT Thanh Toán" at bounding box center [1386, 485] width 218 height 25
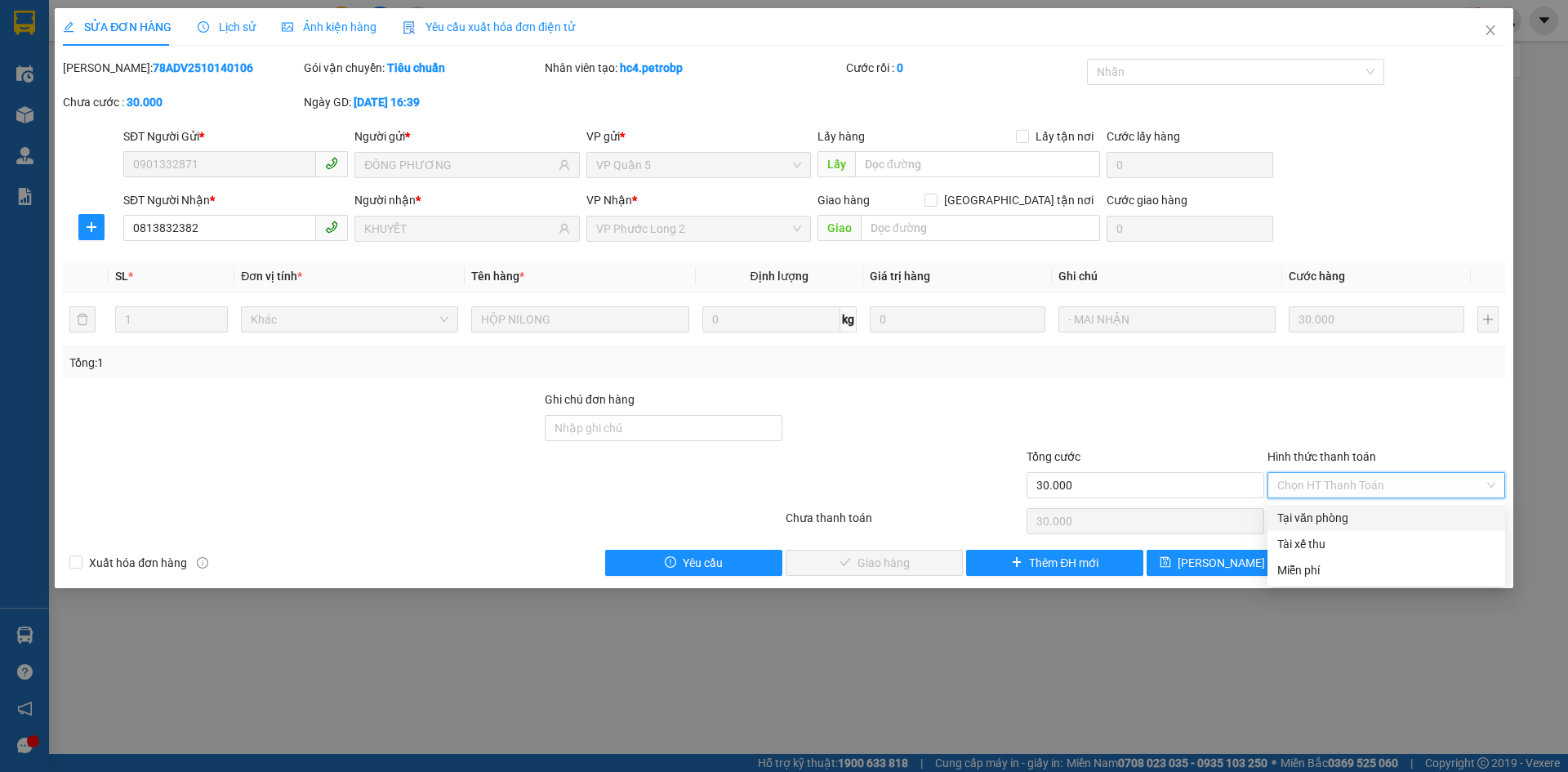
click at [1303, 512] on div "Tại văn phòng" at bounding box center [1386, 517] width 218 height 18
type input "0"
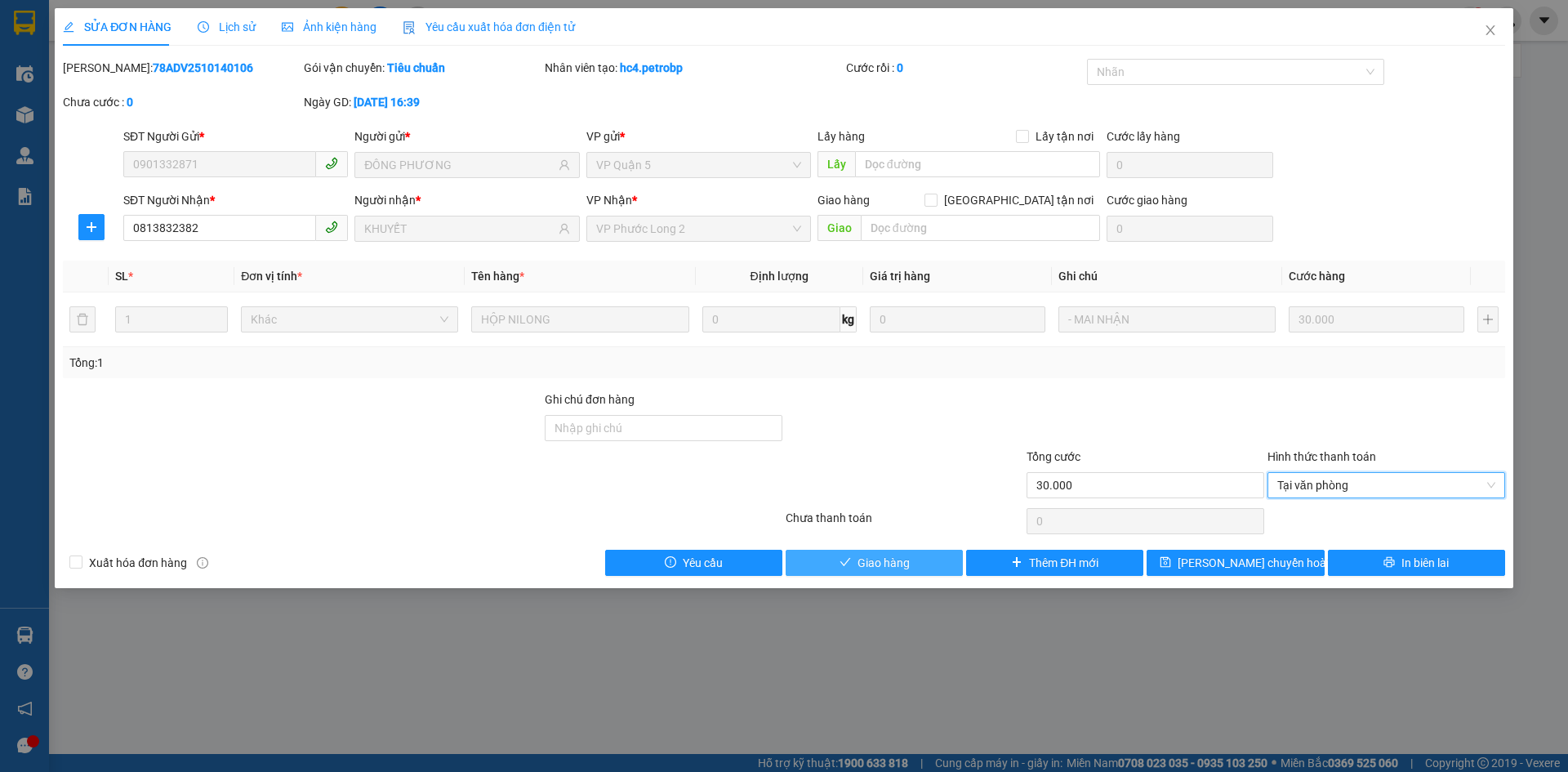
click at [828, 567] on button "Giao hàng" at bounding box center [874, 562] width 178 height 26
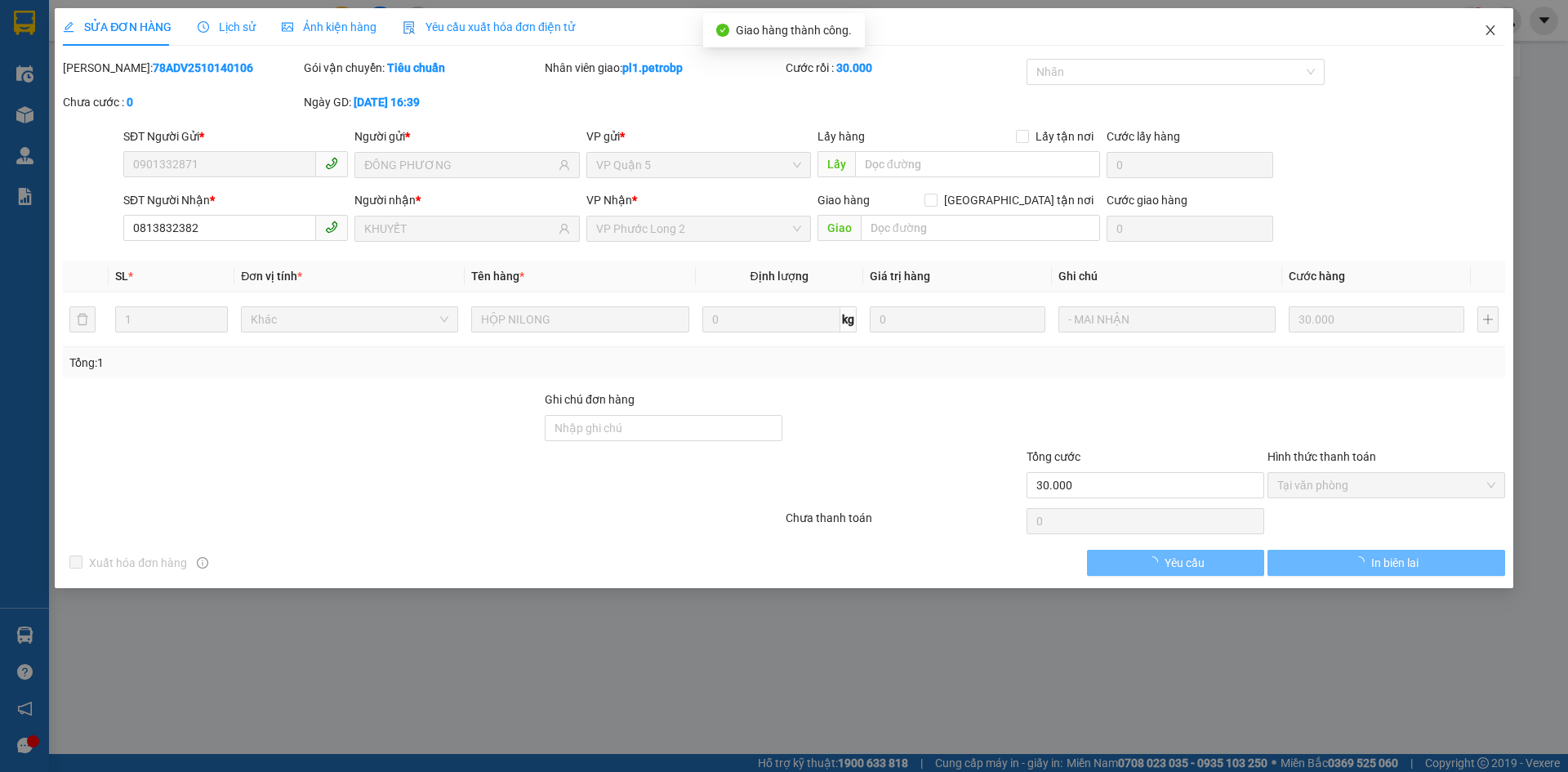
click at [1495, 29] on icon "close" at bounding box center [1489, 30] width 13 height 13
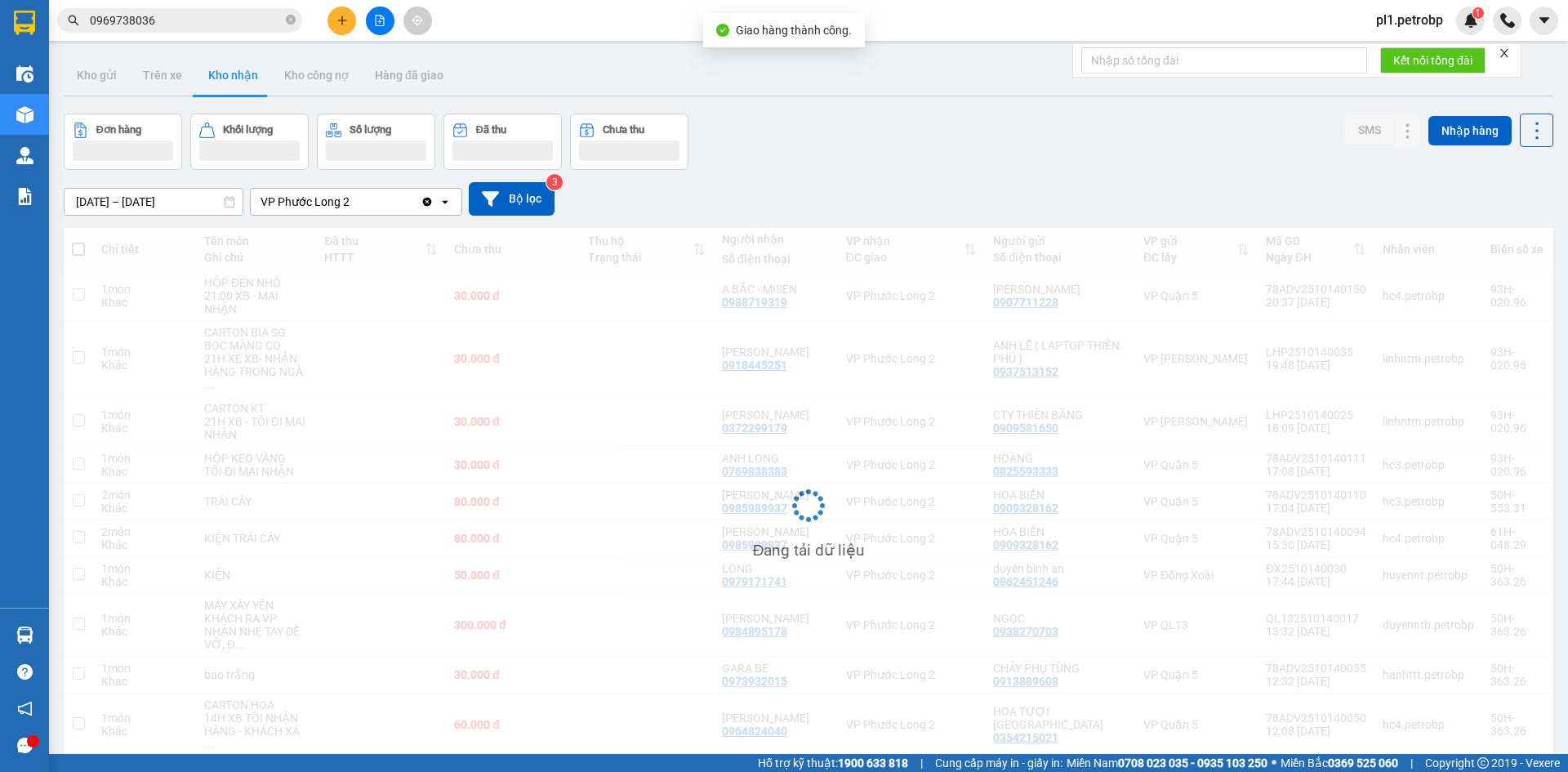
scroll to position [75, 0]
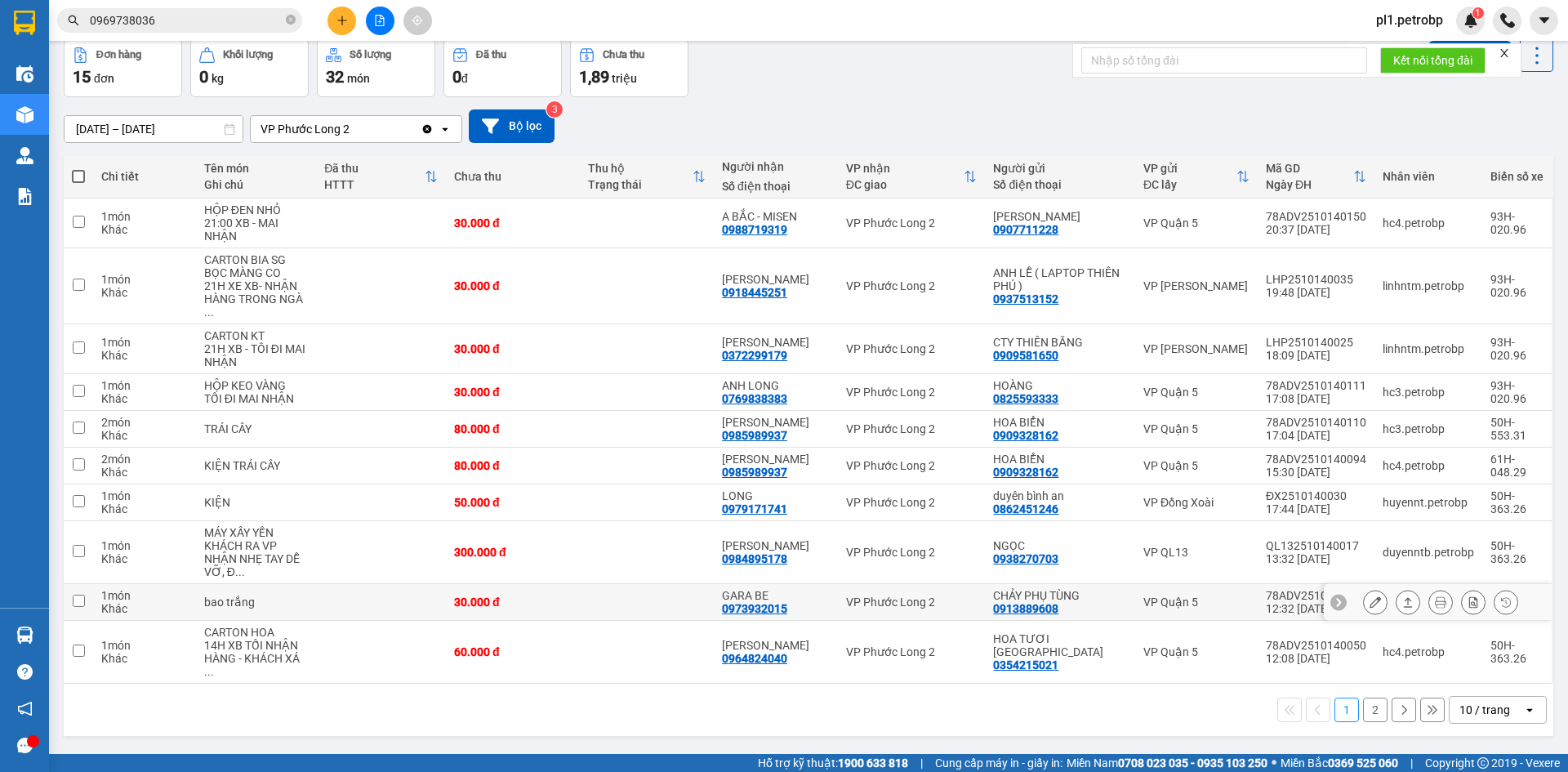
click at [1363, 589] on button at bounding box center [1374, 603] width 23 height 29
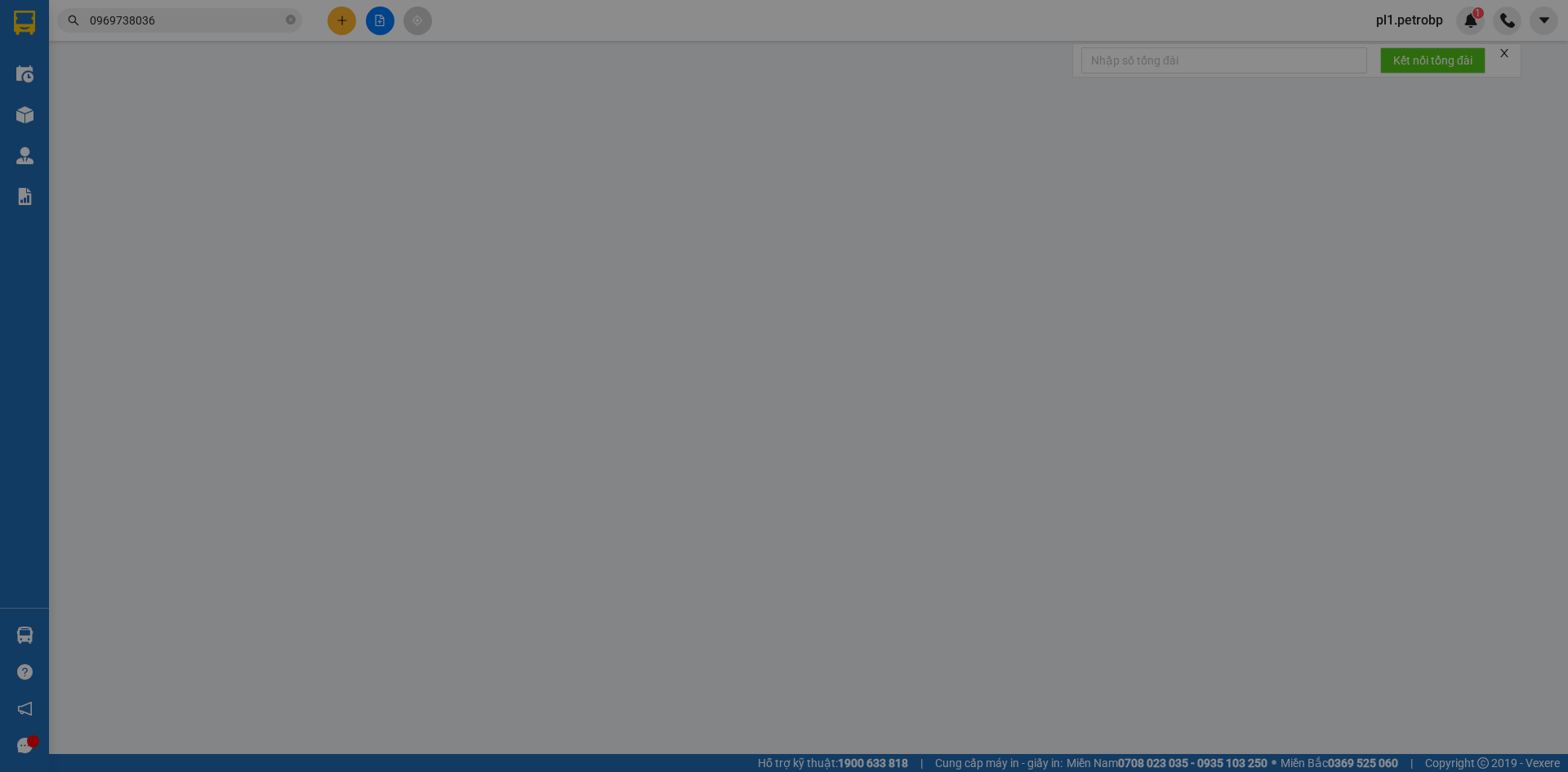
type input "0913889608"
type input "CHẢY PHỤ TÙNG"
type input "0973932015"
type input "GARA BE"
type input "30.000"
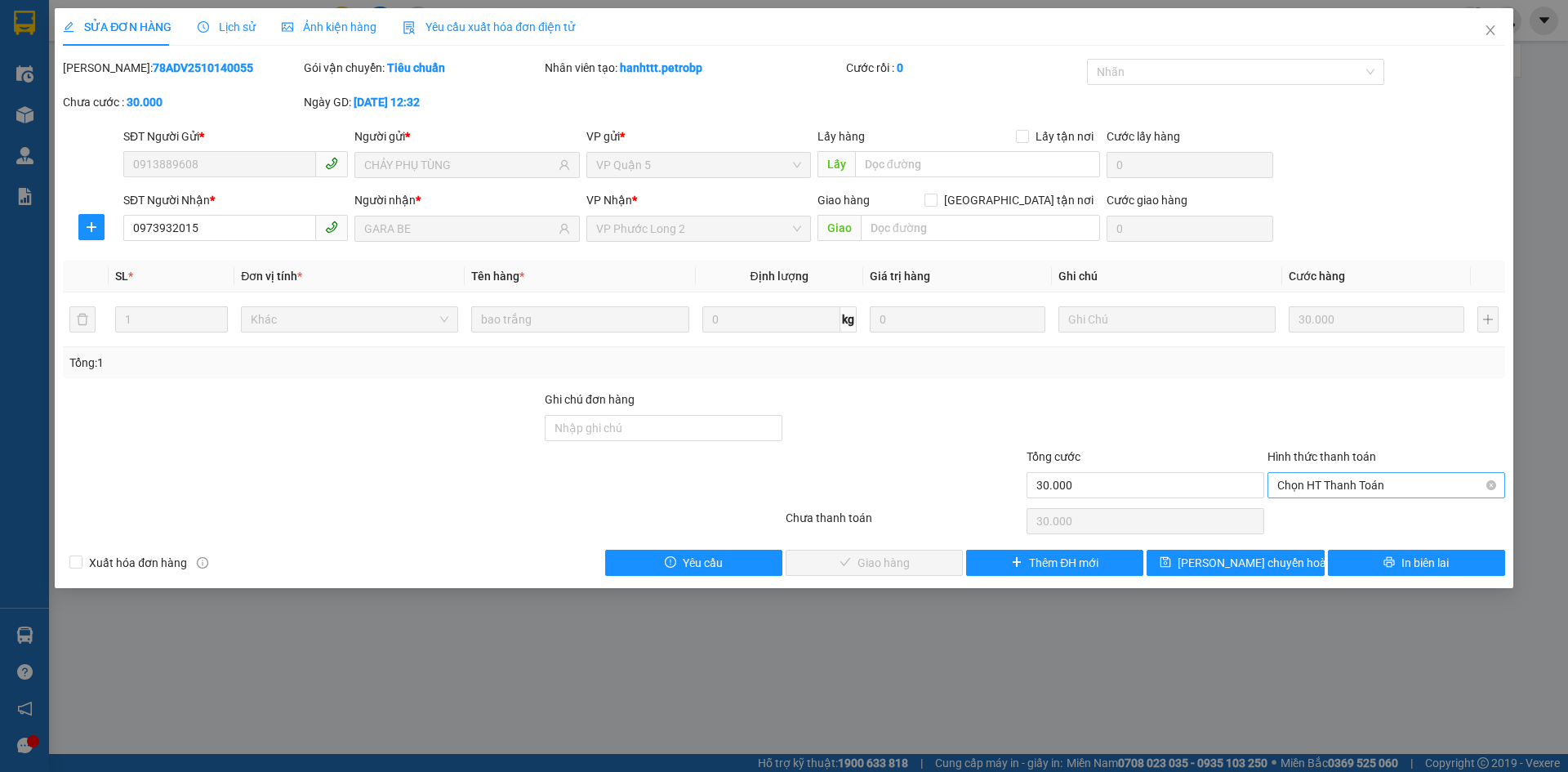
click at [1316, 492] on span "Chọn HT Thanh Toán" at bounding box center [1386, 485] width 218 height 25
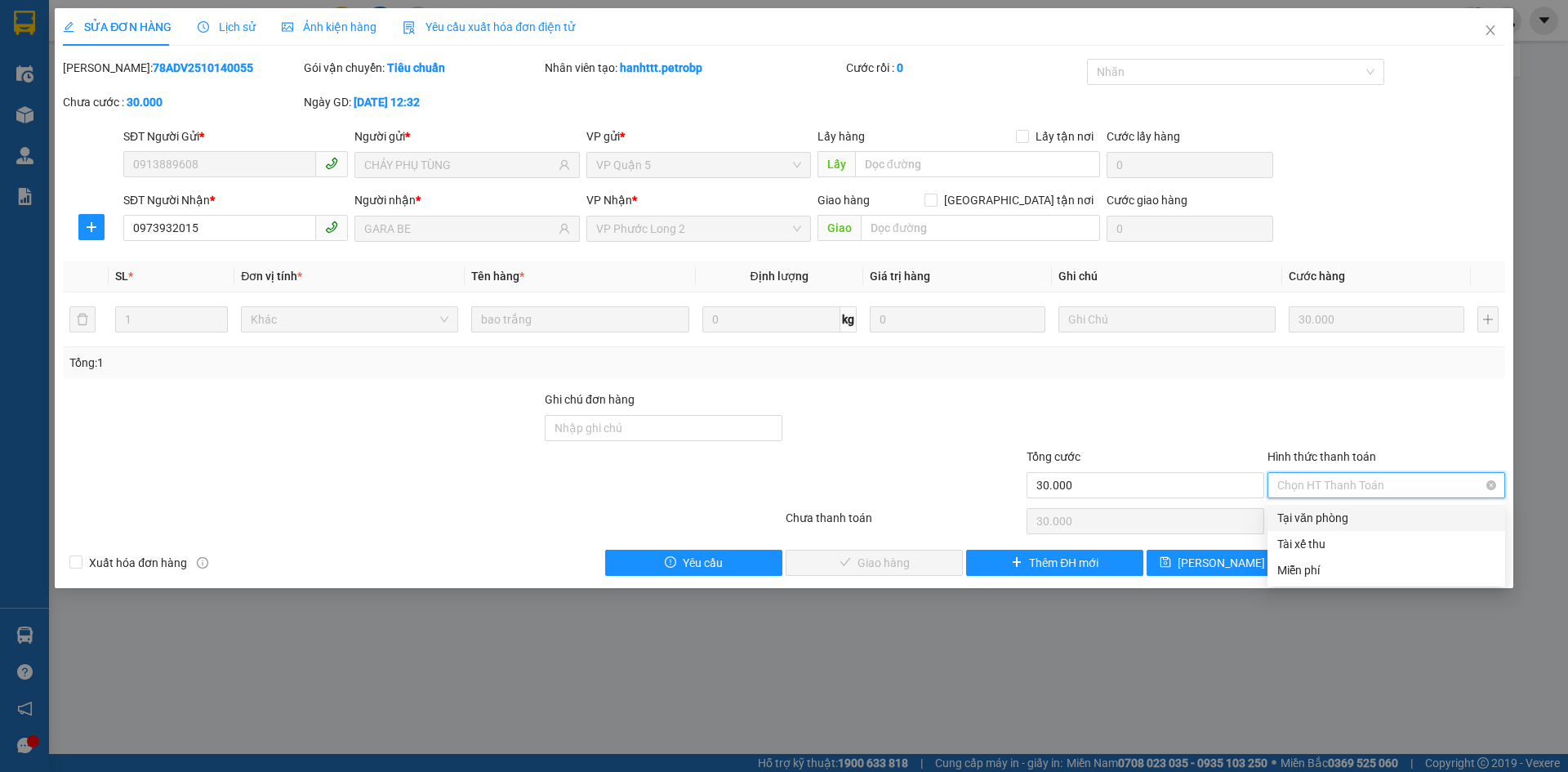
click at [1308, 522] on div "Tại văn phòng" at bounding box center [1386, 517] width 218 height 18
type input "0"
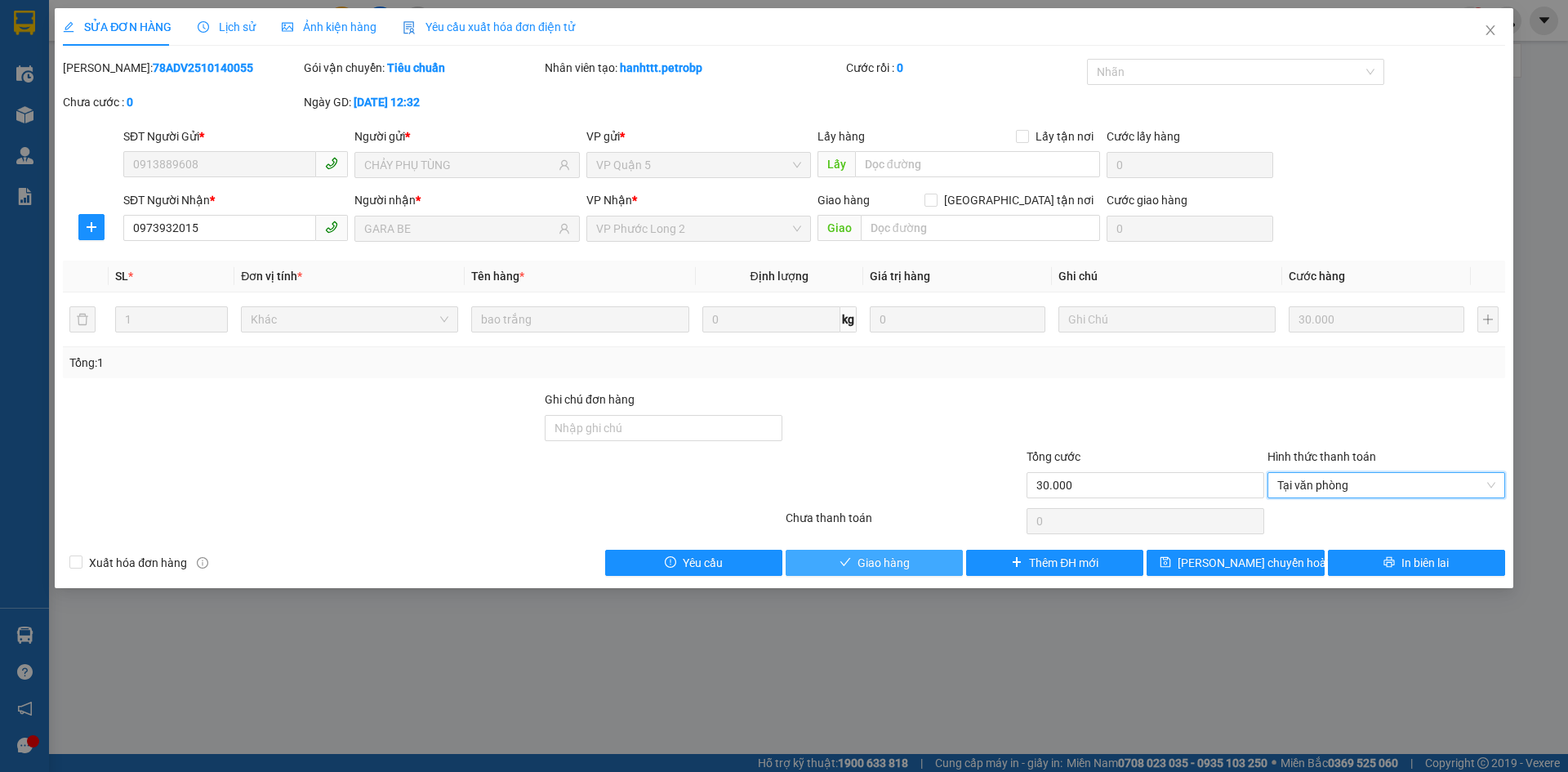
click at [891, 564] on span "Giao hàng" at bounding box center [883, 562] width 52 height 18
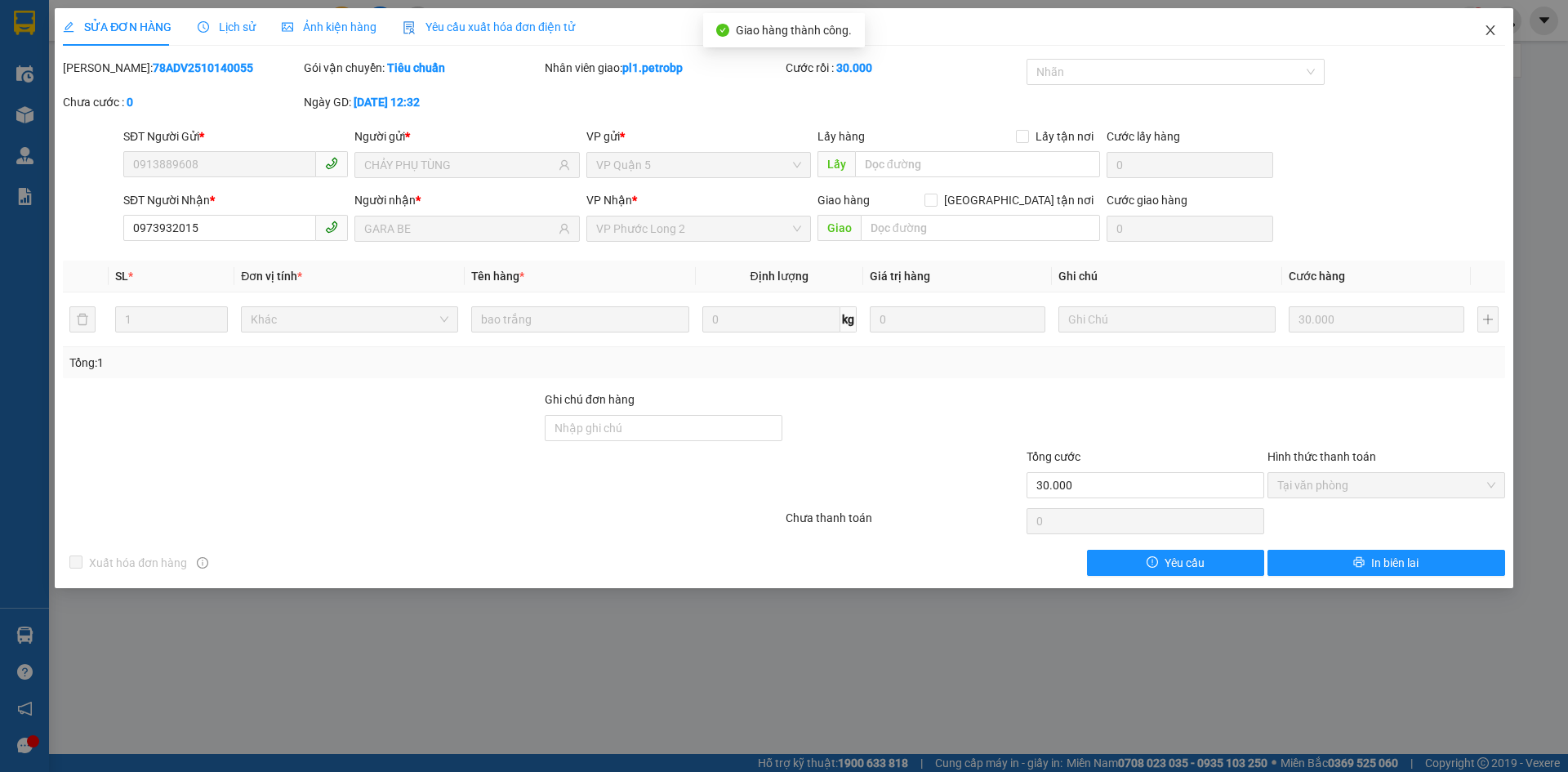
click at [1490, 45] on span "Close" at bounding box center [1490, 31] width 46 height 46
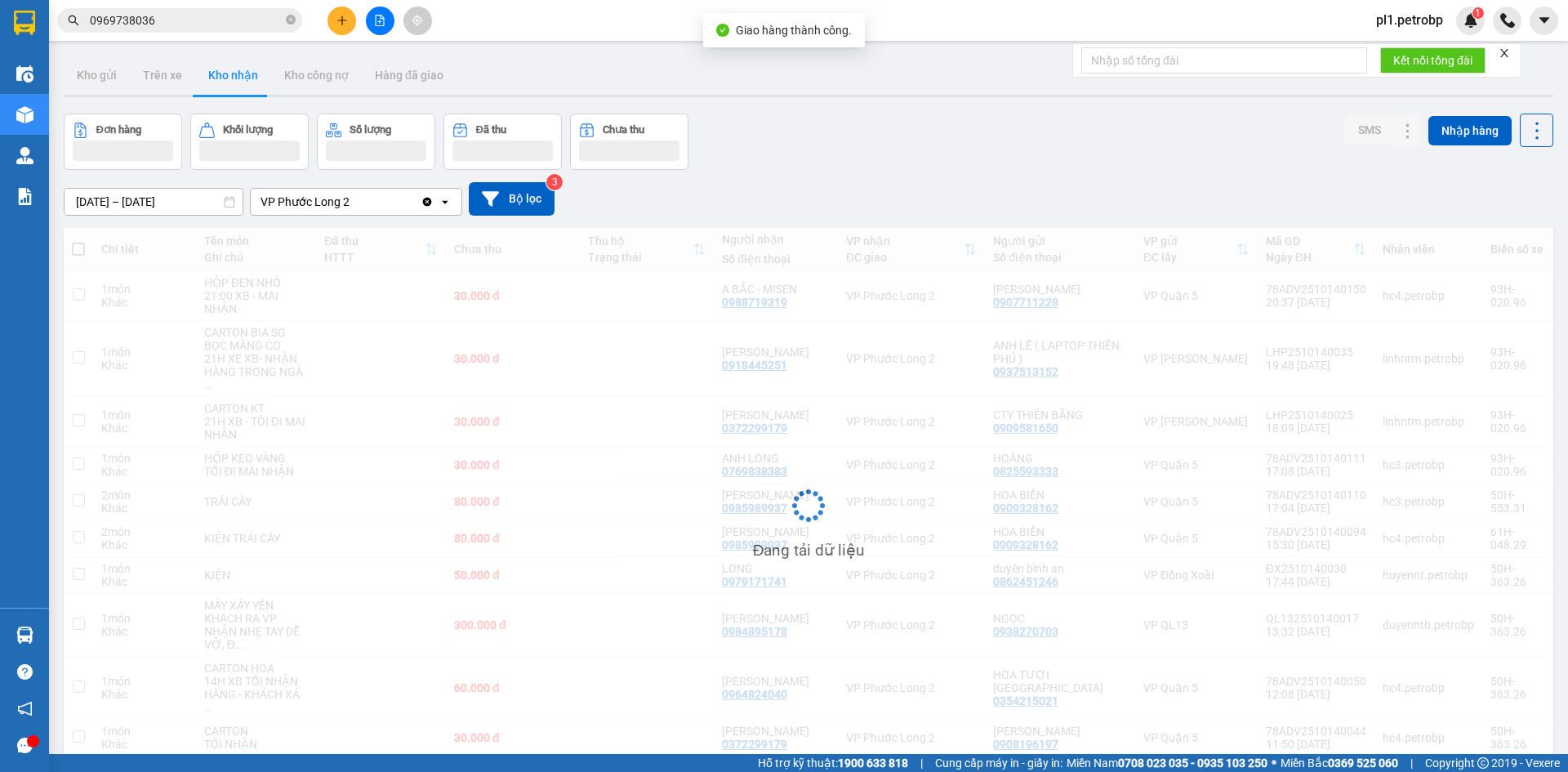
scroll to position [75, 0]
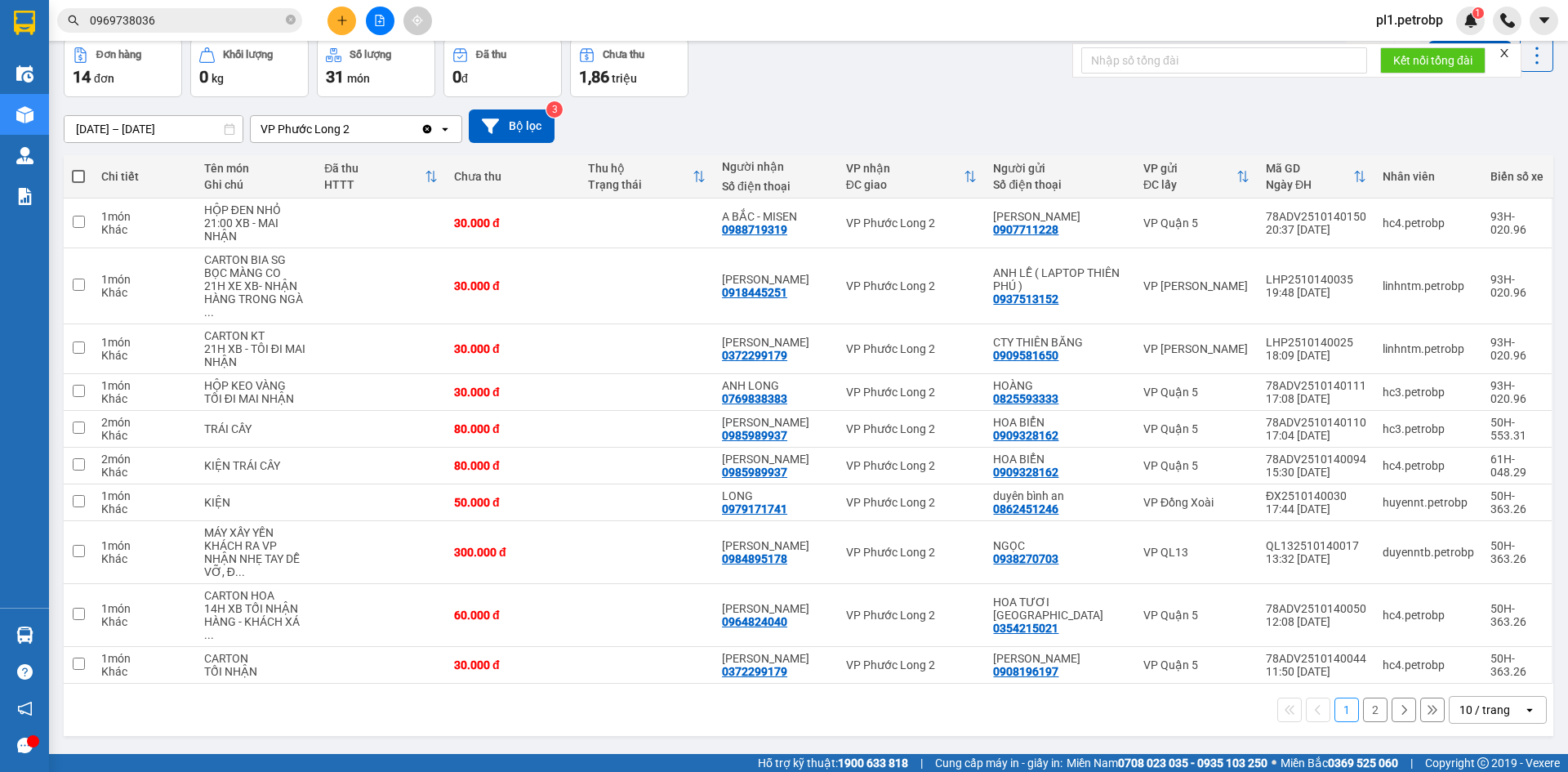
click at [279, 20] on input "0969738036" at bounding box center [186, 20] width 193 height 18
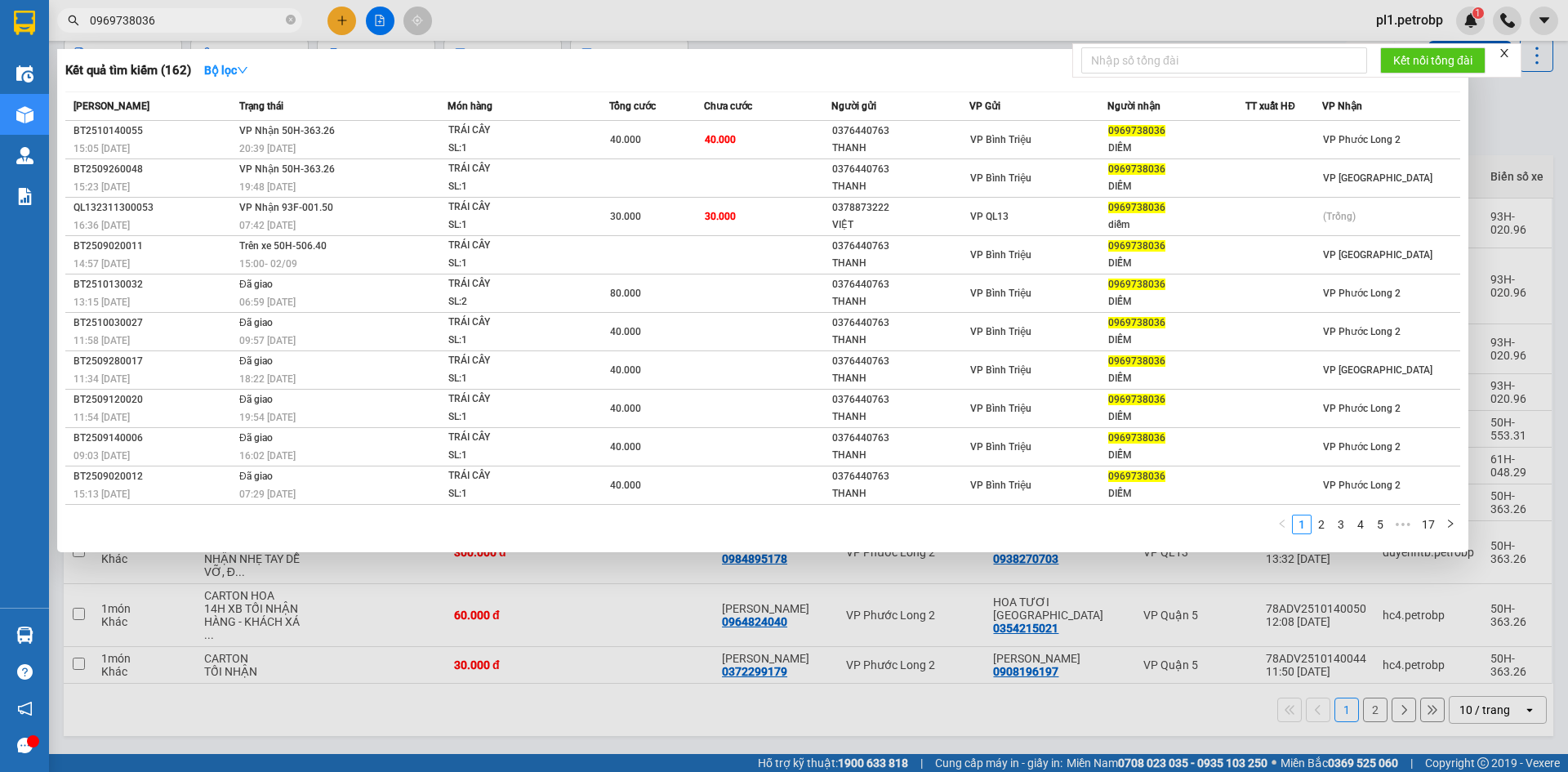
click at [279, 20] on input "0969738036" at bounding box center [186, 20] width 193 height 18
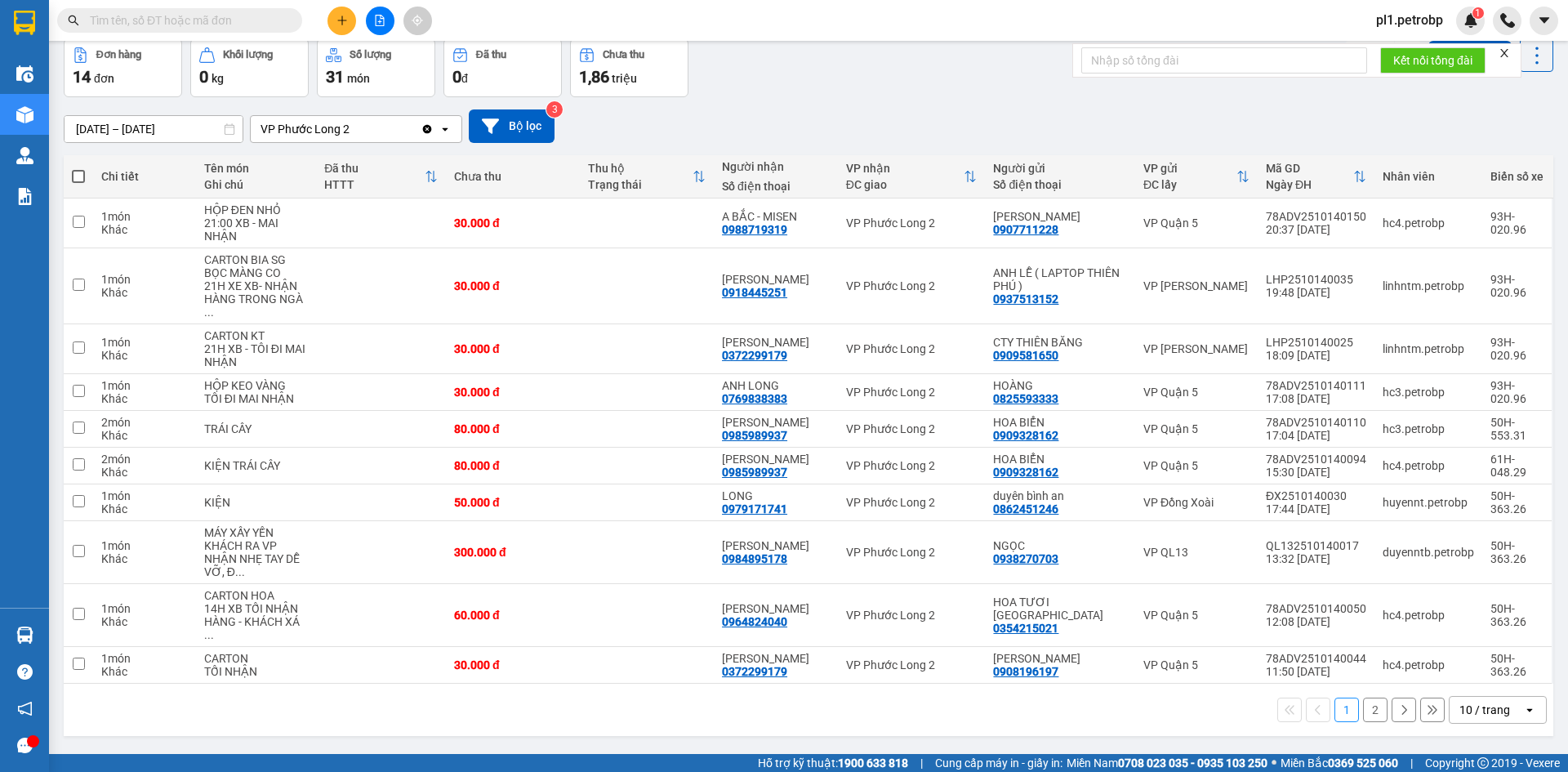
click at [1364, 698] on button "2" at bounding box center [1374, 709] width 25 height 25
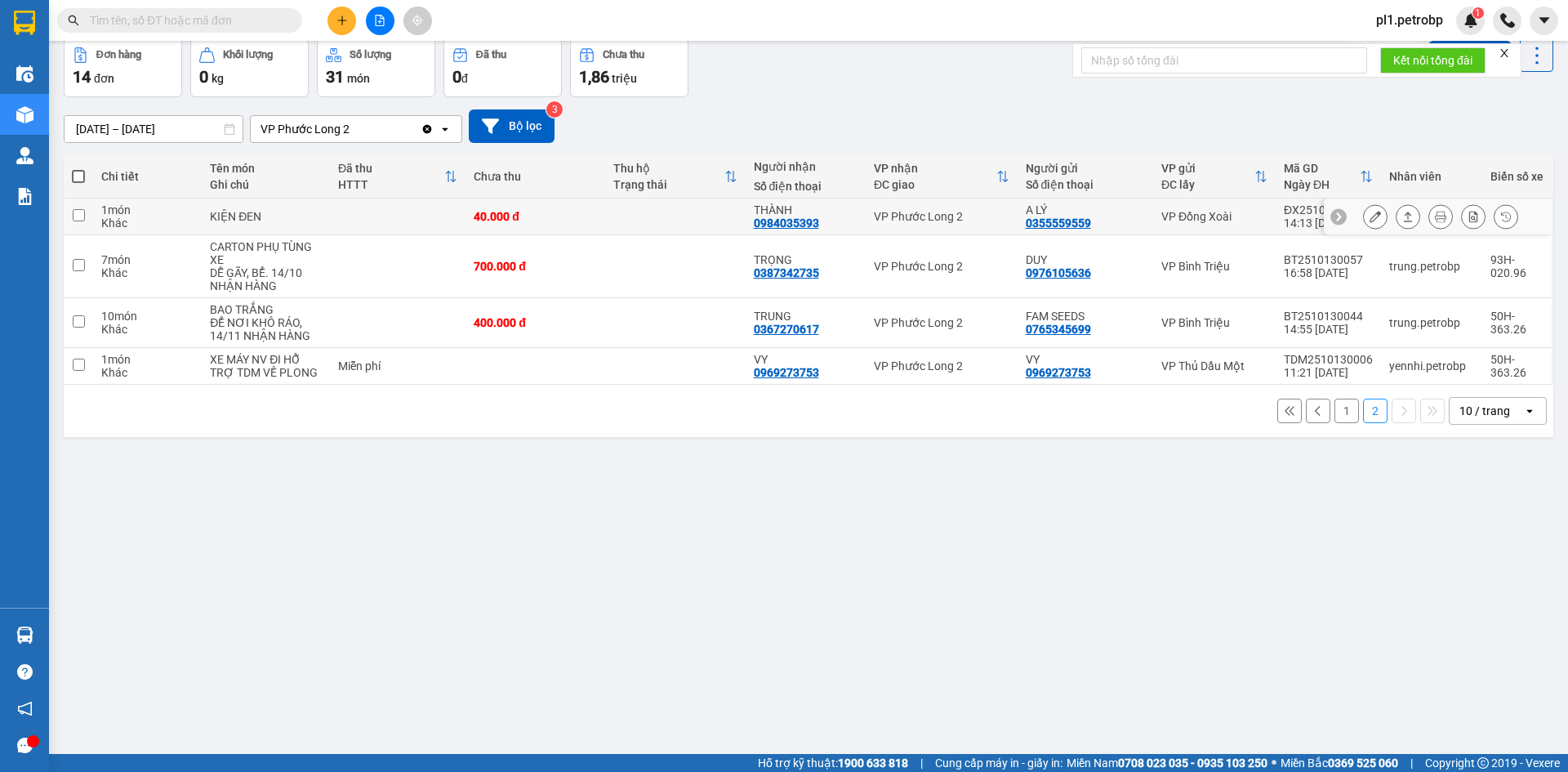
click at [1369, 216] on button at bounding box center [1374, 217] width 23 height 29
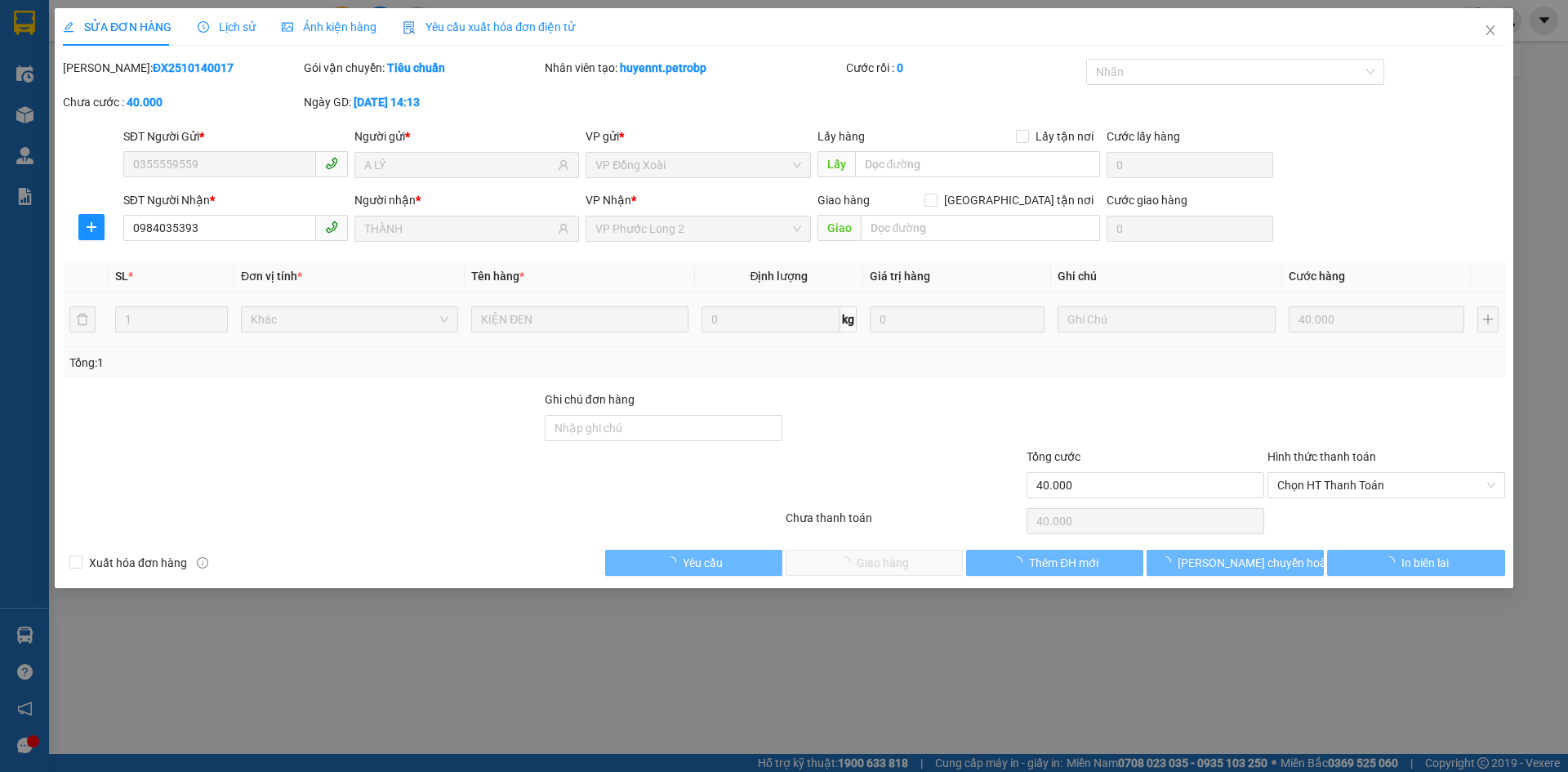
type input "0355559559"
type input "A LÝ"
type input "0984035393"
type input "THÀNH"
type input "40.000"
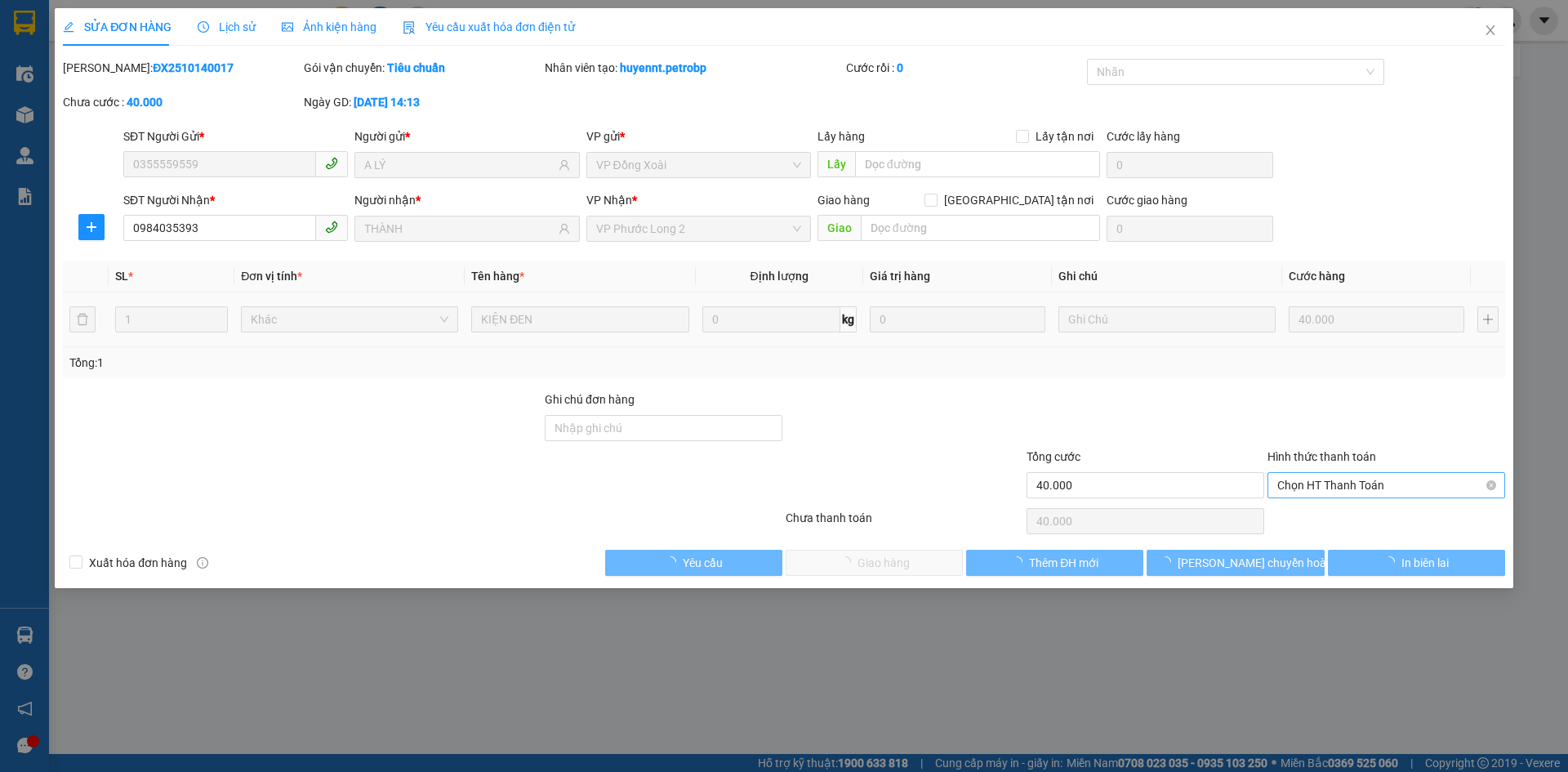
click at [1335, 478] on span "Chọn HT Thanh Toán" at bounding box center [1386, 485] width 218 height 25
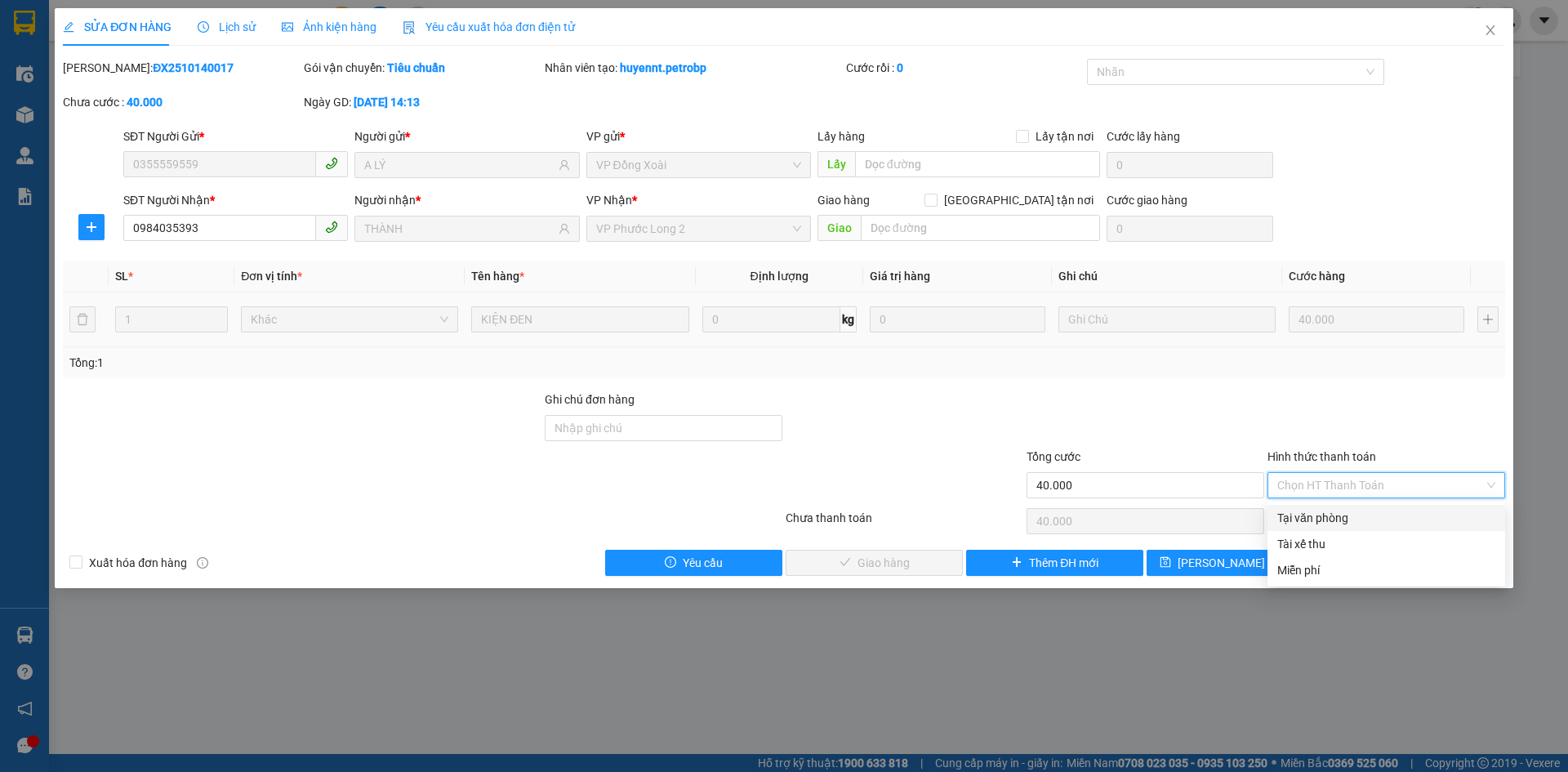
click at [1319, 504] on div "Total Paid Fee 0 Total UnPaid Fee 40.000 Cash Collection Total Fee Mã ĐH: ĐX251…" at bounding box center [784, 317] width 1442 height 517
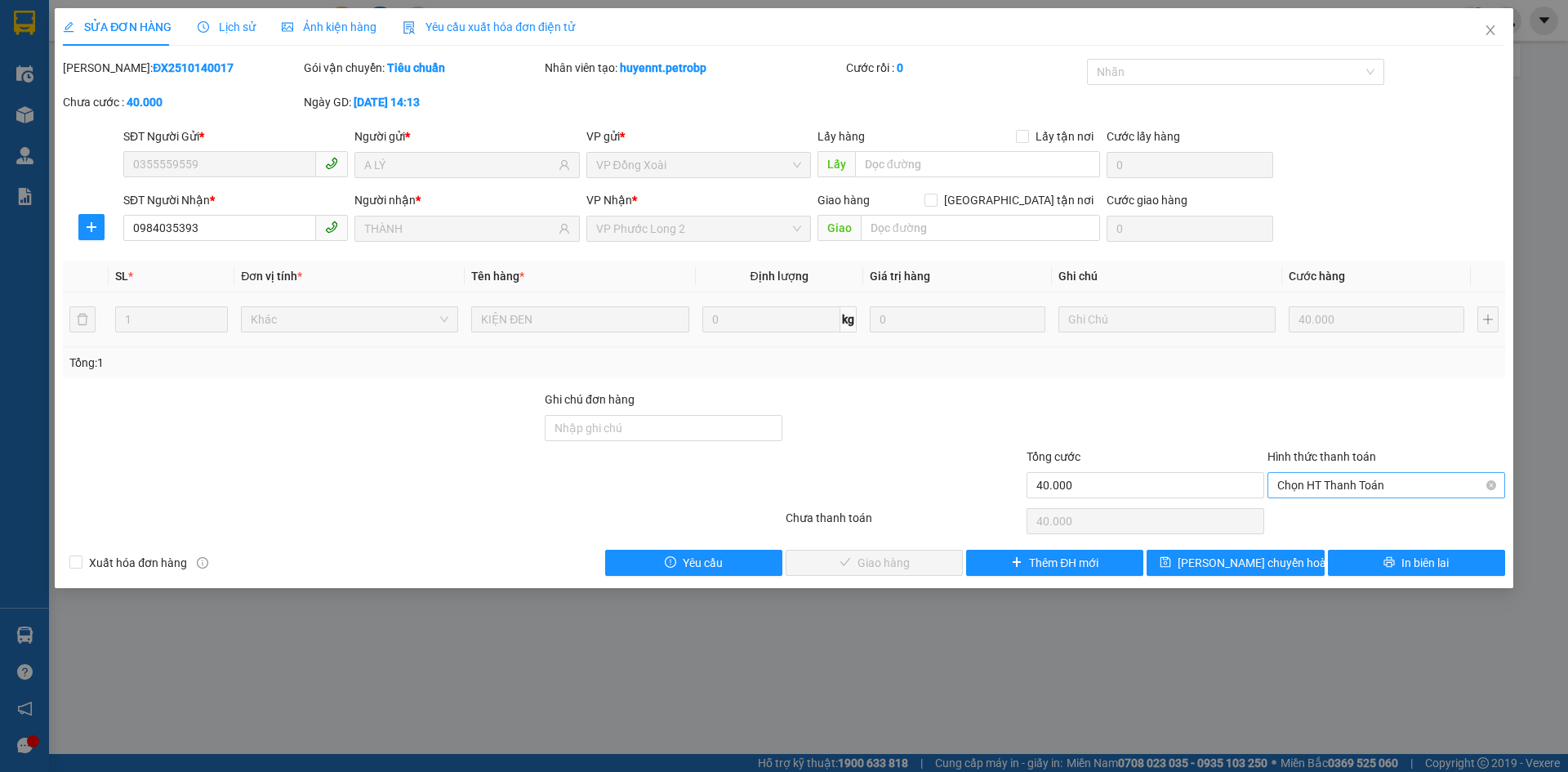
click at [1326, 478] on span "Chọn HT Thanh Toán" at bounding box center [1386, 485] width 218 height 25
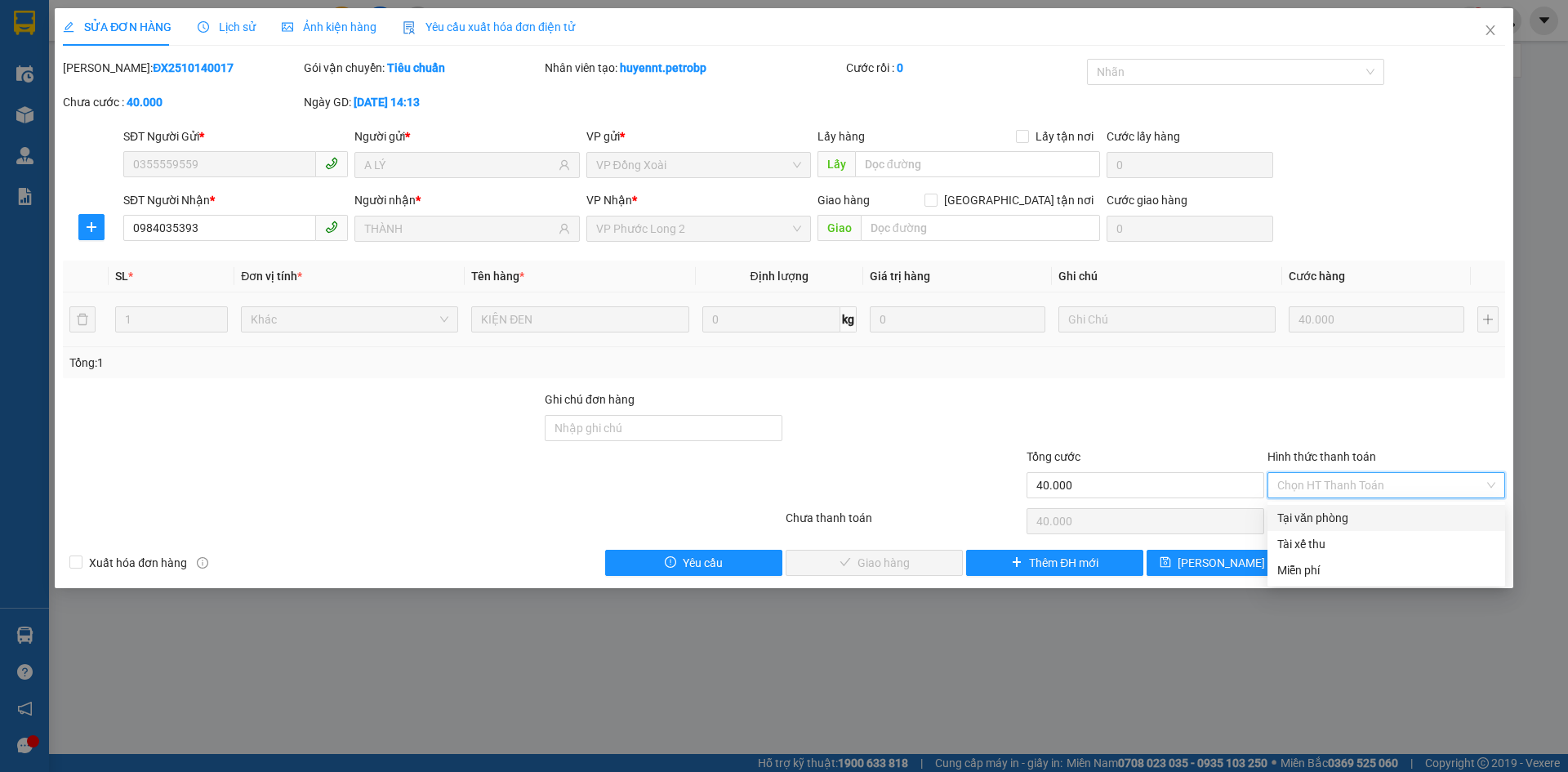
click at [1322, 510] on div "Tại văn phòng" at bounding box center [1386, 517] width 218 height 18
type input "0"
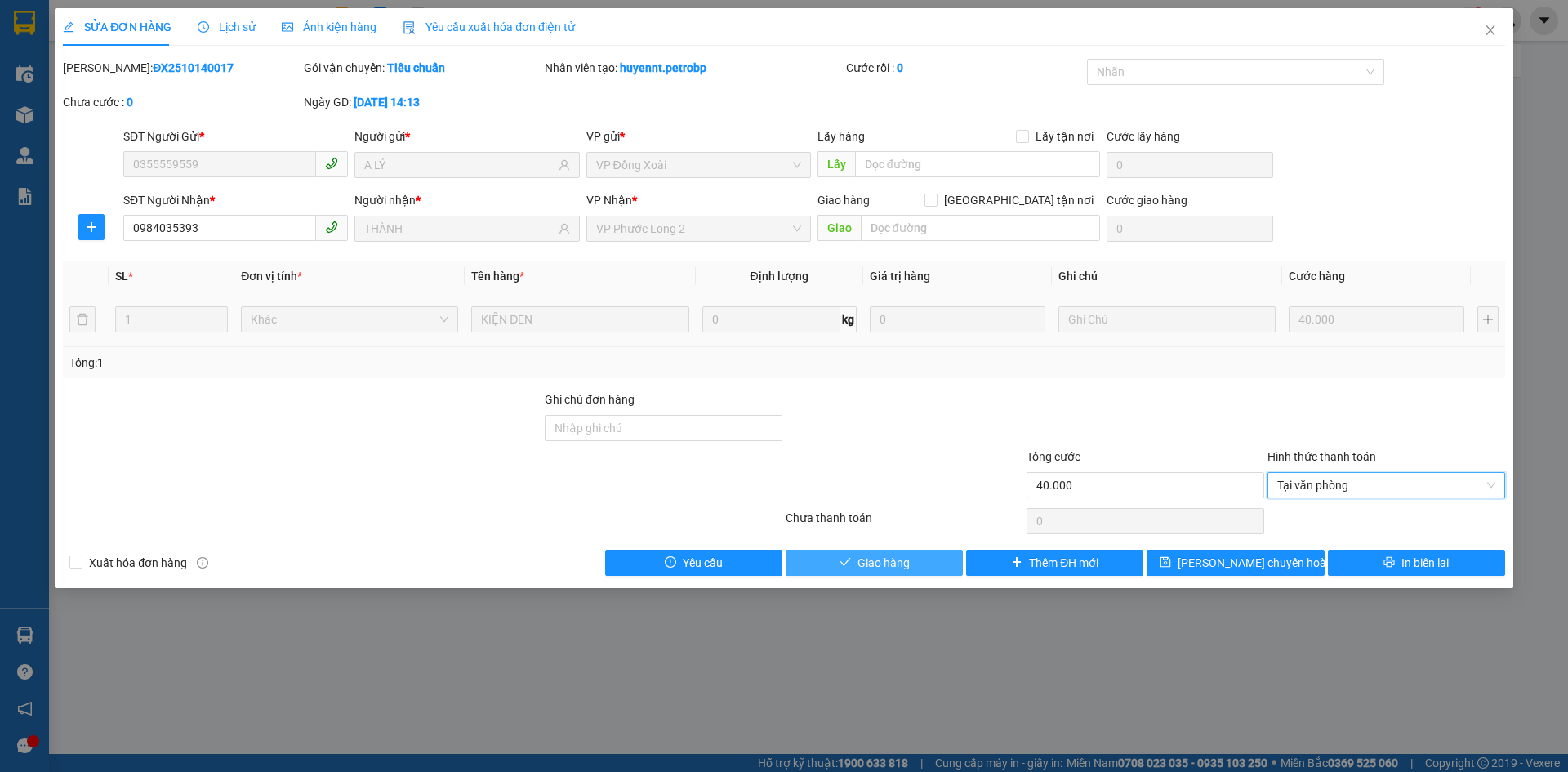
click at [926, 563] on button "Giao hàng" at bounding box center [874, 562] width 178 height 26
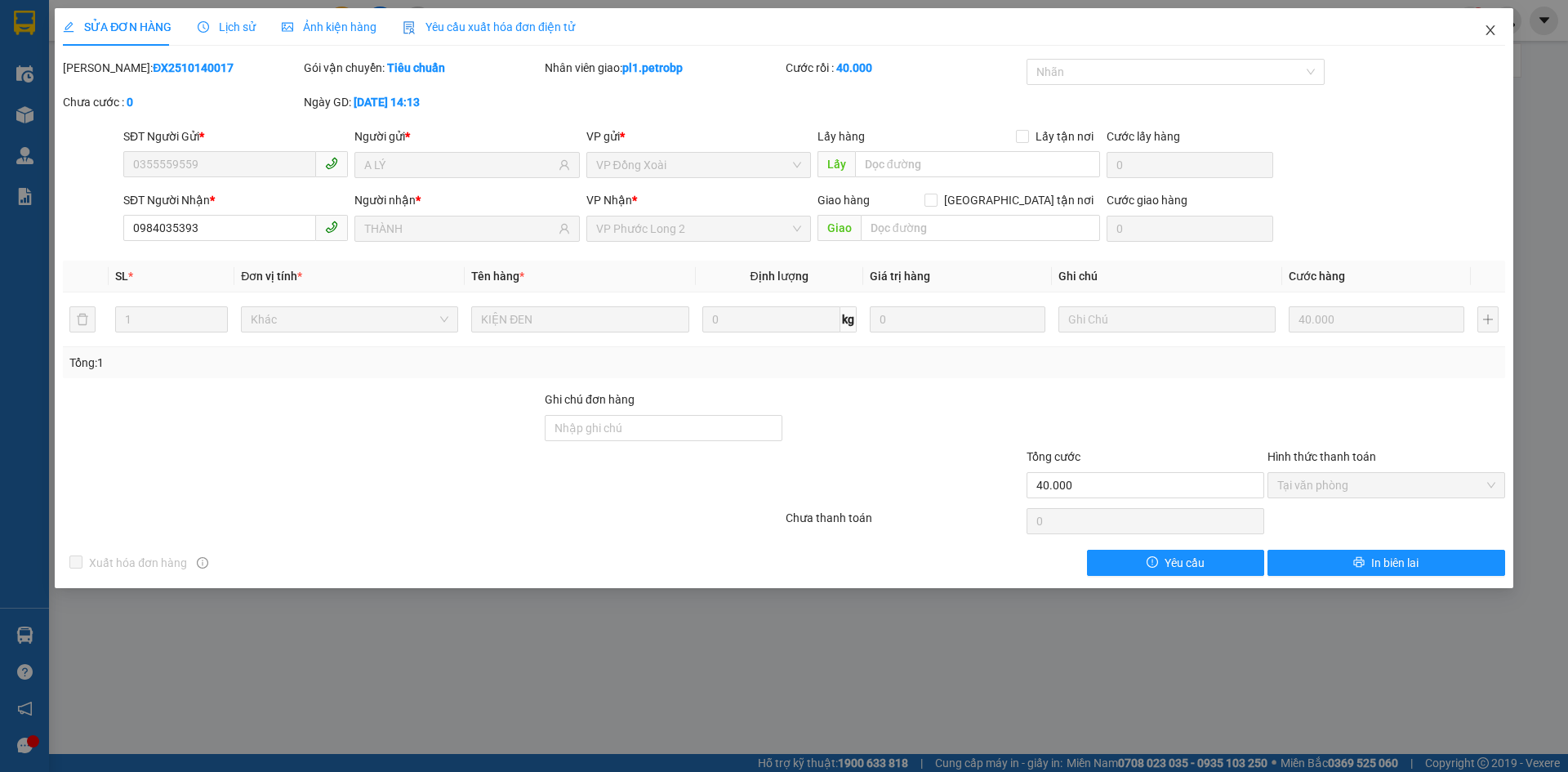
click at [1491, 35] on icon "close" at bounding box center [1489, 30] width 13 height 13
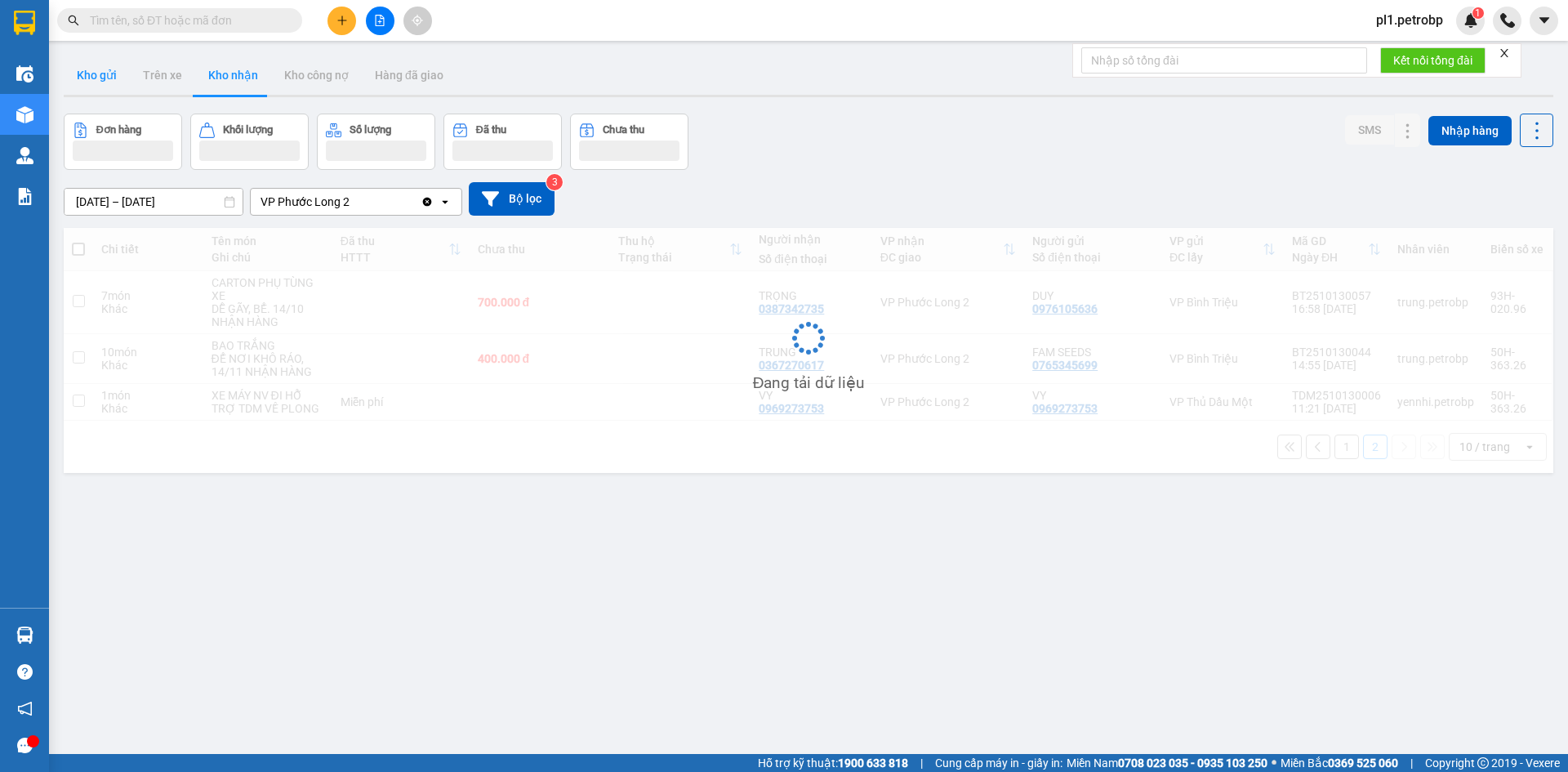
click at [90, 79] on button "Kho gửi" at bounding box center [96, 75] width 66 height 39
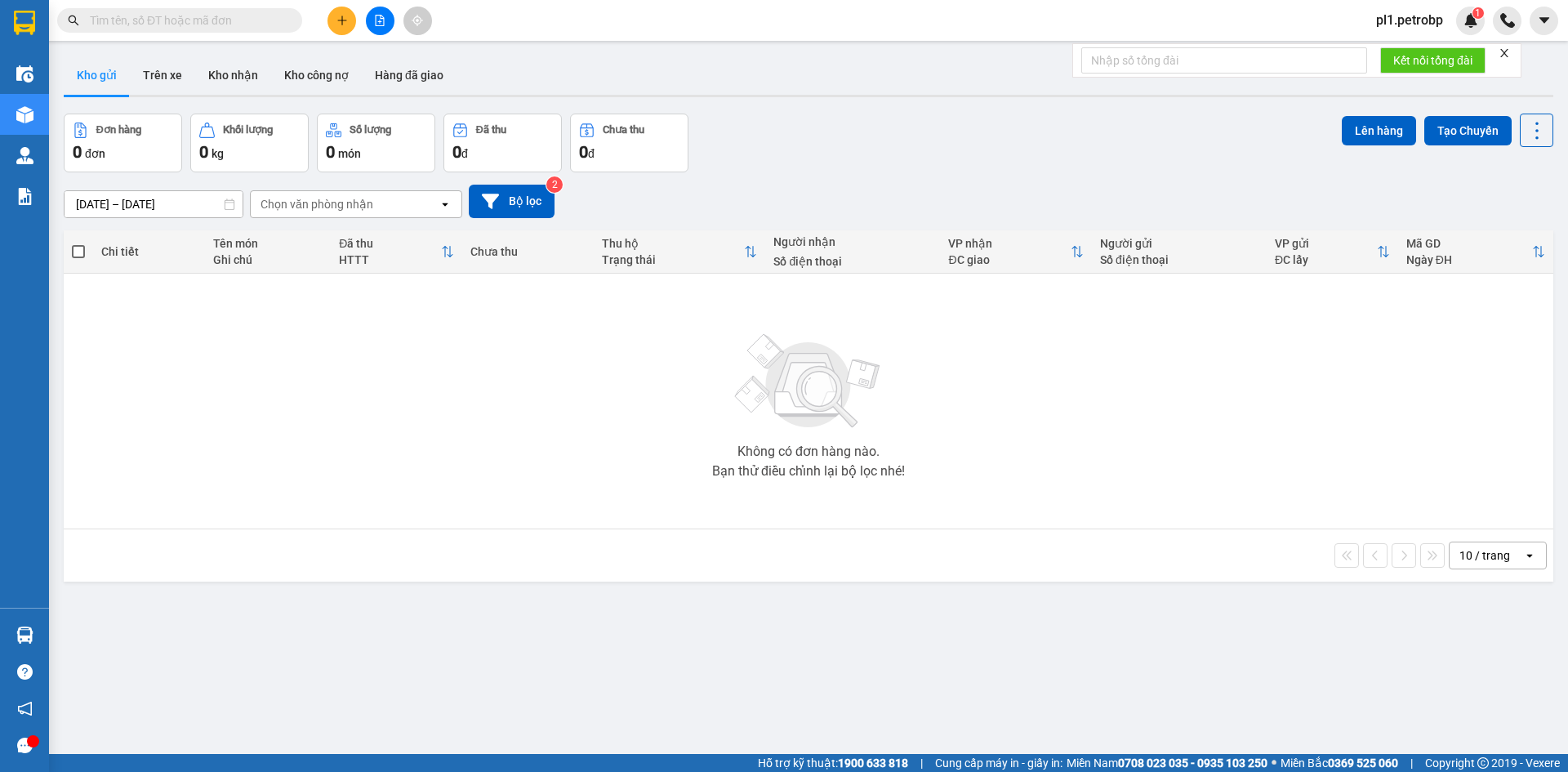
click at [98, 78] on button "Kho gửi" at bounding box center [96, 75] width 66 height 39
click at [346, 25] on icon "plus" at bounding box center [342, 20] width 12 height 12
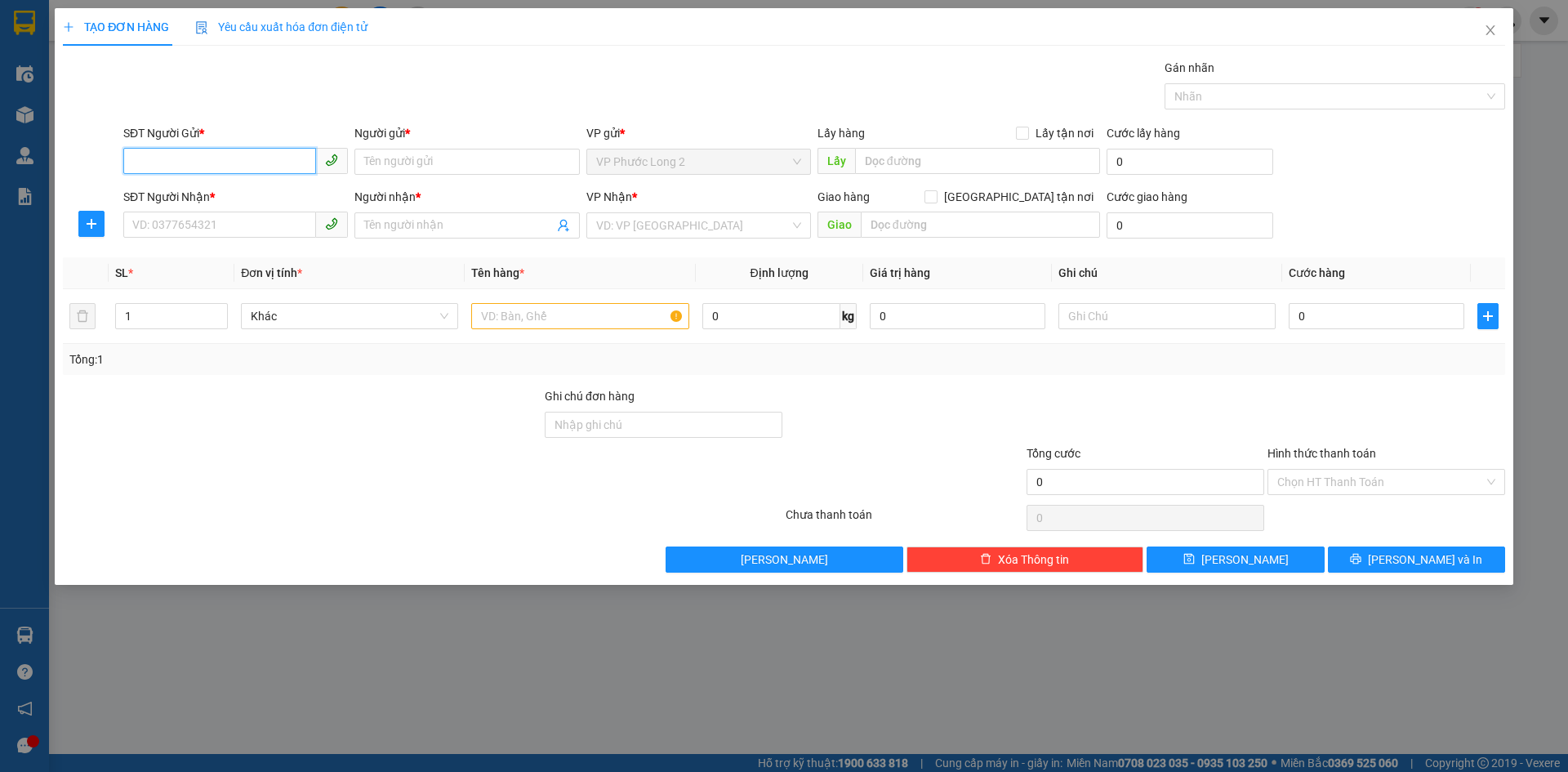
paste input "0989359083"
type input "0989359083"
click at [251, 194] on div "0989359083 - LINH" at bounding box center [235, 194] width 205 height 18
type input "LINH"
checkbox input "true"
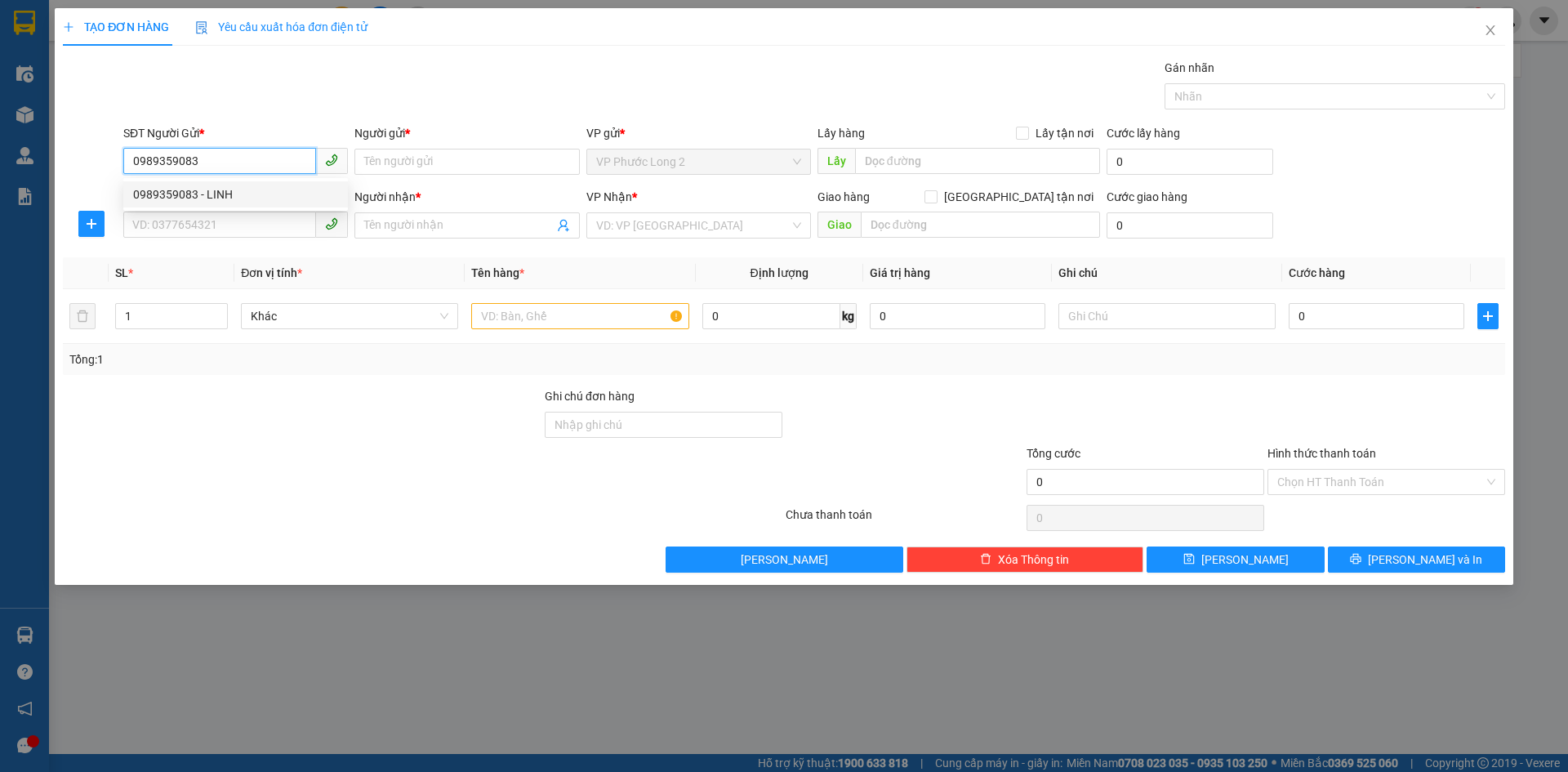
type input "NN DUY TÂN NHƠN HÒA 1"
type input "0938586031"
type input "NGA"
type input "40.000"
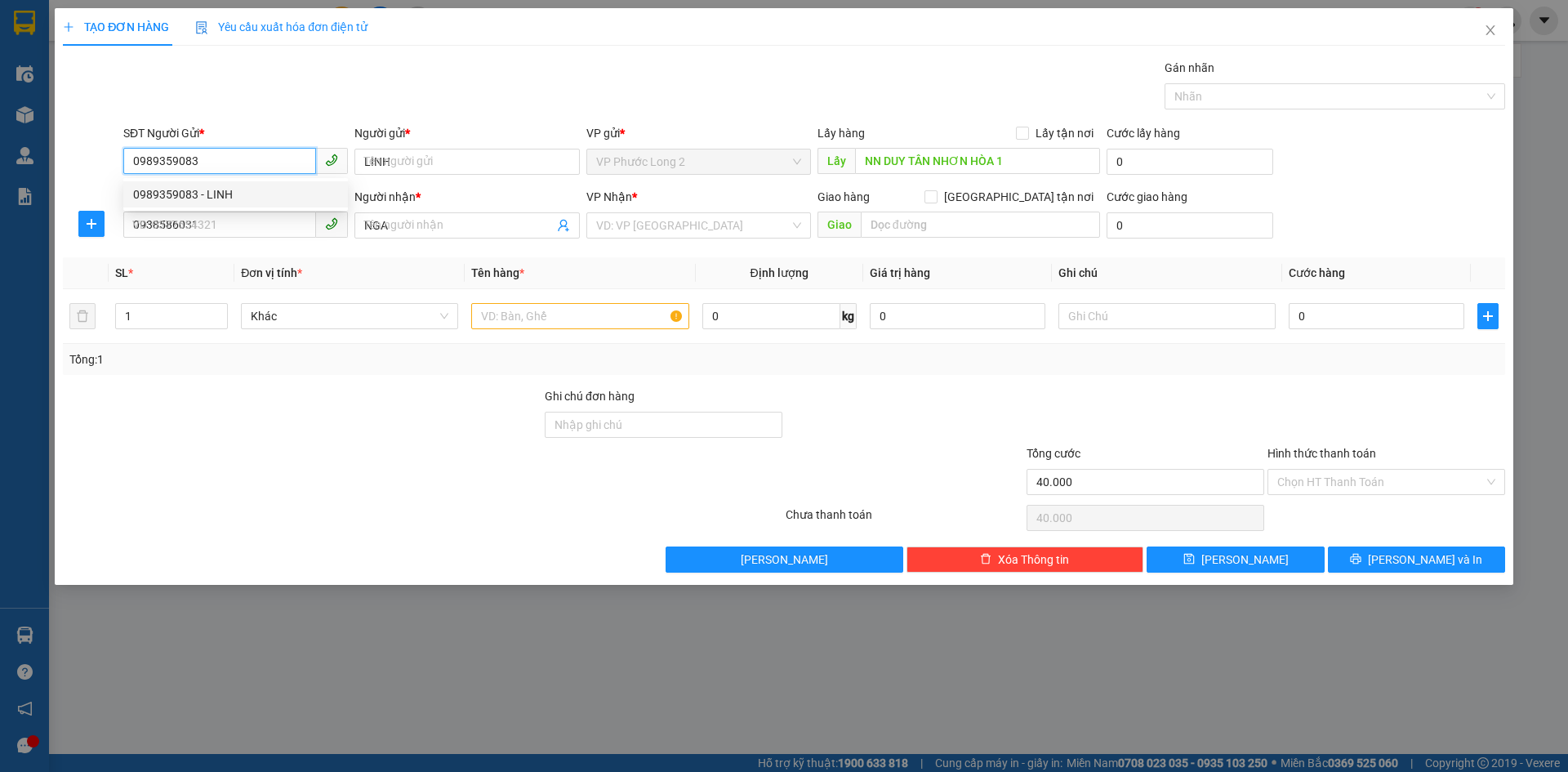
type input "240.000"
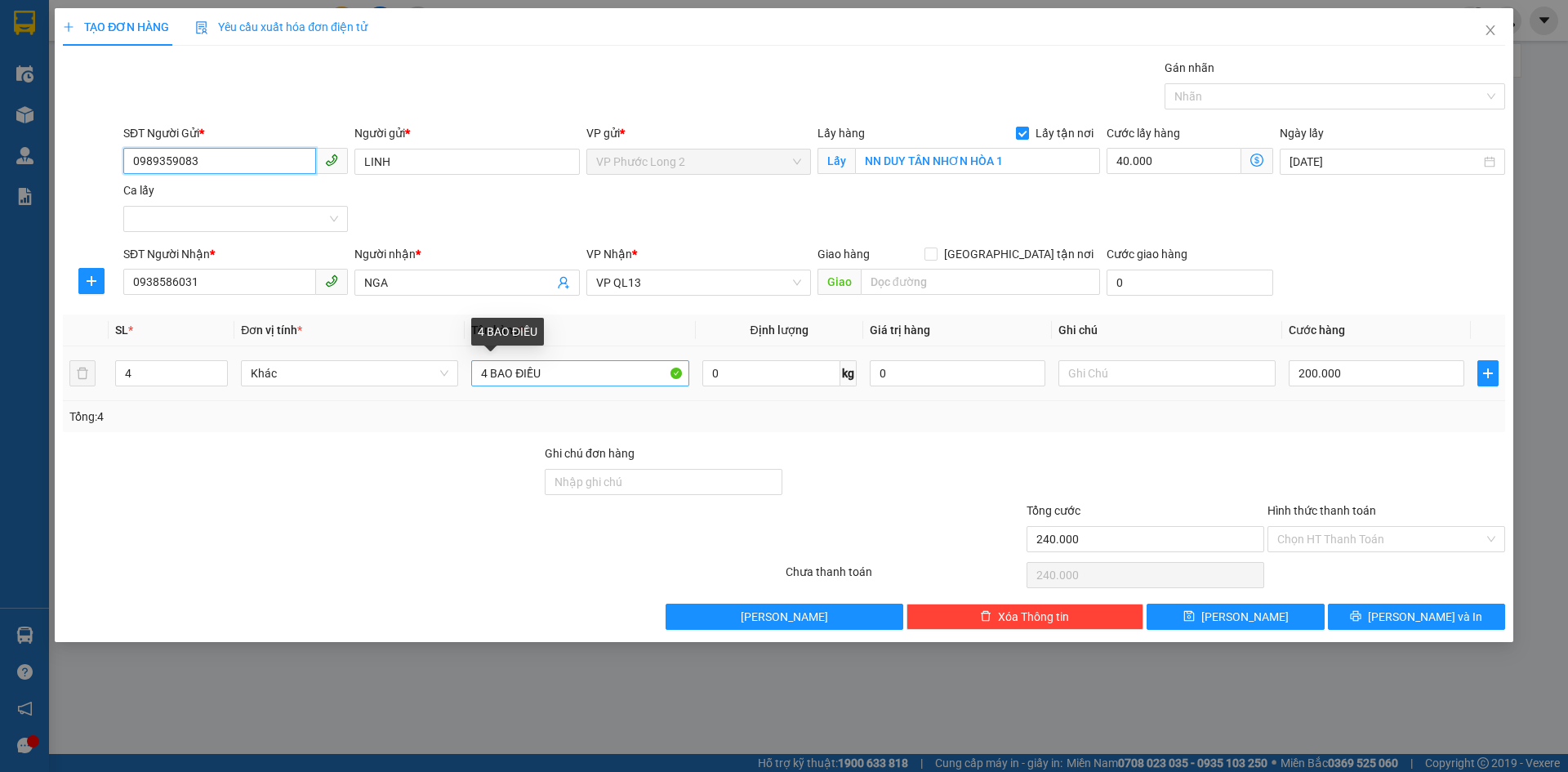
type input "0989359083"
drag, startPoint x: 485, startPoint y: 371, endPoint x: 459, endPoint y: 354, distance: 31.1
click at [459, 354] on tr "4 Khác 4 BAO ĐIỀU 0 kg 0 200.000" at bounding box center [784, 374] width 1442 height 55
type input "2 BAO ĐIỀU"
drag, startPoint x: 171, startPoint y: 376, endPoint x: 96, endPoint y: 360, distance: 76.7
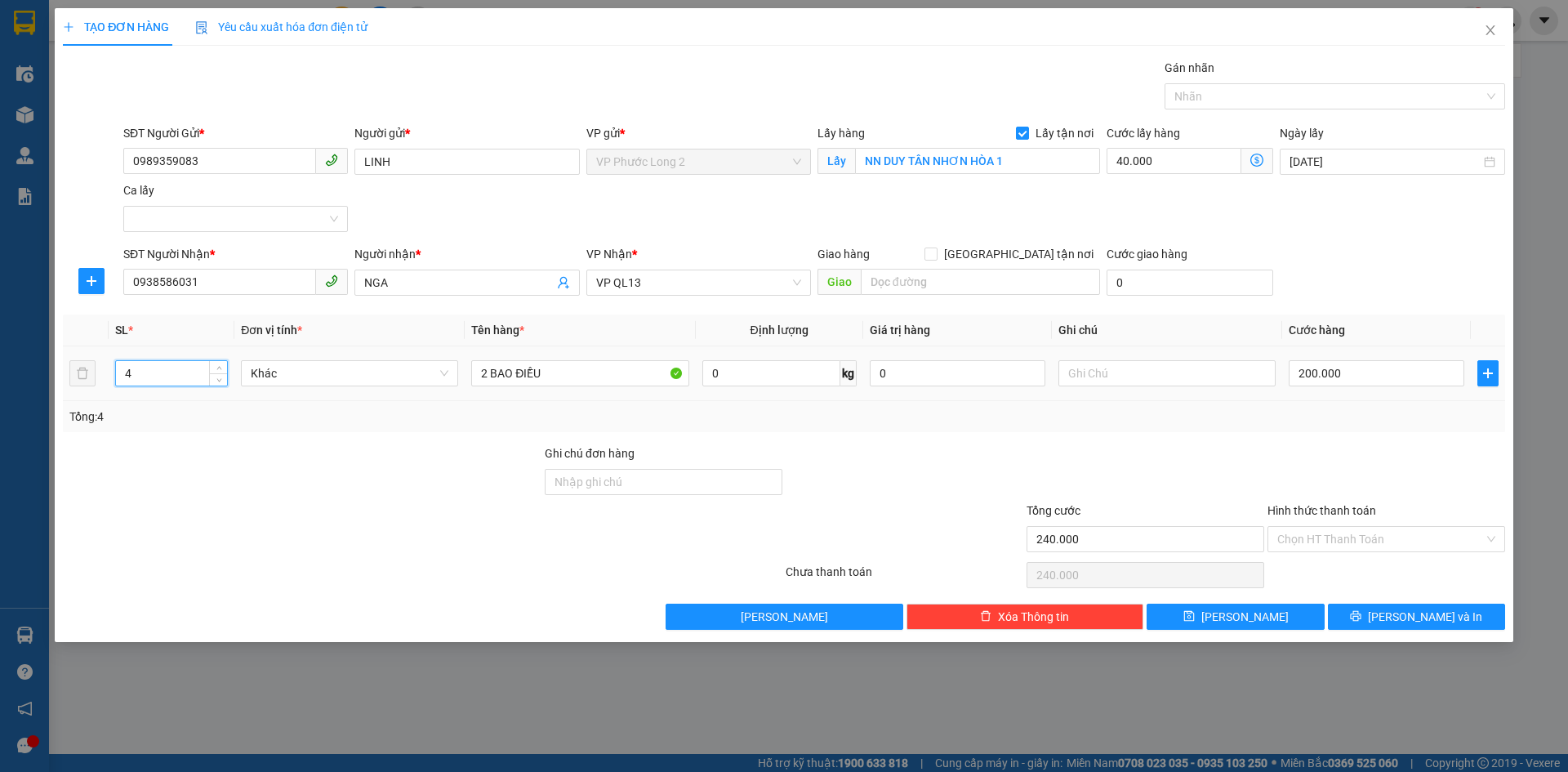
click at [96, 360] on tr "4 Khác 2 BAO ĐIỀU 0 kg 0 200.000" at bounding box center [784, 374] width 1442 height 55
type input "2"
click at [1324, 375] on input "200.000" at bounding box center [1376, 373] width 176 height 26
type input "40.000"
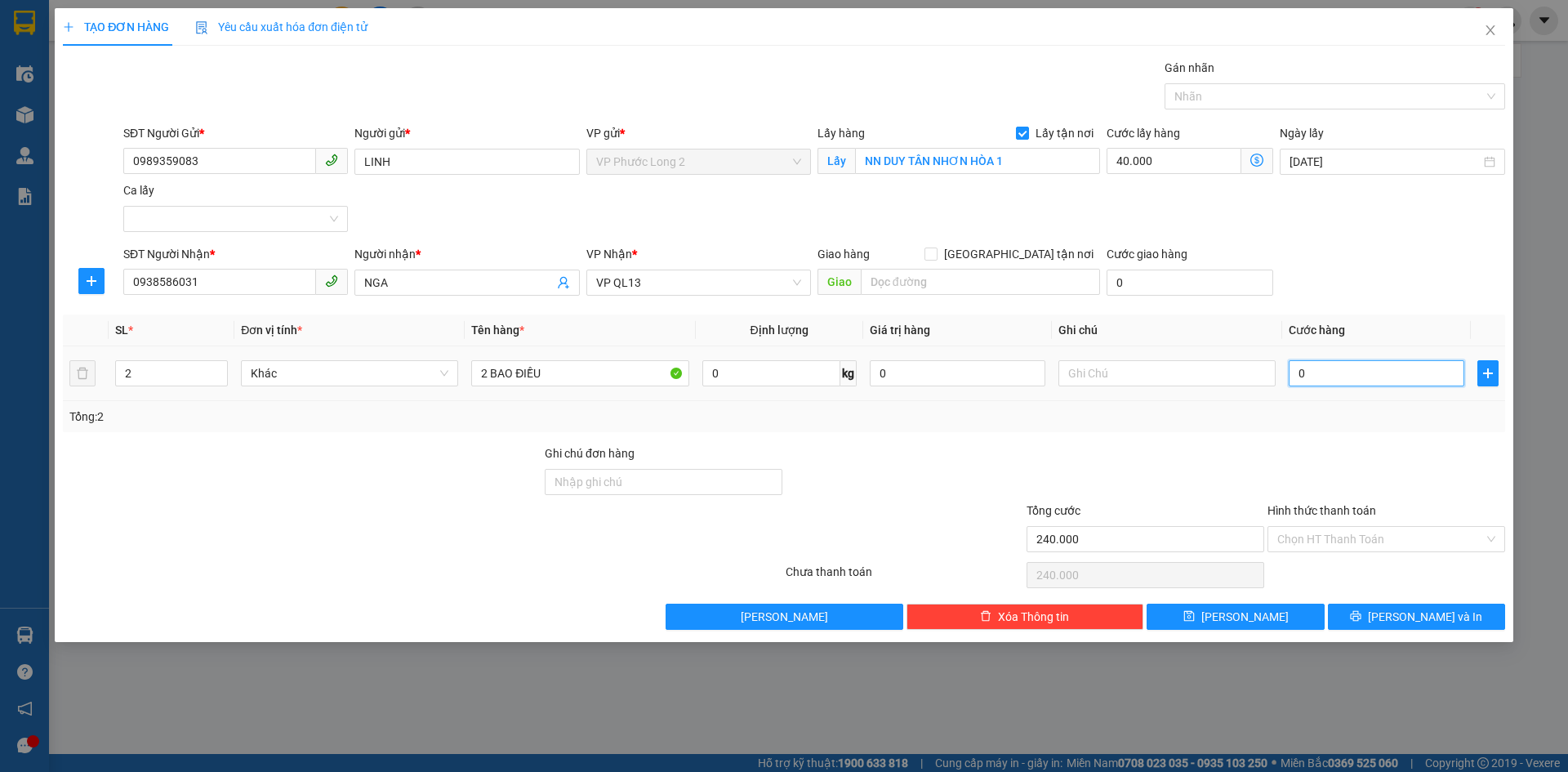
type input "0"
type input "40.001"
type input "01"
type input "40.012"
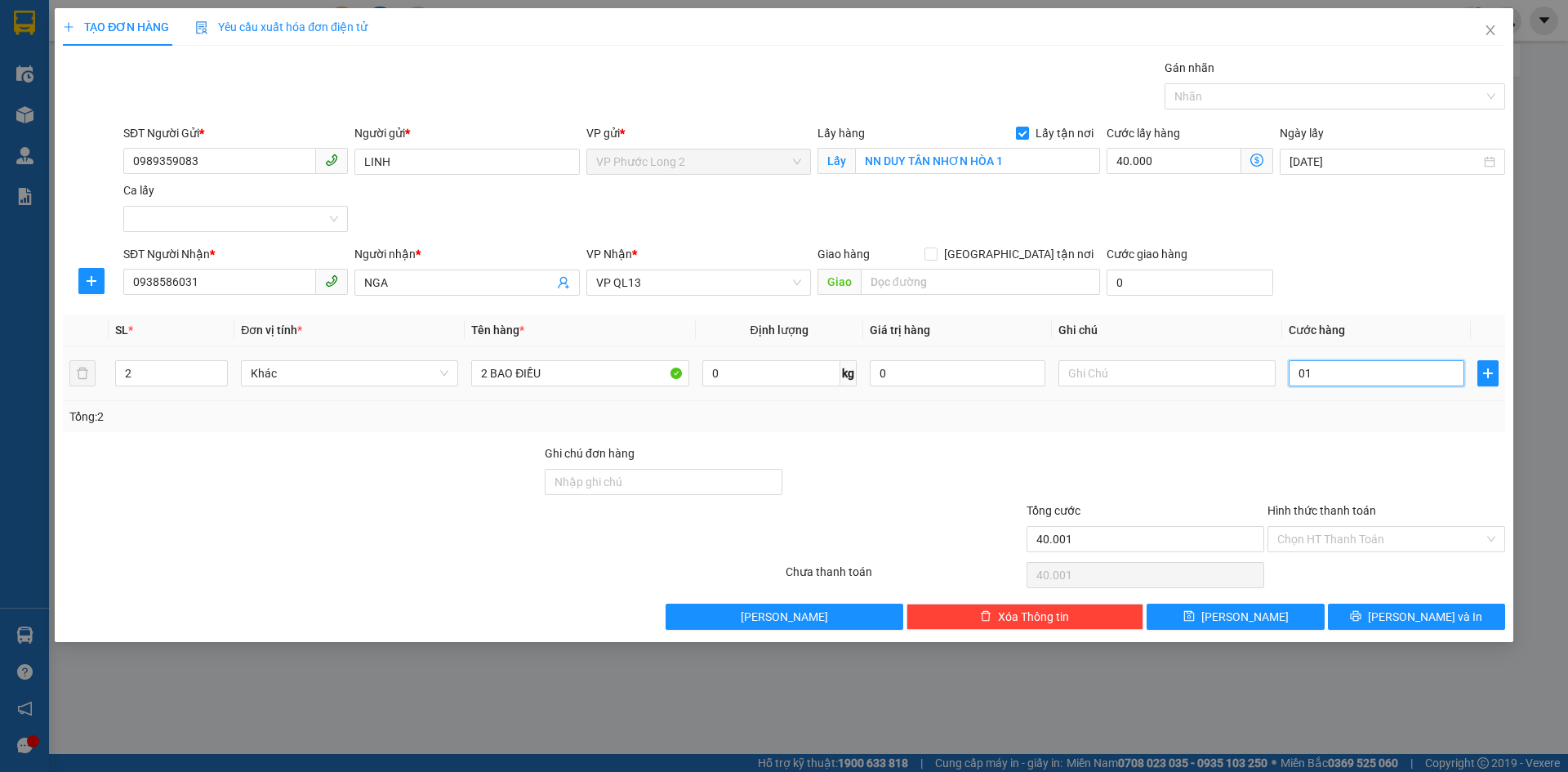
type input "40.012"
type input "012"
type input "40.120"
type input "0.120"
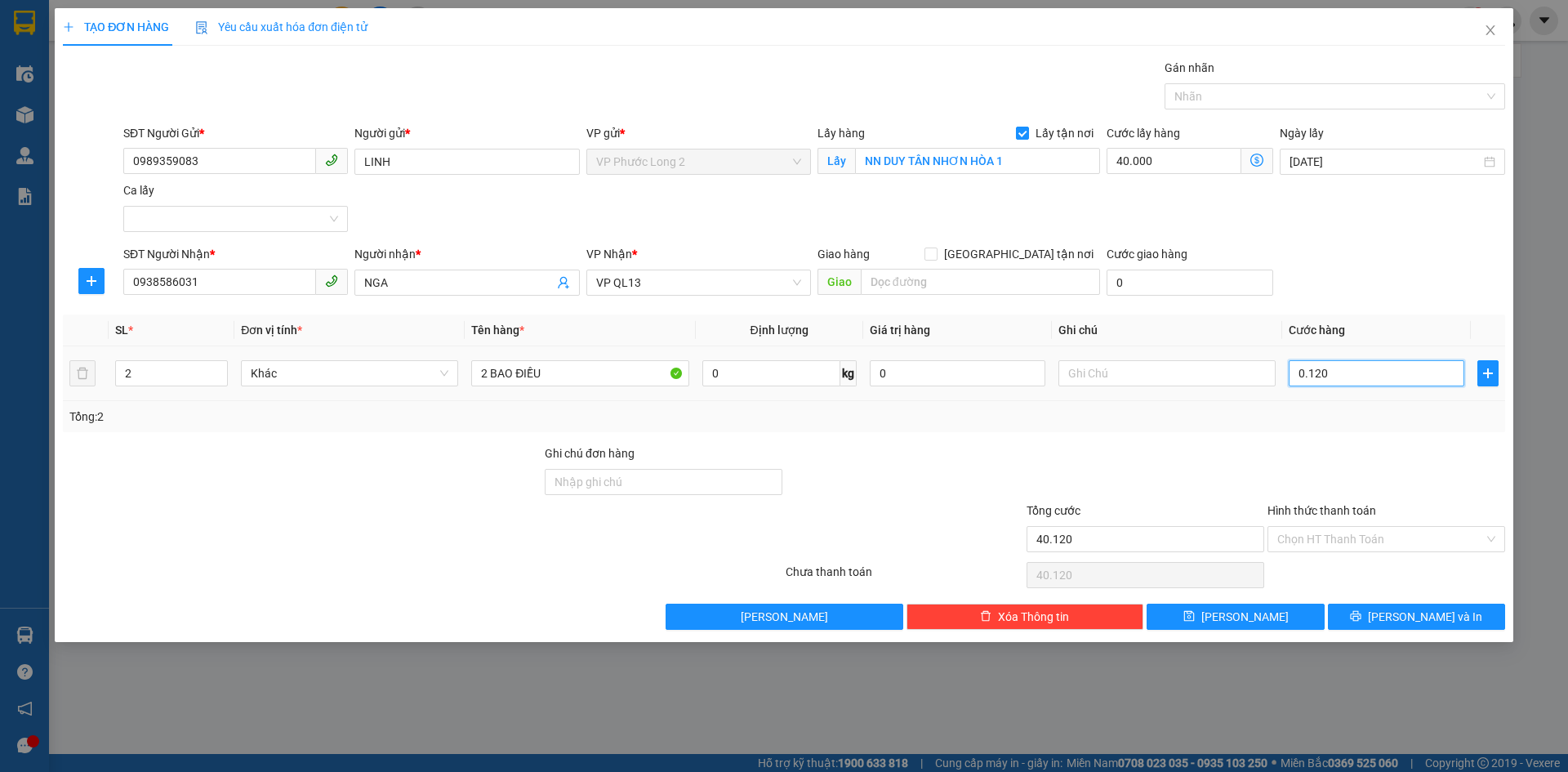
type input "41.200"
type input "01.200"
type input "52.000"
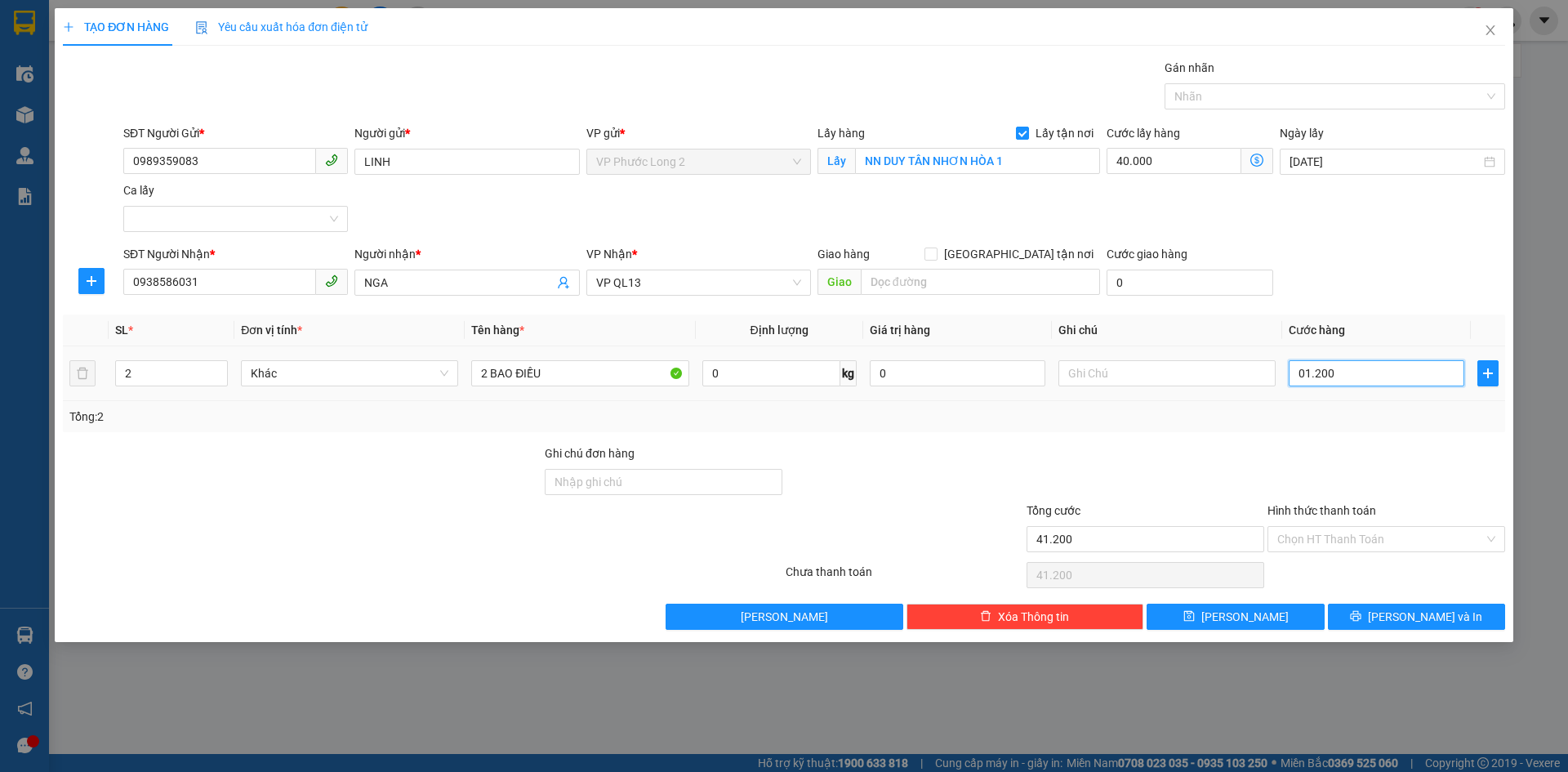
type input "012.000"
type input "160.000"
type input "120.000"
click at [1014, 160] on input "NN DUY TÂN NHƠN HÒA 1" at bounding box center [977, 161] width 245 height 26
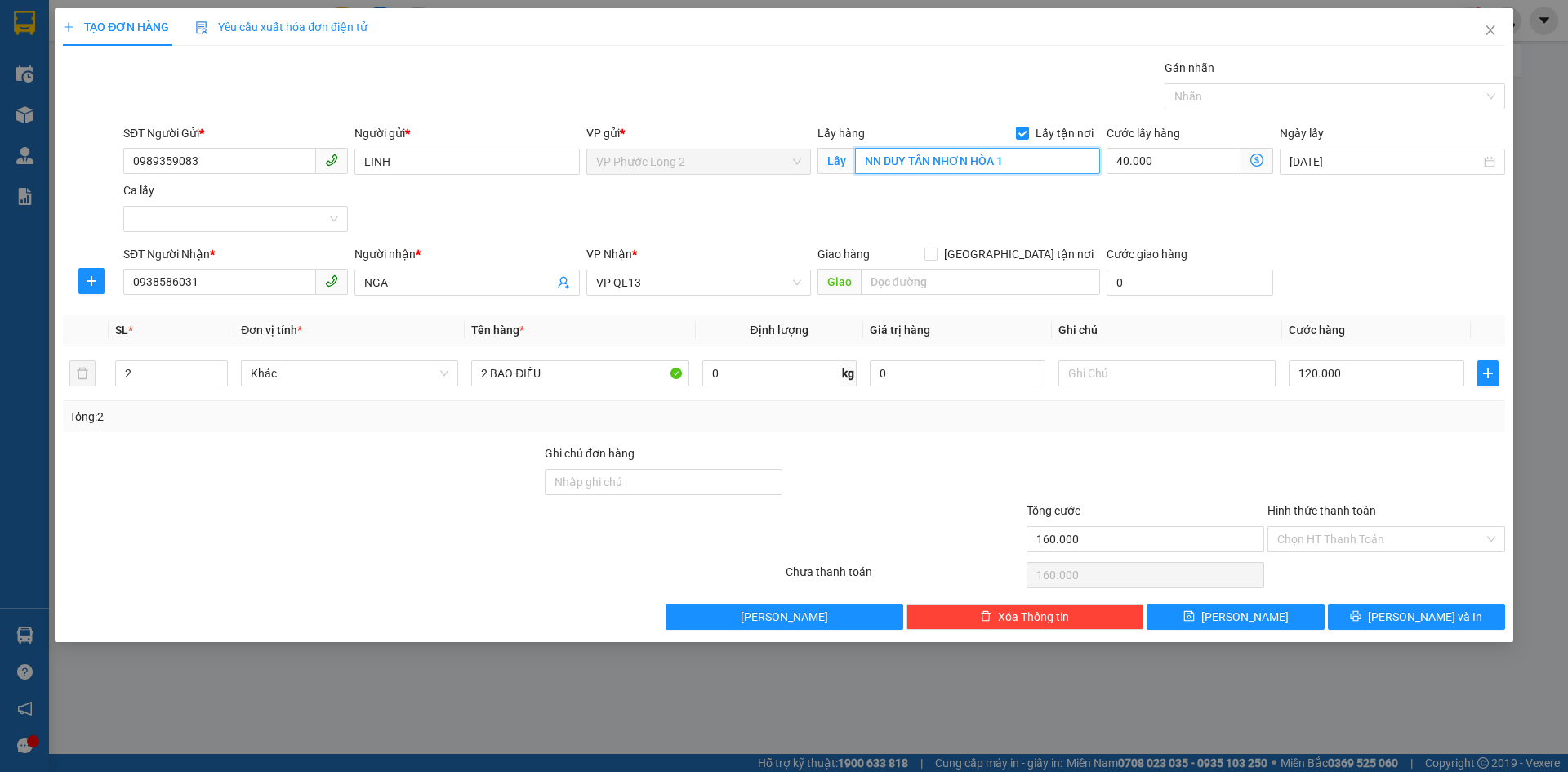
click at [1018, 162] on input "NN DUY TÂN NHƠN HÒA 1" at bounding box center [977, 161] width 245 height 26
type input "NN DUY TÂN NHƠN HÒA 2"
click at [1409, 619] on span "[PERSON_NAME] và In" at bounding box center [1424, 616] width 114 height 18
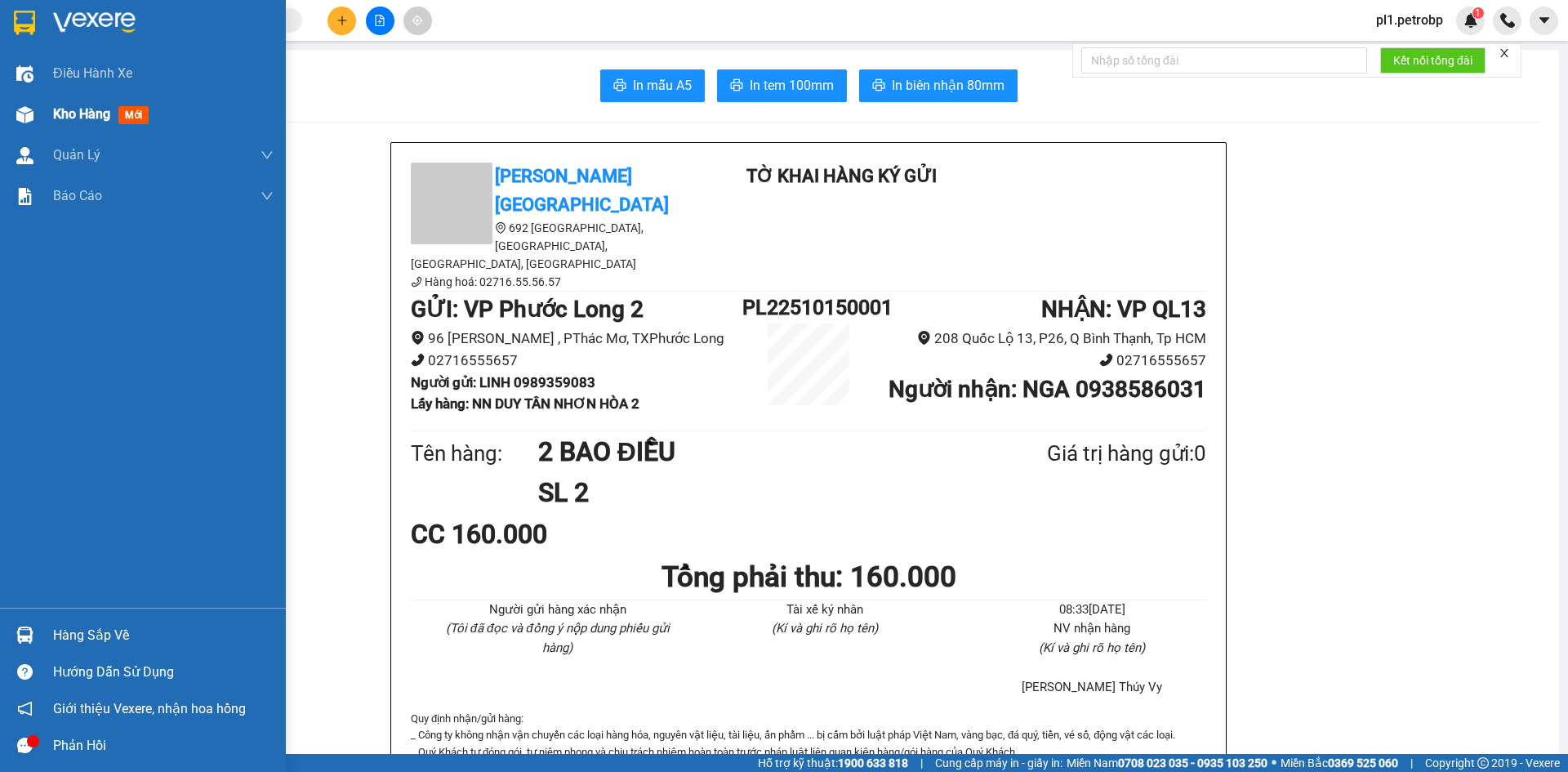
click at [104, 105] on div "Kho hàng mới" at bounding box center [104, 114] width 102 height 20
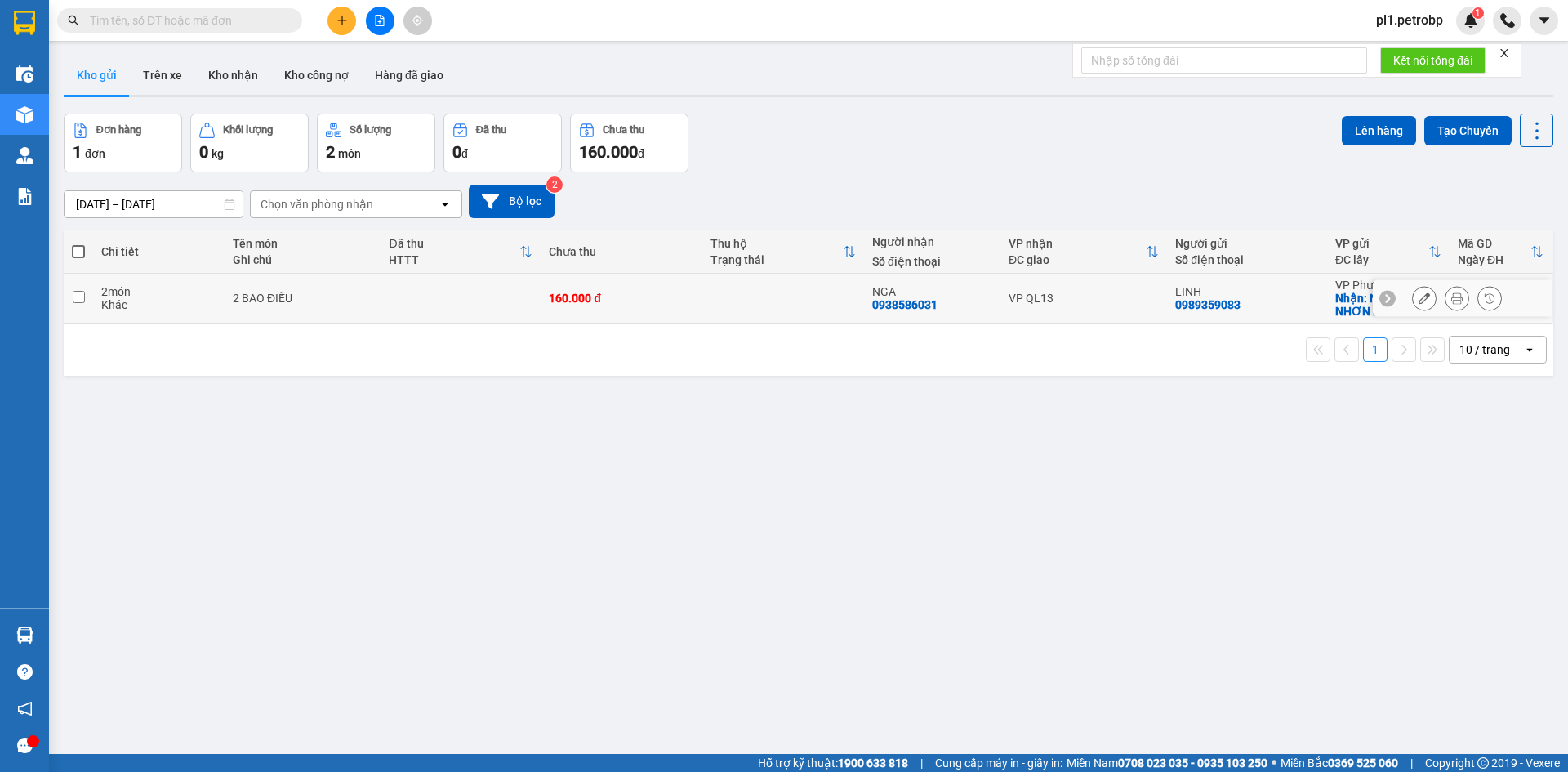
click at [221, 300] on td "2 món Khác" at bounding box center [159, 298] width 132 height 50
checkbox input "true"
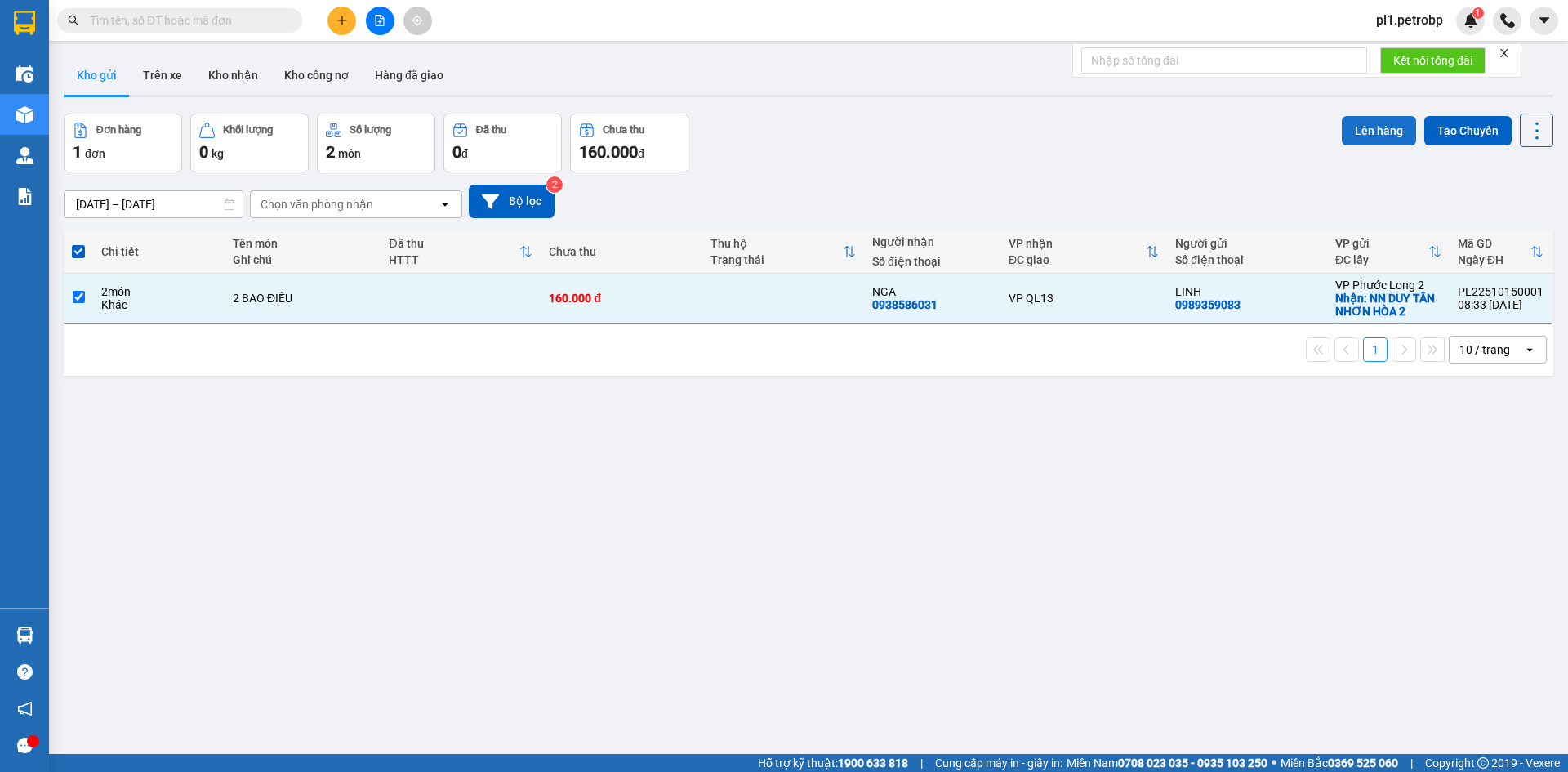
click at [1352, 132] on button "Lên hàng" at bounding box center [1379, 130] width 74 height 30
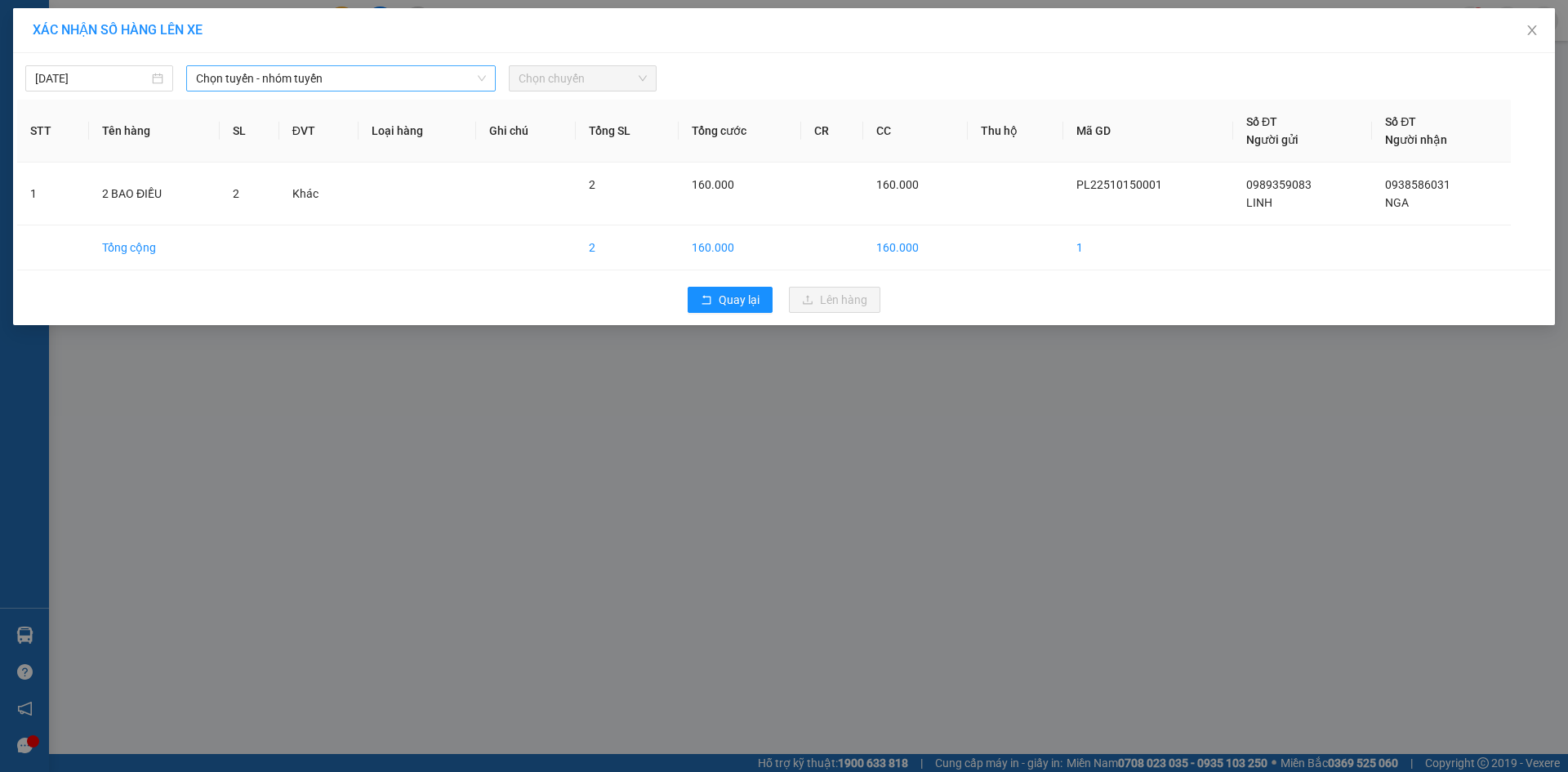
click at [344, 86] on span "Chọn tuyến - nhóm tuyến" at bounding box center [341, 78] width 290 height 25
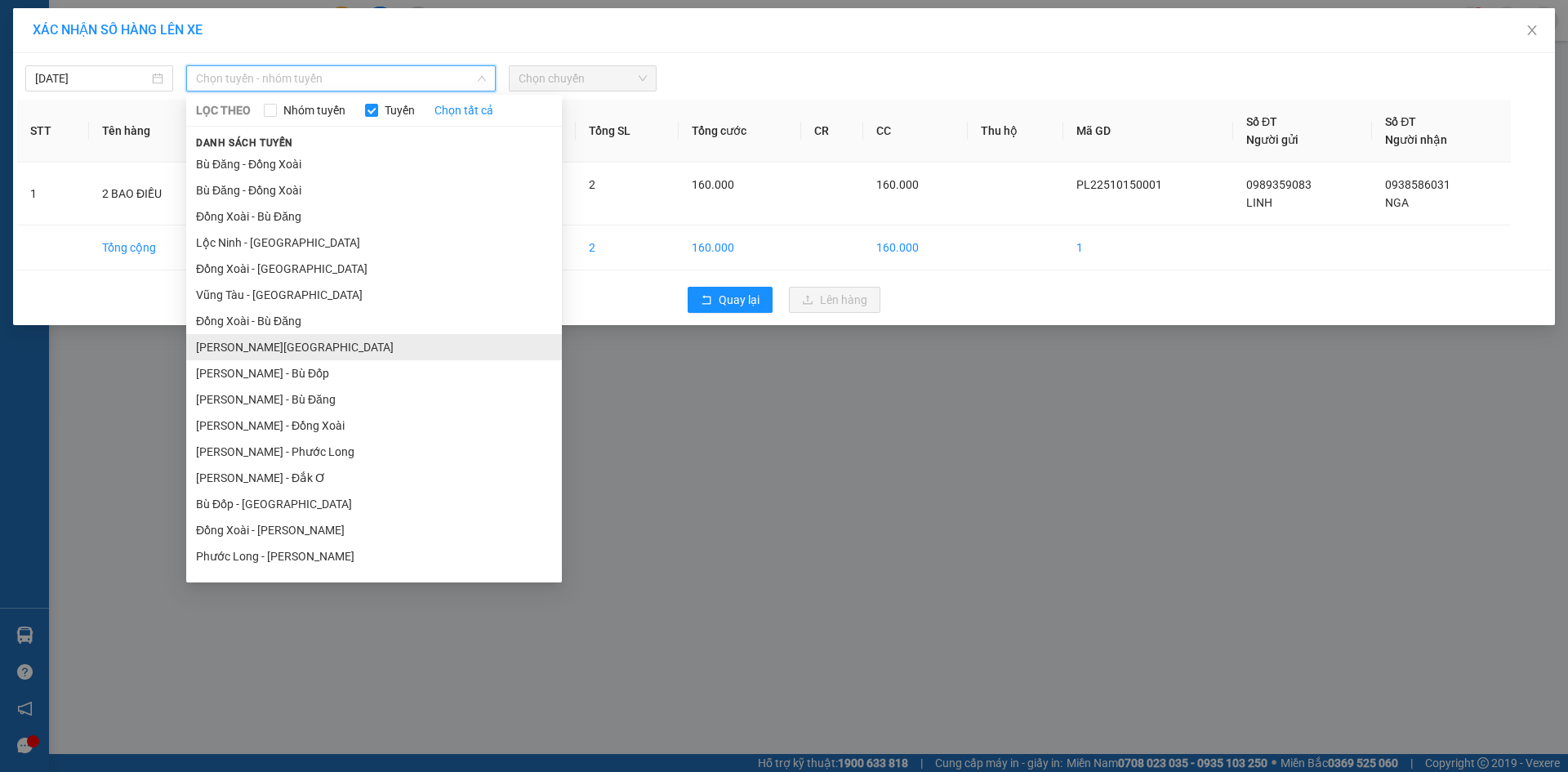
scroll to position [98, 0]
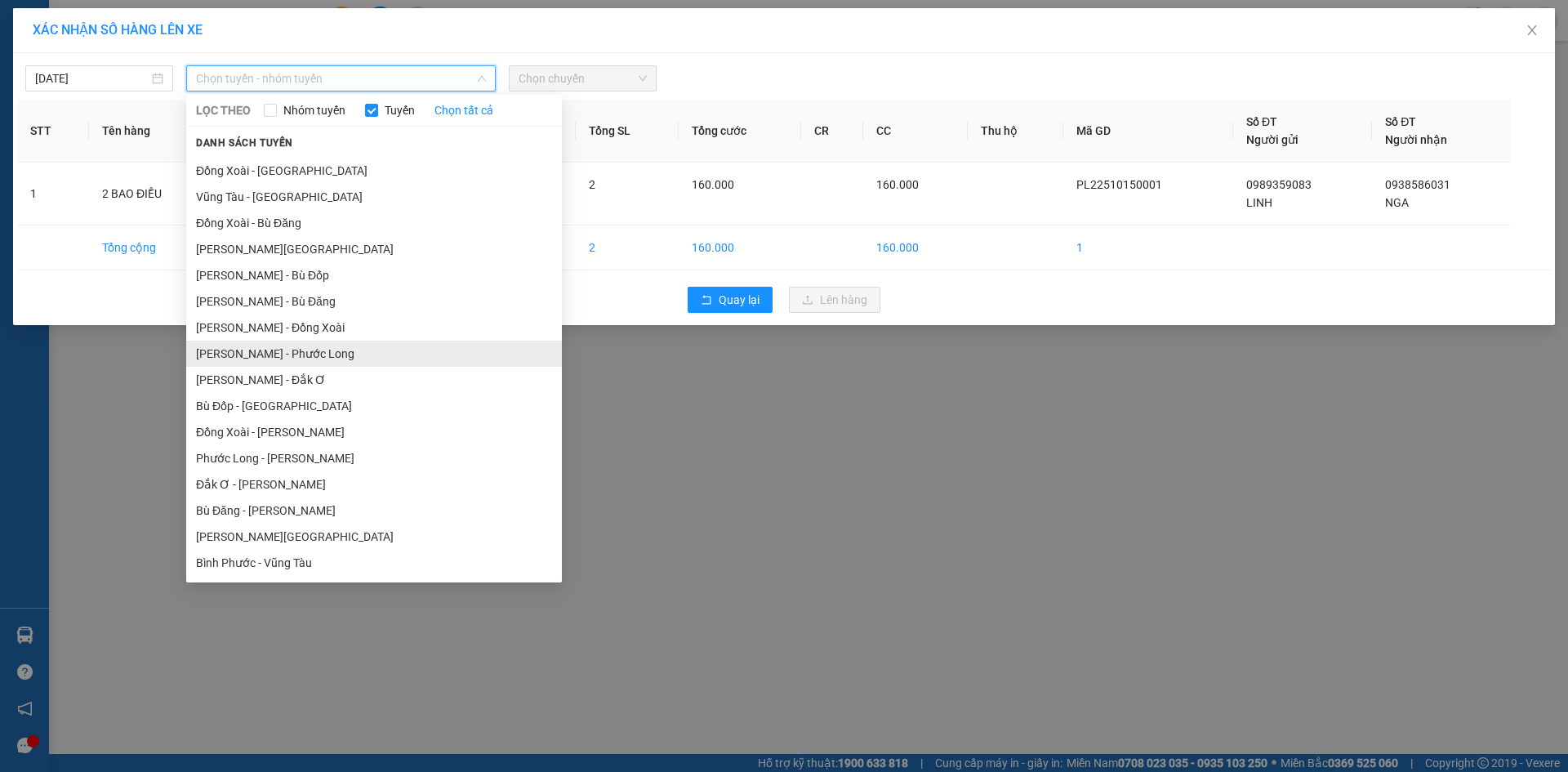
click at [313, 353] on li "[PERSON_NAME] - Phước Long" at bounding box center [374, 353] width 375 height 26
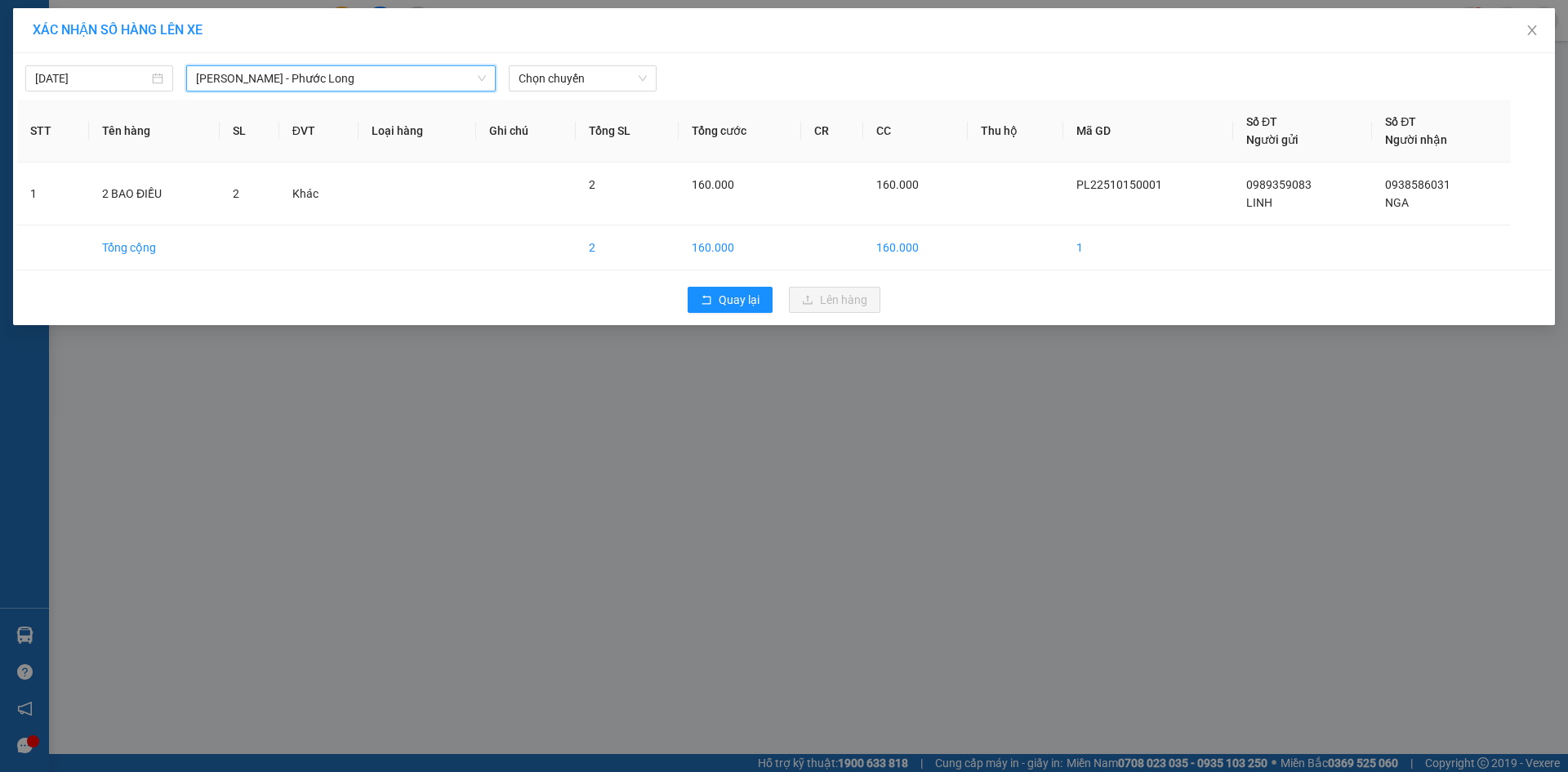
click at [418, 83] on span "[PERSON_NAME] - Phước Long" at bounding box center [341, 78] width 290 height 25
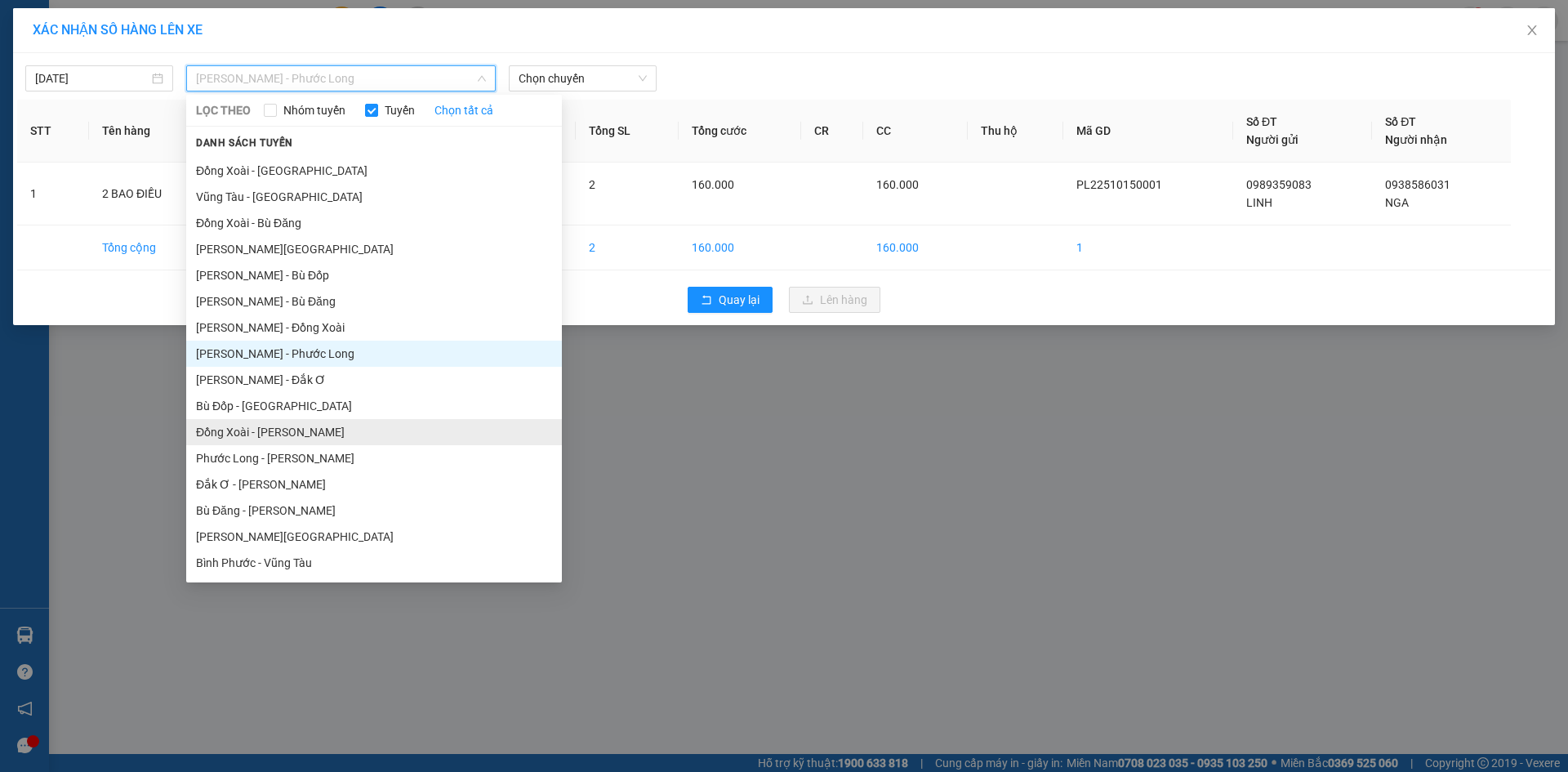
drag, startPoint x: 307, startPoint y: 438, endPoint x: 308, endPoint y: 447, distance: 9.1
click at [307, 439] on li "Đồng Xoài - [PERSON_NAME]" at bounding box center [374, 432] width 375 height 26
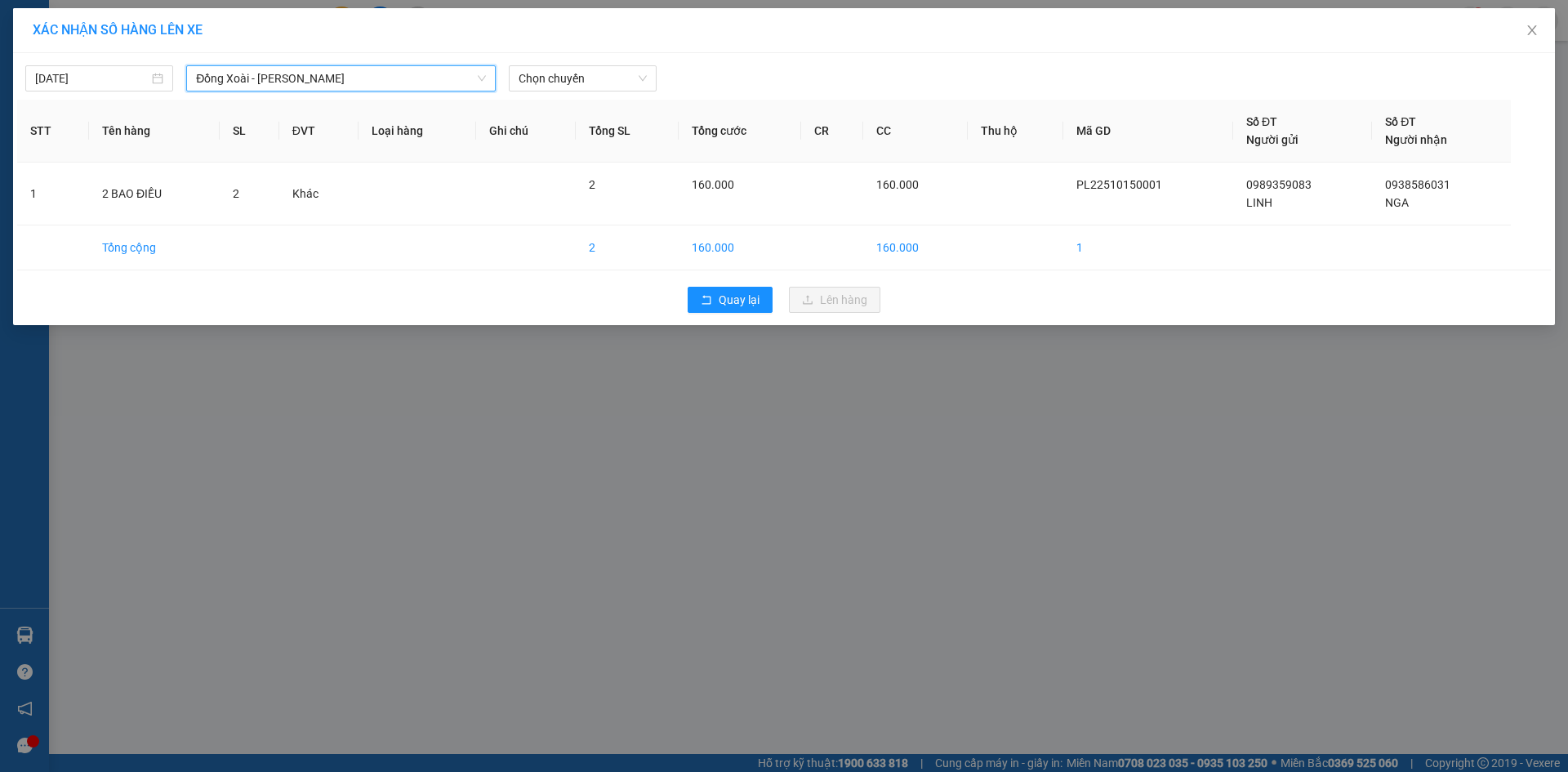
click at [391, 79] on span "Đồng Xoài - [PERSON_NAME]" at bounding box center [341, 78] width 290 height 25
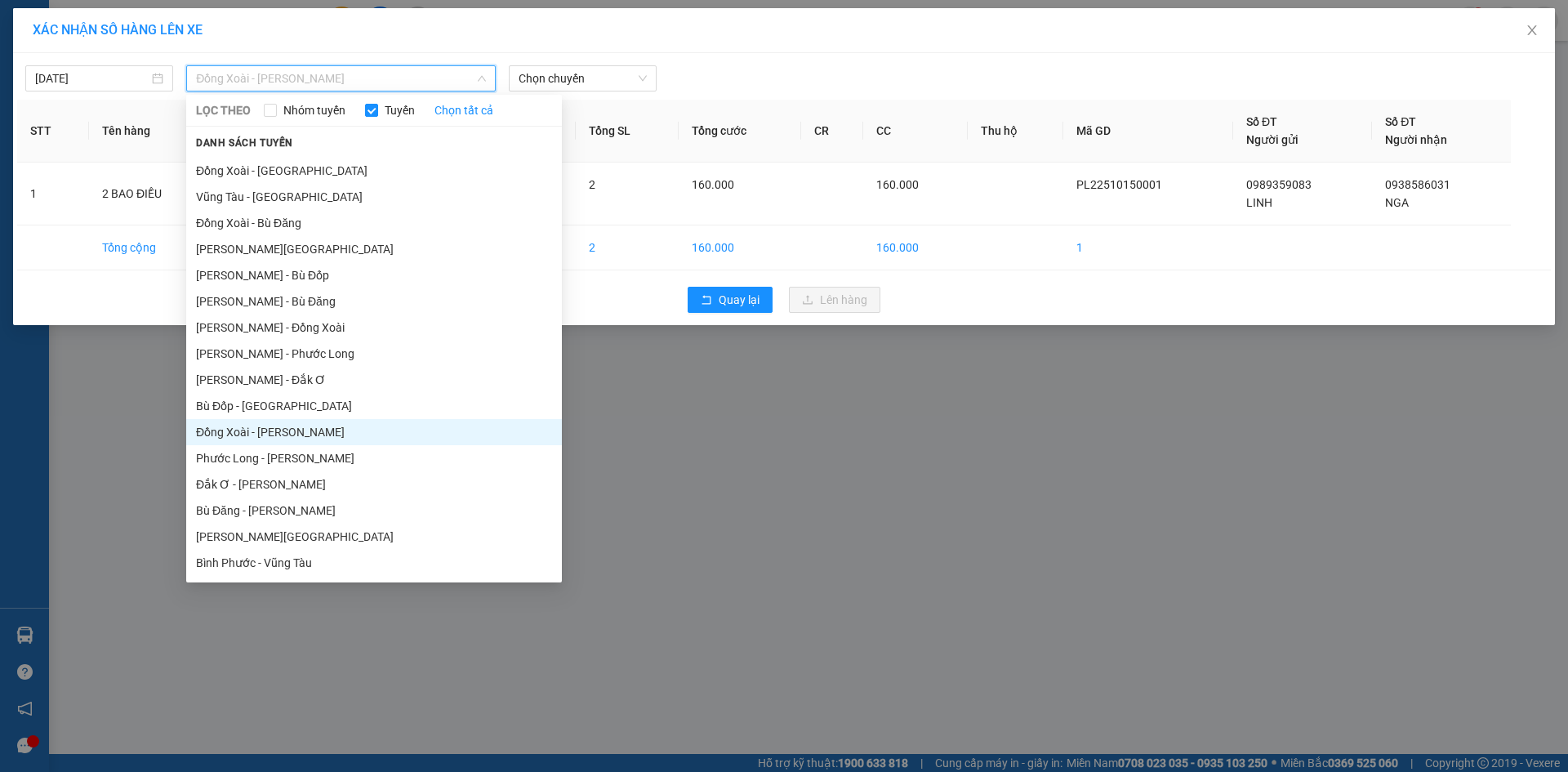
drag, startPoint x: 296, startPoint y: 462, endPoint x: 335, endPoint y: 402, distance: 71.6
click at [296, 463] on li "Phước Long - [PERSON_NAME]" at bounding box center [374, 457] width 375 height 26
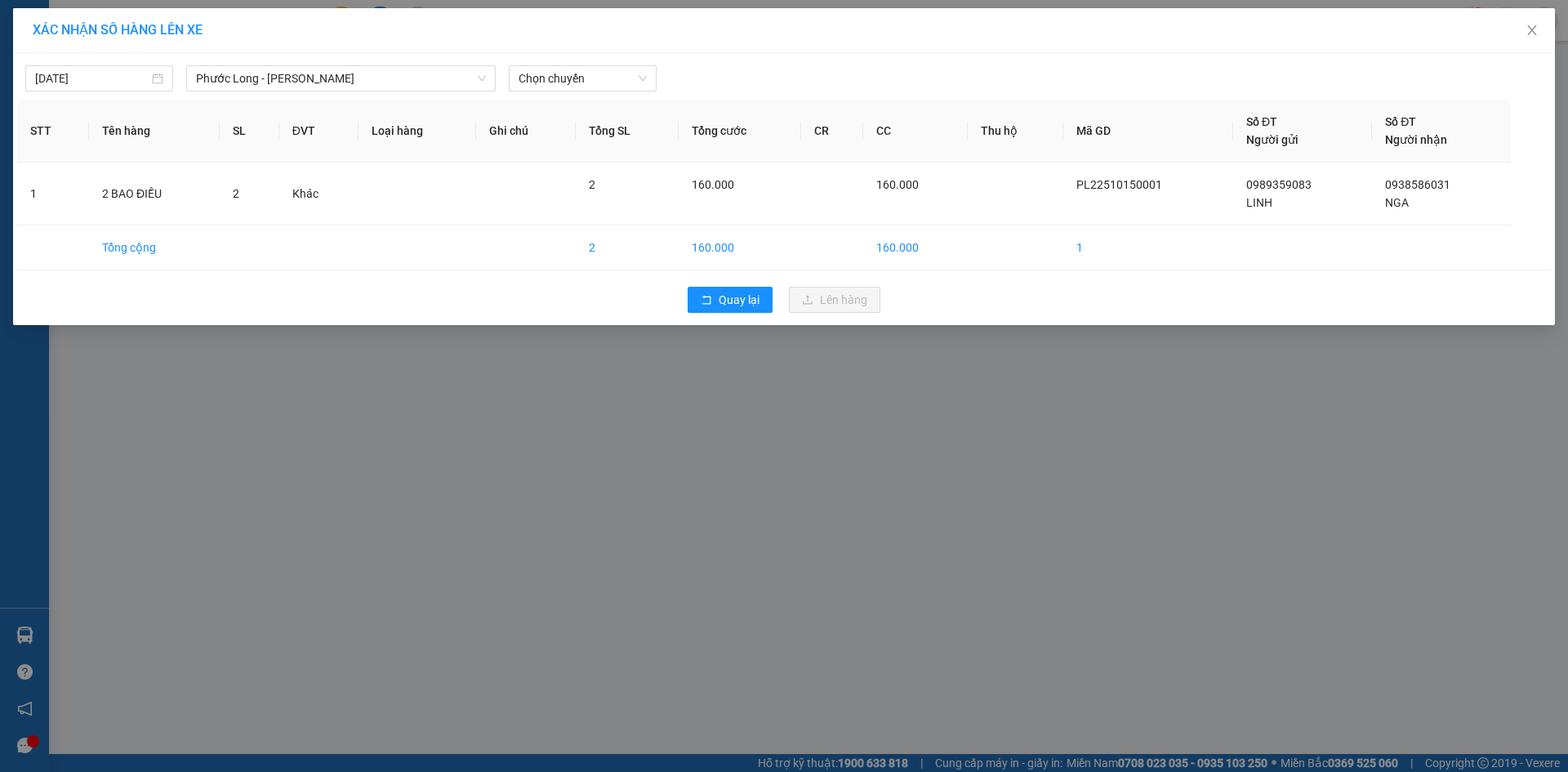
click at [563, 63] on div "[DATE] [GEOGRAPHIC_DATA] - [GEOGRAPHIC_DATA] LỌC THEO Nhóm tuyến Tuyến Chọn tất…" at bounding box center [784, 74] width 1533 height 35
click at [584, 83] on span "Chọn chuyến" at bounding box center [582, 78] width 128 height 25
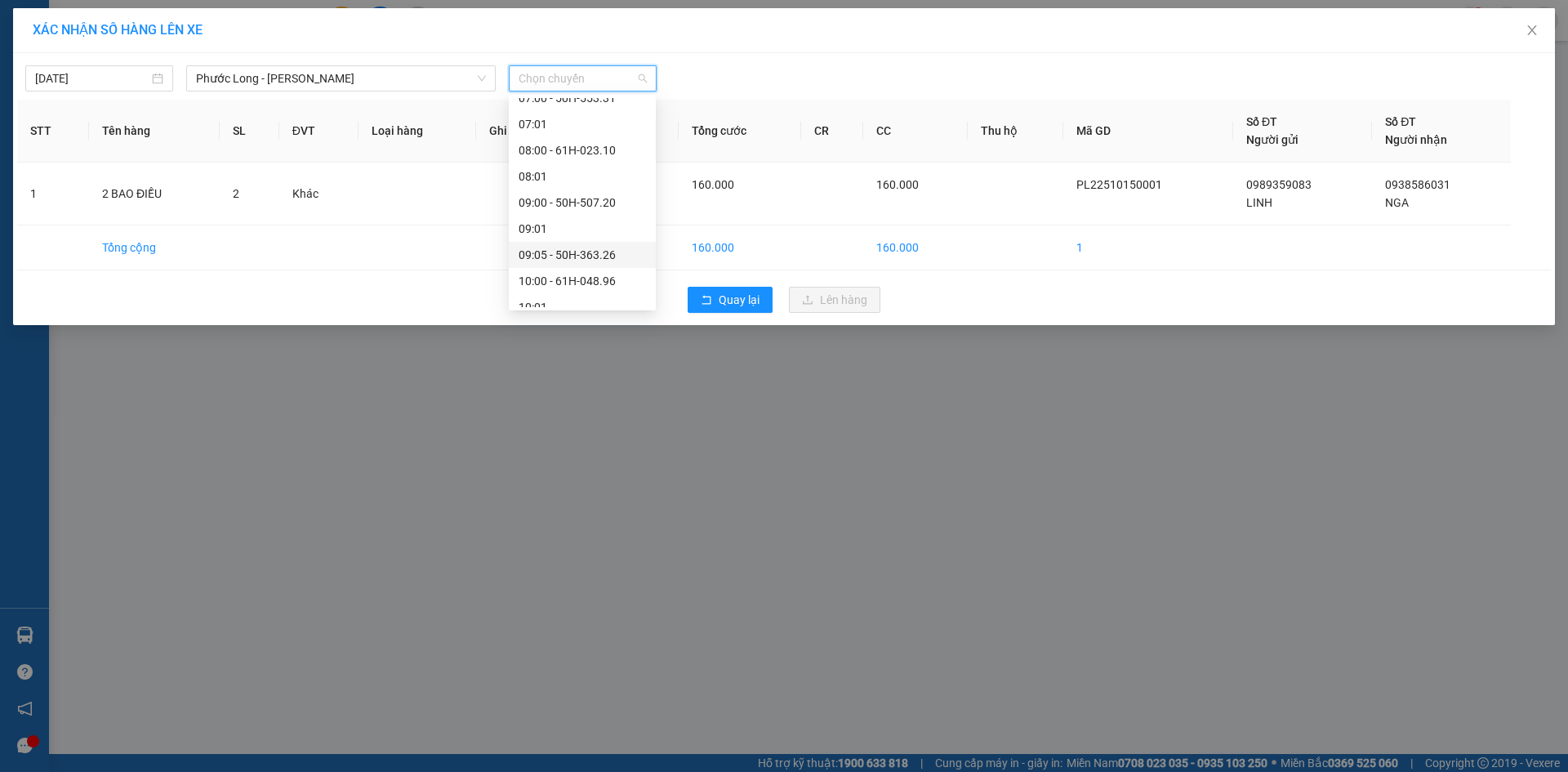
click at [594, 250] on div "09:05 - 50H-363.26" at bounding box center [582, 255] width 128 height 18
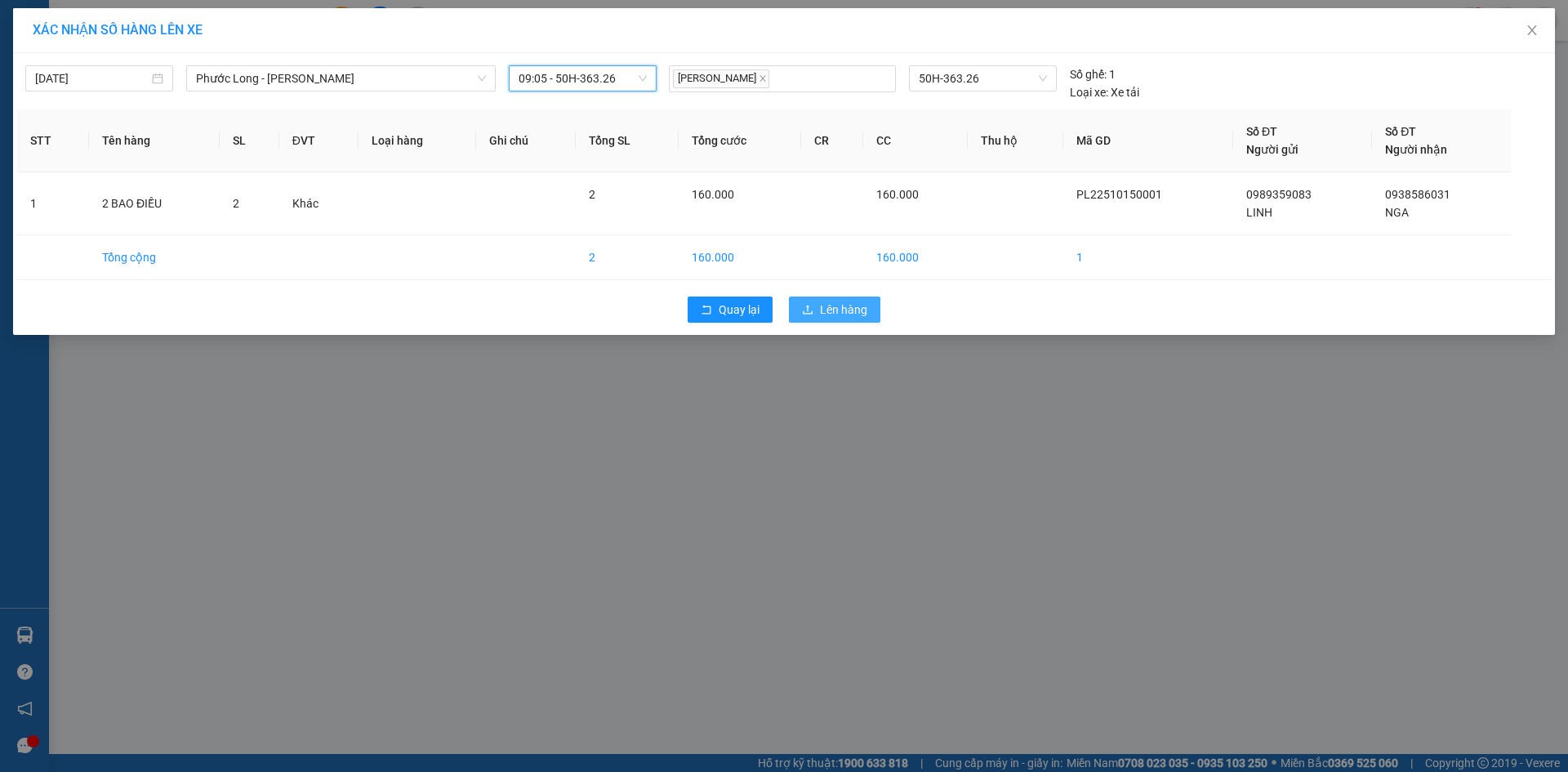
click at [810, 304] on icon "upload" at bounding box center [808, 309] width 12 height 12
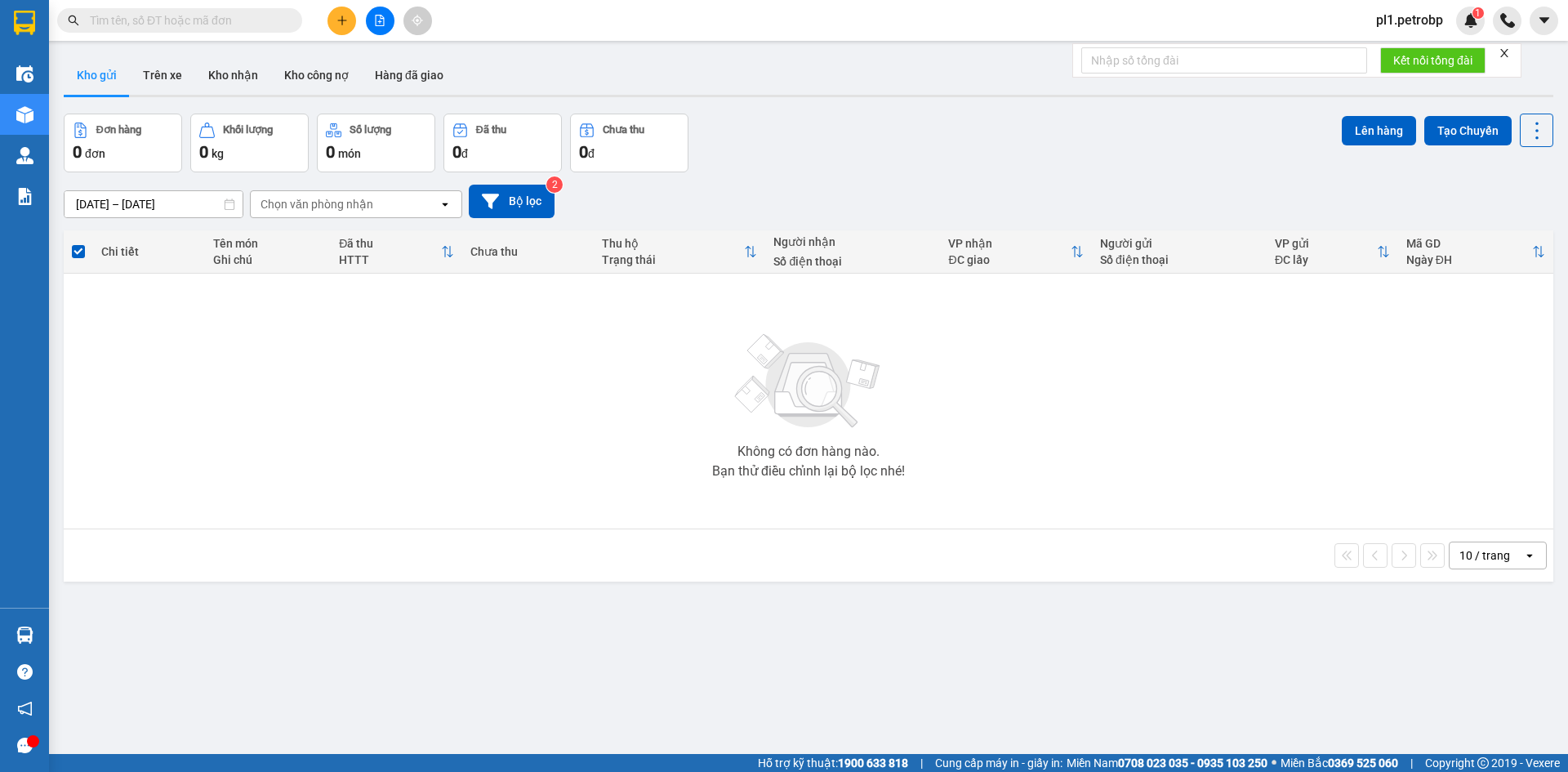
click at [213, 21] on input "text" at bounding box center [186, 20] width 193 height 18
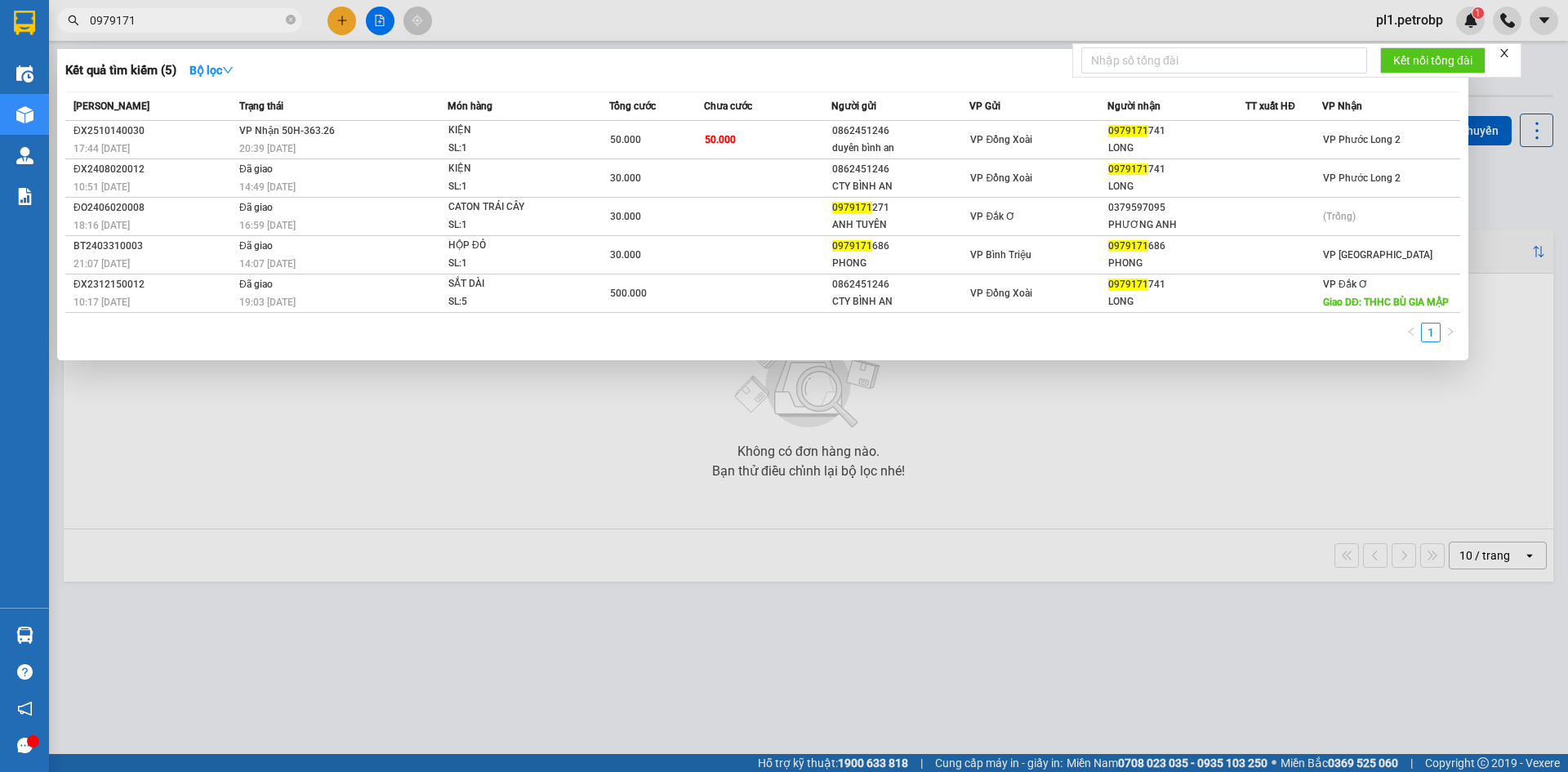
type input "0979171"
drag, startPoint x: 609, startPoint y: 462, endPoint x: 568, endPoint y: 412, distance: 64.7
click at [609, 465] on div at bounding box center [784, 386] width 1568 height 772
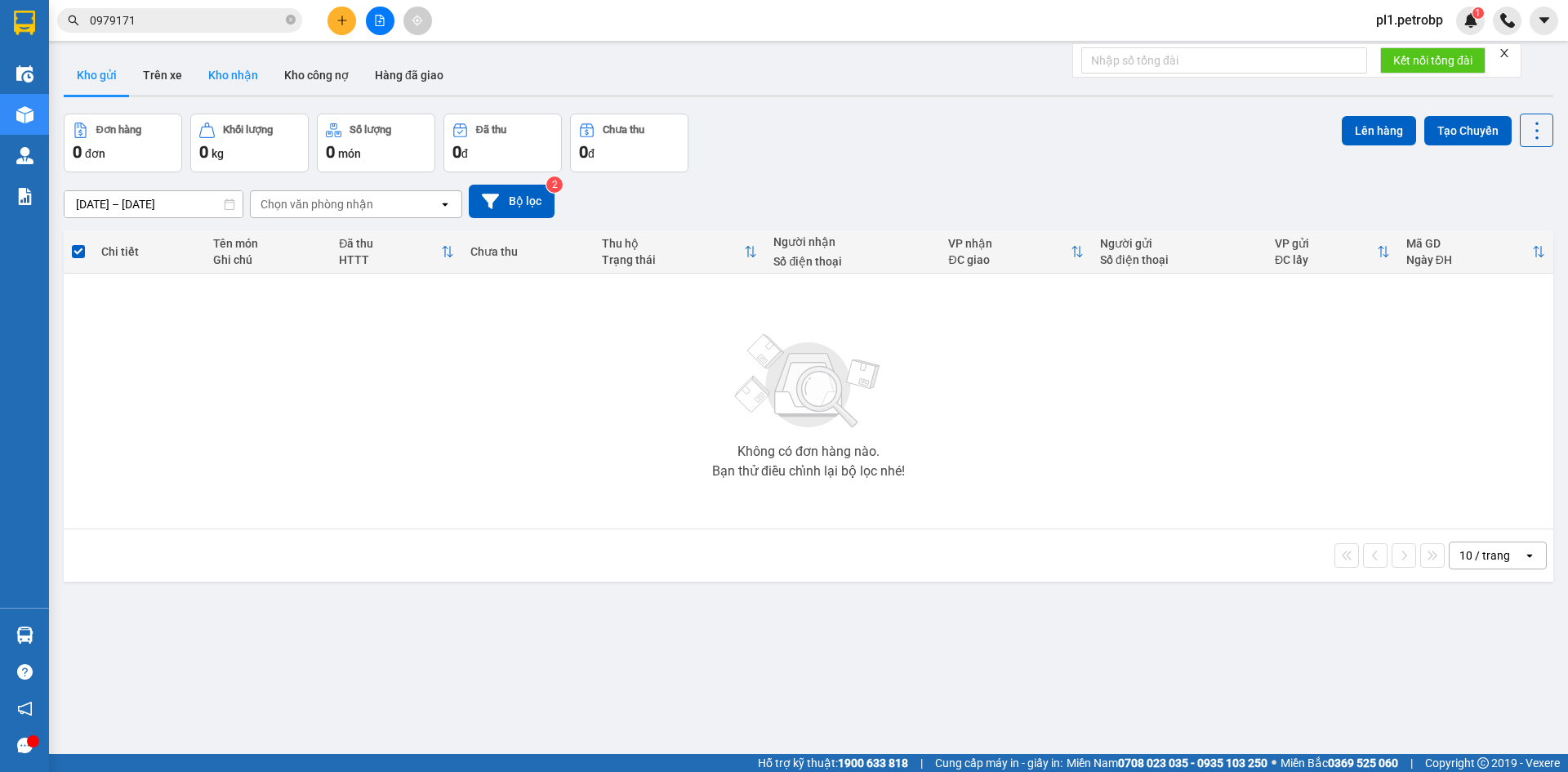
click at [216, 68] on button "Kho nhận" at bounding box center [233, 75] width 76 height 39
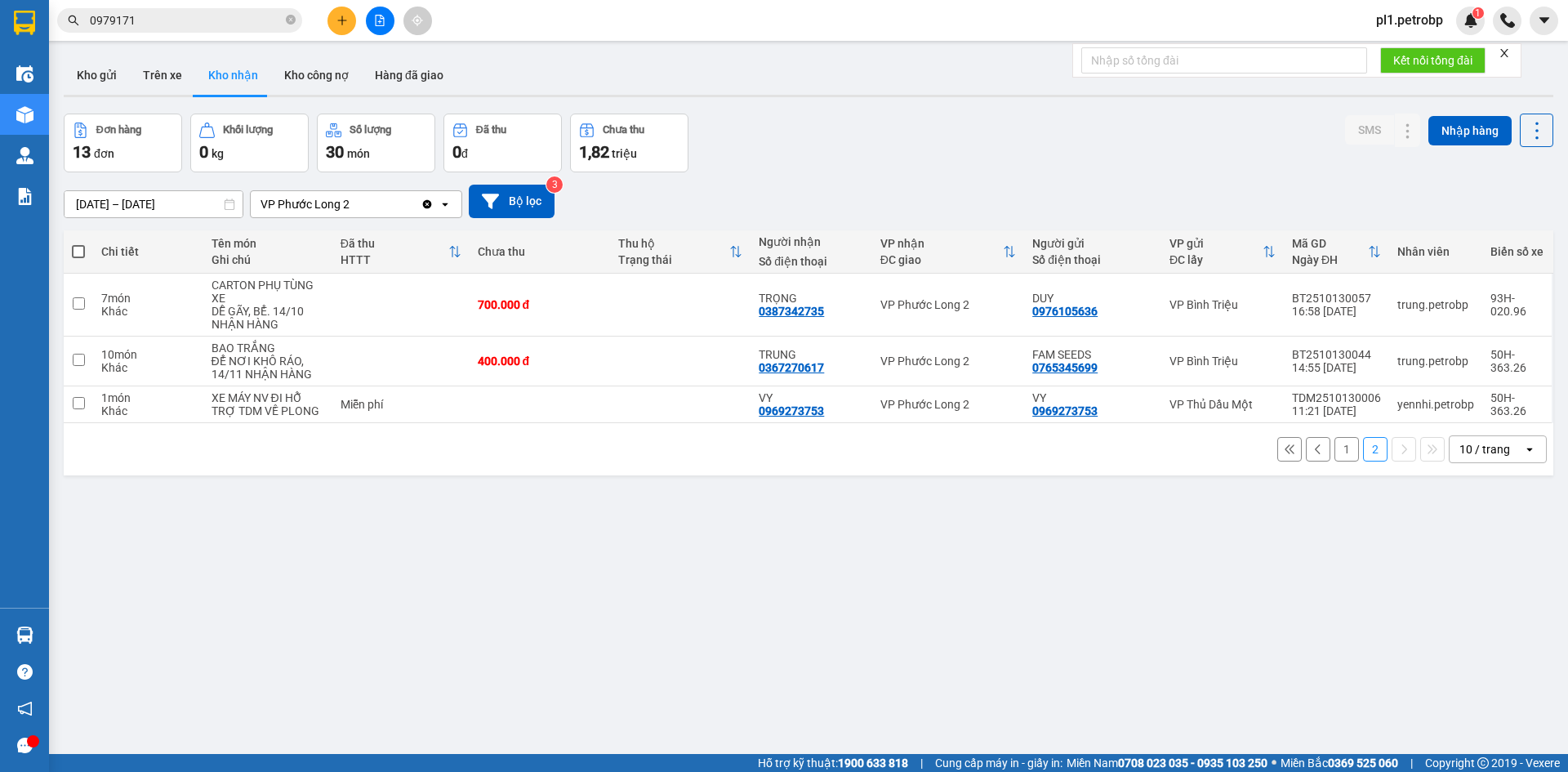
click at [1334, 449] on button "1" at bounding box center [1346, 449] width 25 height 25
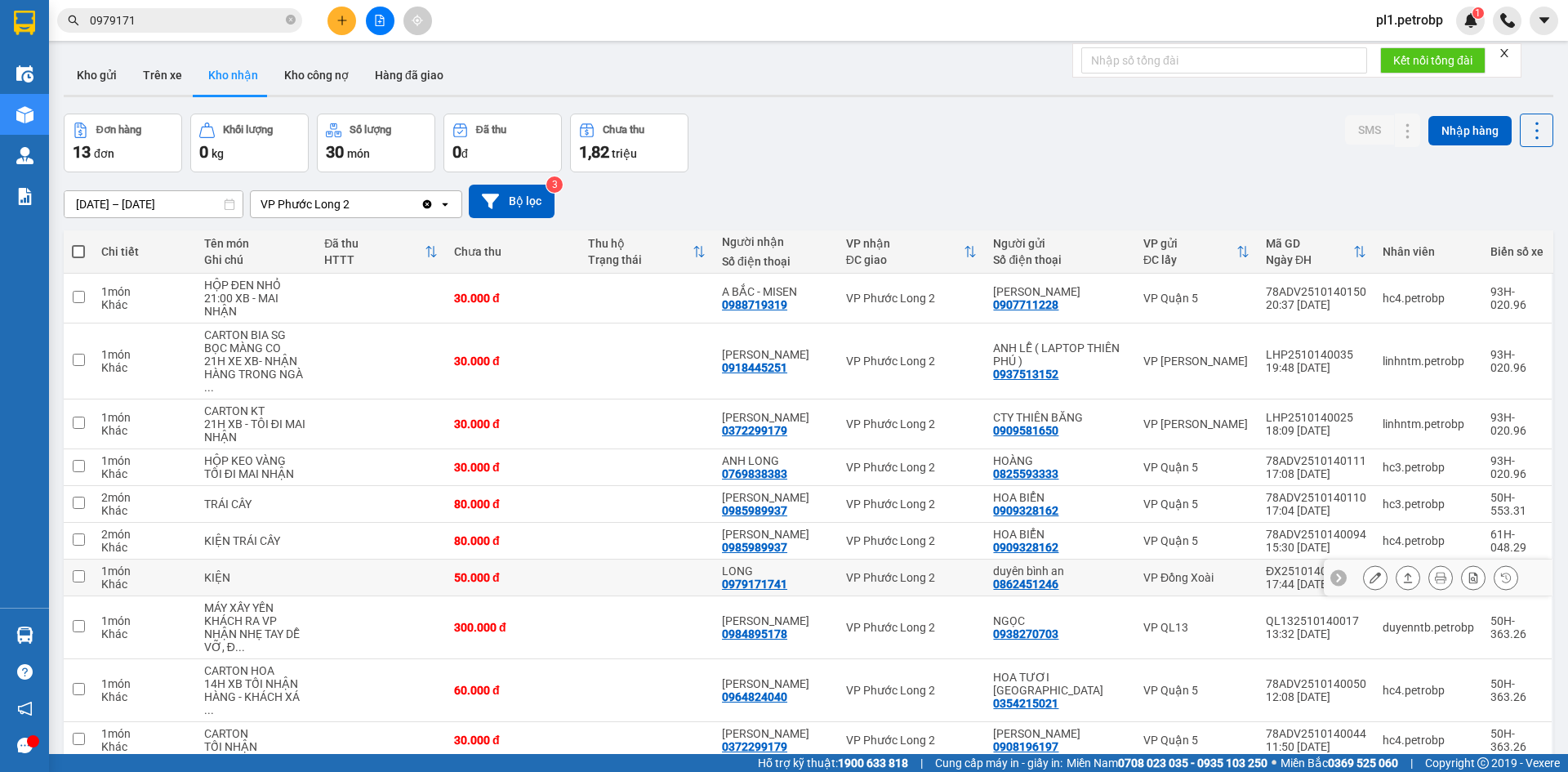
click at [1369, 572] on icon at bounding box center [1375, 578] width 12 height 12
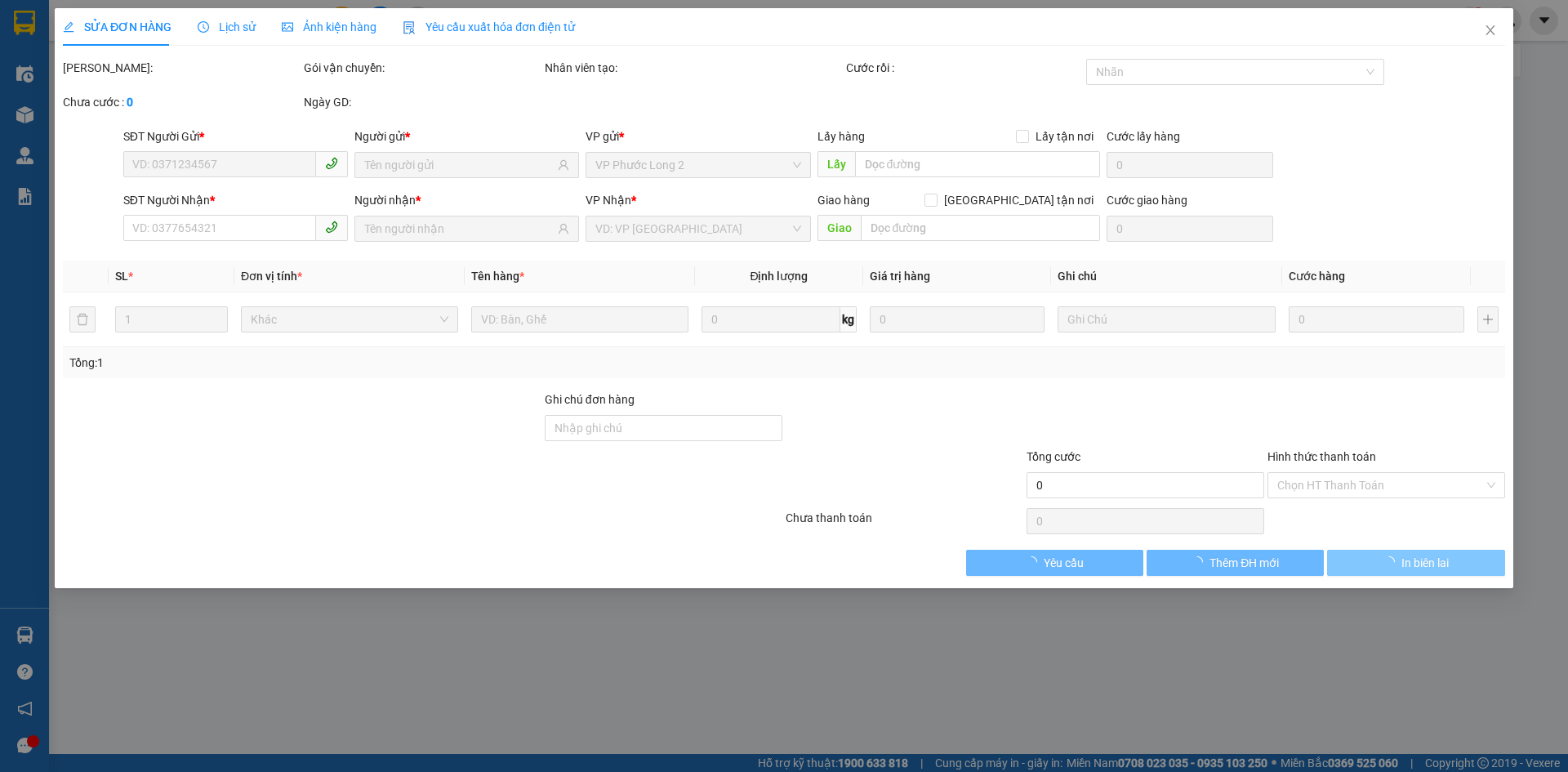
type input "0862451246"
type input "duyên bình an"
type input "0979171741"
type input "LONG"
type input "50.000"
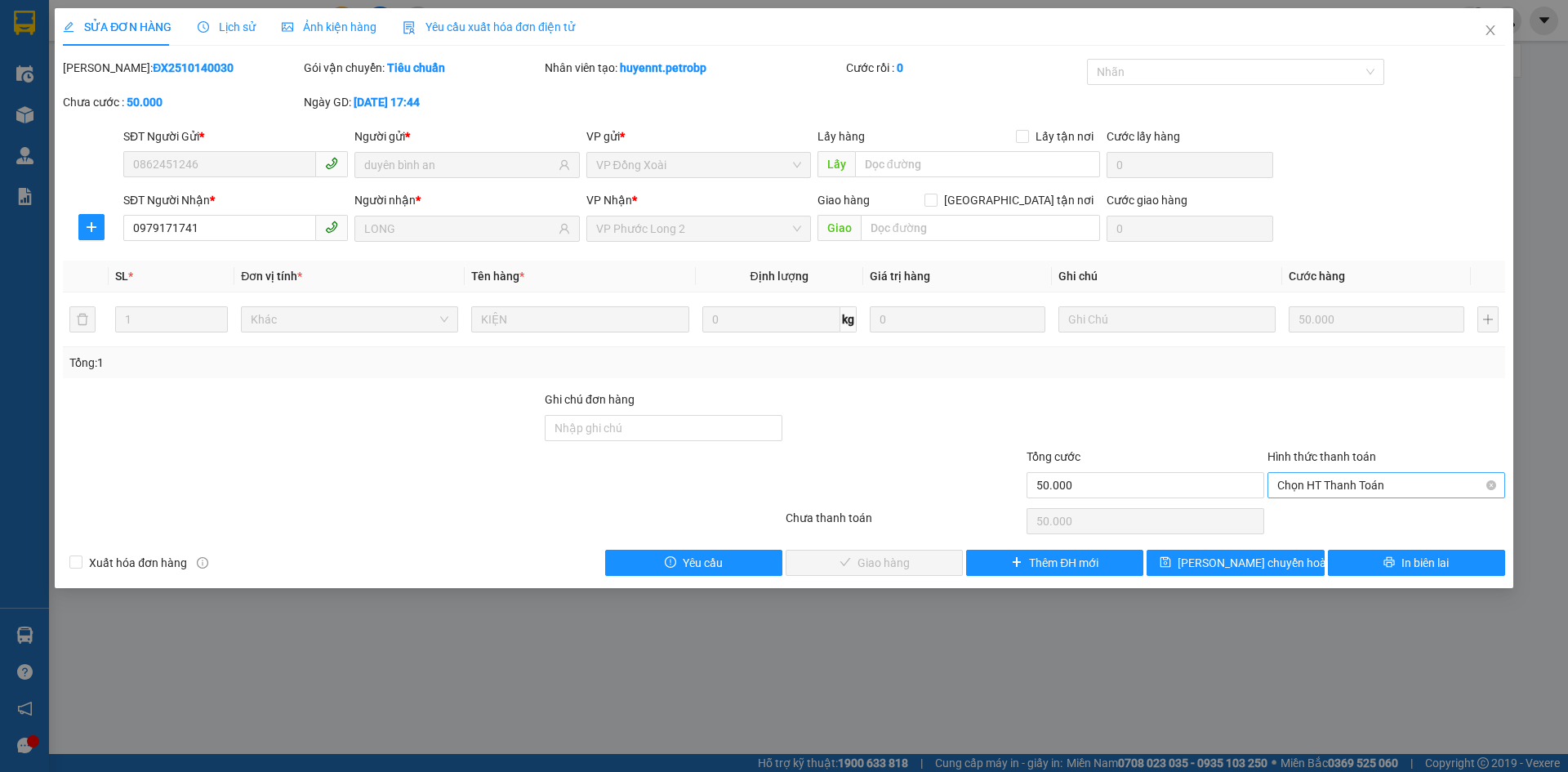
click at [1359, 490] on span "Chọn HT Thanh Toán" at bounding box center [1386, 485] width 218 height 25
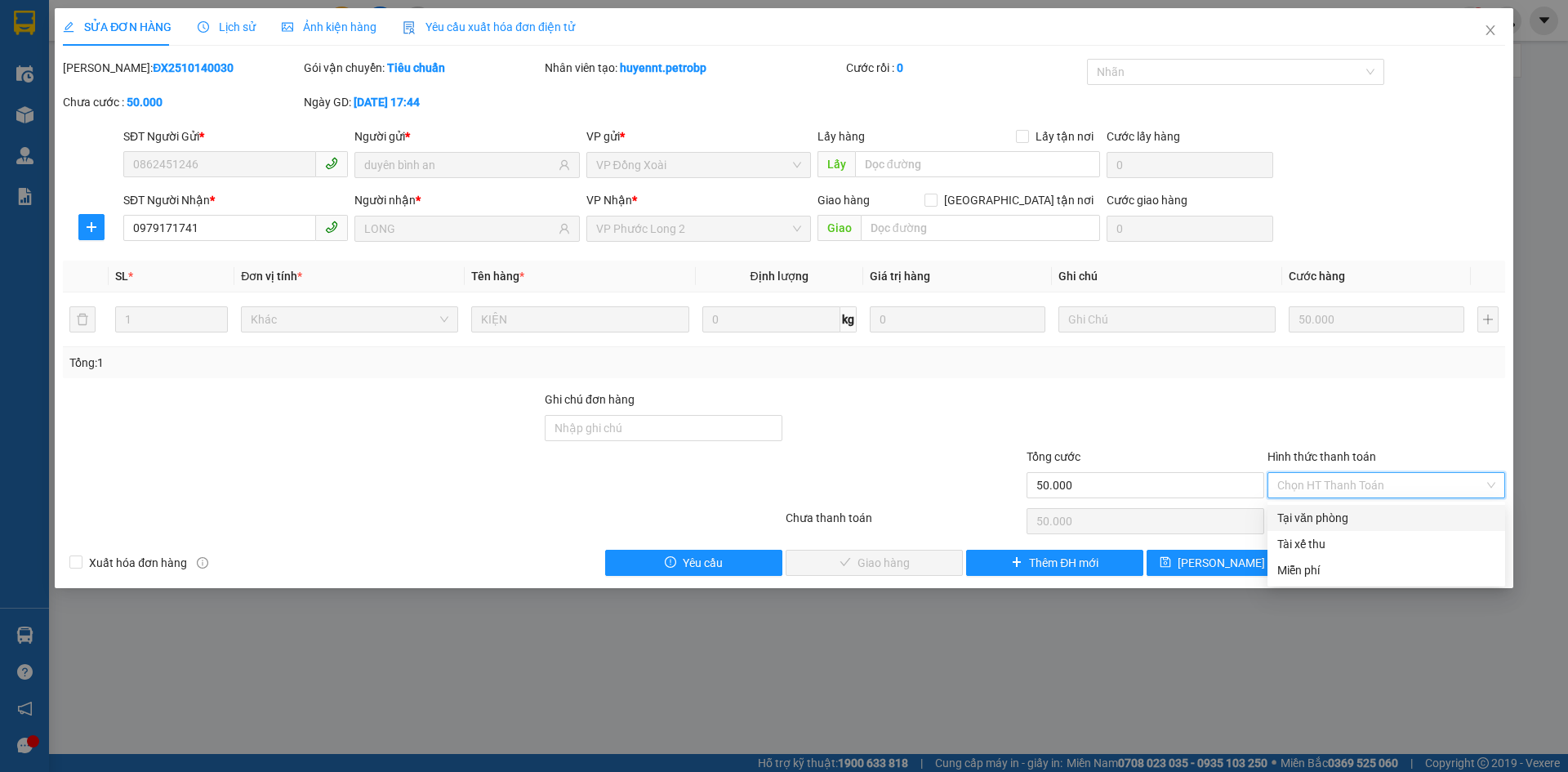
click at [1333, 518] on div "Tại văn phòng" at bounding box center [1386, 517] width 218 height 18
type input "0"
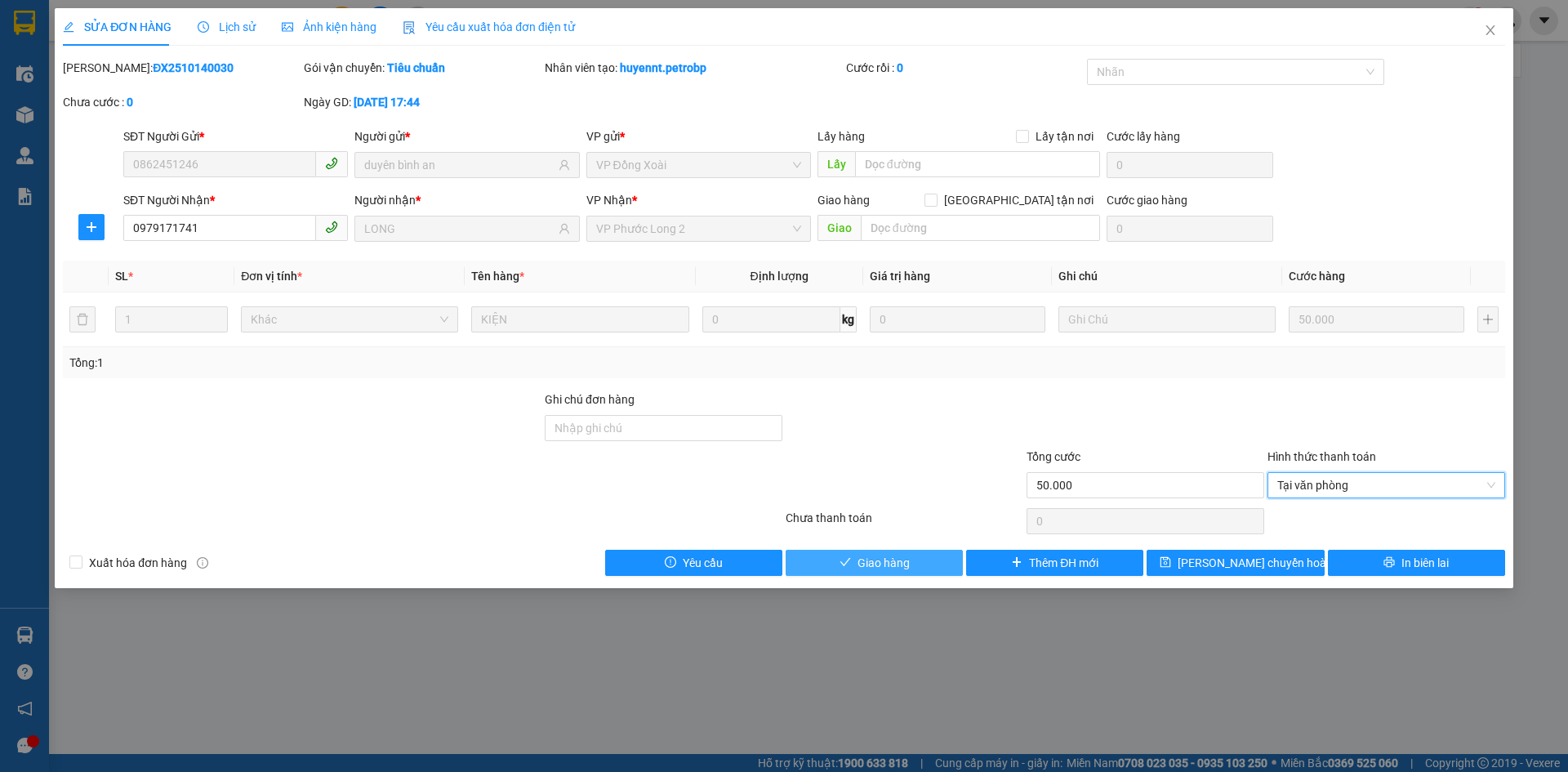
click at [899, 562] on span "Giao hàng" at bounding box center [883, 562] width 52 height 18
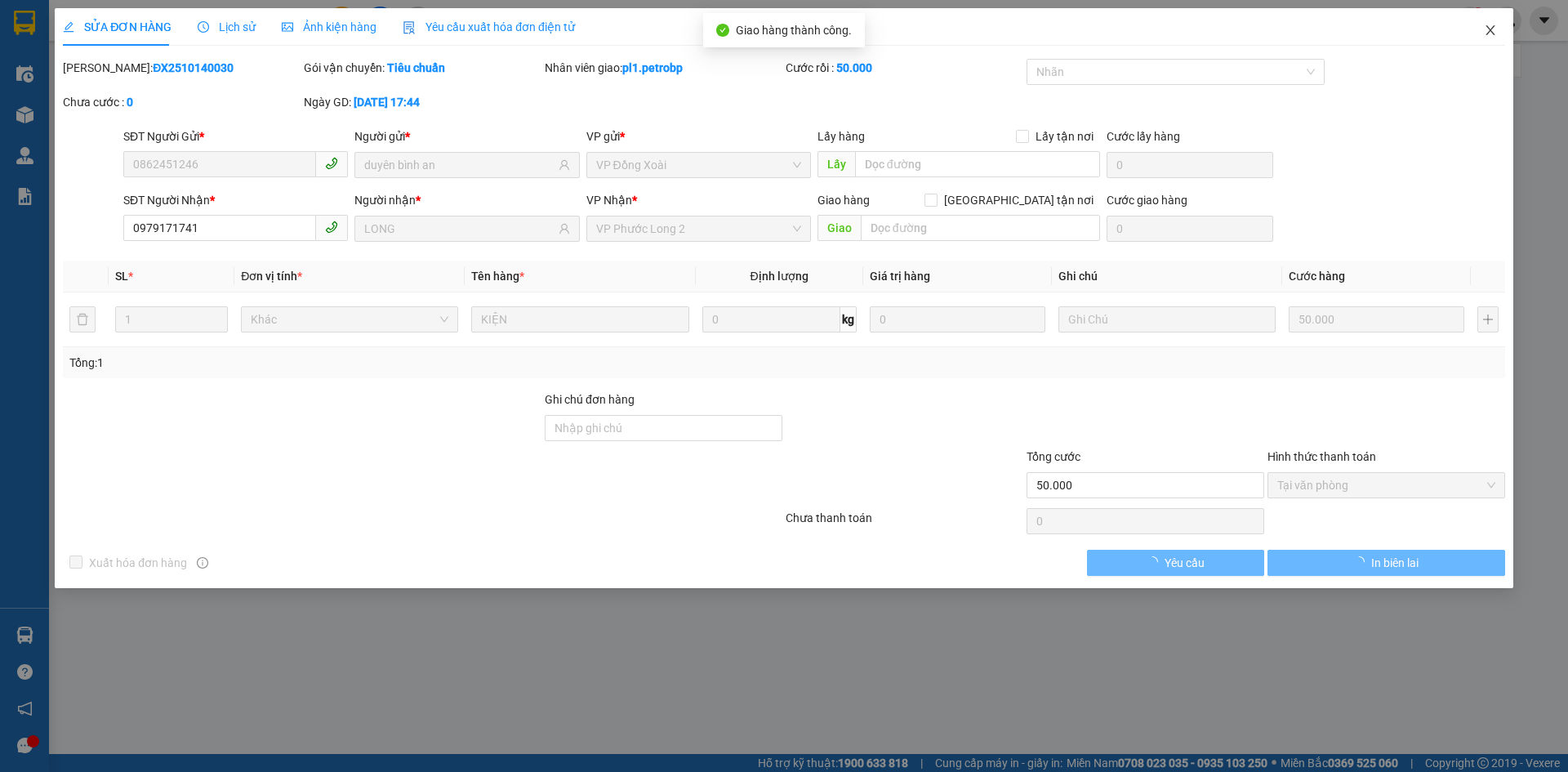
click at [1498, 29] on span "Close" at bounding box center [1490, 31] width 46 height 46
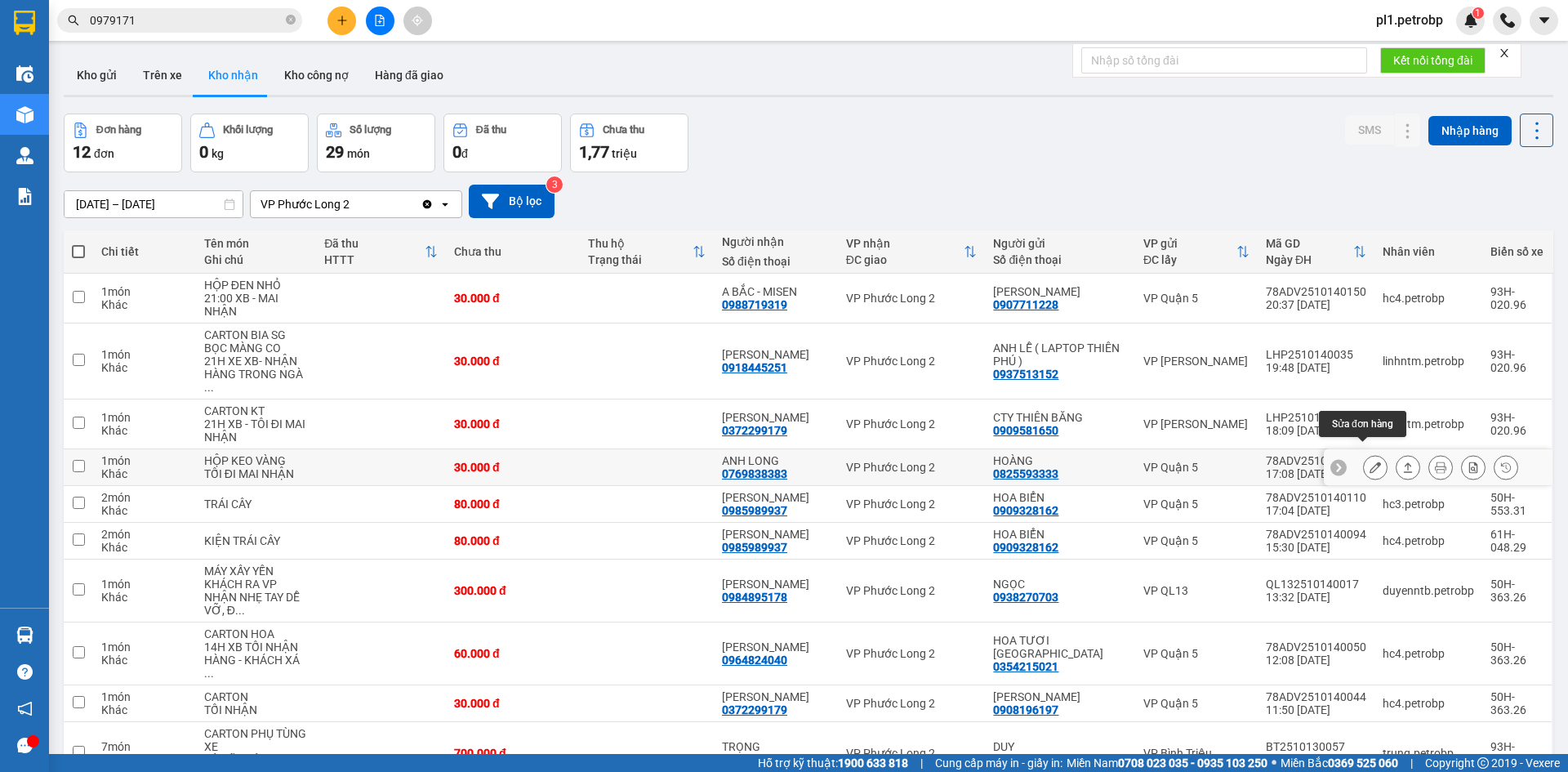
click at [1363, 455] on button at bounding box center [1374, 468] width 23 height 29
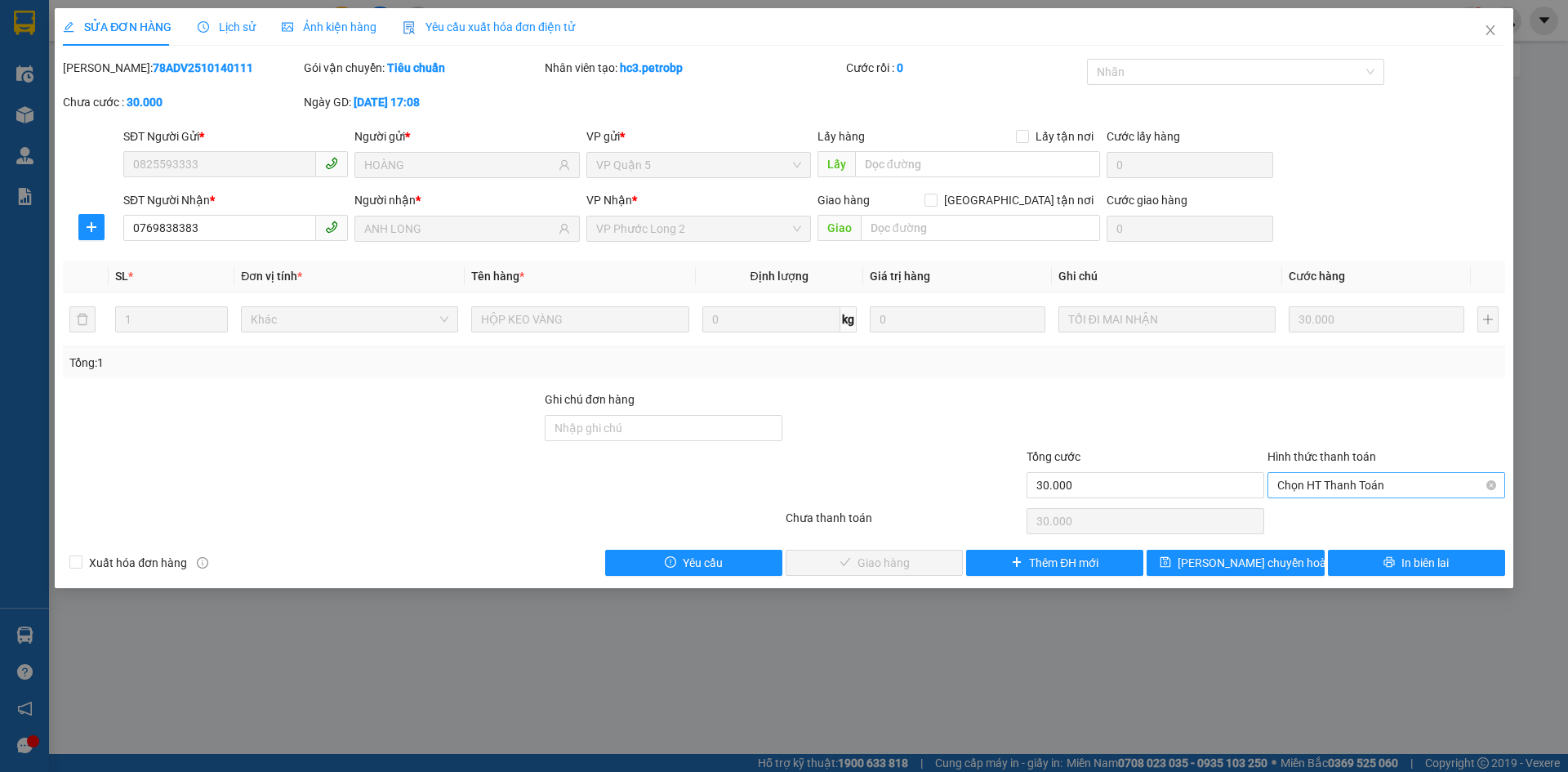
click at [1342, 491] on span "Chọn HT Thanh Toán" at bounding box center [1386, 485] width 218 height 25
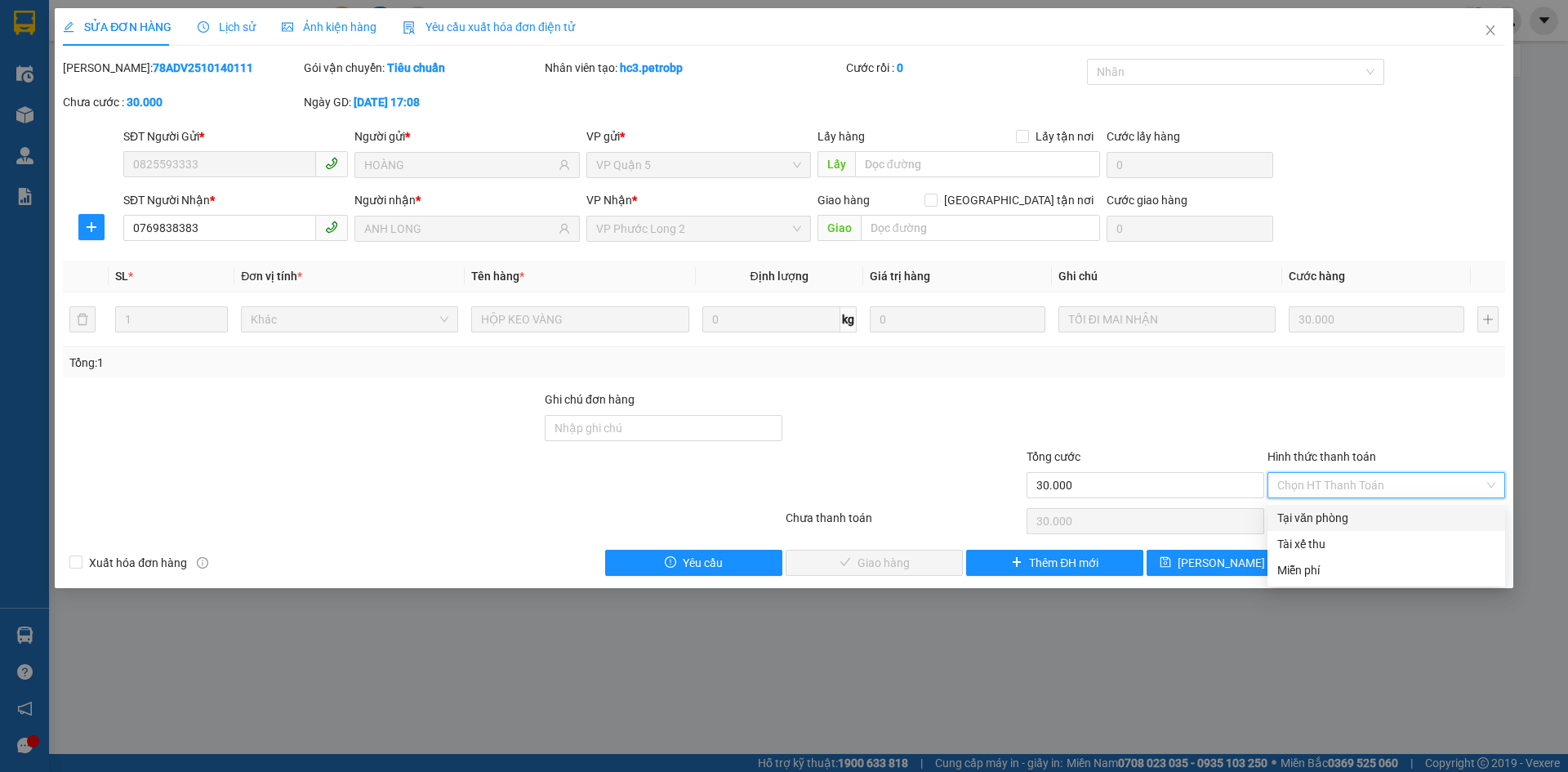
click at [1337, 501] on div "Total Paid Fee 0 Total UnPaid Fee 30.000 Cash Collection Total Fee Mã ĐH: 78ADV…" at bounding box center [784, 317] width 1442 height 517
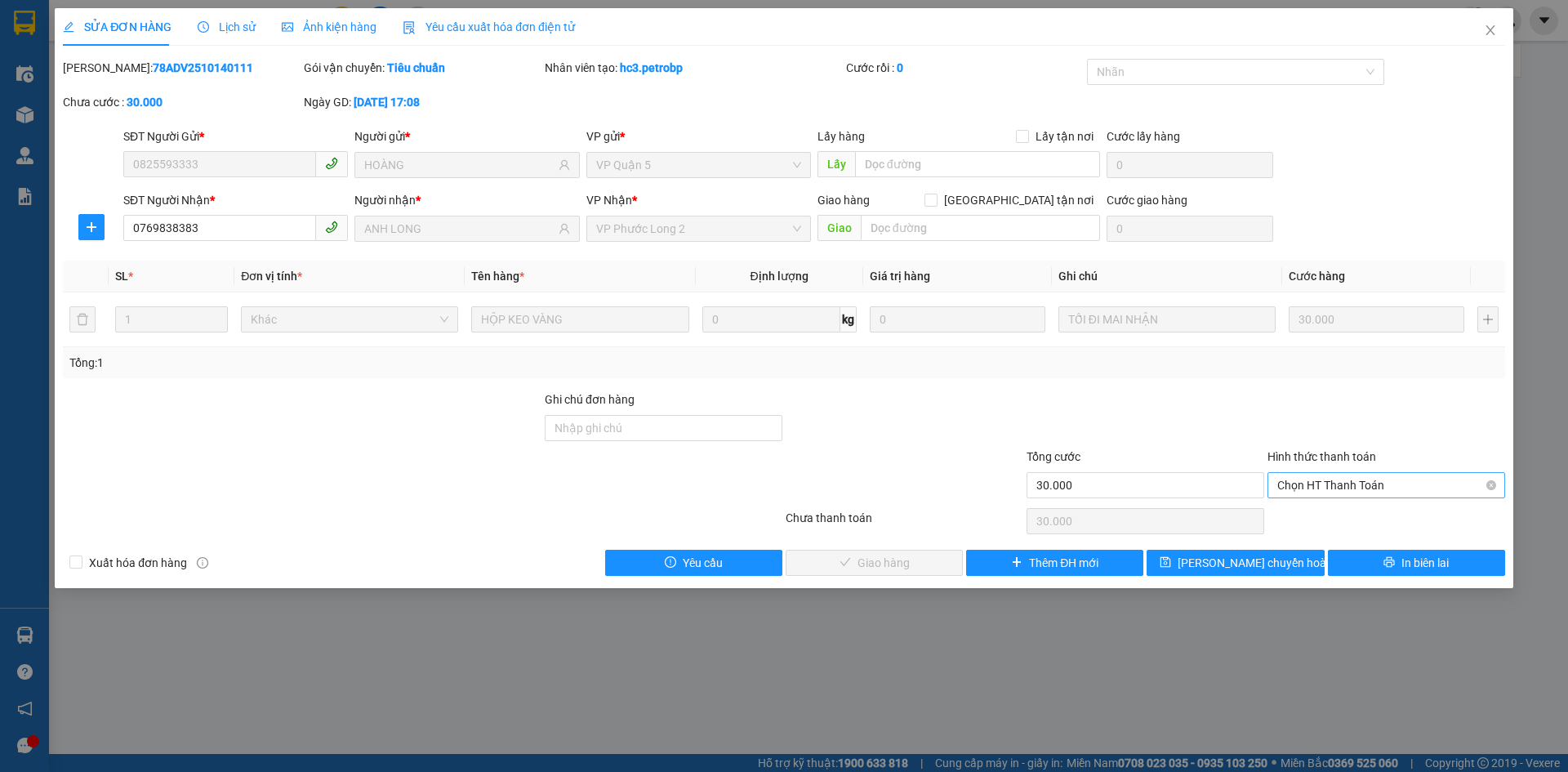
click at [1341, 479] on span "Chọn HT Thanh Toán" at bounding box center [1386, 485] width 218 height 25
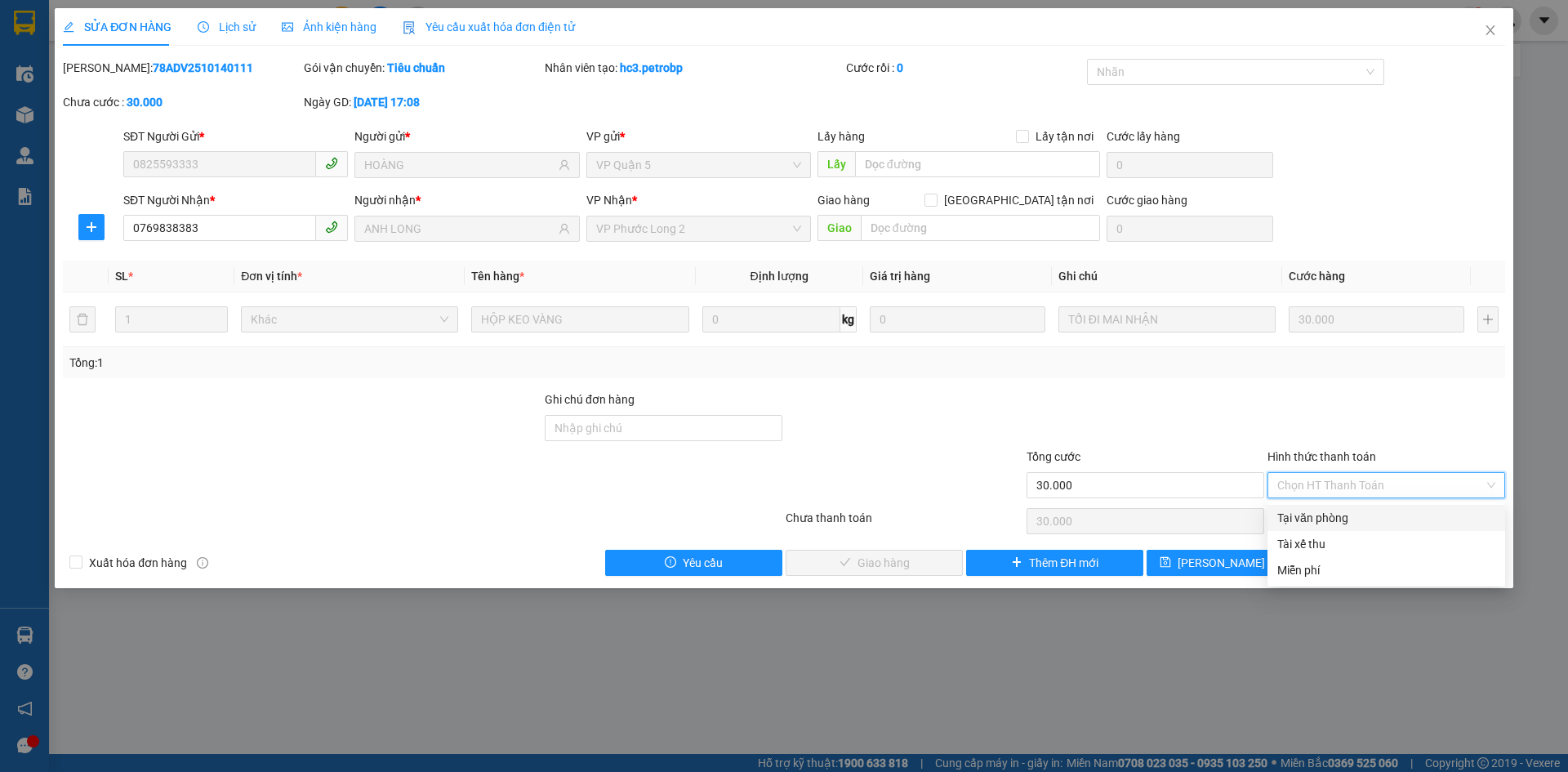
click at [1329, 521] on div "Tại văn phòng" at bounding box center [1386, 517] width 218 height 18
type input "0"
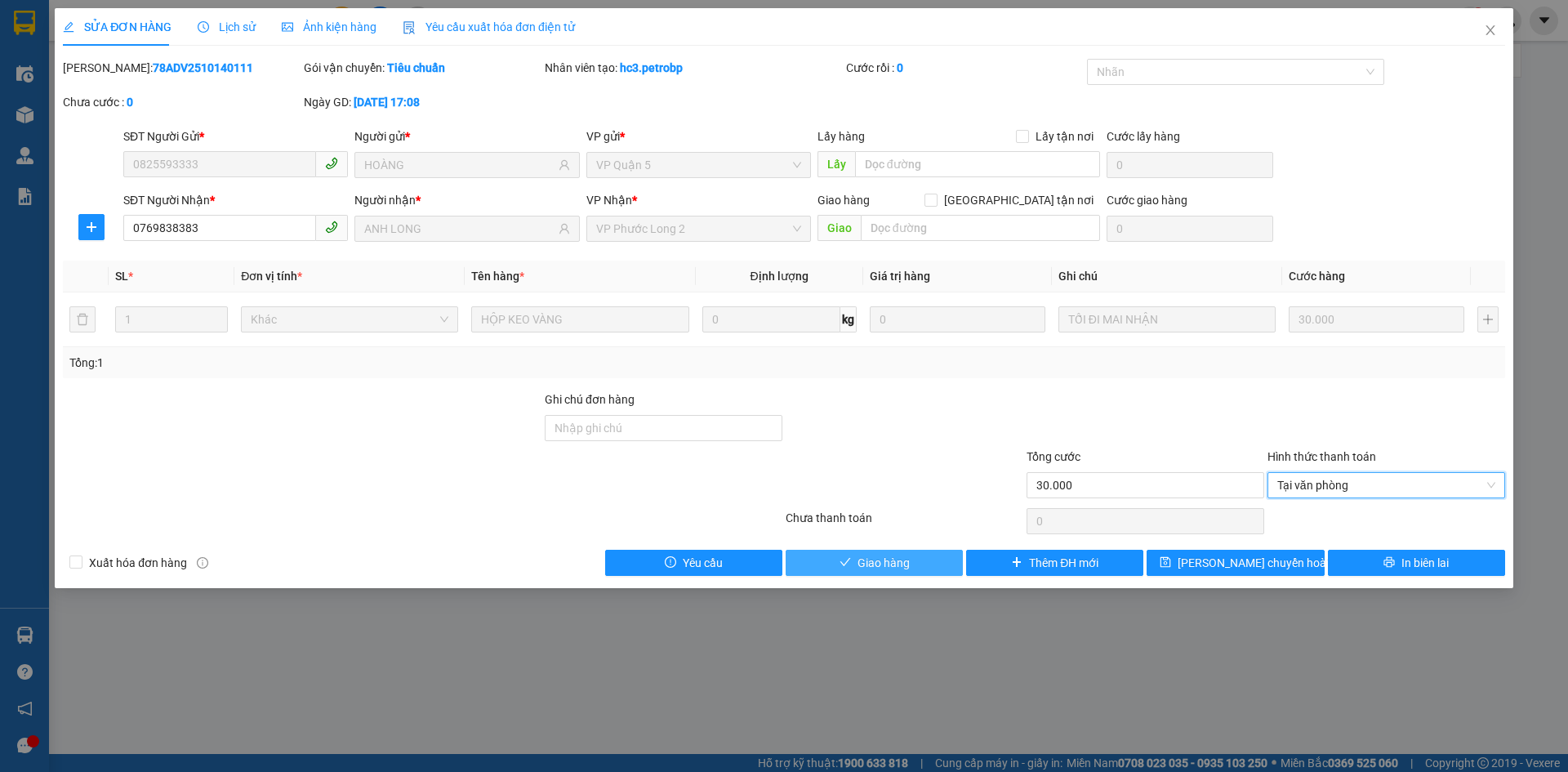
drag, startPoint x: 887, startPoint y: 556, endPoint x: 910, endPoint y: 540, distance: 28.0
click at [887, 556] on span "Giao hàng" at bounding box center [883, 562] width 52 height 18
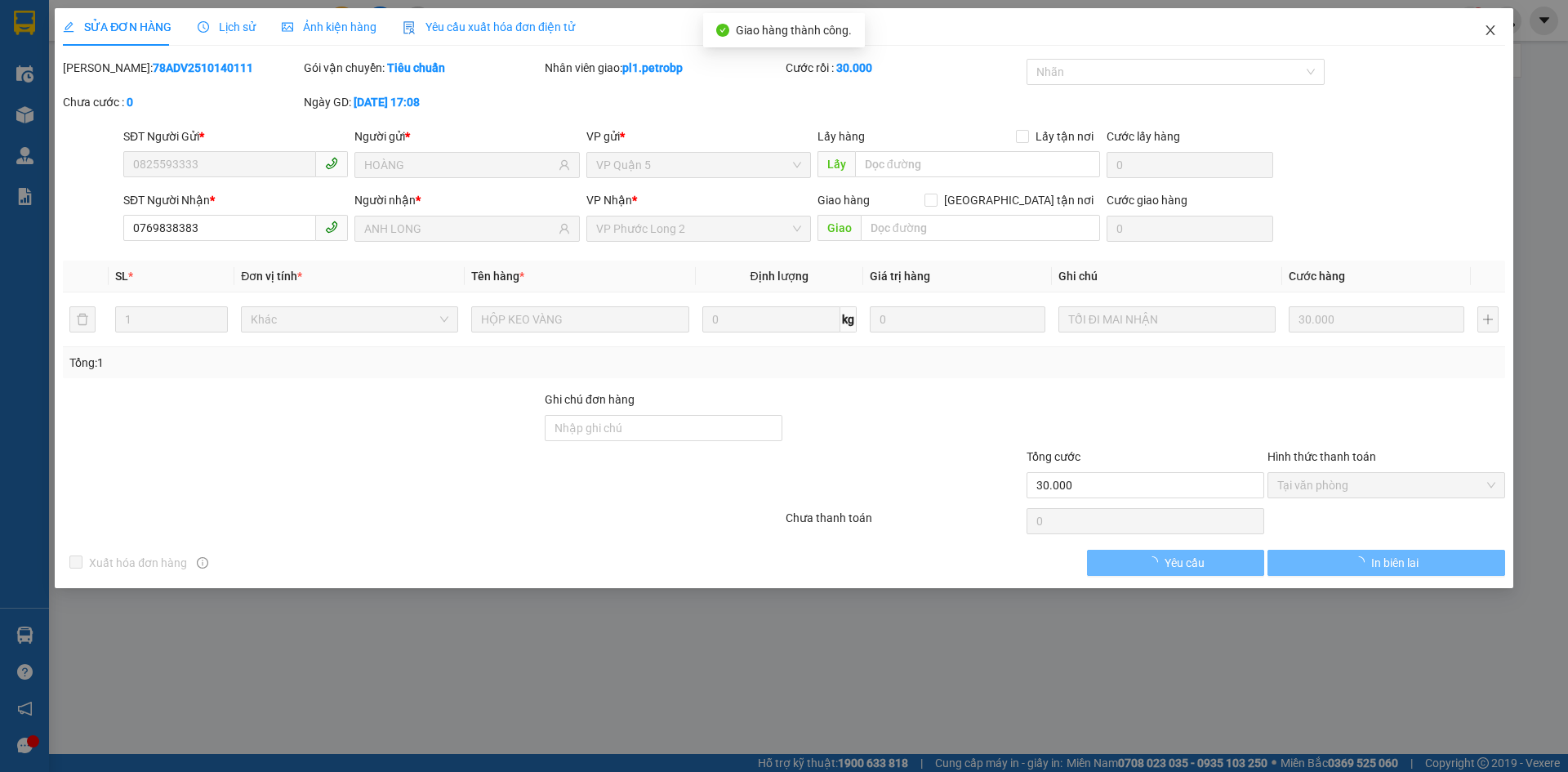
click at [1478, 36] on span "Close" at bounding box center [1490, 31] width 46 height 46
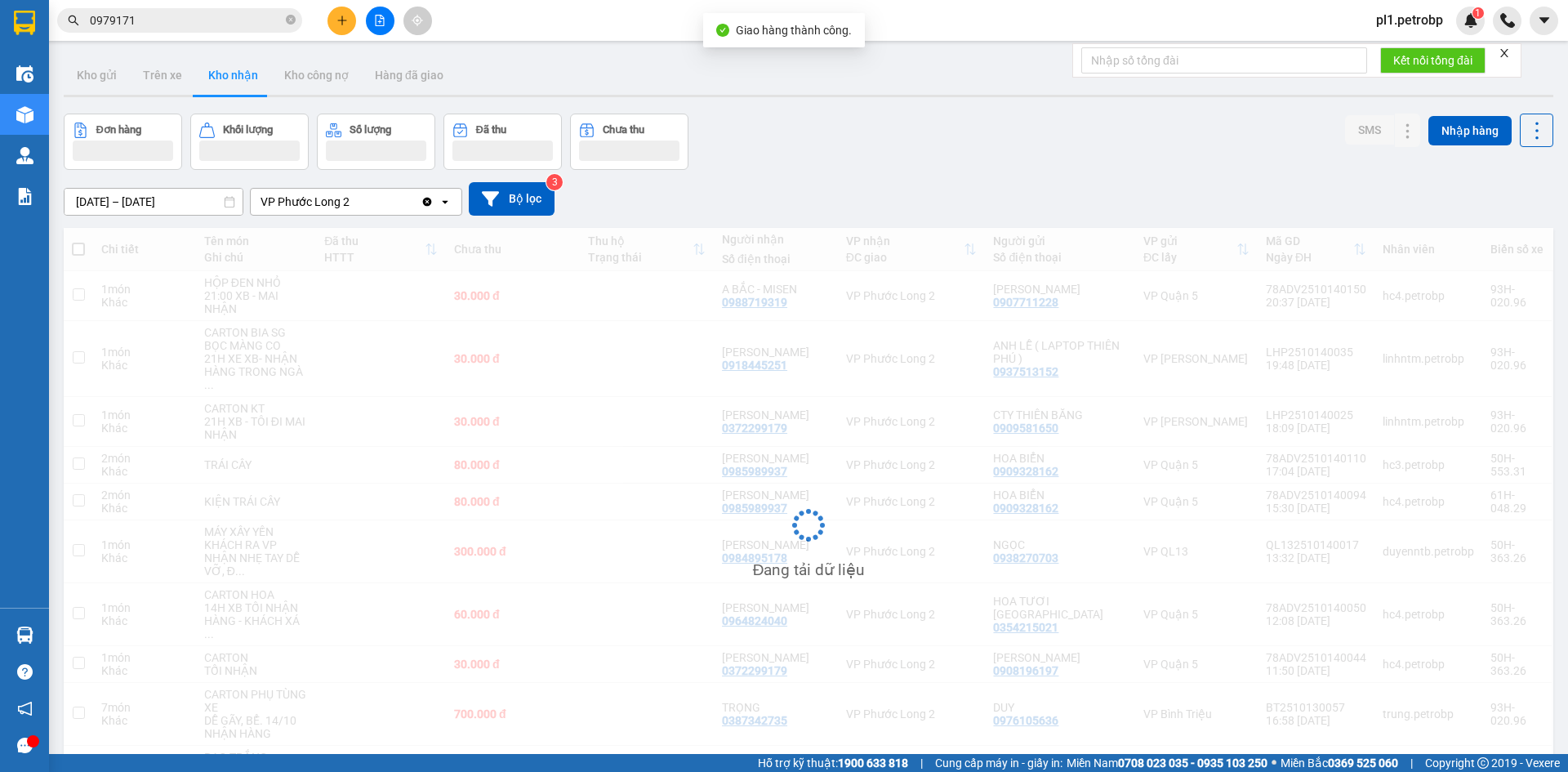
scroll to position [75, 0]
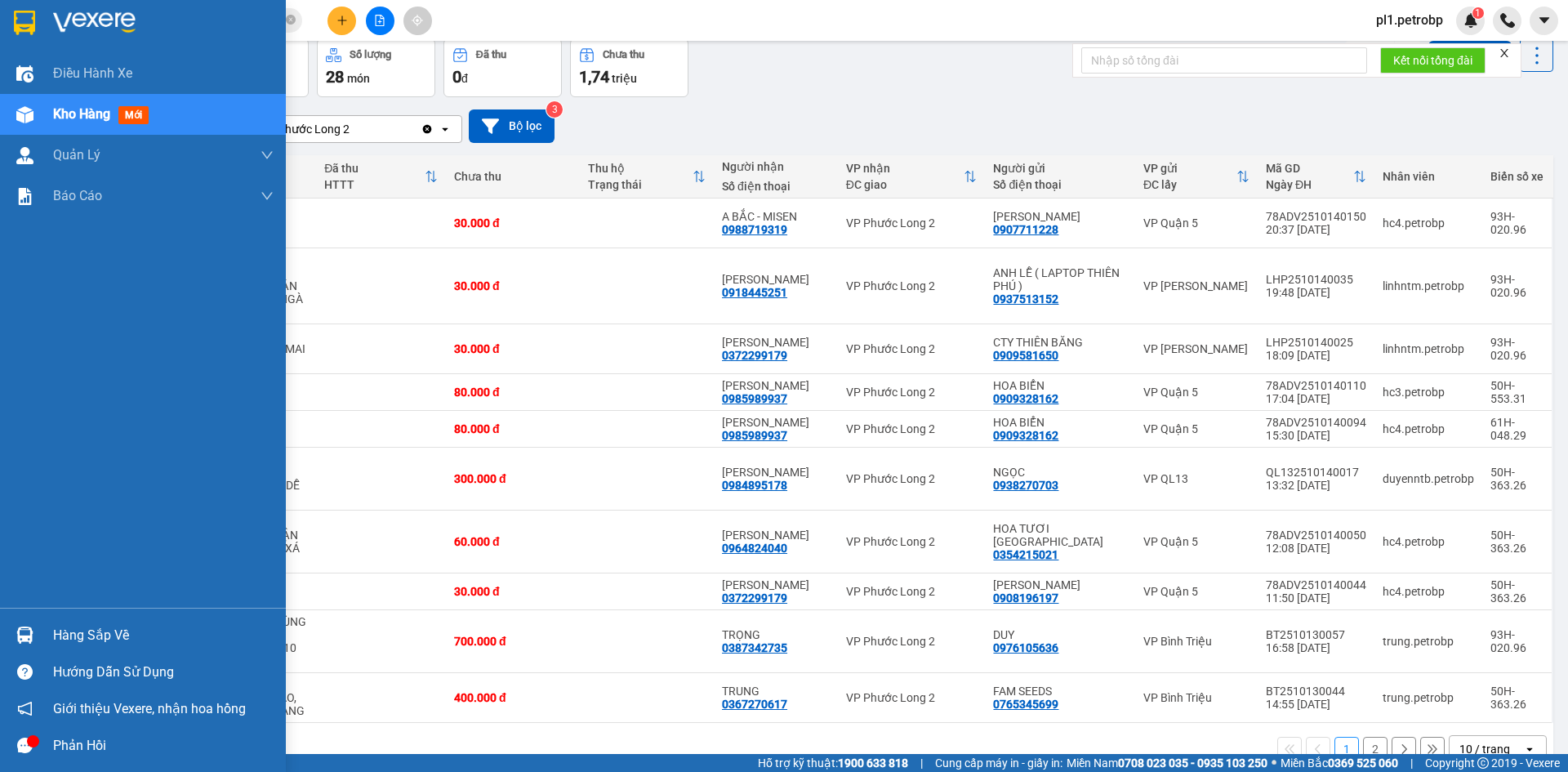
click at [26, 630] on img at bounding box center [25, 635] width 17 height 17
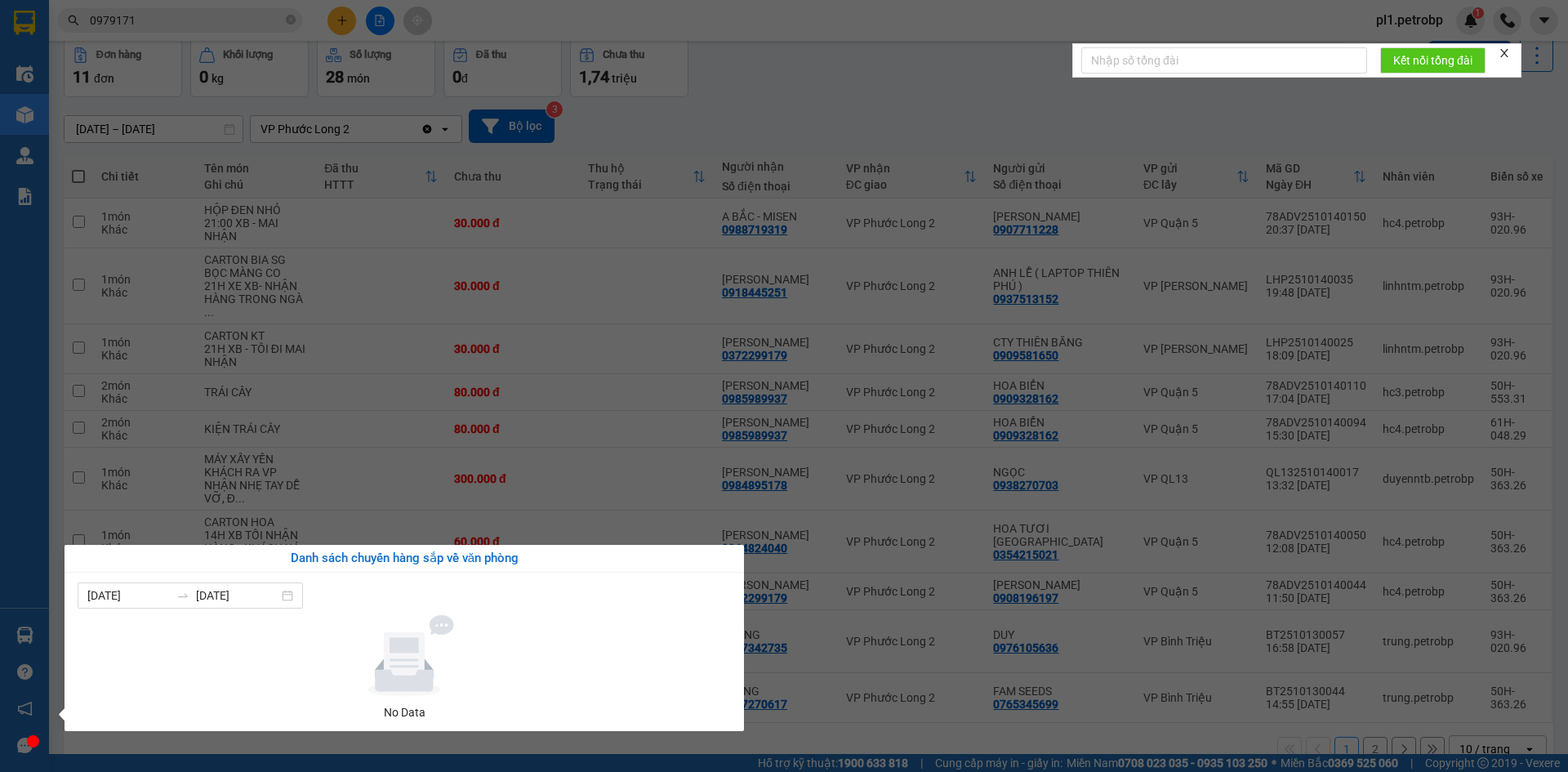
click at [516, 433] on section "Kết quả tìm kiếm ( 5 ) Bộ lọc Mã ĐH Trạng thái Món hàng Tổng cước Chưa cước Ngư…" at bounding box center [784, 386] width 1568 height 772
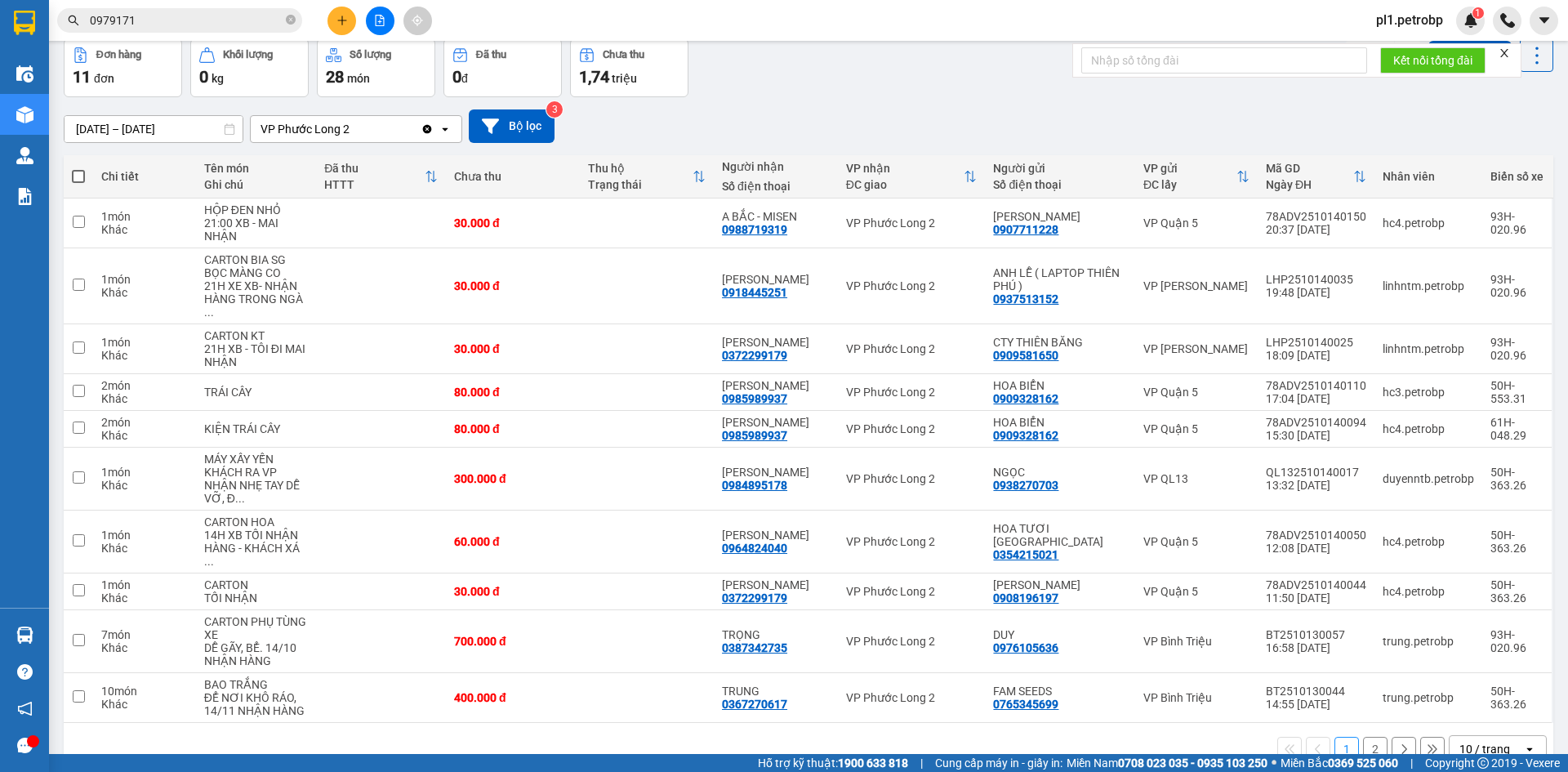
click at [208, 14] on input "0979171" at bounding box center [186, 20] width 193 height 18
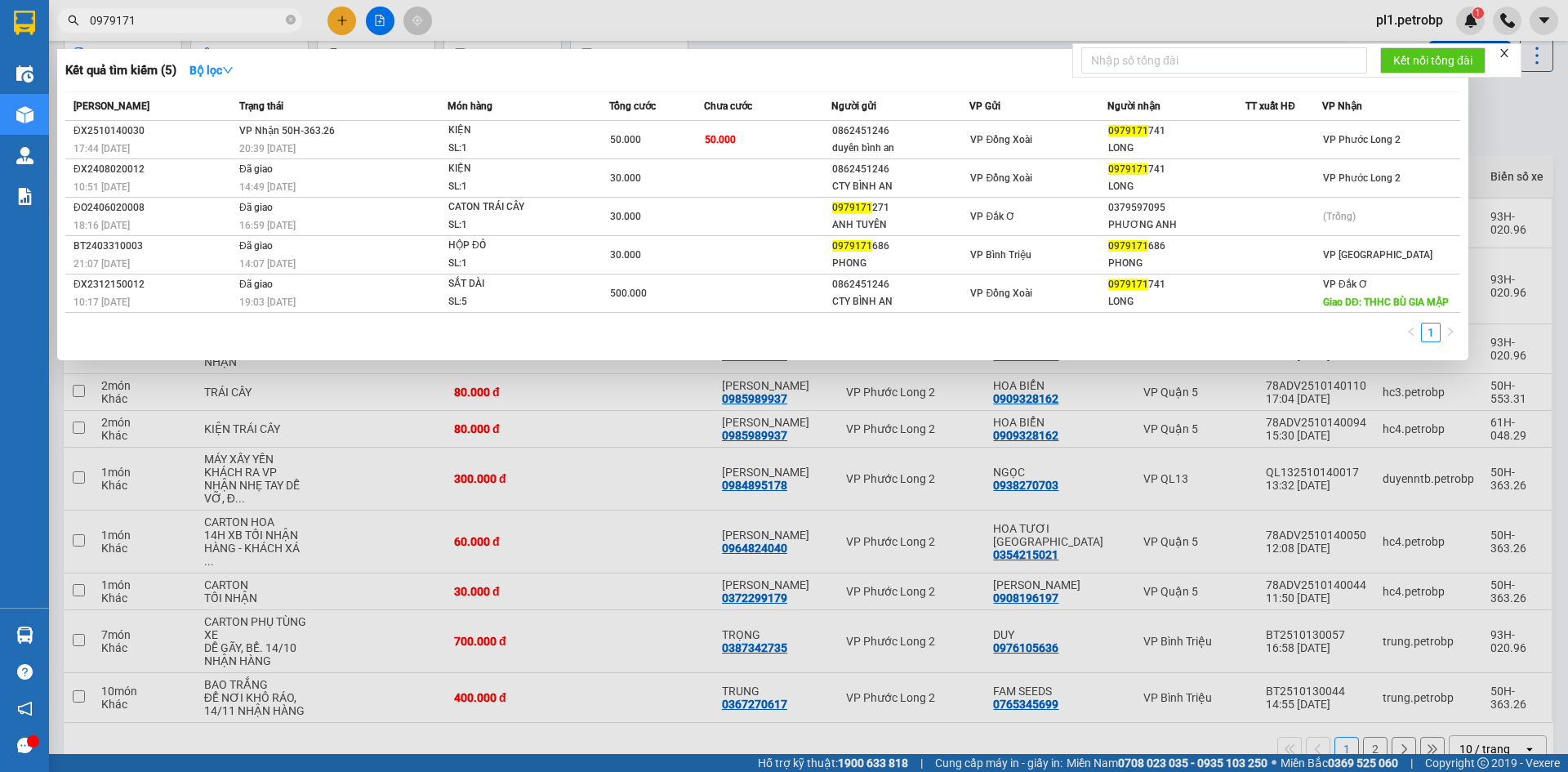
click at [208, 14] on input "0979171" at bounding box center [186, 20] width 193 height 18
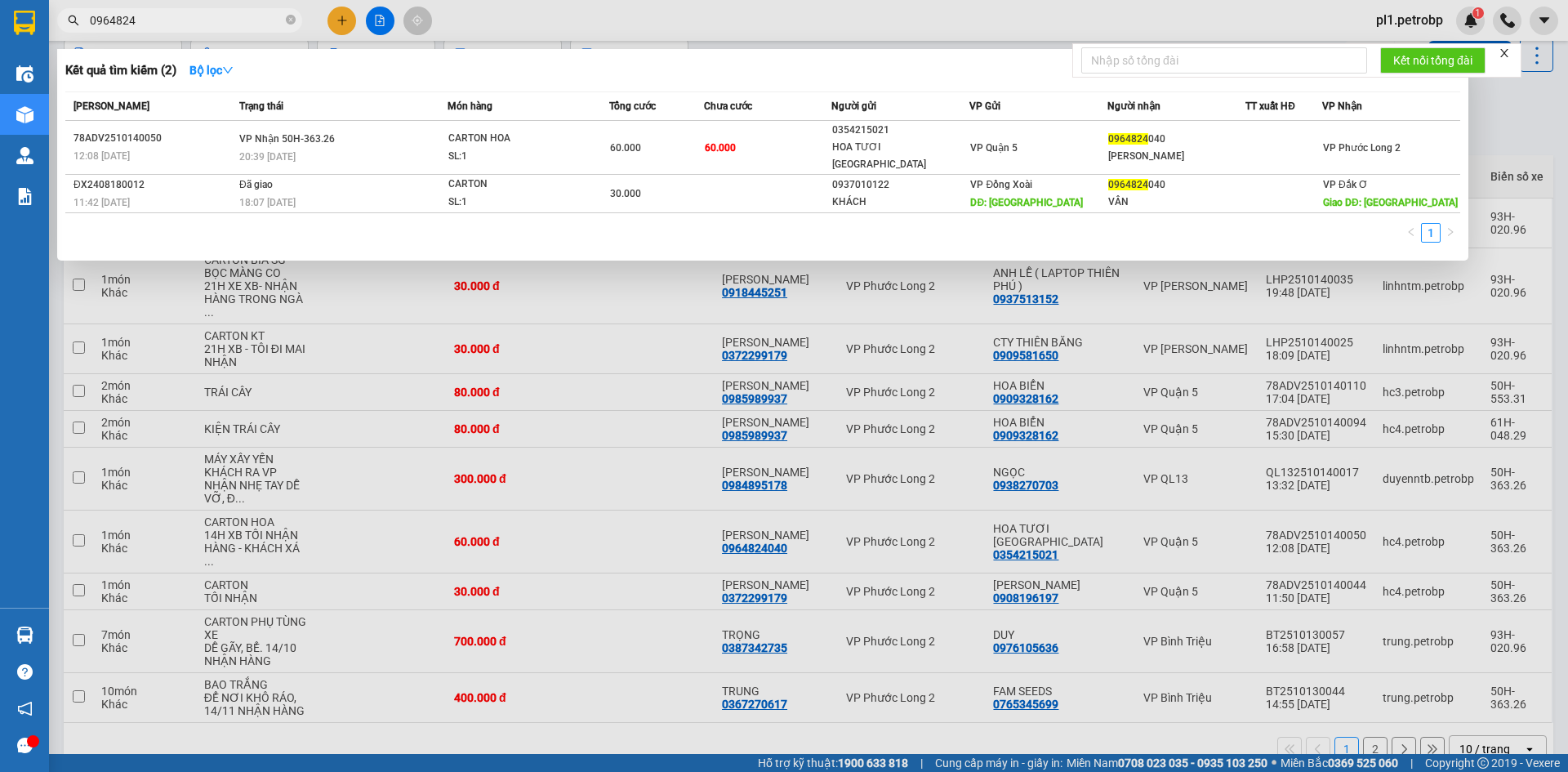
type input "0964824"
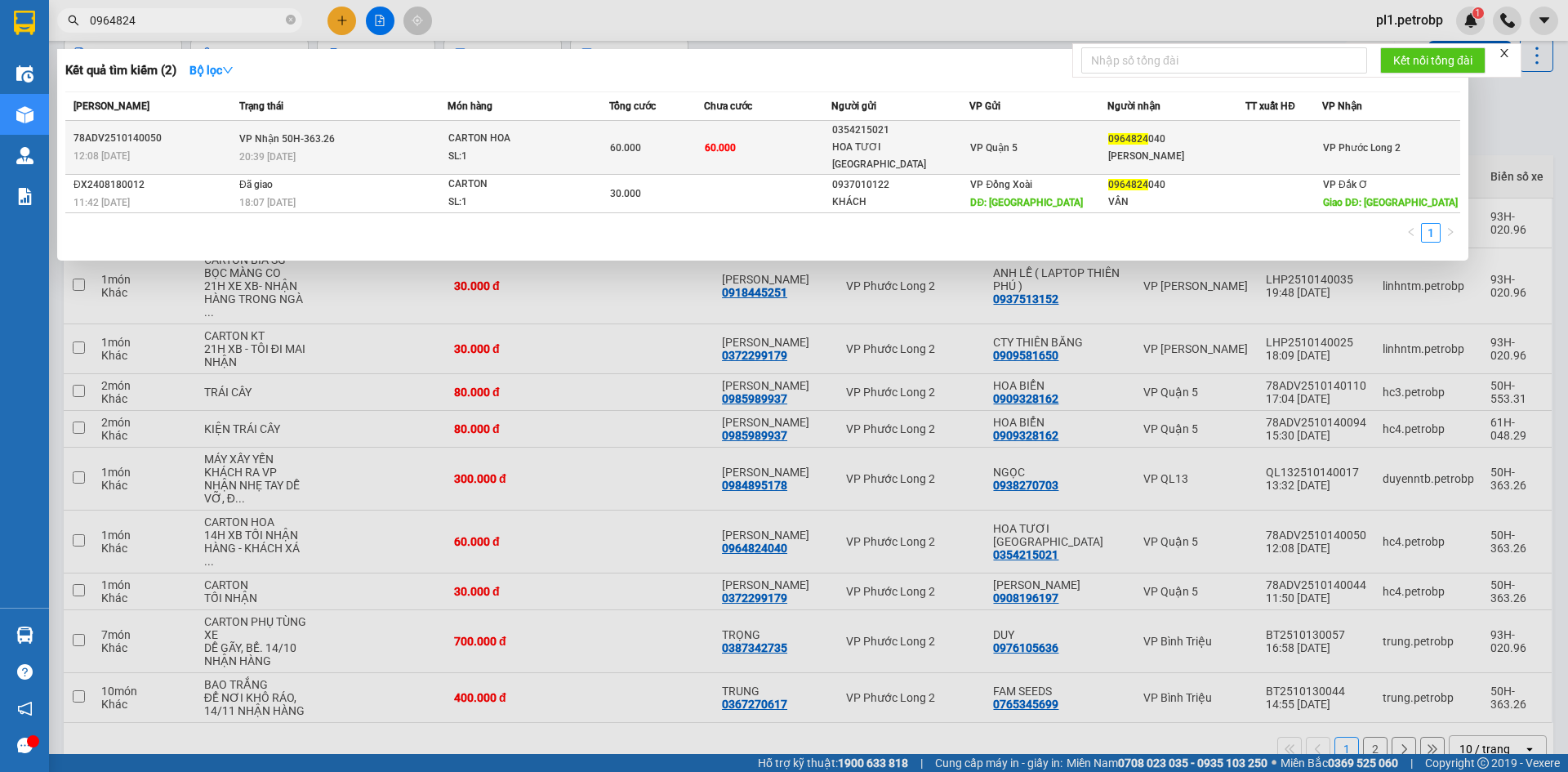
click at [492, 139] on div "CARTON HOA" at bounding box center [509, 139] width 123 height 18
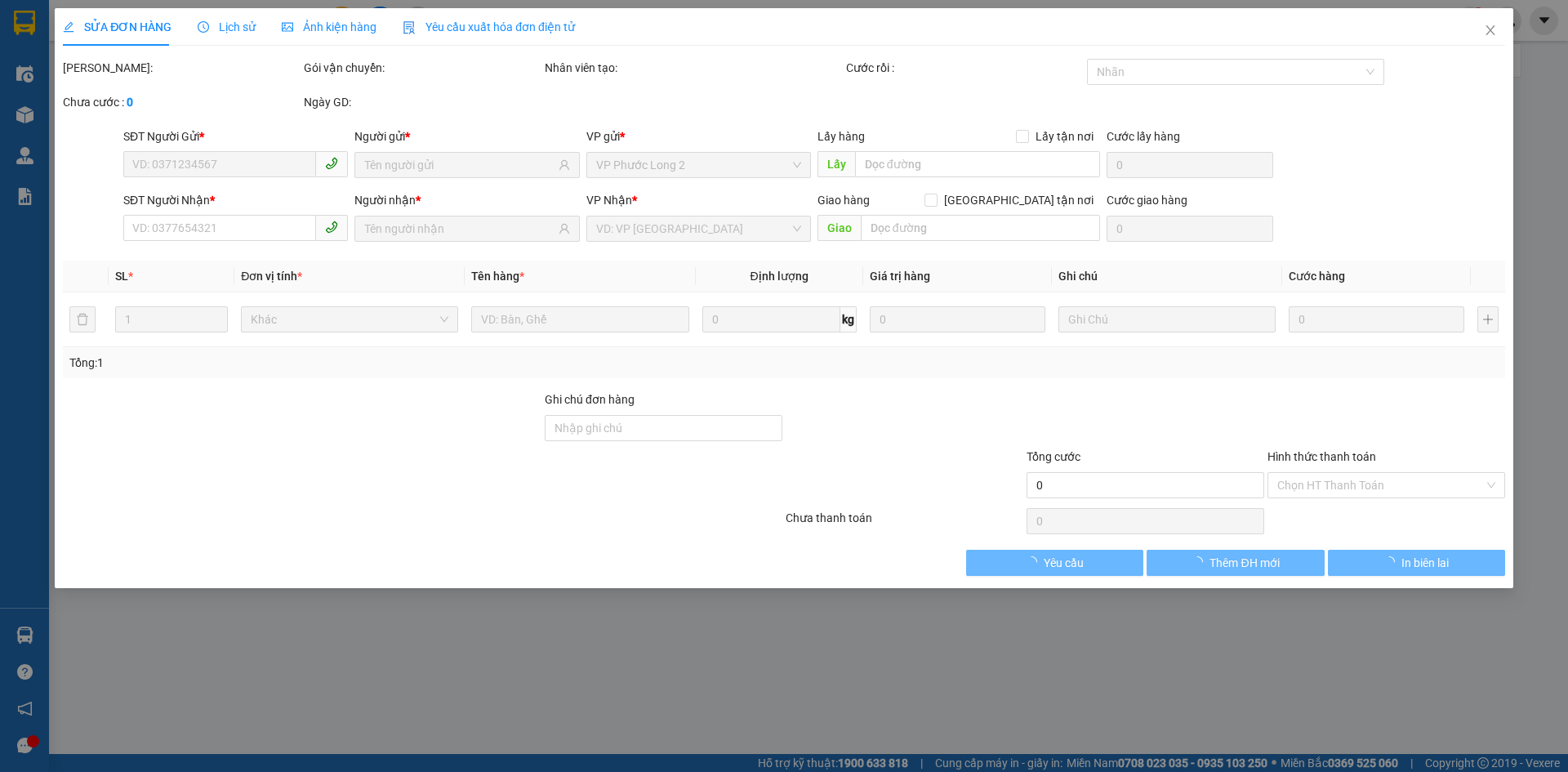
type input "0354215021"
type input "HOA TƯƠI [GEOGRAPHIC_DATA]"
type input "0964824040"
type input "[PERSON_NAME]"
type input "60.000"
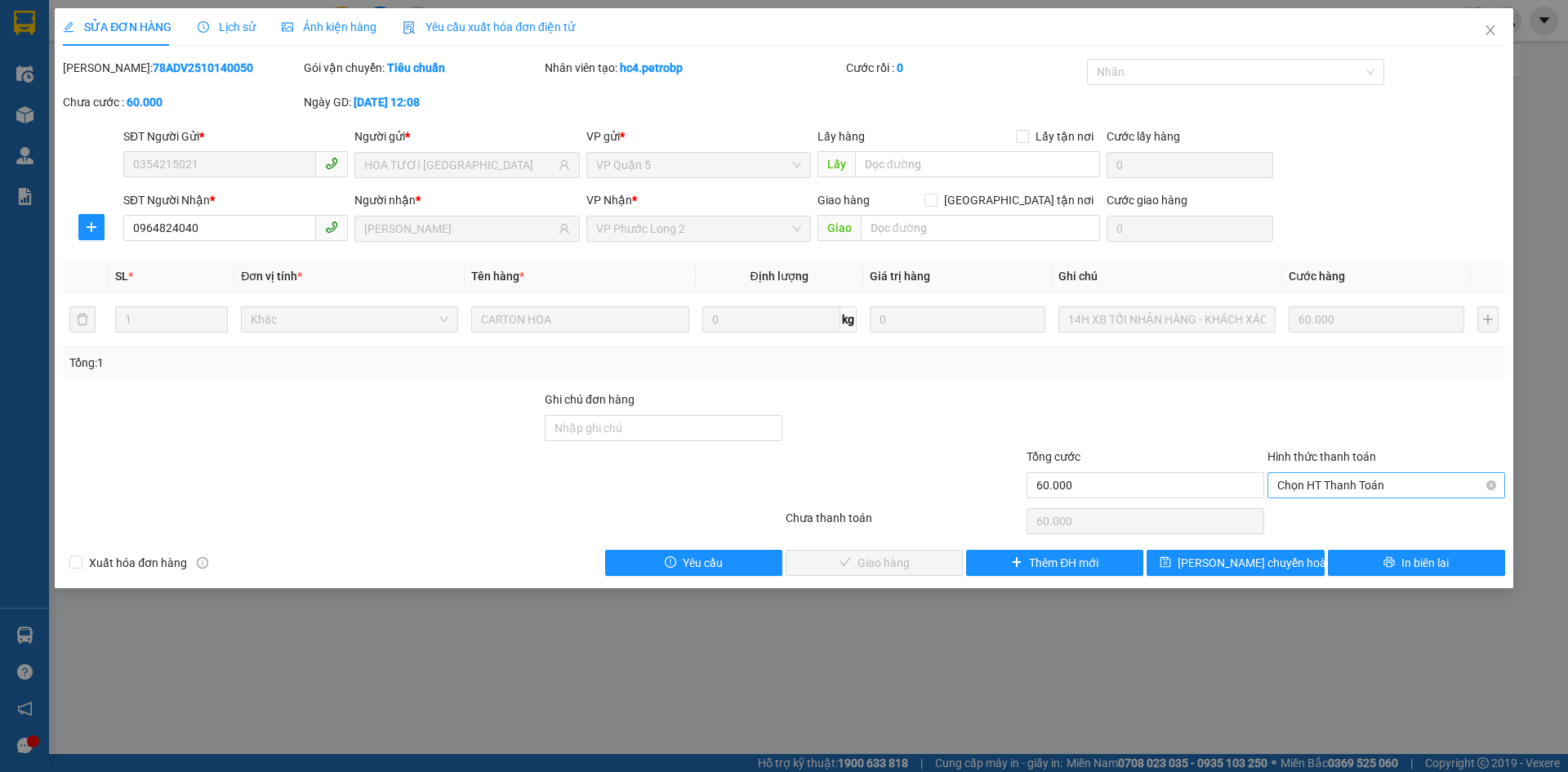
click at [1341, 490] on span "Chọn HT Thanh Toán" at bounding box center [1386, 485] width 218 height 25
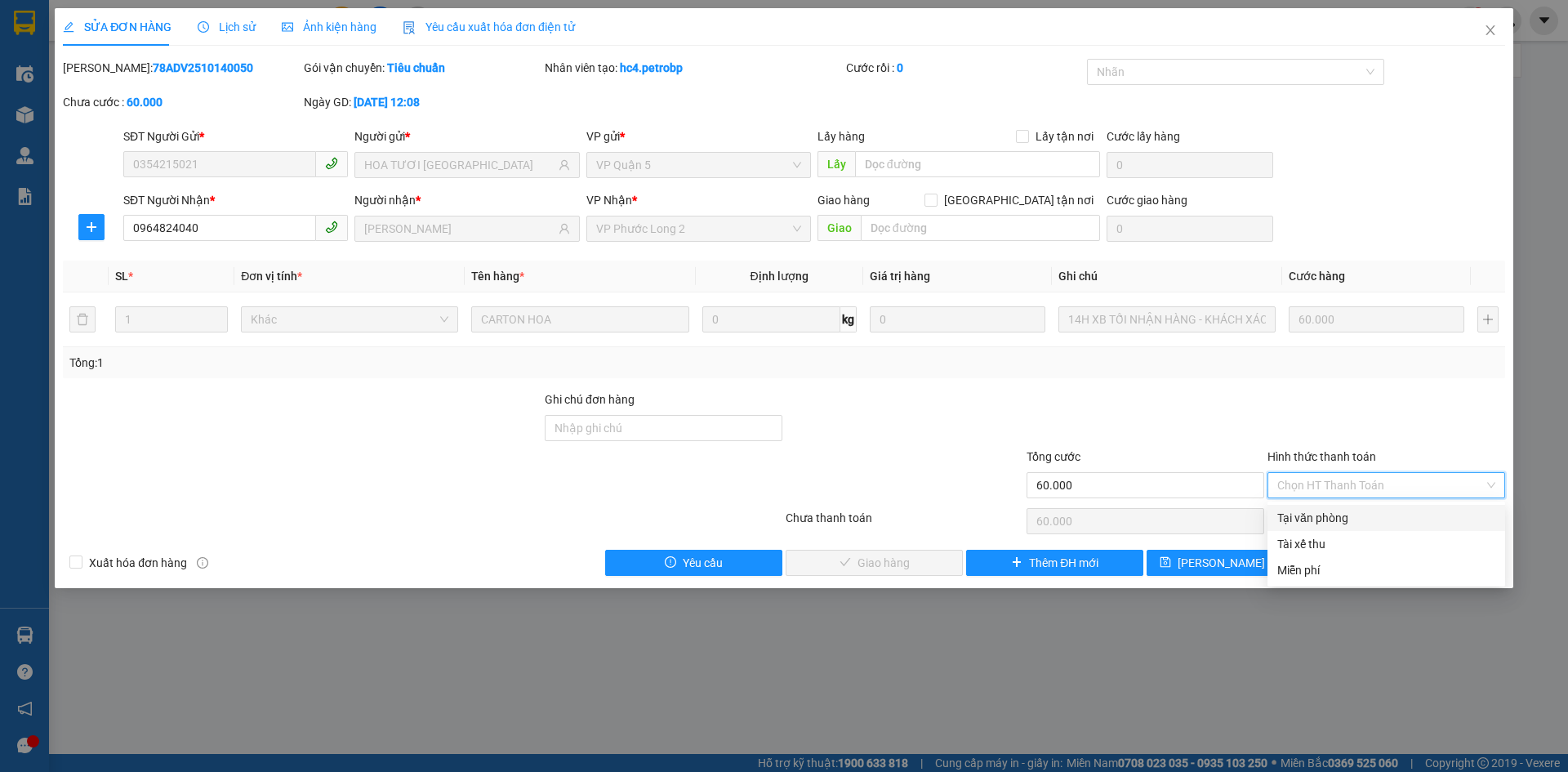
click at [1318, 519] on div "Tại văn phòng" at bounding box center [1386, 517] width 218 height 18
type input "0"
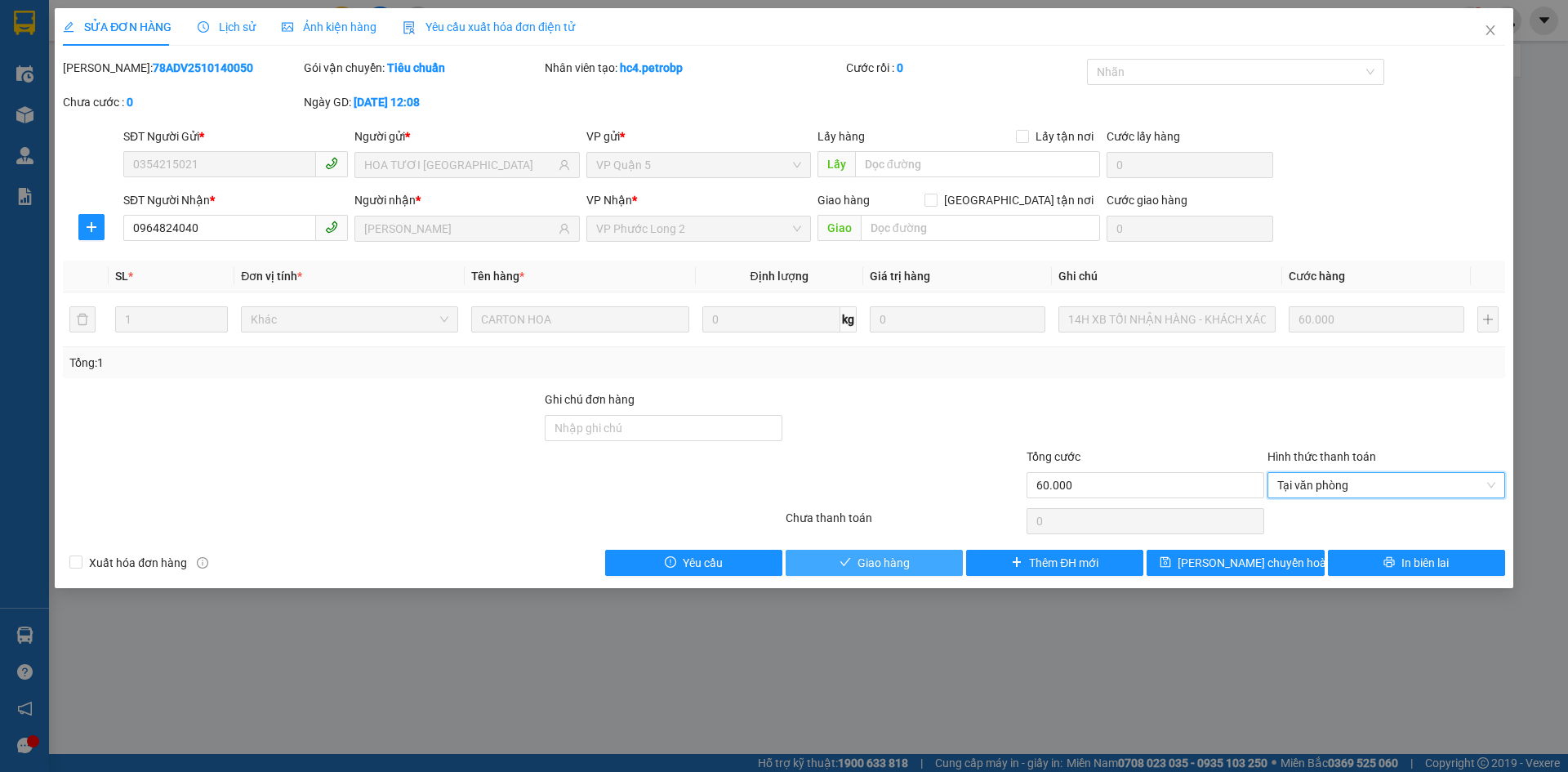
click at [910, 567] on button "Giao hàng" at bounding box center [874, 562] width 178 height 26
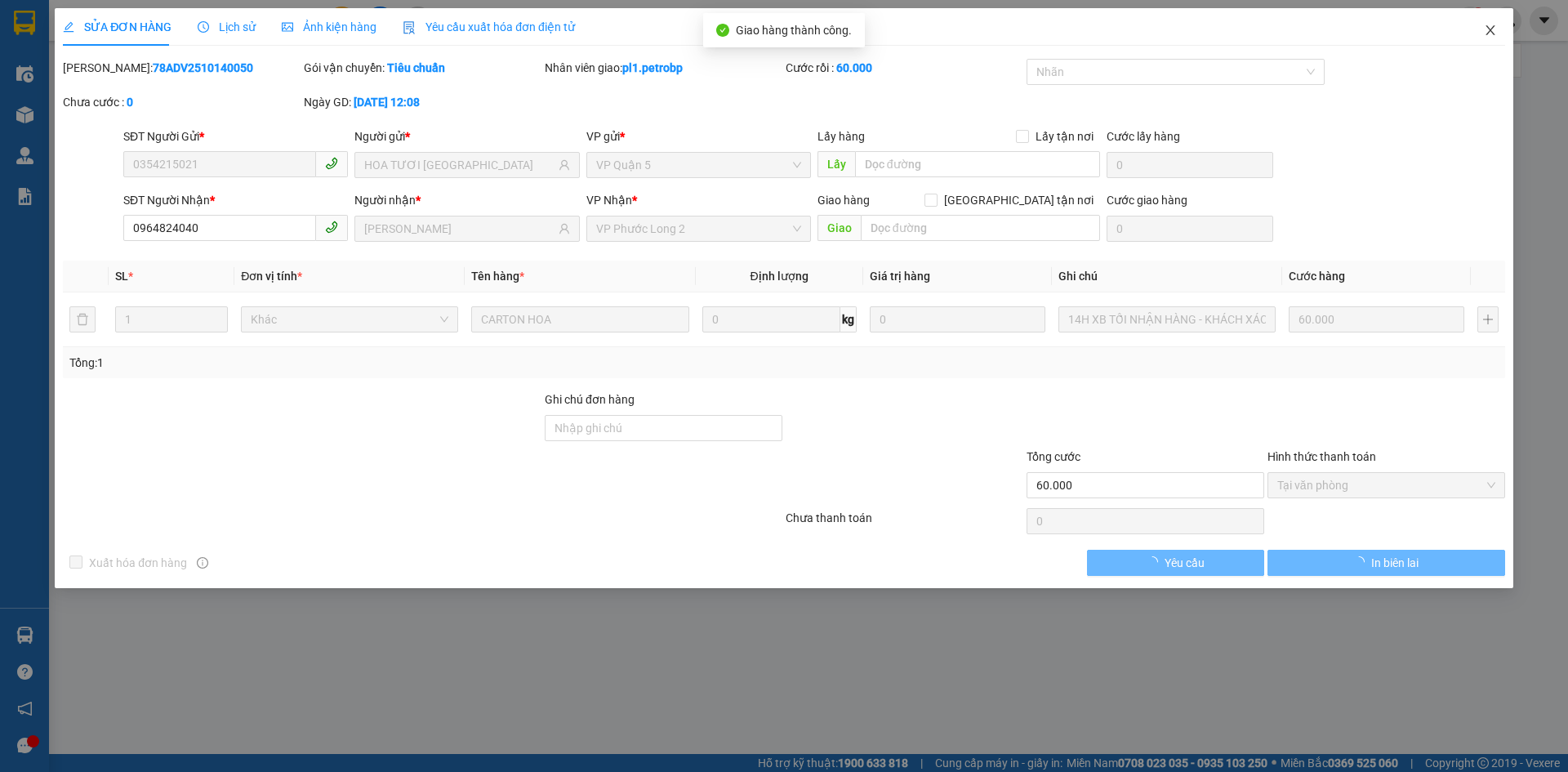
click at [1494, 16] on span "Close" at bounding box center [1490, 31] width 46 height 46
